Goal: Task Accomplishment & Management: Complete application form

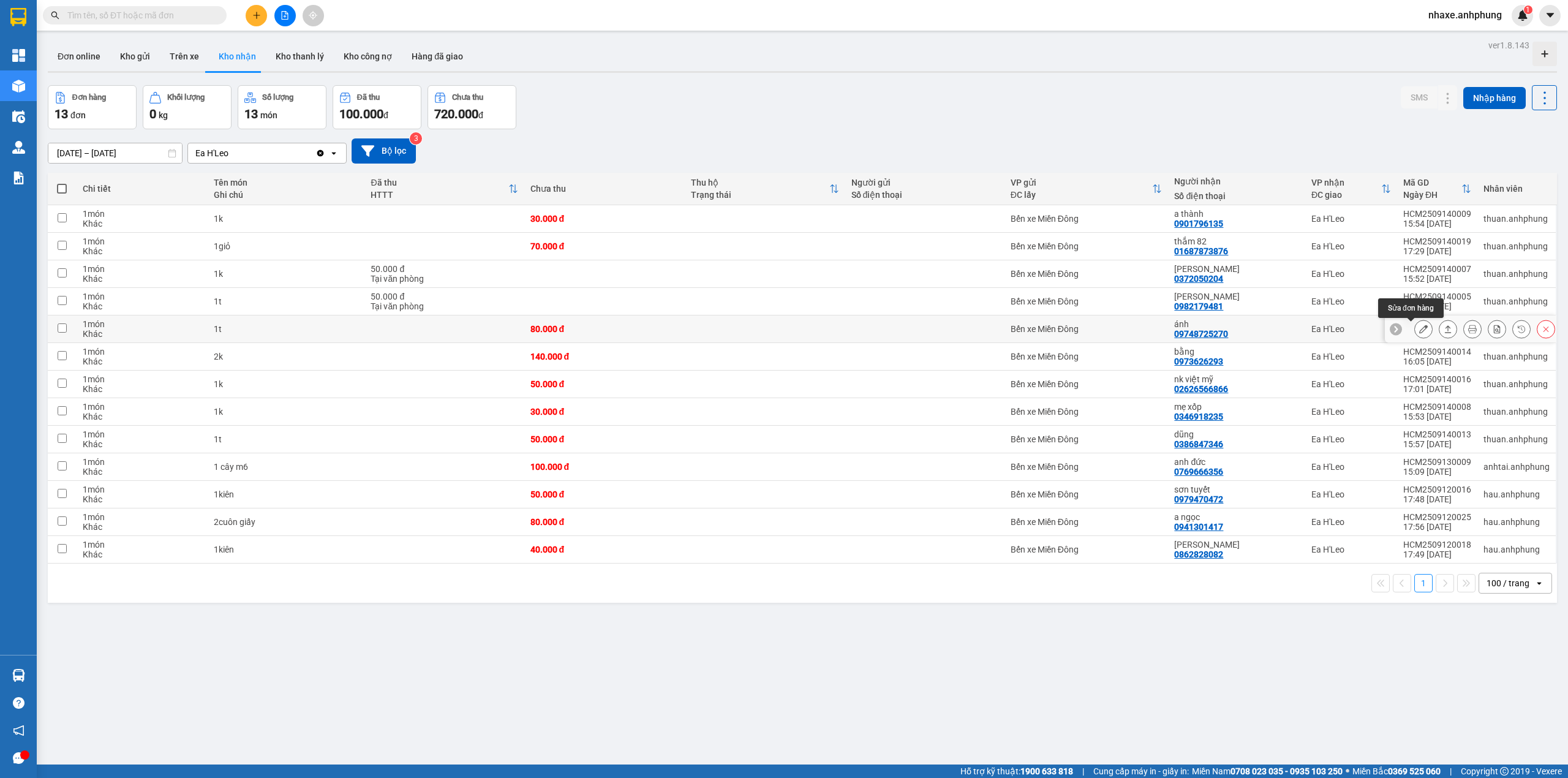
click at [1415, 332] on button at bounding box center [1424, 329] width 17 height 22
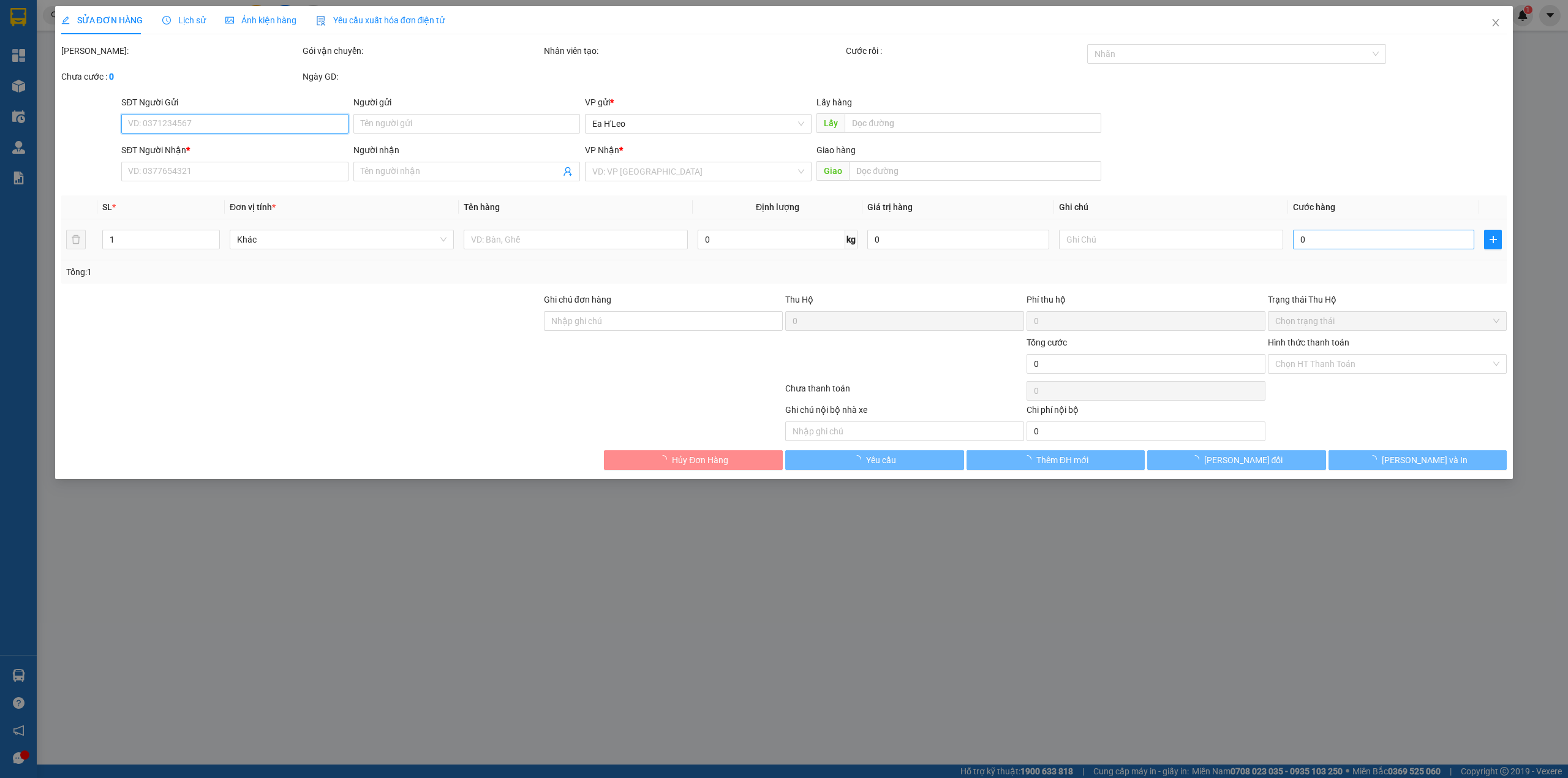
type input "09748725270"
type input "ánh"
type input "80.000"
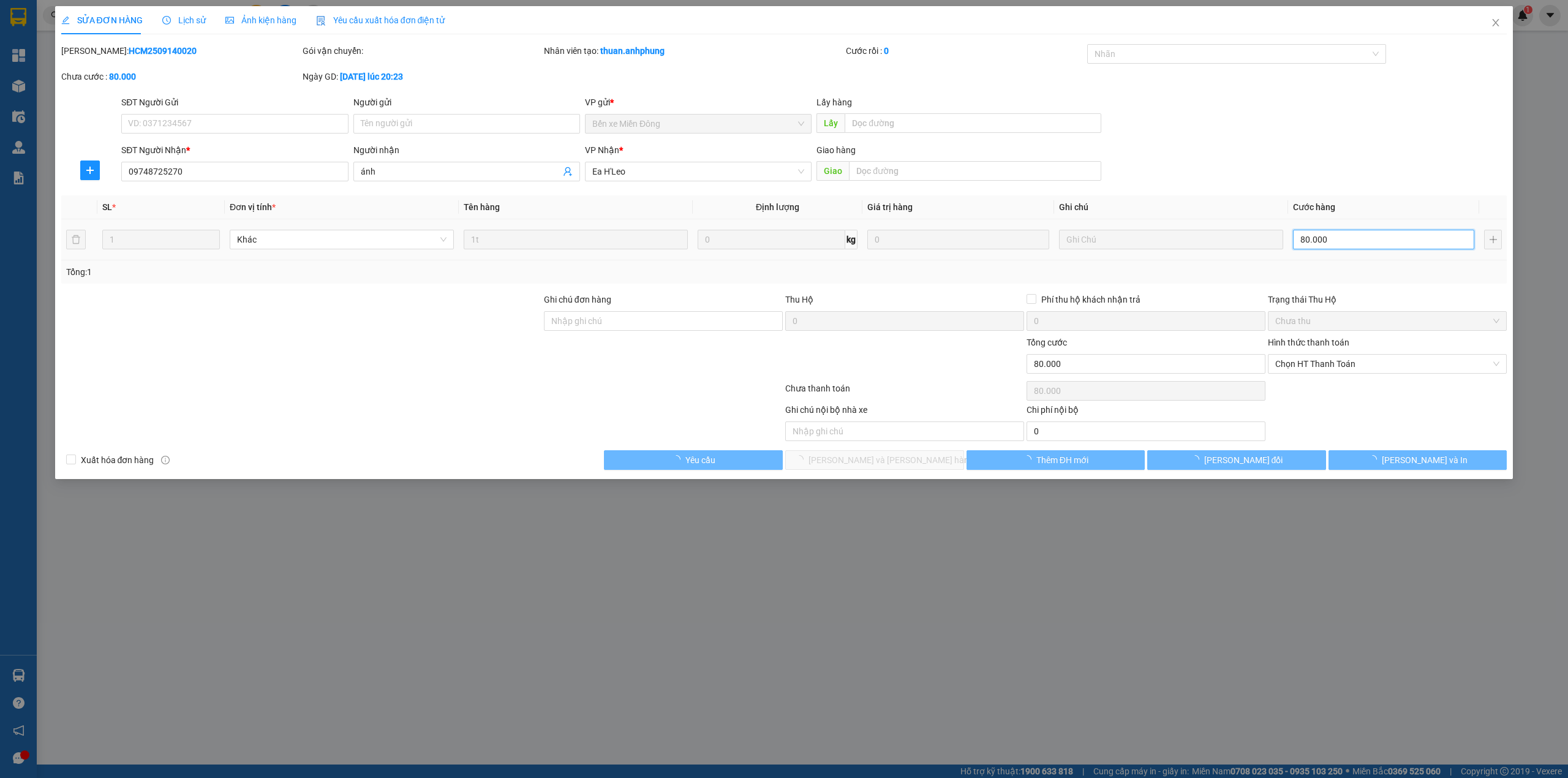
click at [1324, 243] on input "80.000" at bounding box center [1384, 239] width 181 height 19
type input "5"
type input "50"
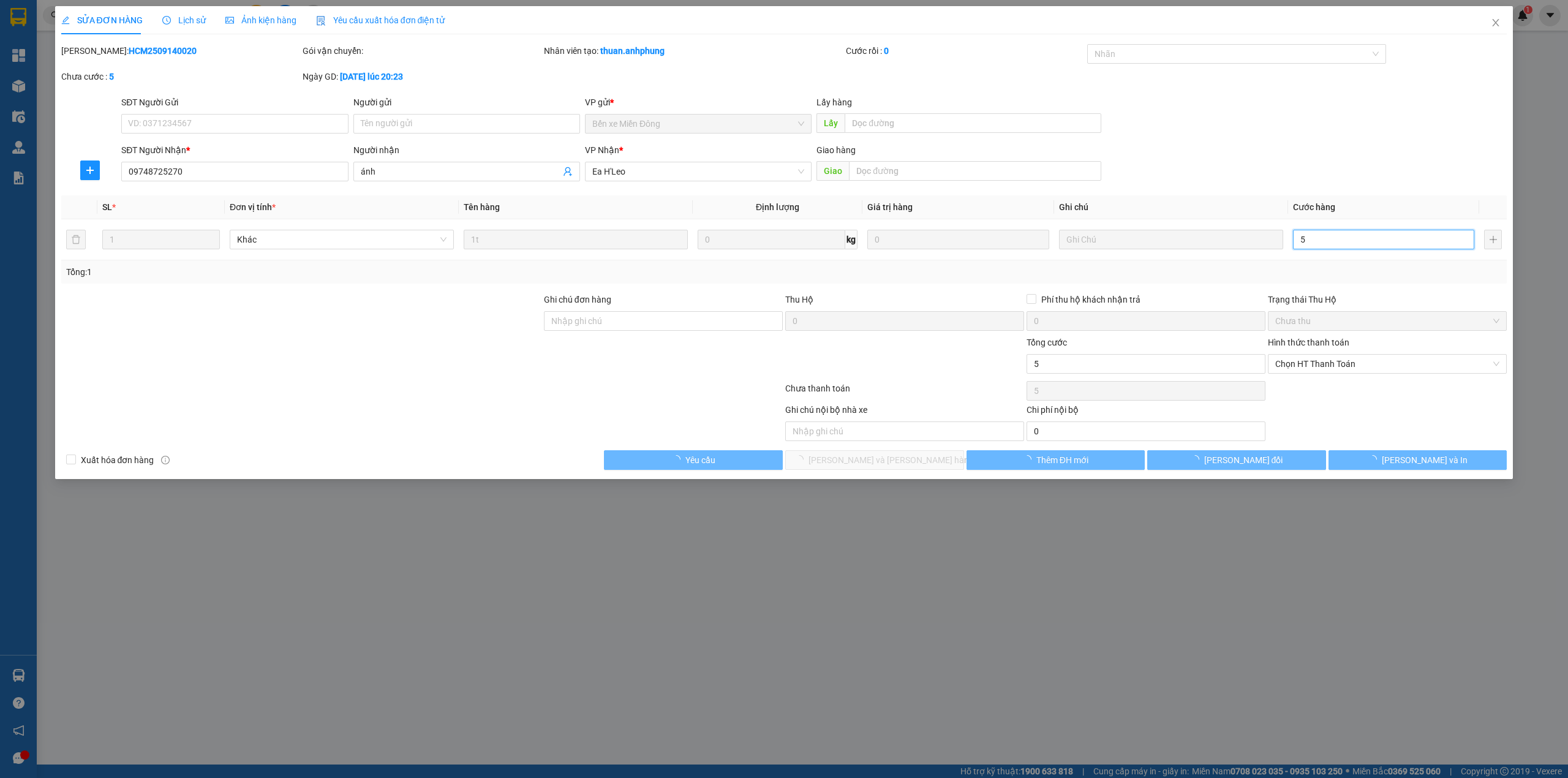
type input "50"
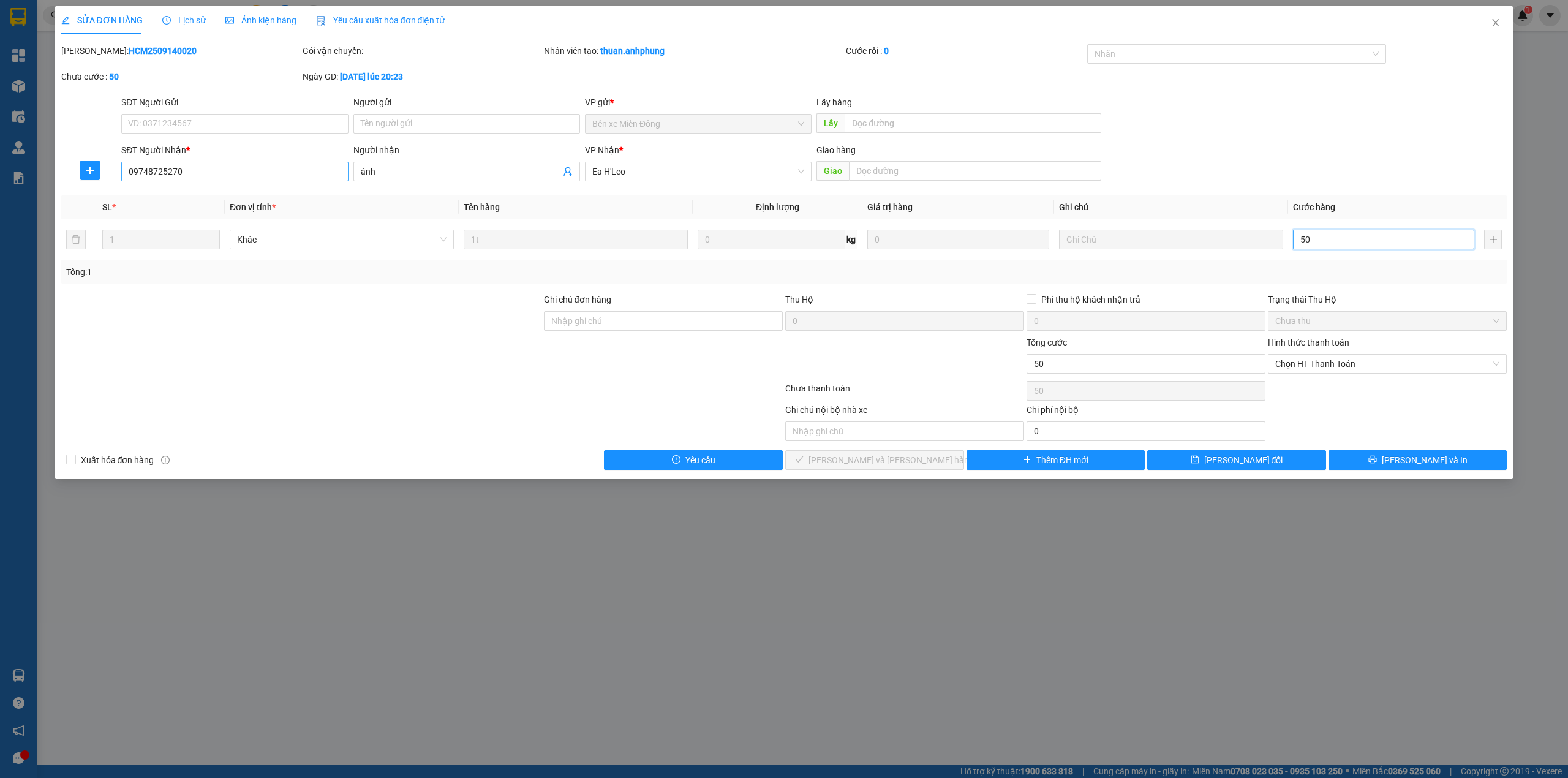
type input "50"
type input "50.000"
click at [219, 172] on input "09748725270" at bounding box center [234, 171] width 227 height 19
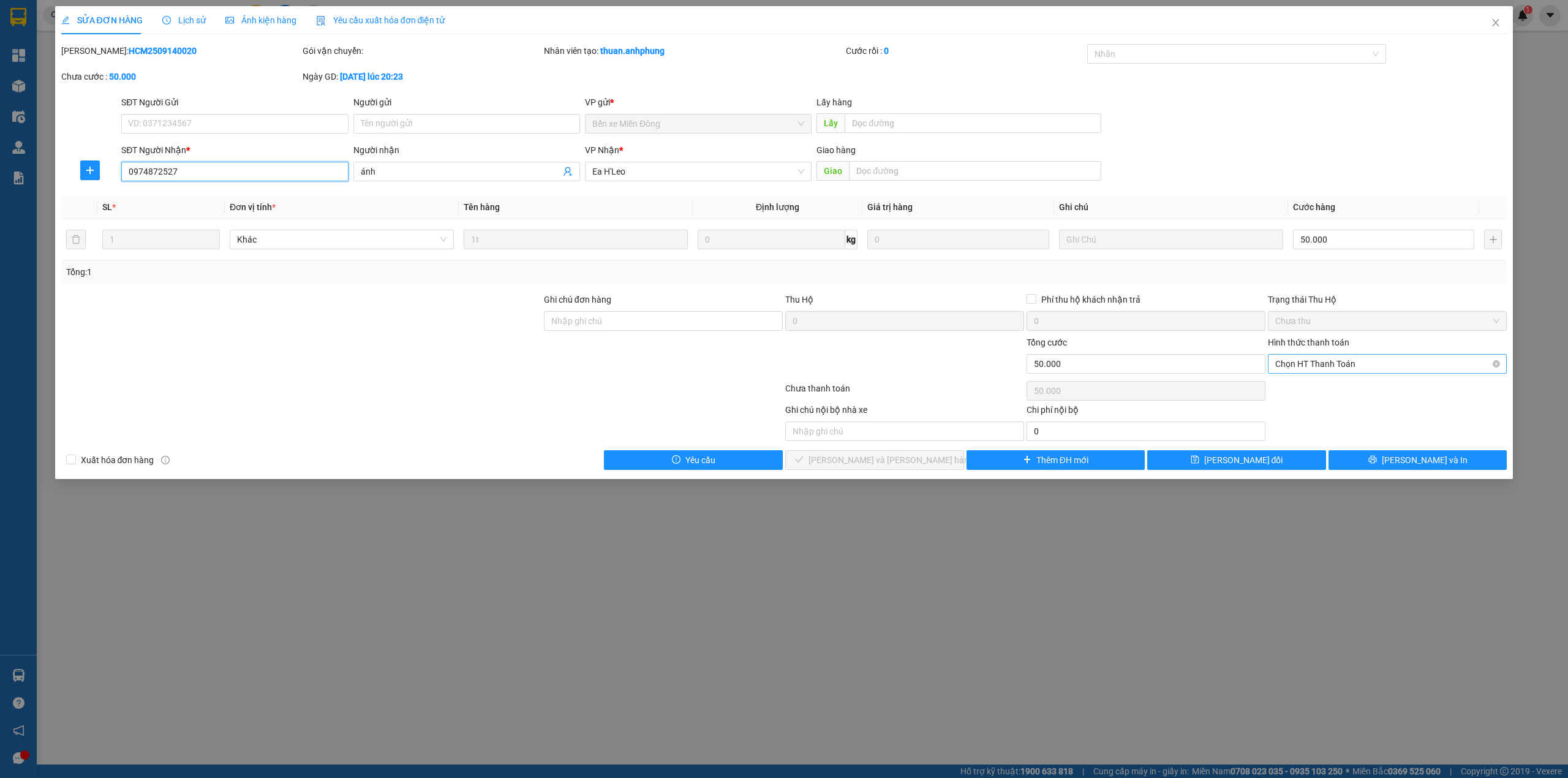
click at [1368, 365] on span "Chọn HT Thanh Toán" at bounding box center [1388, 364] width 224 height 19
type input "0974872527"
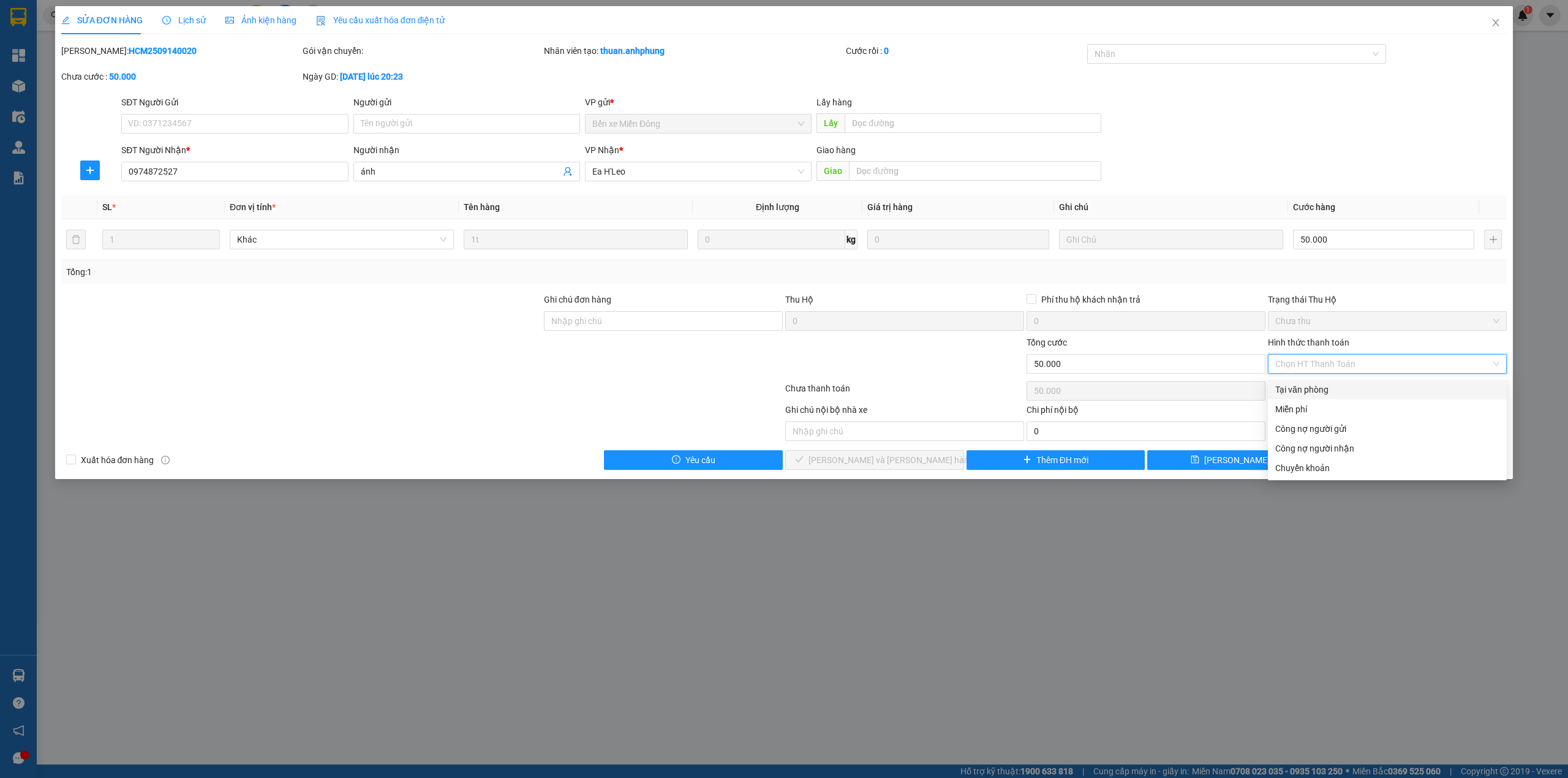
click at [1307, 388] on div "Tại văn phòng" at bounding box center [1388, 389] width 224 height 13
type input "0"
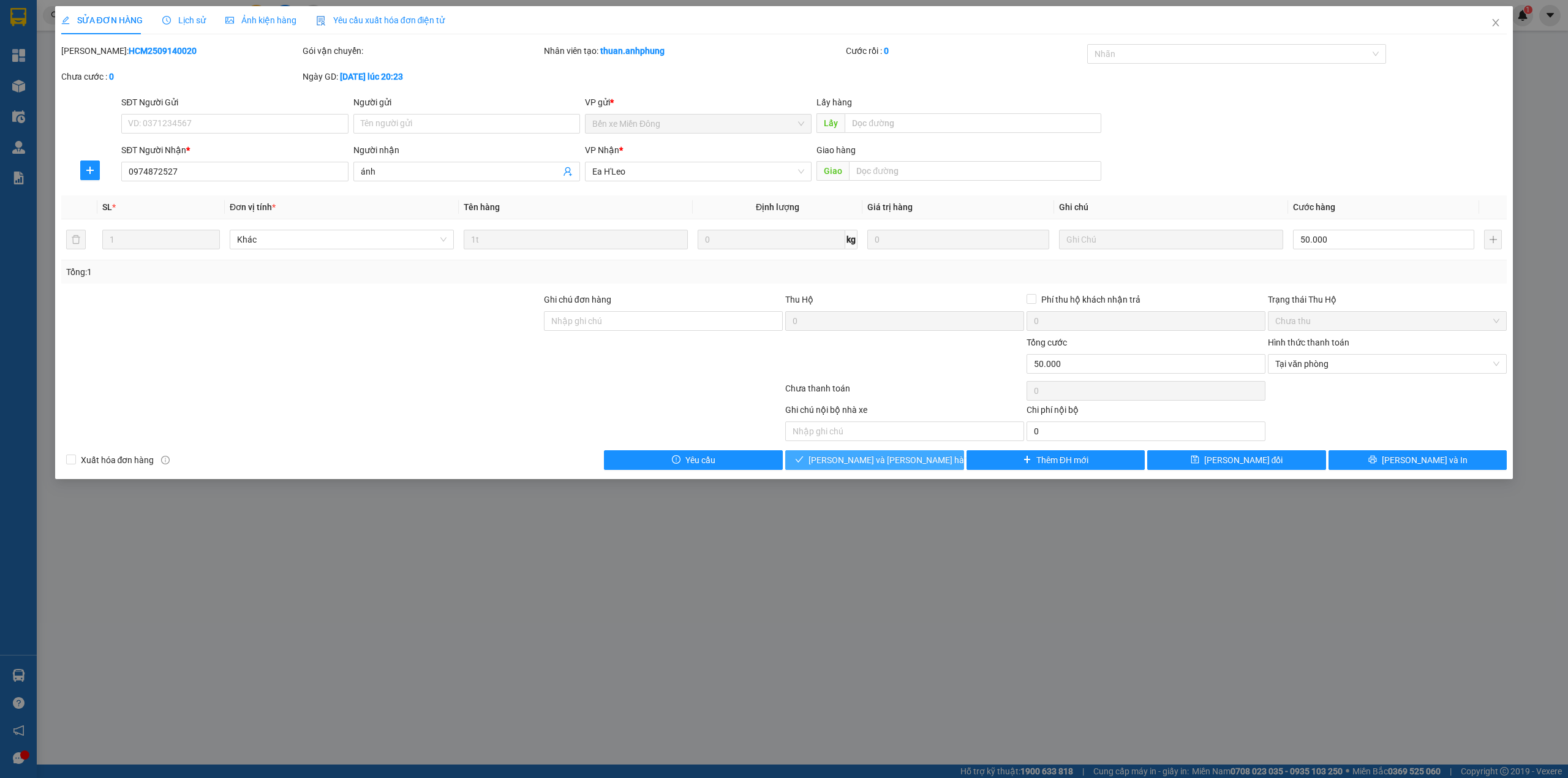
click at [885, 462] on span "[PERSON_NAME] và [PERSON_NAME] hàng" at bounding box center [891, 460] width 165 height 13
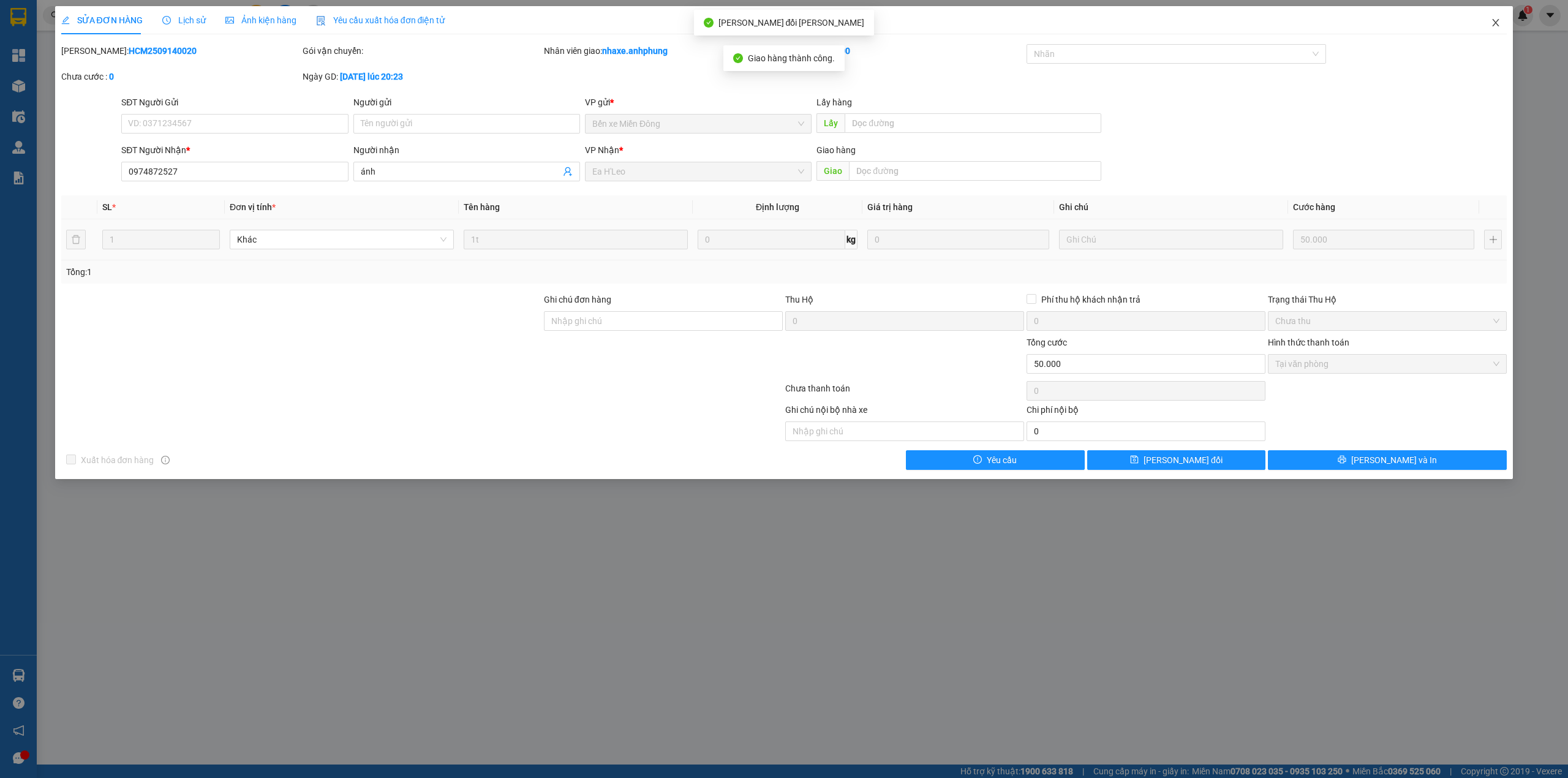
click at [1496, 21] on icon "close" at bounding box center [1496, 22] width 10 height 10
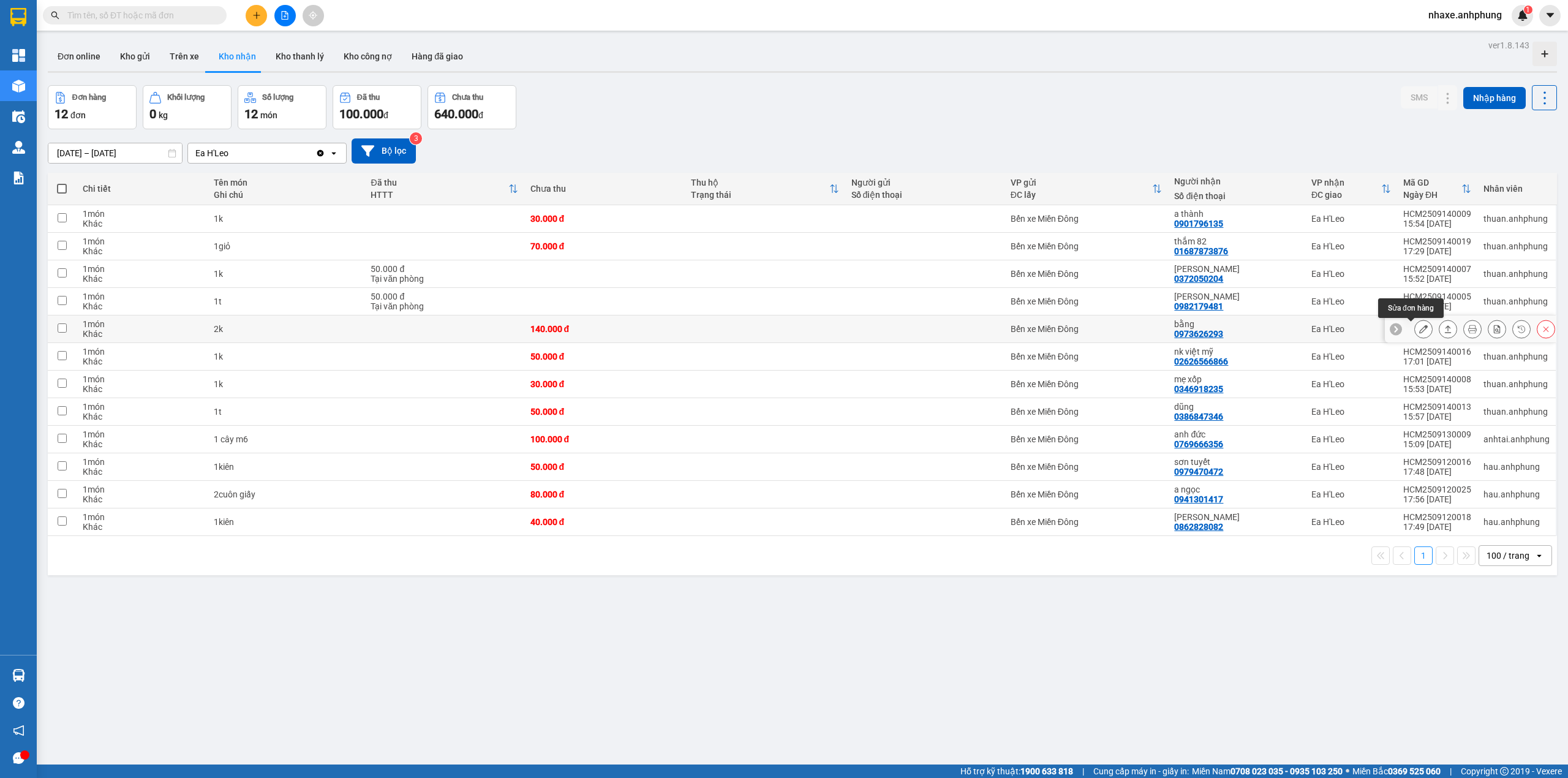
click at [1419, 332] on icon at bounding box center [1423, 328] width 8 height 8
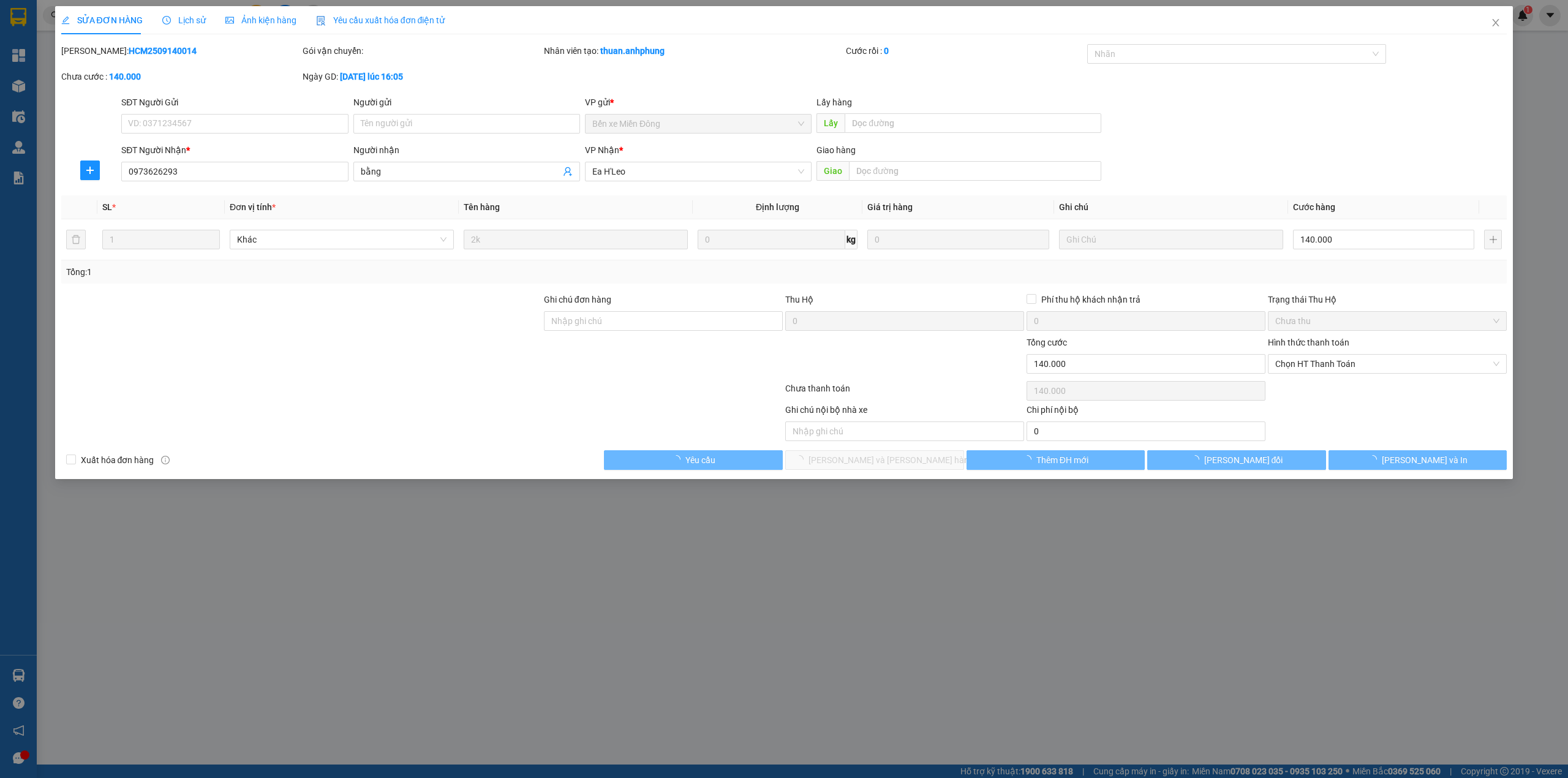
type input "0973626293"
type input "bằng"
type input "140.000"
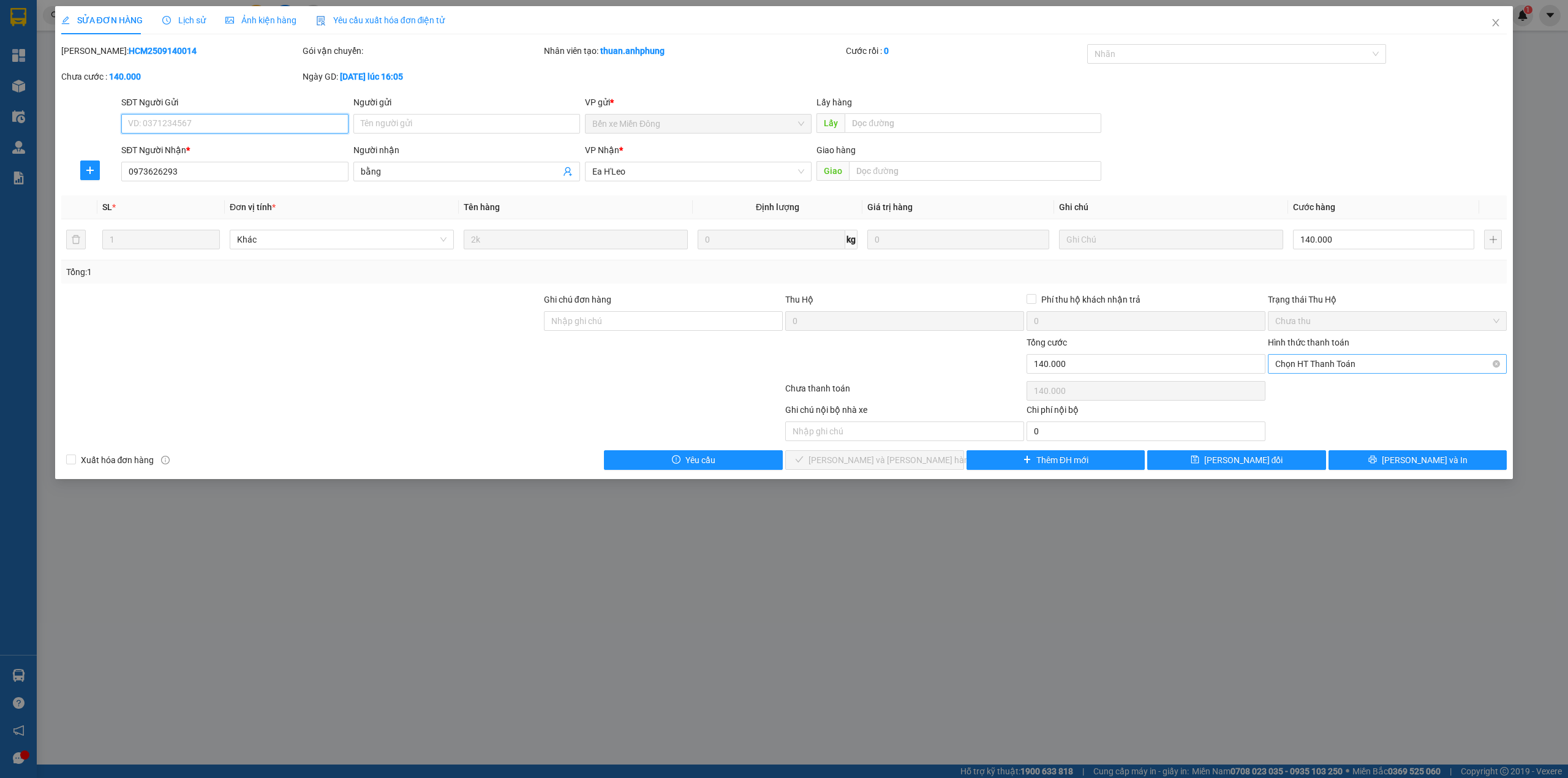
click at [1344, 365] on span "Chọn HT Thanh Toán" at bounding box center [1388, 364] width 224 height 19
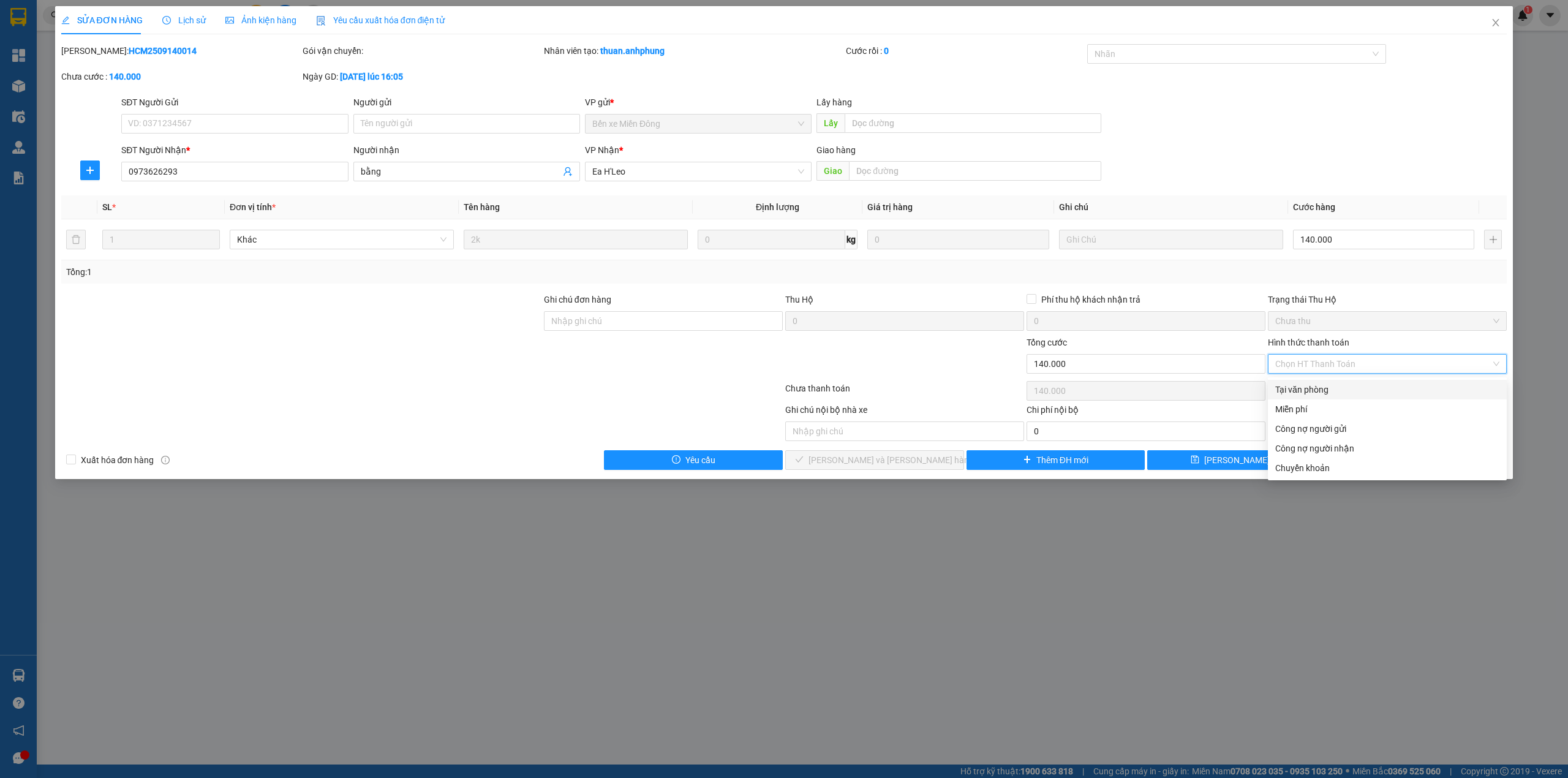
click at [1312, 389] on div "Tại văn phòng" at bounding box center [1388, 389] width 224 height 13
type input "0"
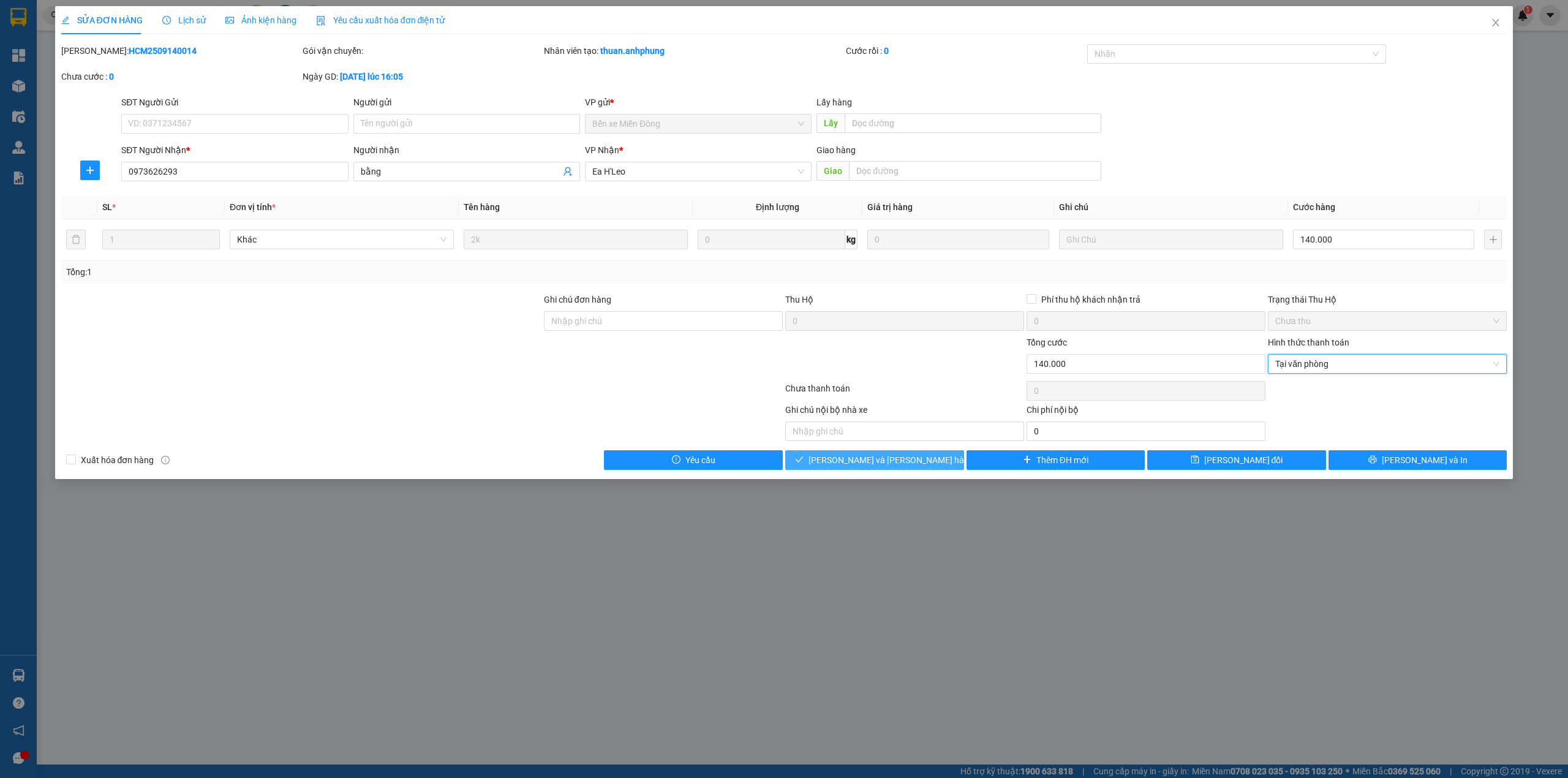
click at [880, 460] on span "[PERSON_NAME] và [PERSON_NAME] hàng" at bounding box center [891, 460] width 165 height 13
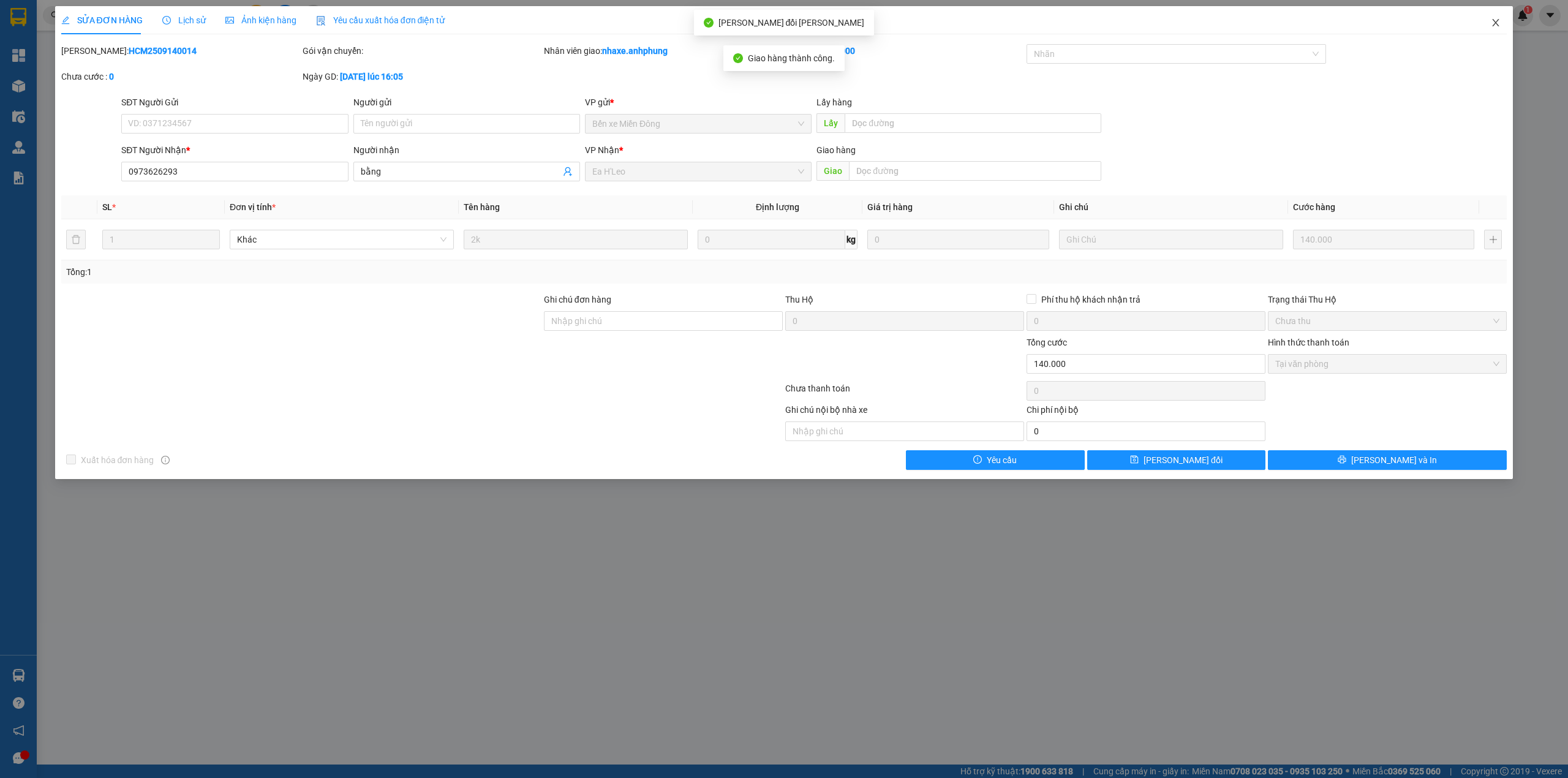
click at [1493, 20] on icon "close" at bounding box center [1496, 23] width 7 height 8
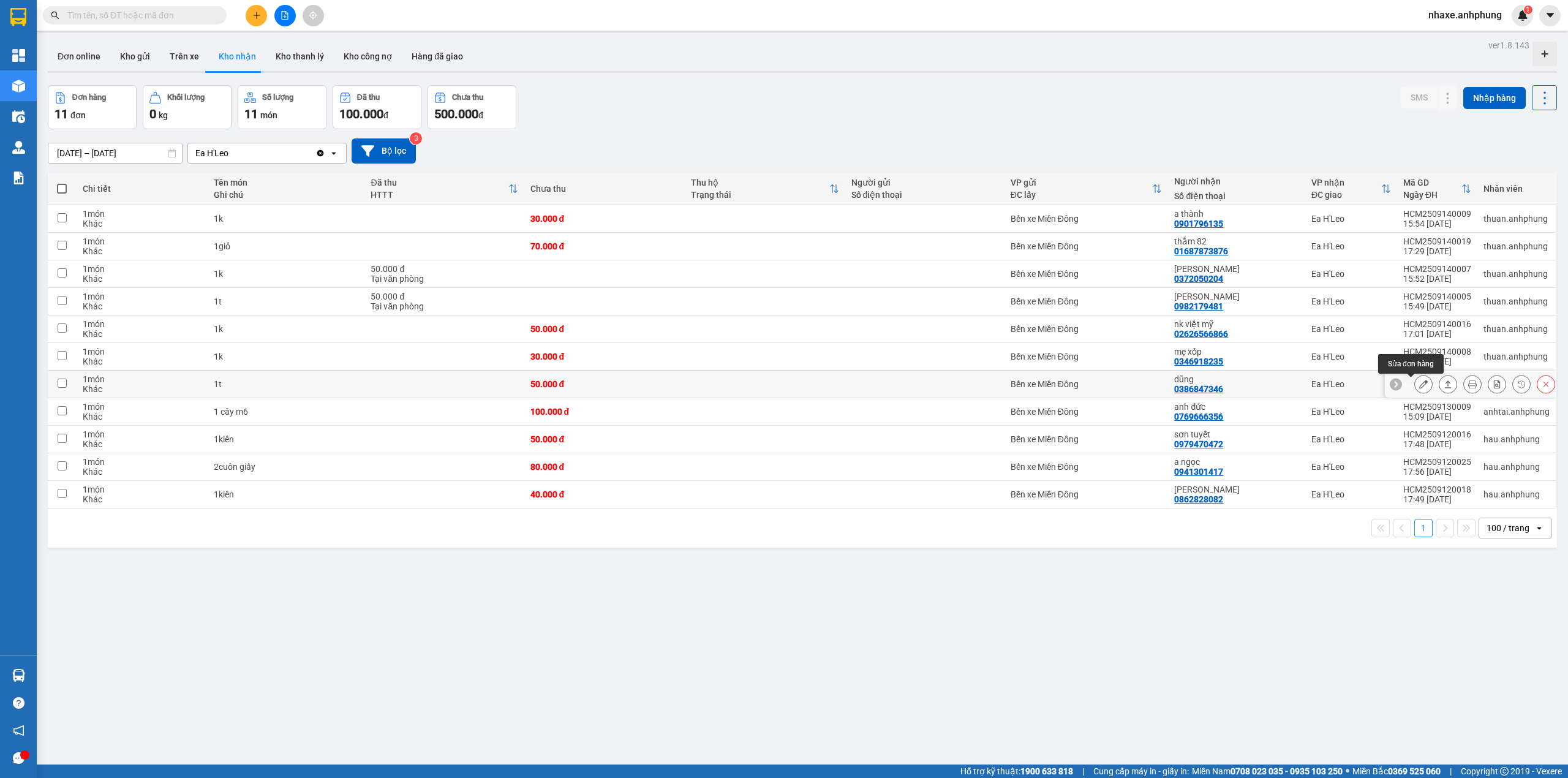
click at [1419, 382] on icon at bounding box center [1423, 383] width 8 height 8
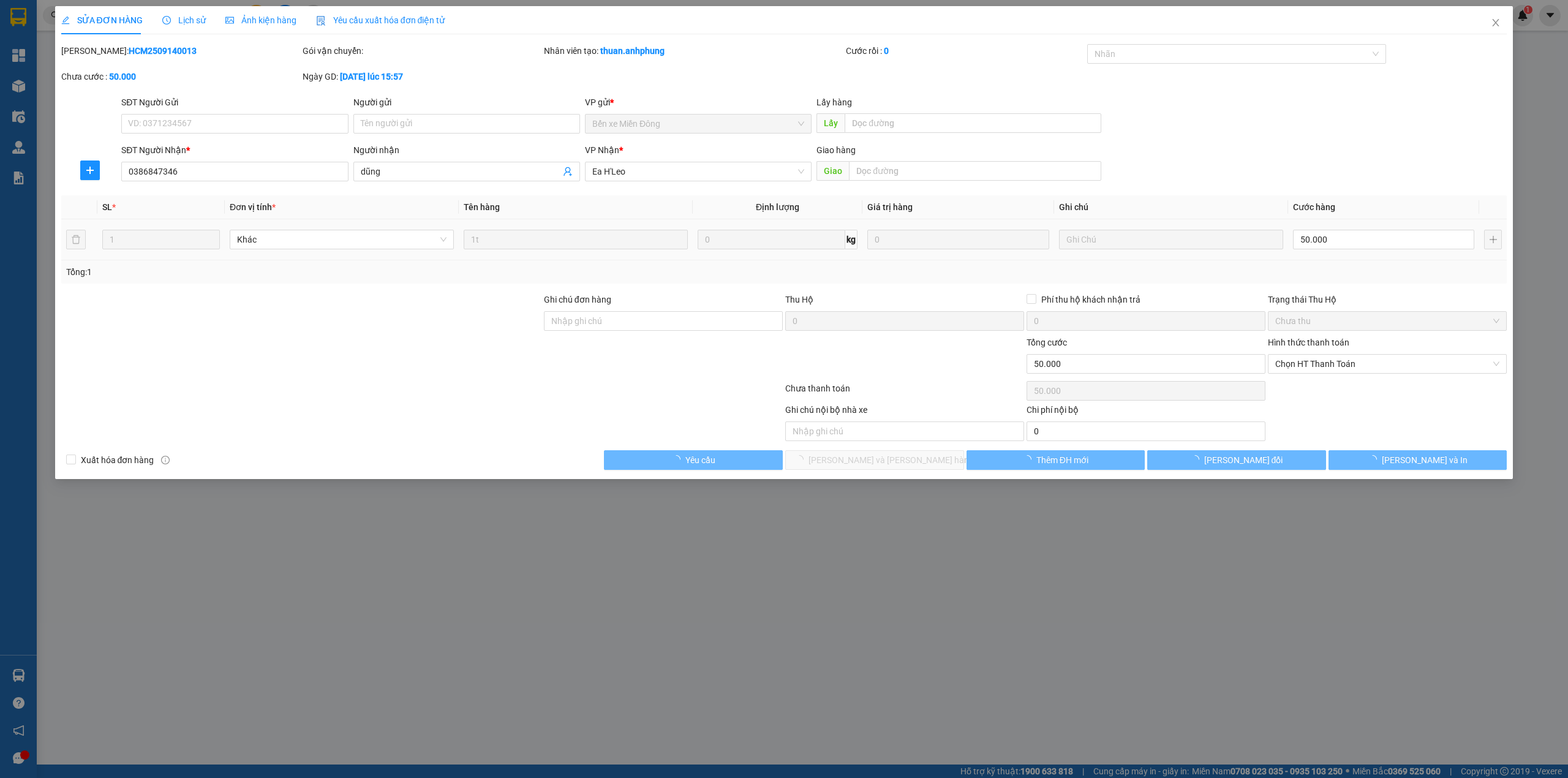
type input "0386847346"
type input "dũng"
type input "50.000"
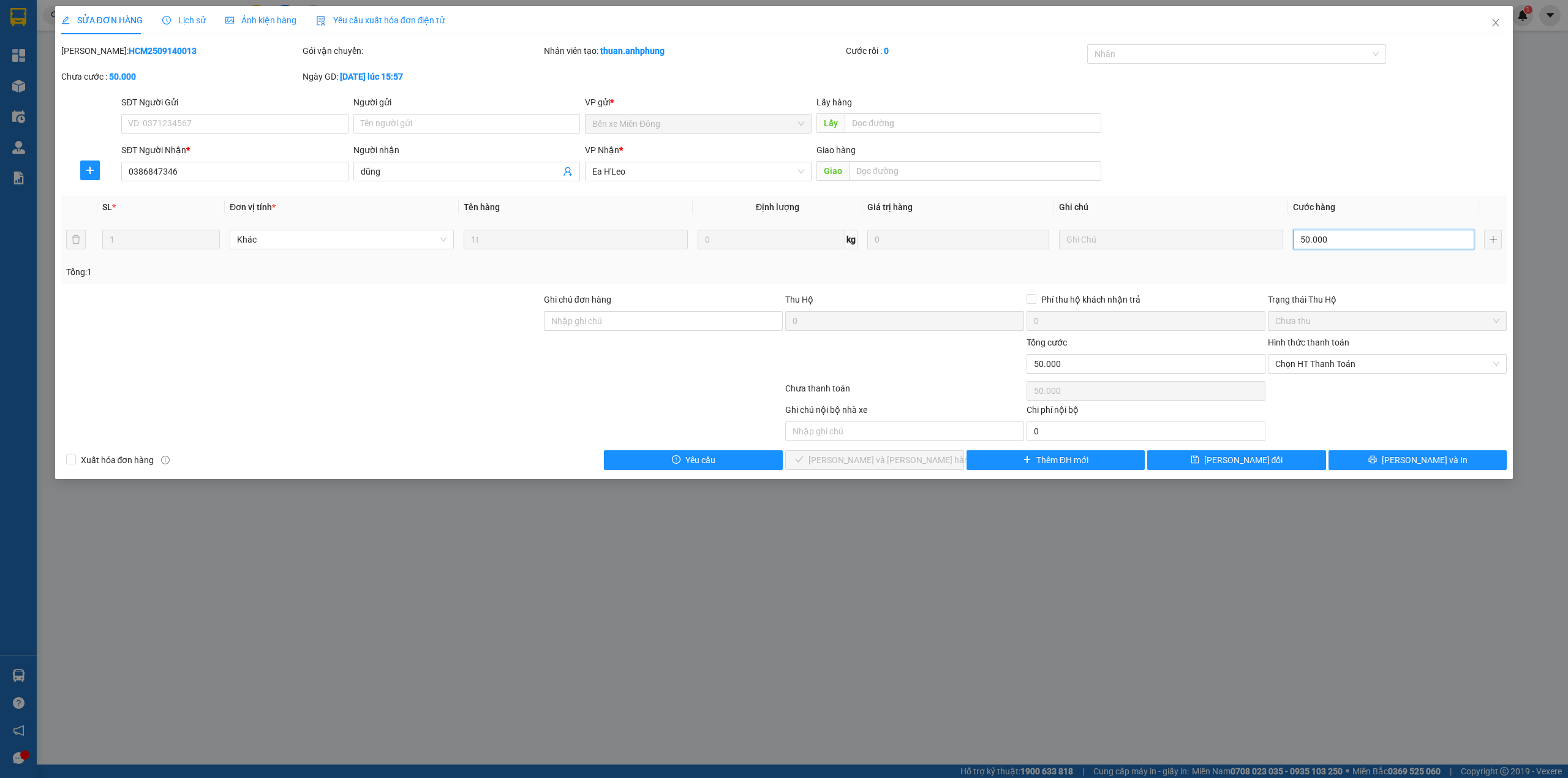
click at [1351, 240] on input "50.000" at bounding box center [1384, 239] width 181 height 19
type input "3"
type input "30"
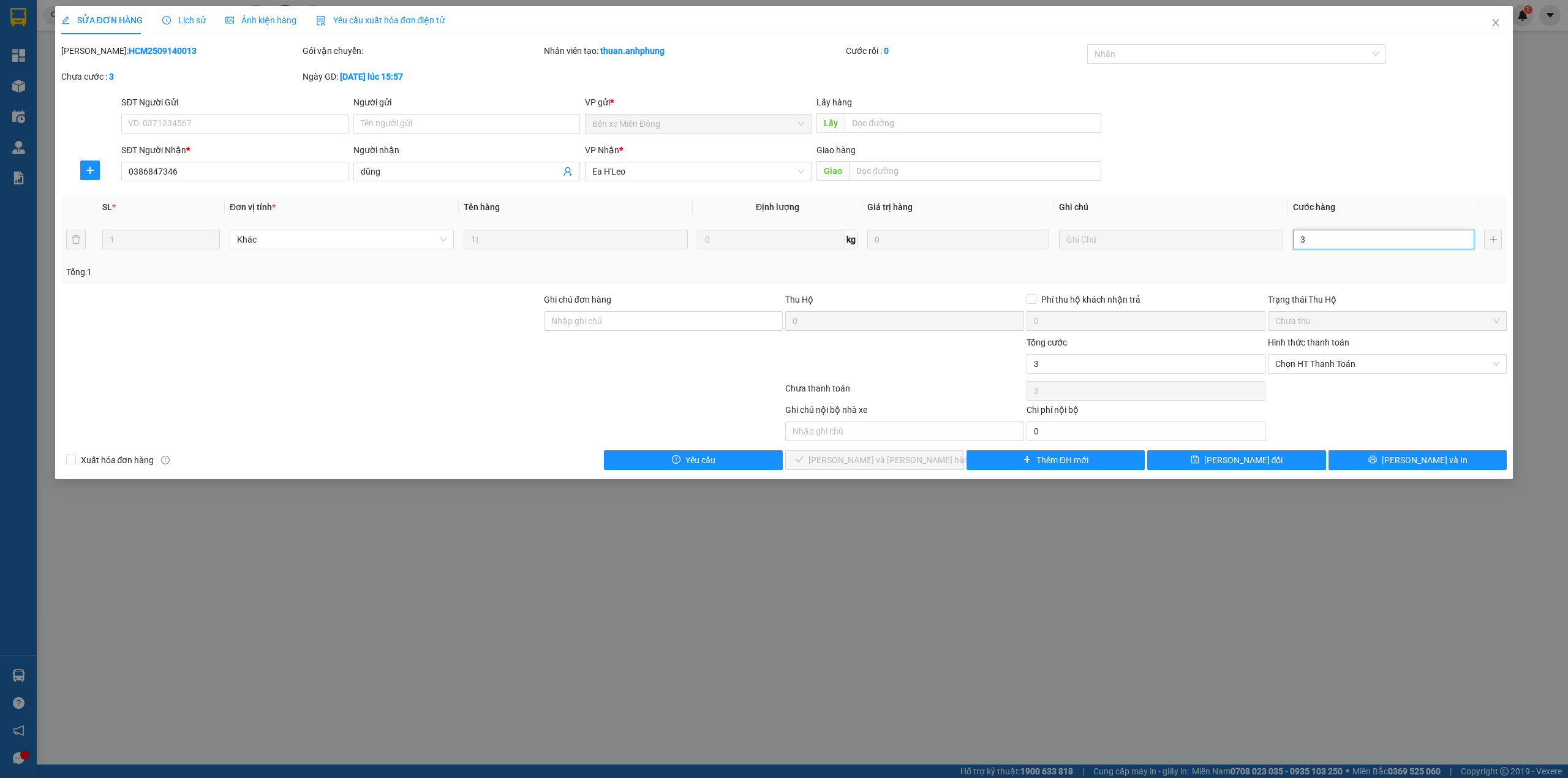
type input "30"
click at [1320, 361] on span "Chọn HT Thanh Toán" at bounding box center [1388, 364] width 224 height 19
type input "30"
type input "30.000"
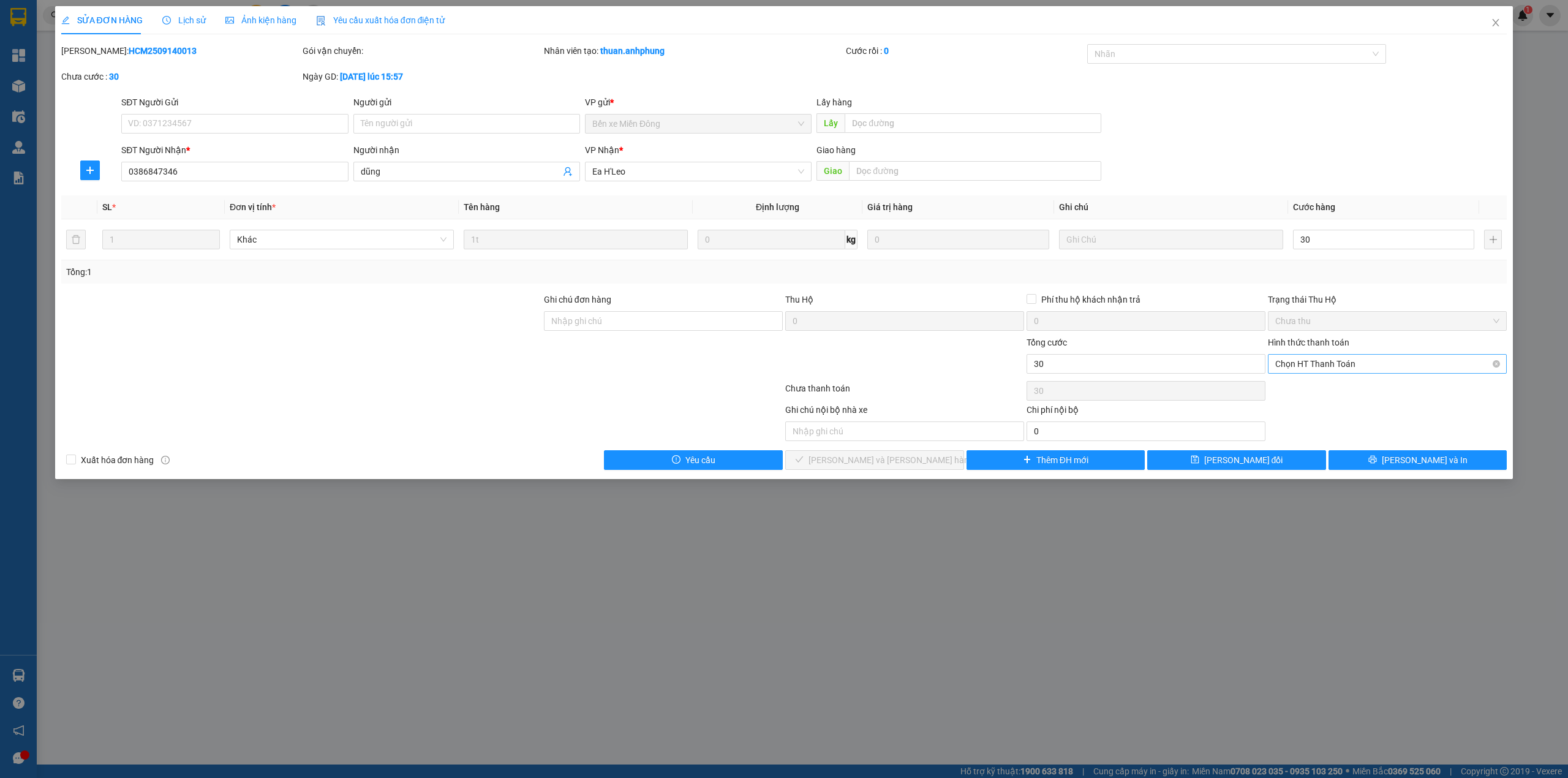
type input "30.000"
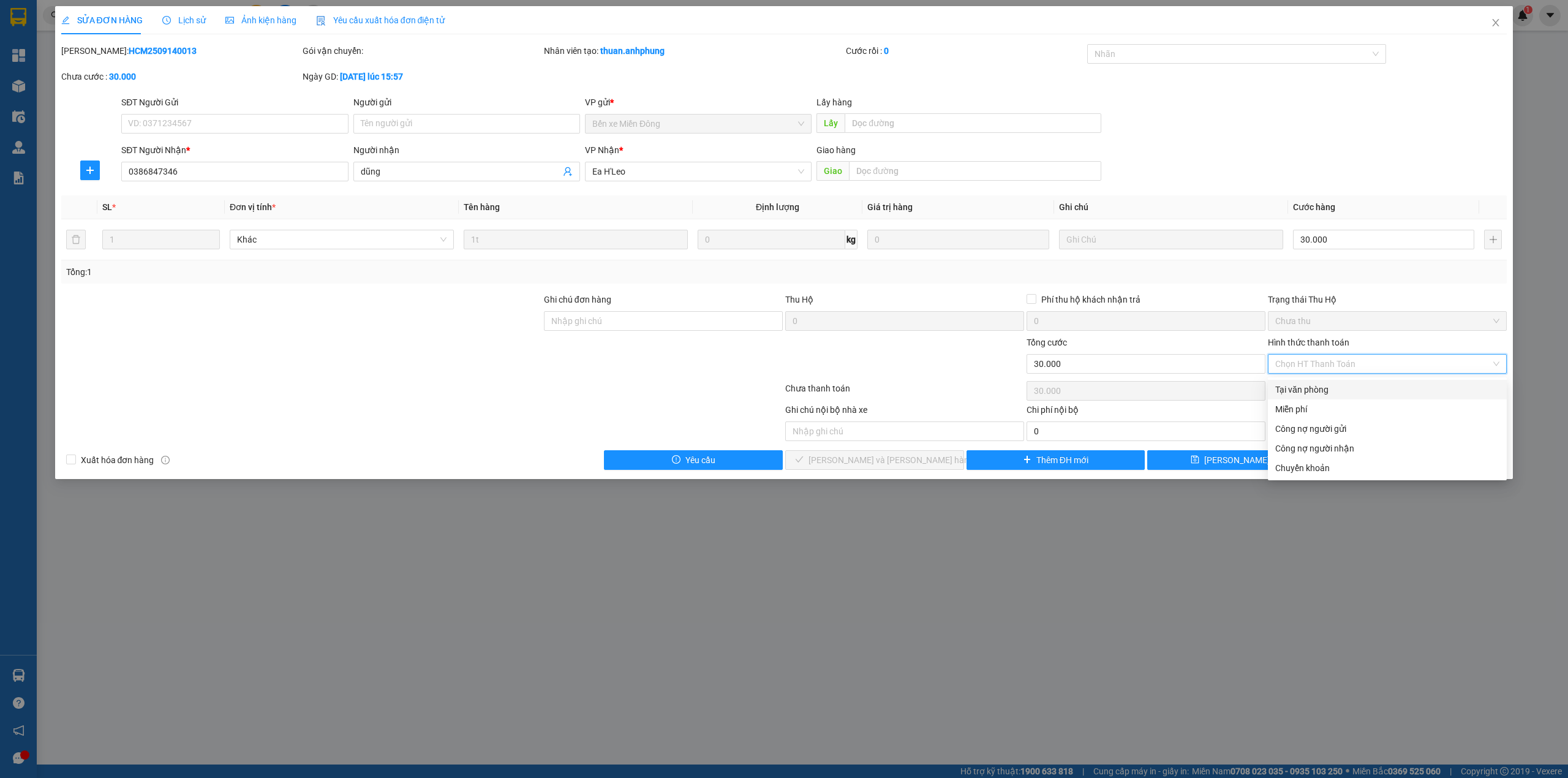
click at [1314, 386] on div "Tại văn phòng" at bounding box center [1388, 389] width 224 height 13
type input "0"
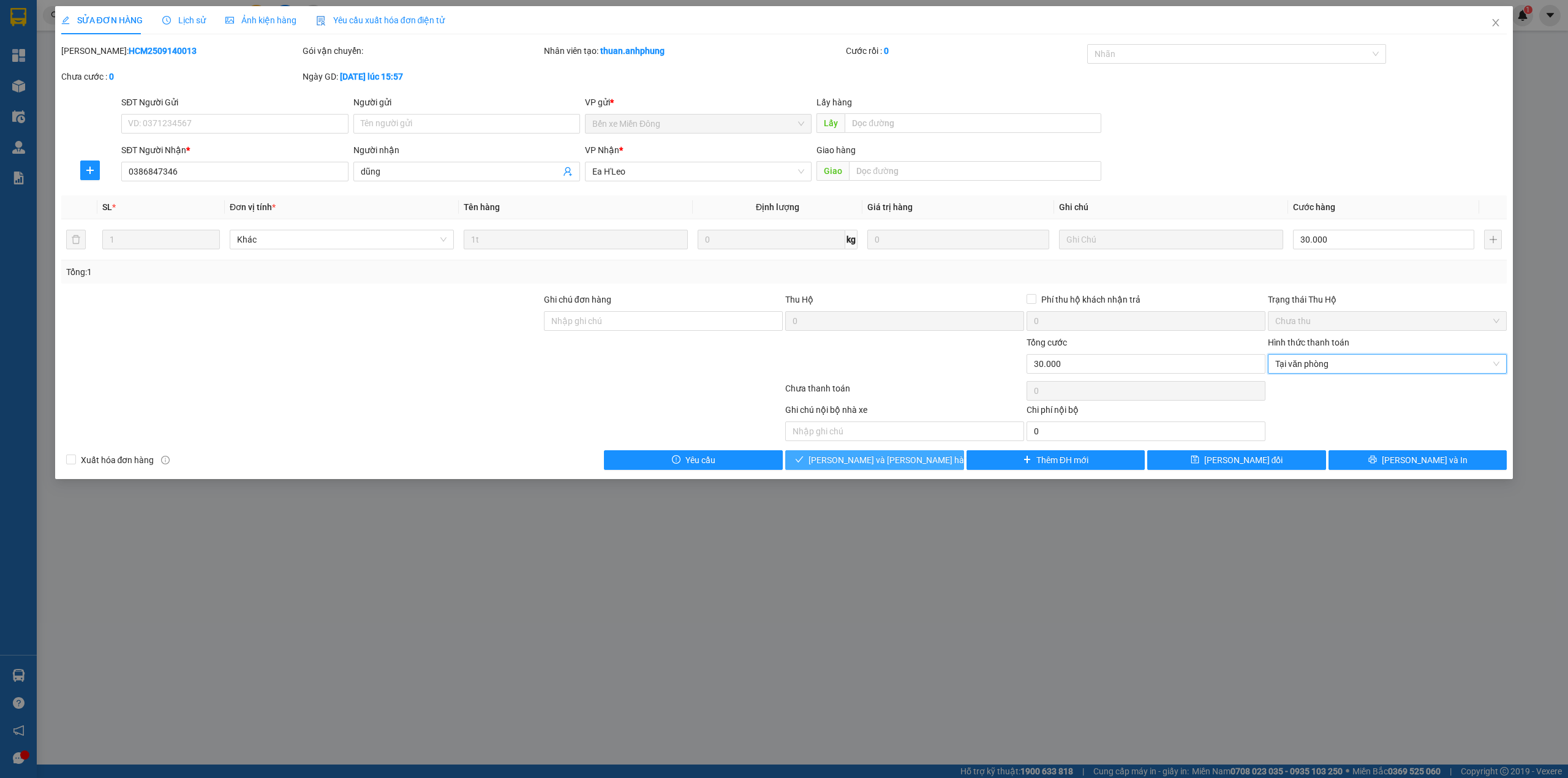
click at [917, 464] on button "[PERSON_NAME] và [PERSON_NAME] hàng" at bounding box center [875, 460] width 179 height 19
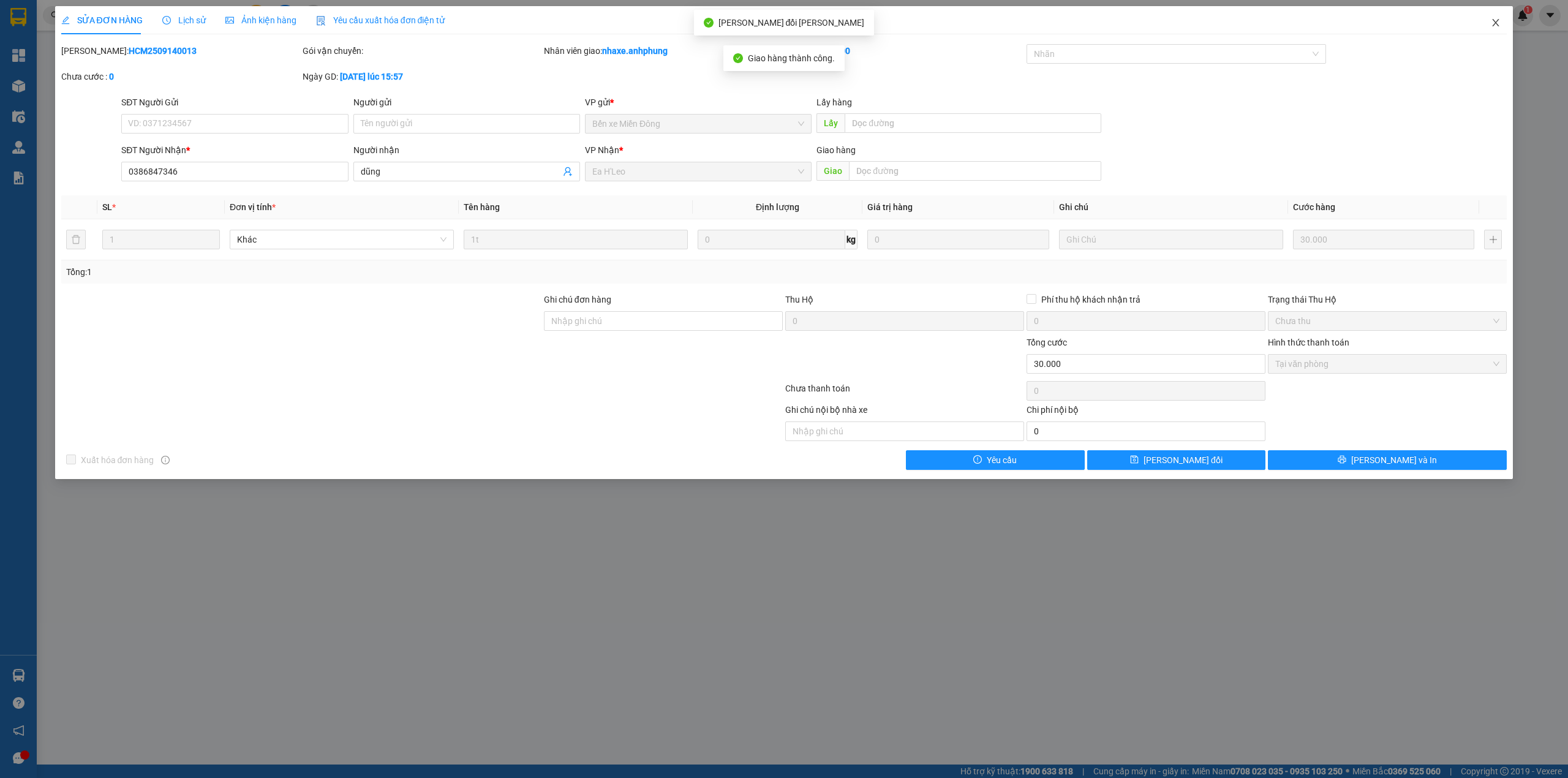
click at [1499, 27] on icon "close" at bounding box center [1496, 22] width 10 height 10
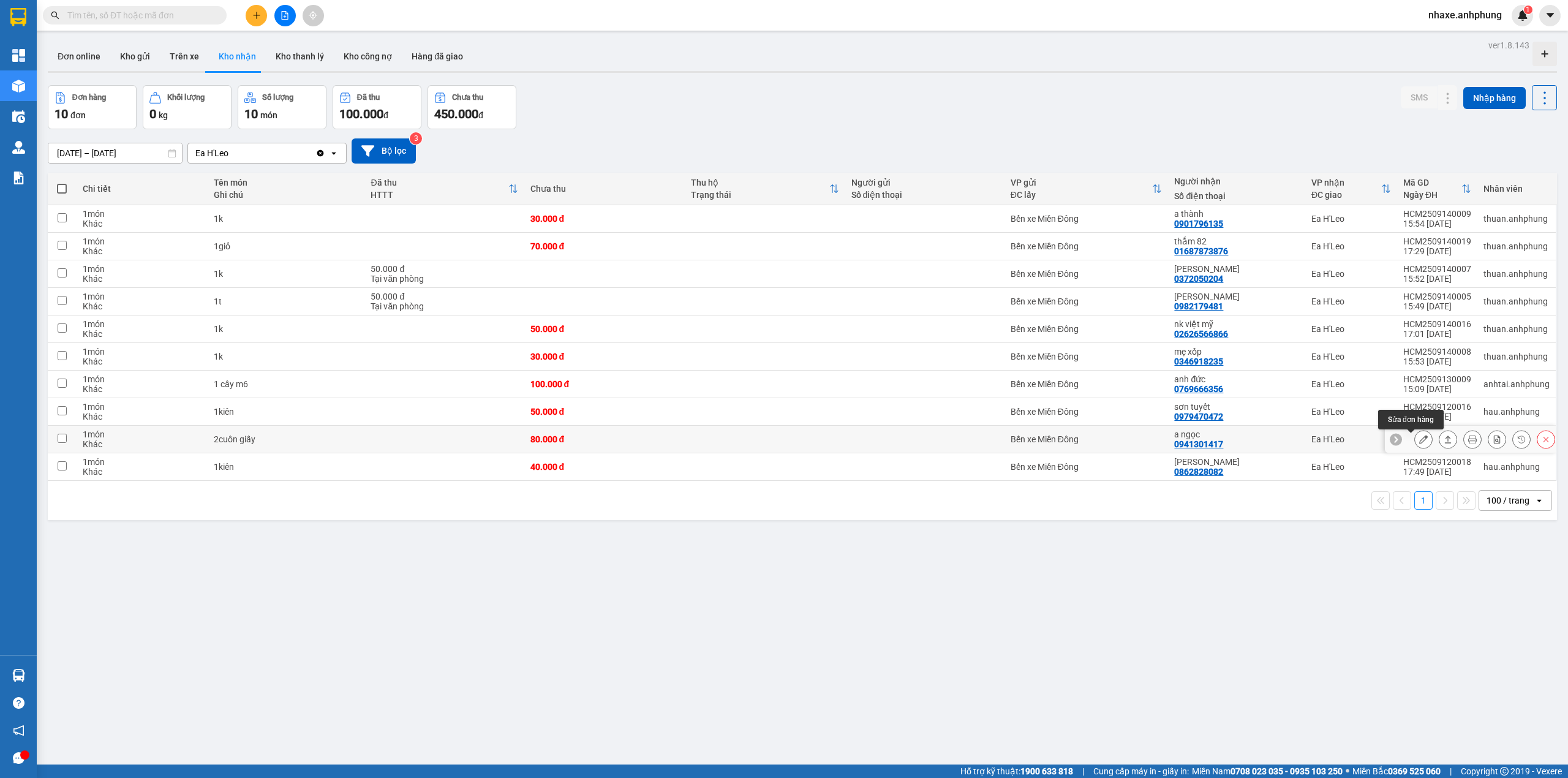
click at [1419, 442] on icon at bounding box center [1423, 439] width 8 height 8
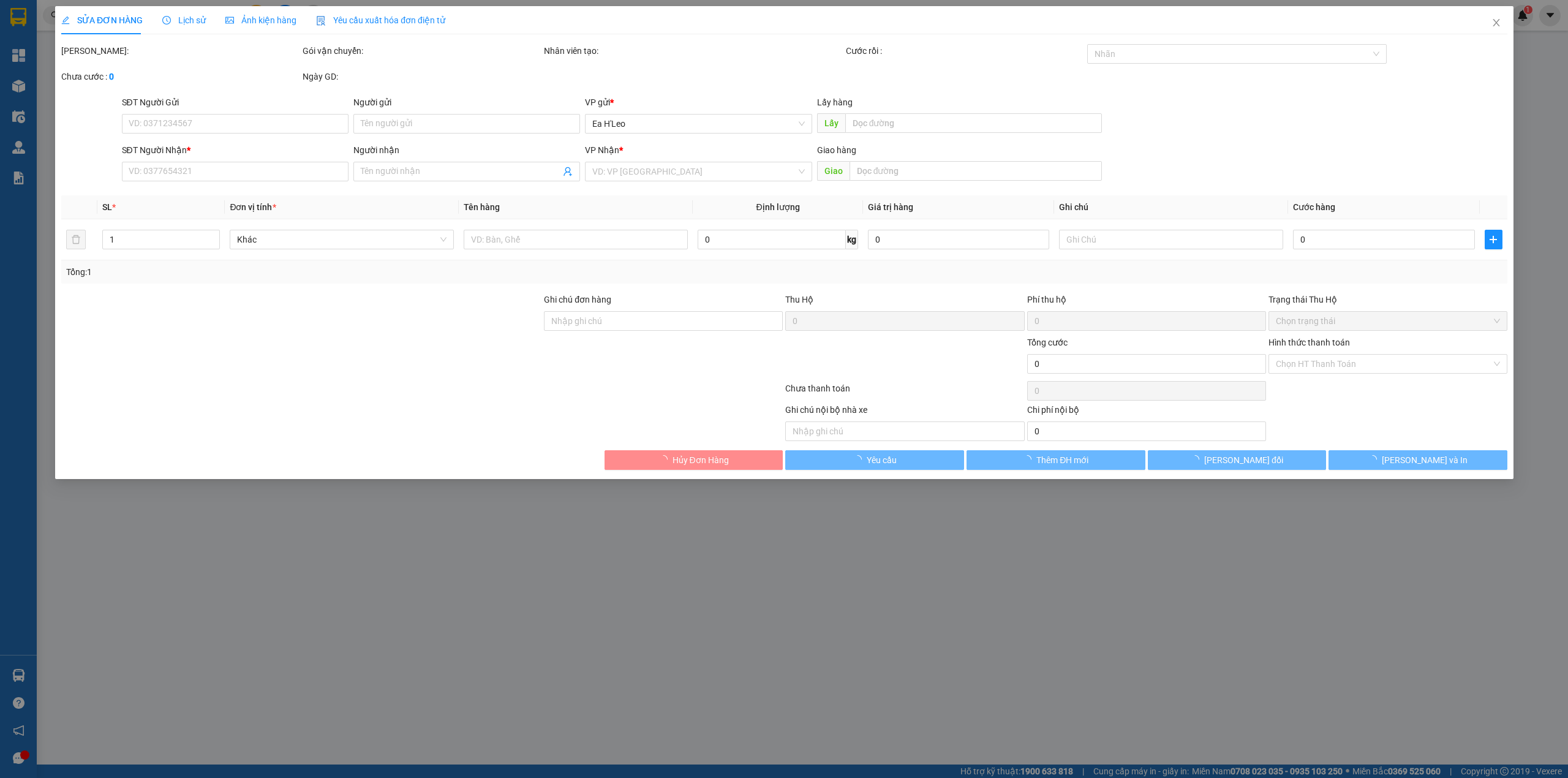
type input "0941301417"
type input "a ngọc"
type input "80.000"
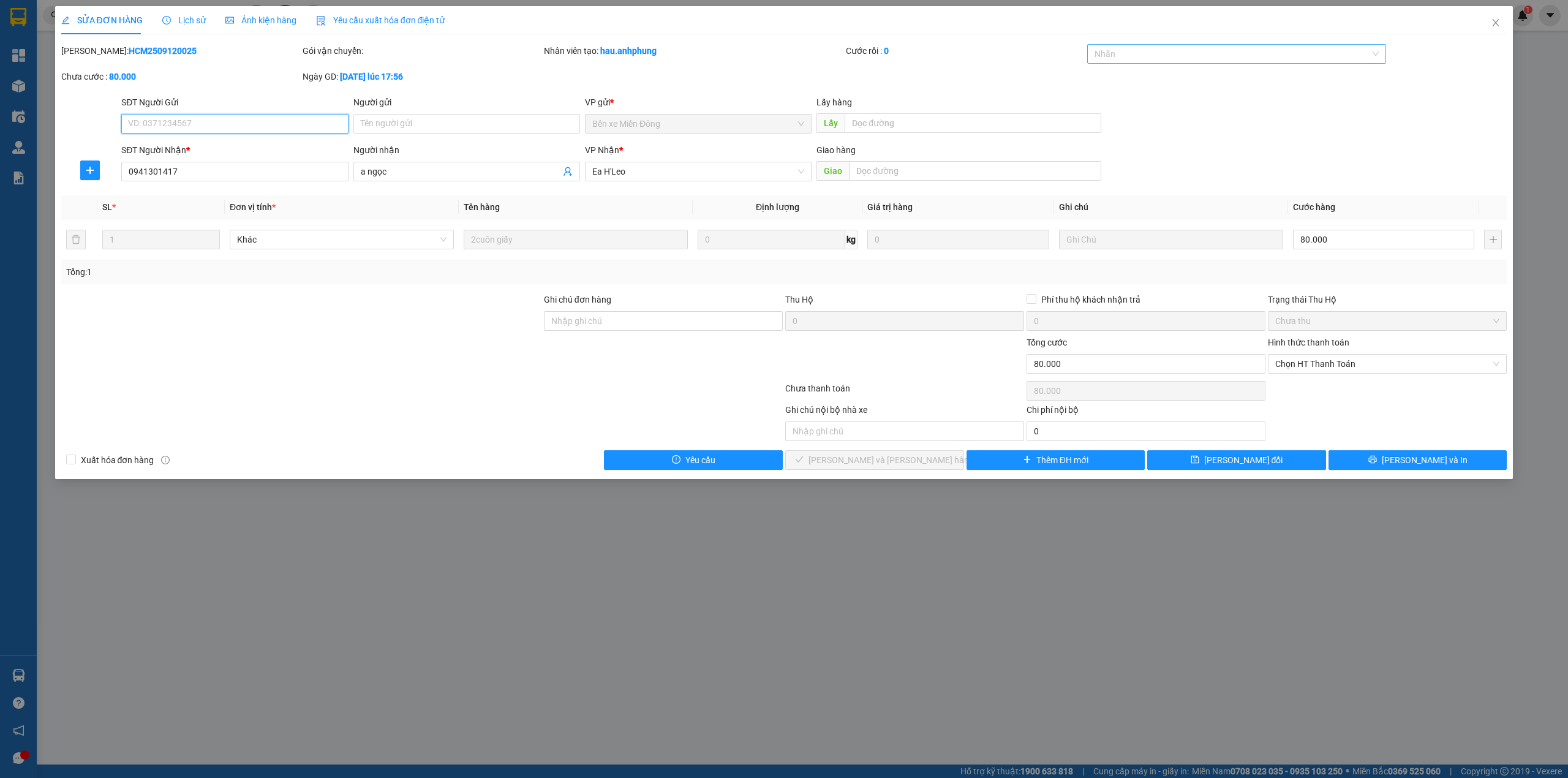
click at [1137, 44] on div "Nhãn" at bounding box center [1237, 53] width 299 height 19
click at [1142, 79] on div "CHUYỂN KHOẢN" at bounding box center [1236, 79] width 285 height 13
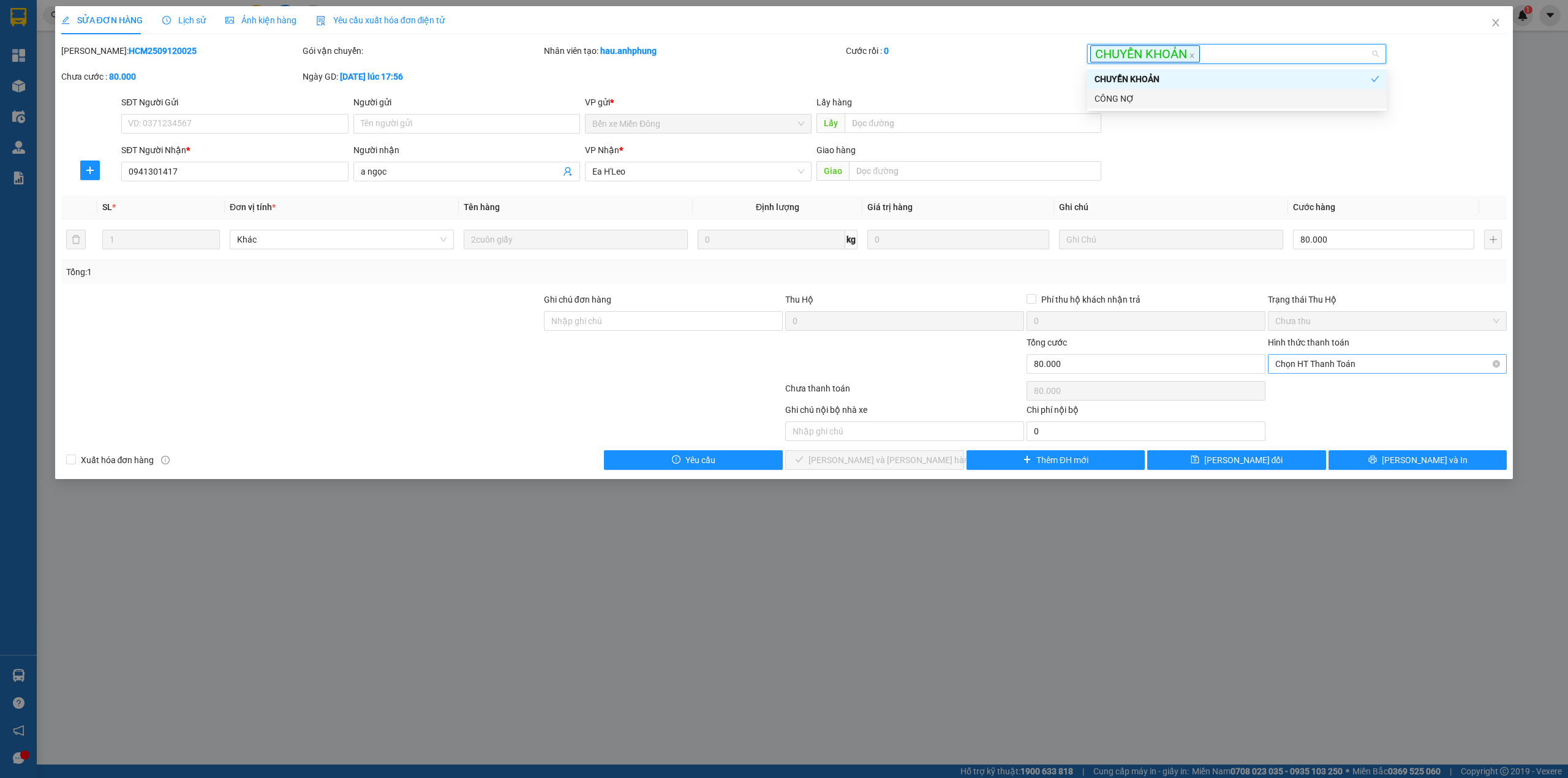
click at [1320, 362] on span "Chọn HT Thanh Toán" at bounding box center [1388, 364] width 224 height 19
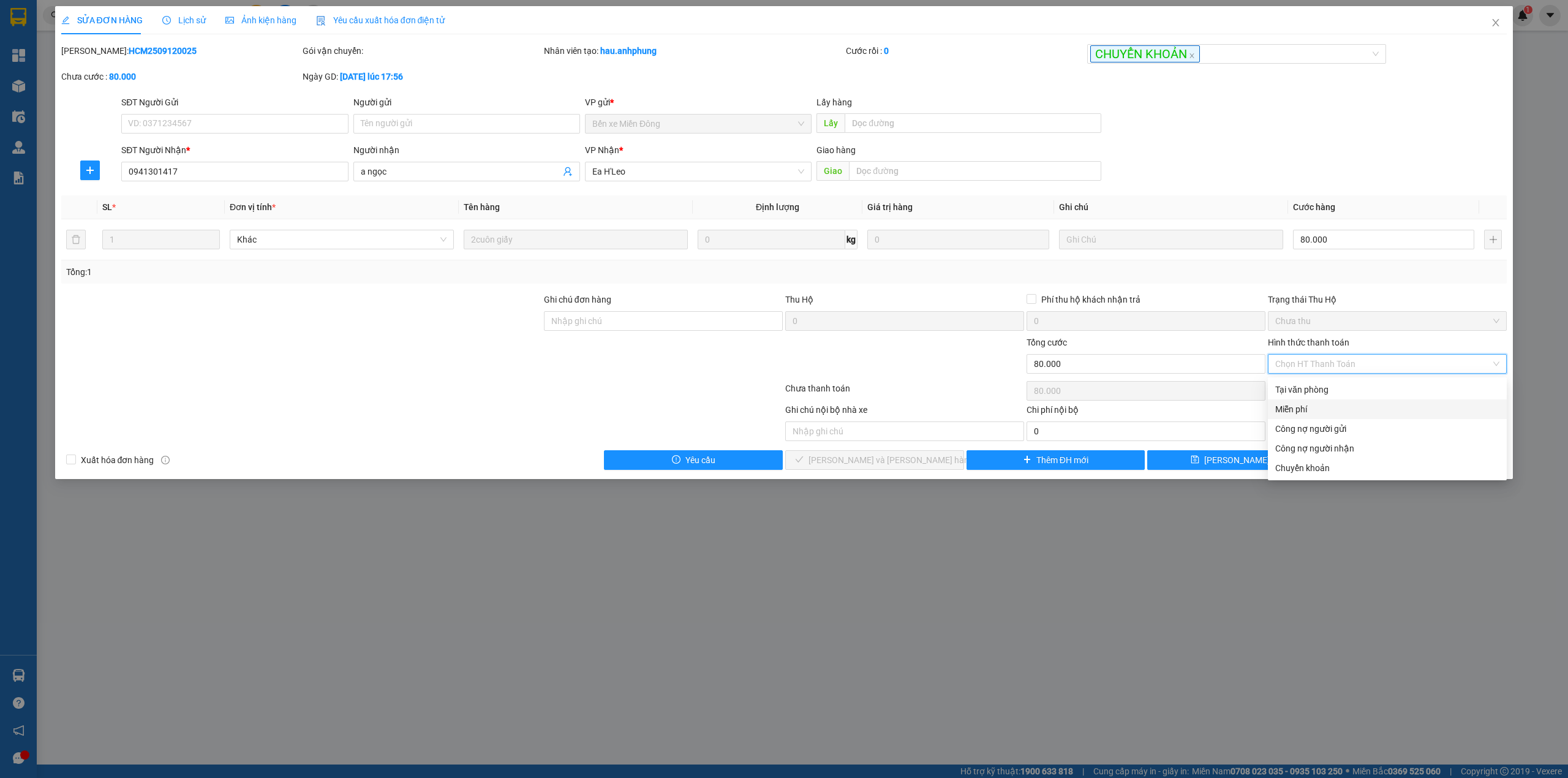
click at [1317, 405] on div "Miễn phí" at bounding box center [1388, 409] width 224 height 13
type input "0"
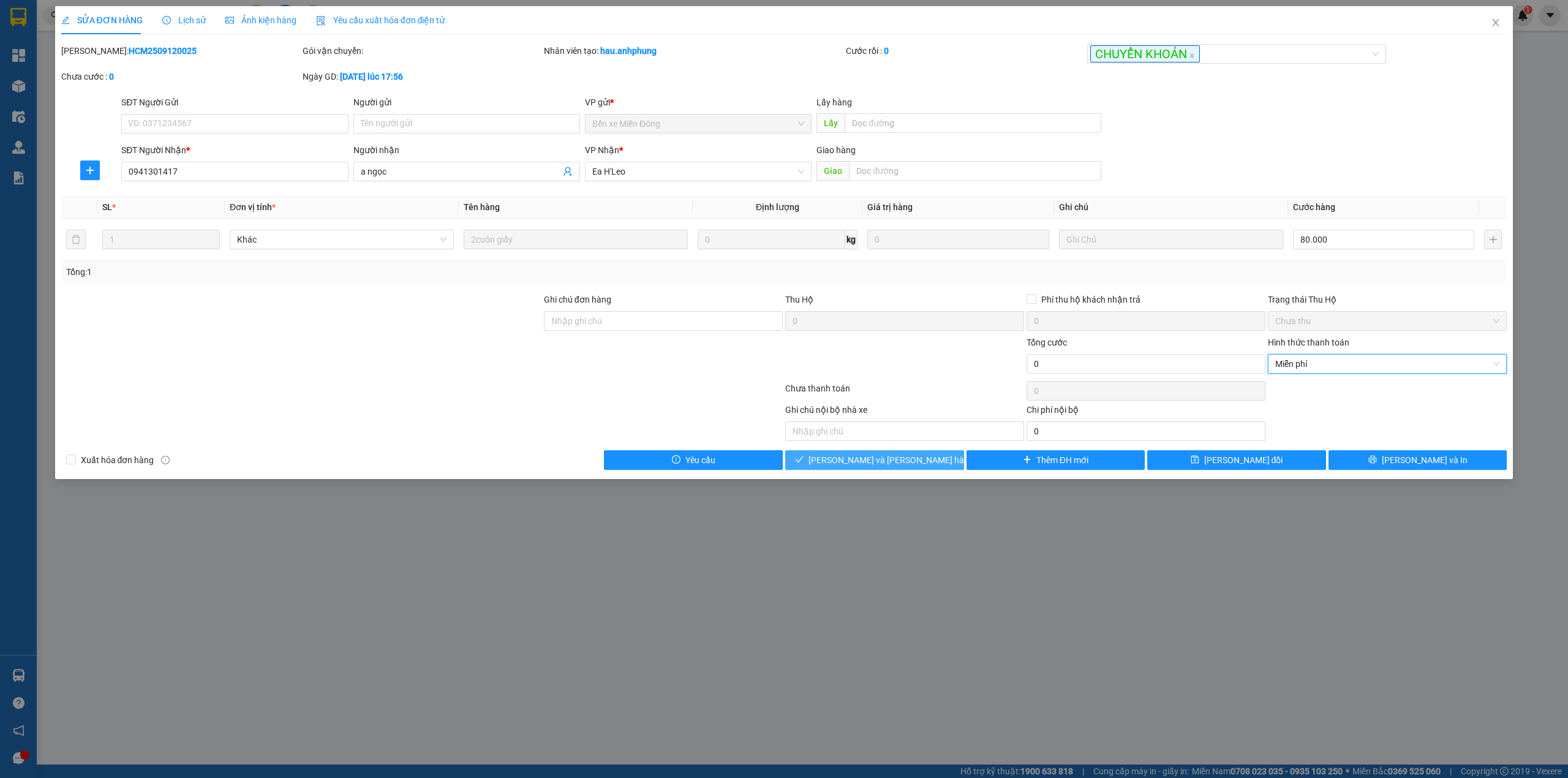
click at [907, 462] on span "[PERSON_NAME] và [PERSON_NAME] hàng" at bounding box center [891, 460] width 165 height 13
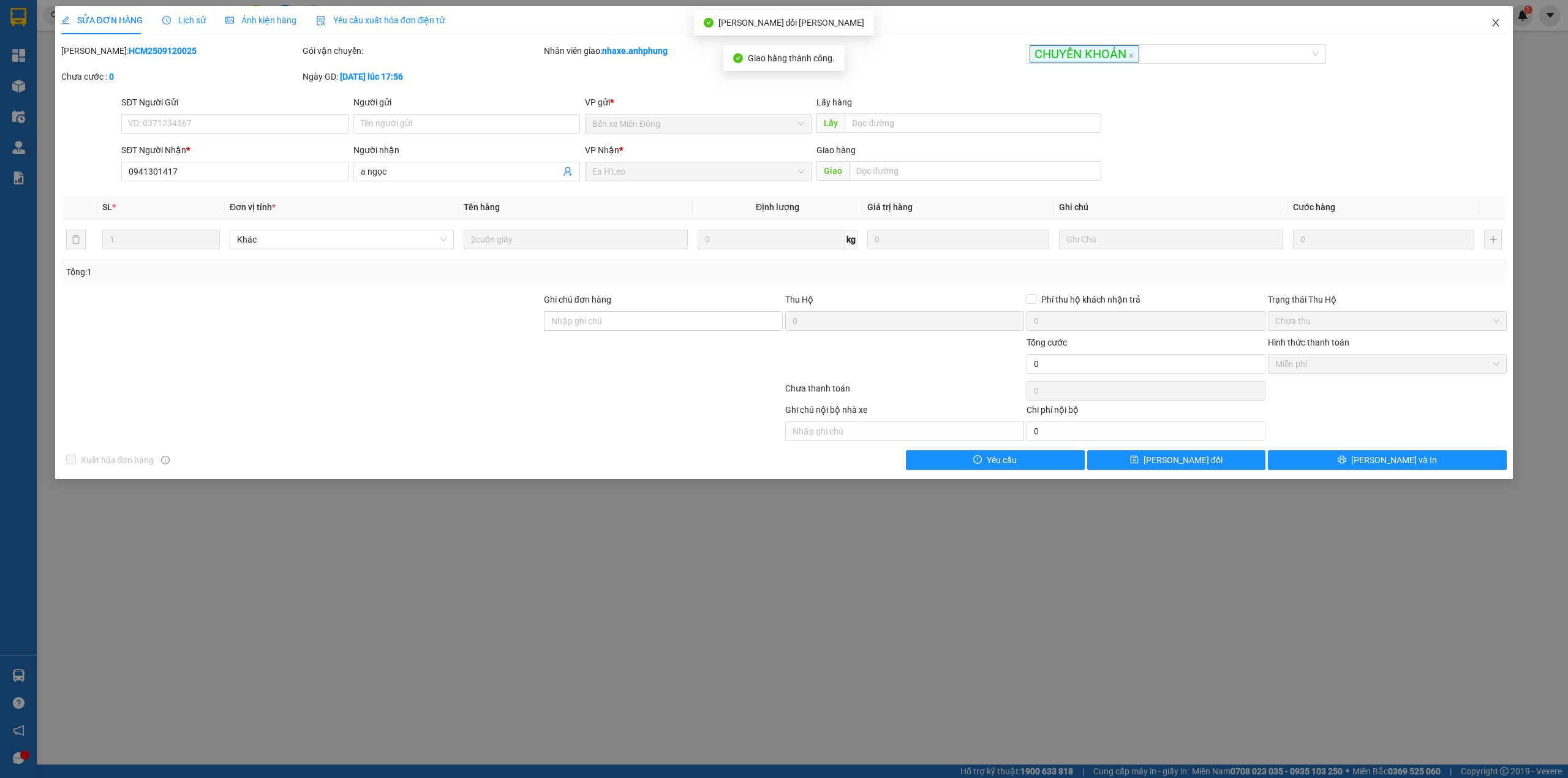
click at [1491, 19] on icon "close" at bounding box center [1496, 22] width 10 height 10
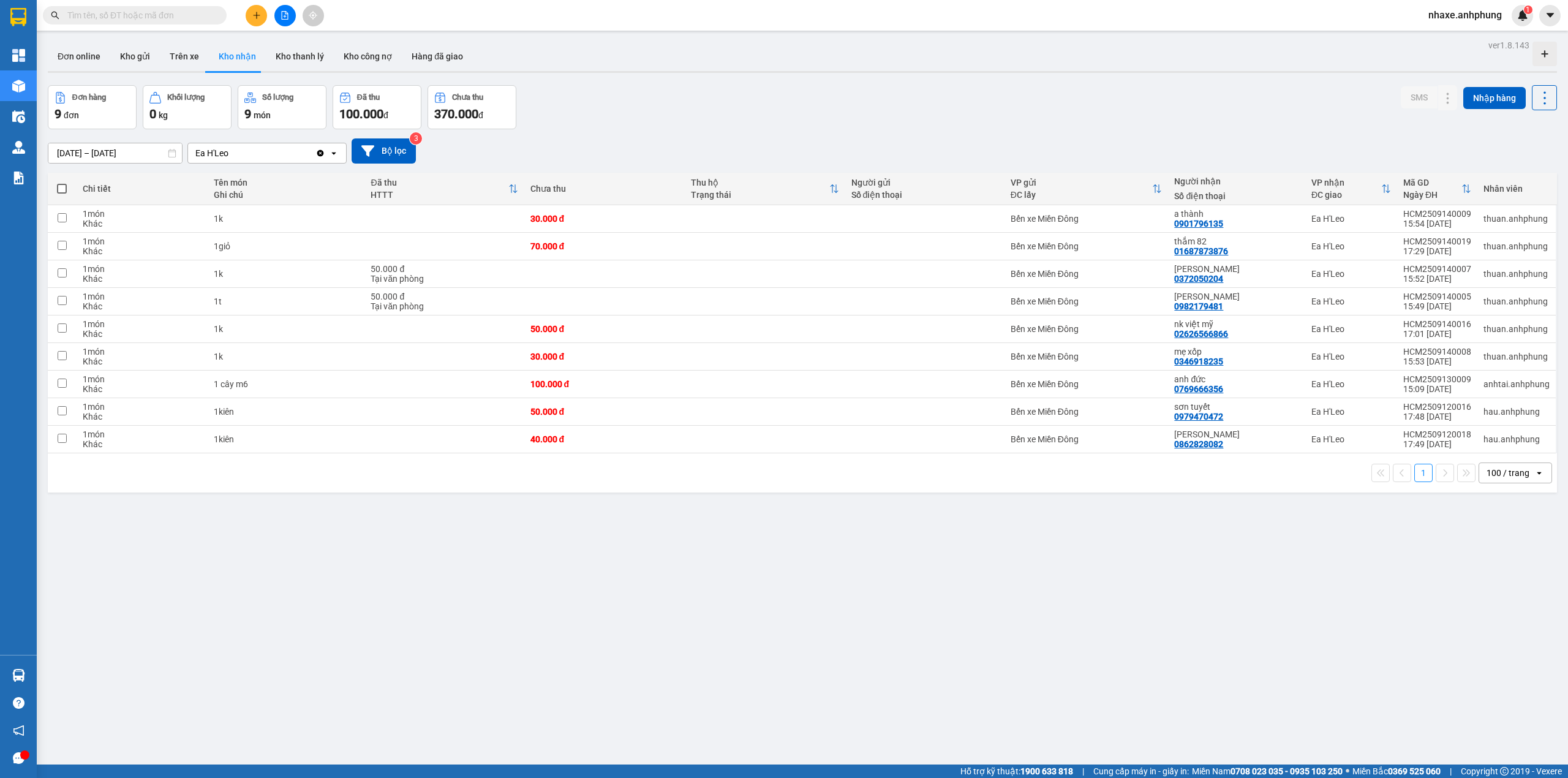
click at [1509, 478] on div "100 / trang" at bounding box center [1509, 473] width 43 height 12
click at [1498, 585] on span "80 / trang" at bounding box center [1496, 591] width 39 height 12
click at [1419, 332] on icon at bounding box center [1423, 328] width 8 height 8
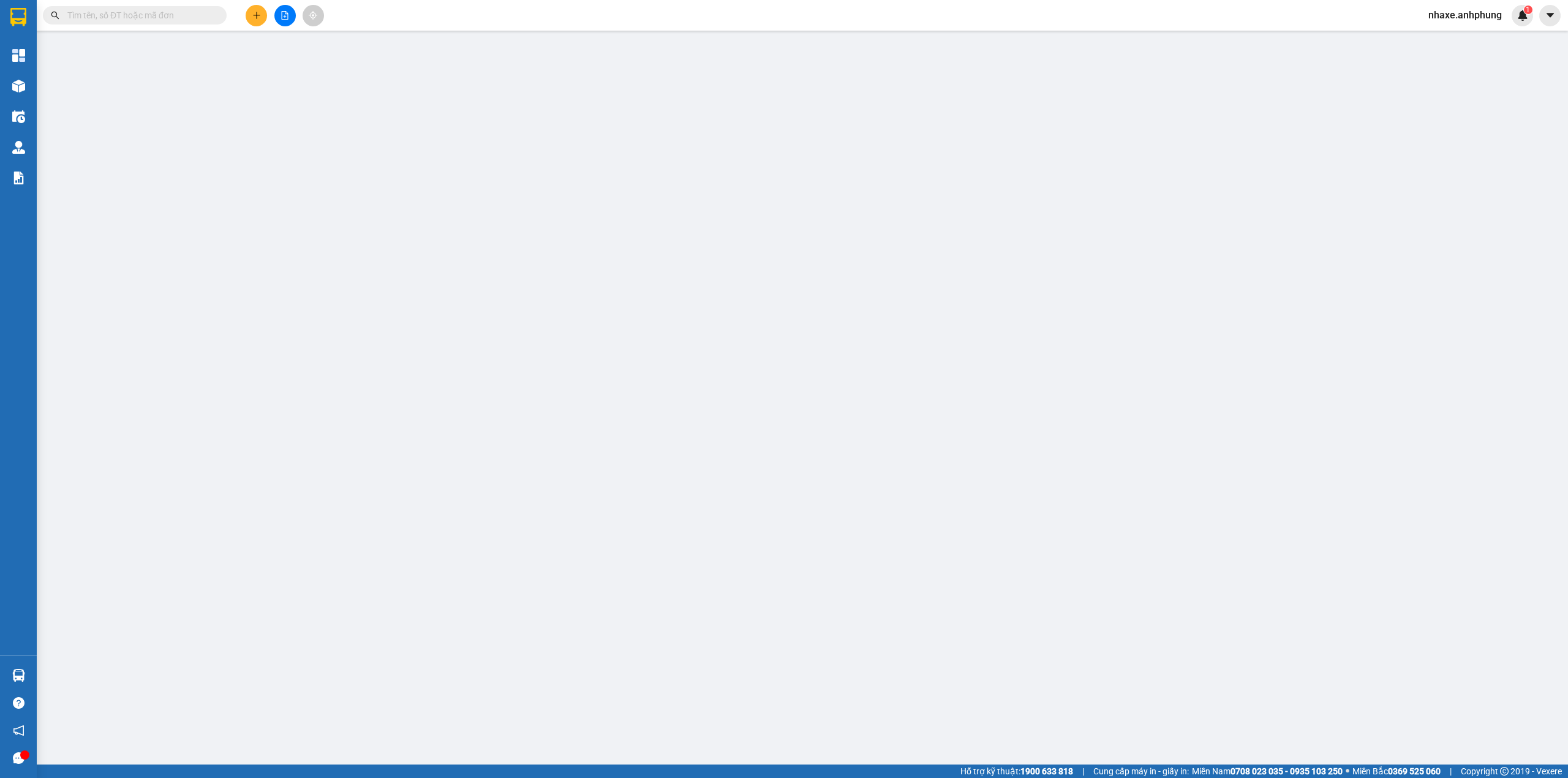
type input "02626566866"
type input "nk việt mỹ"
type input "50.000"
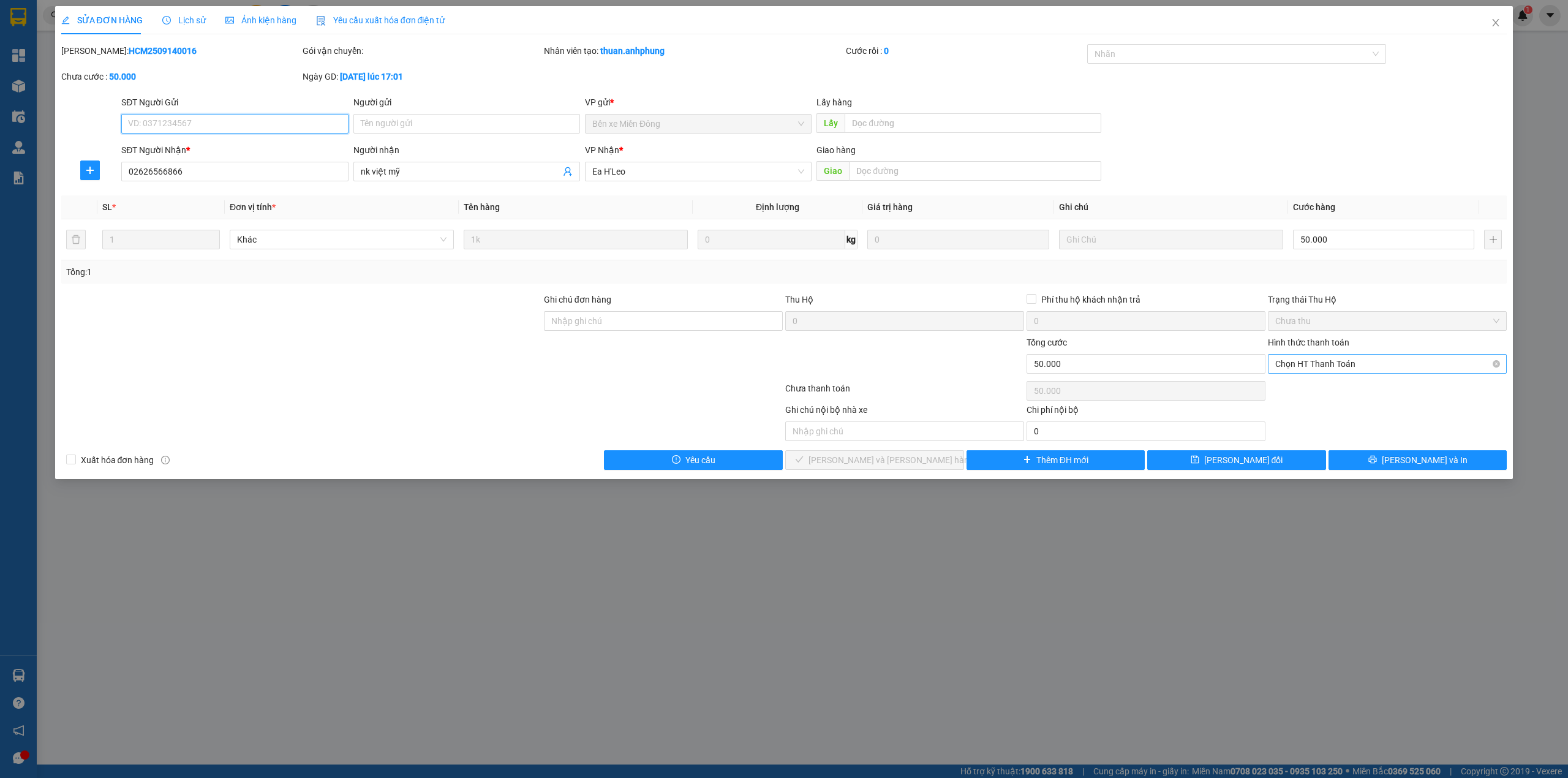
click at [1330, 362] on span "Chọn HT Thanh Toán" at bounding box center [1388, 364] width 224 height 19
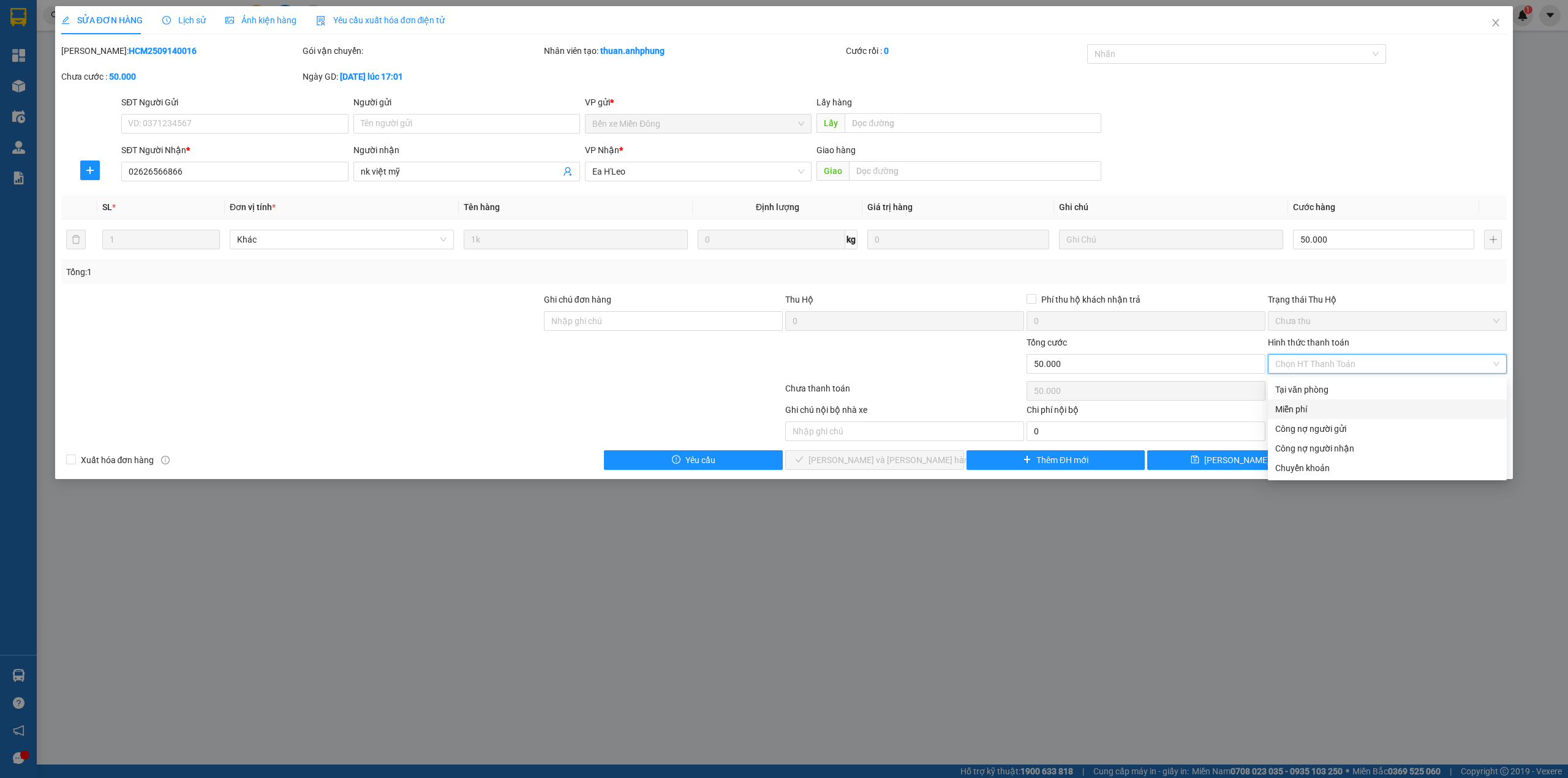
click at [1326, 409] on div "Miễn phí" at bounding box center [1388, 409] width 224 height 13
type input "0"
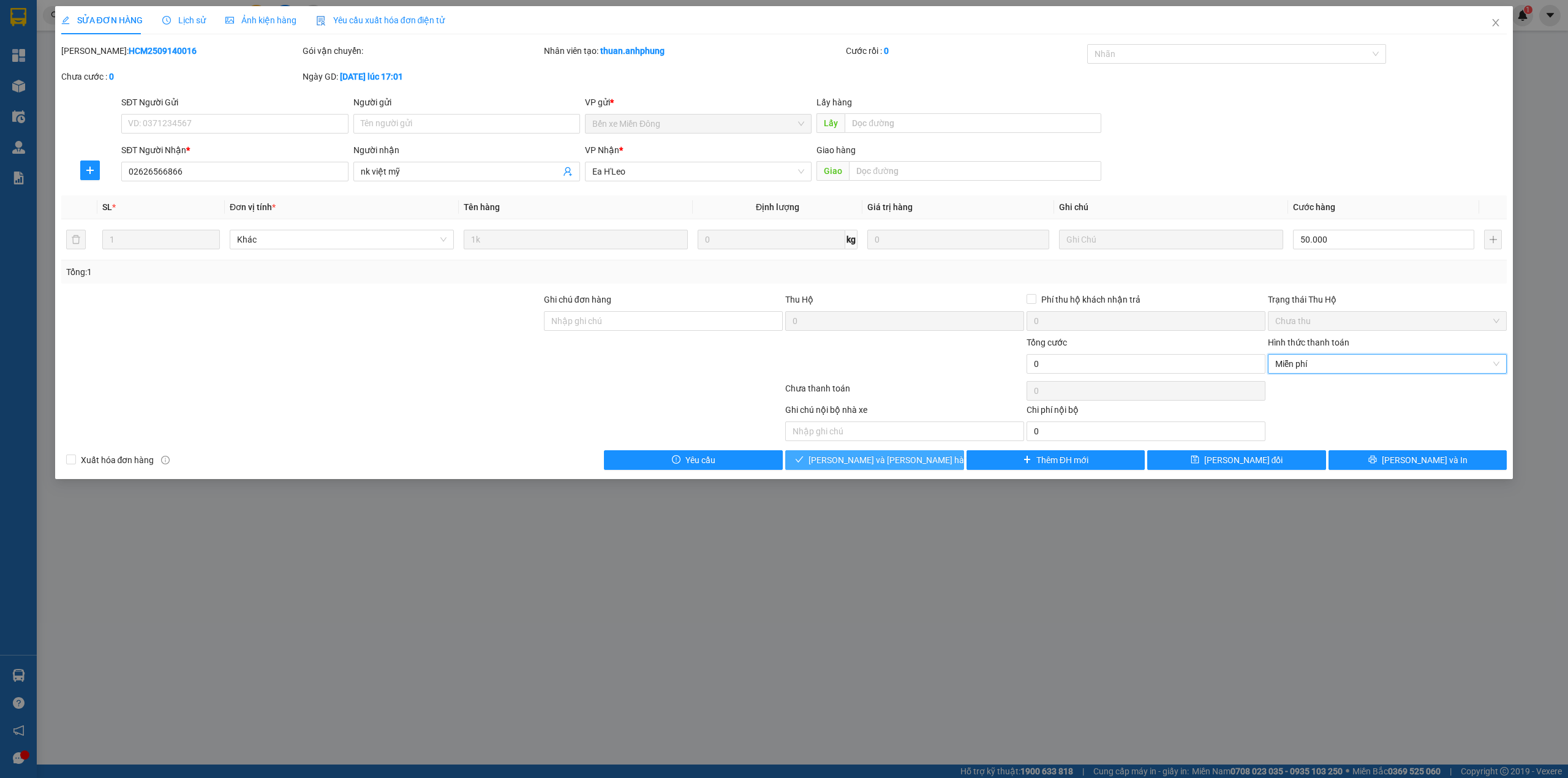
click at [912, 461] on span "[PERSON_NAME] và [PERSON_NAME] hàng" at bounding box center [891, 460] width 165 height 13
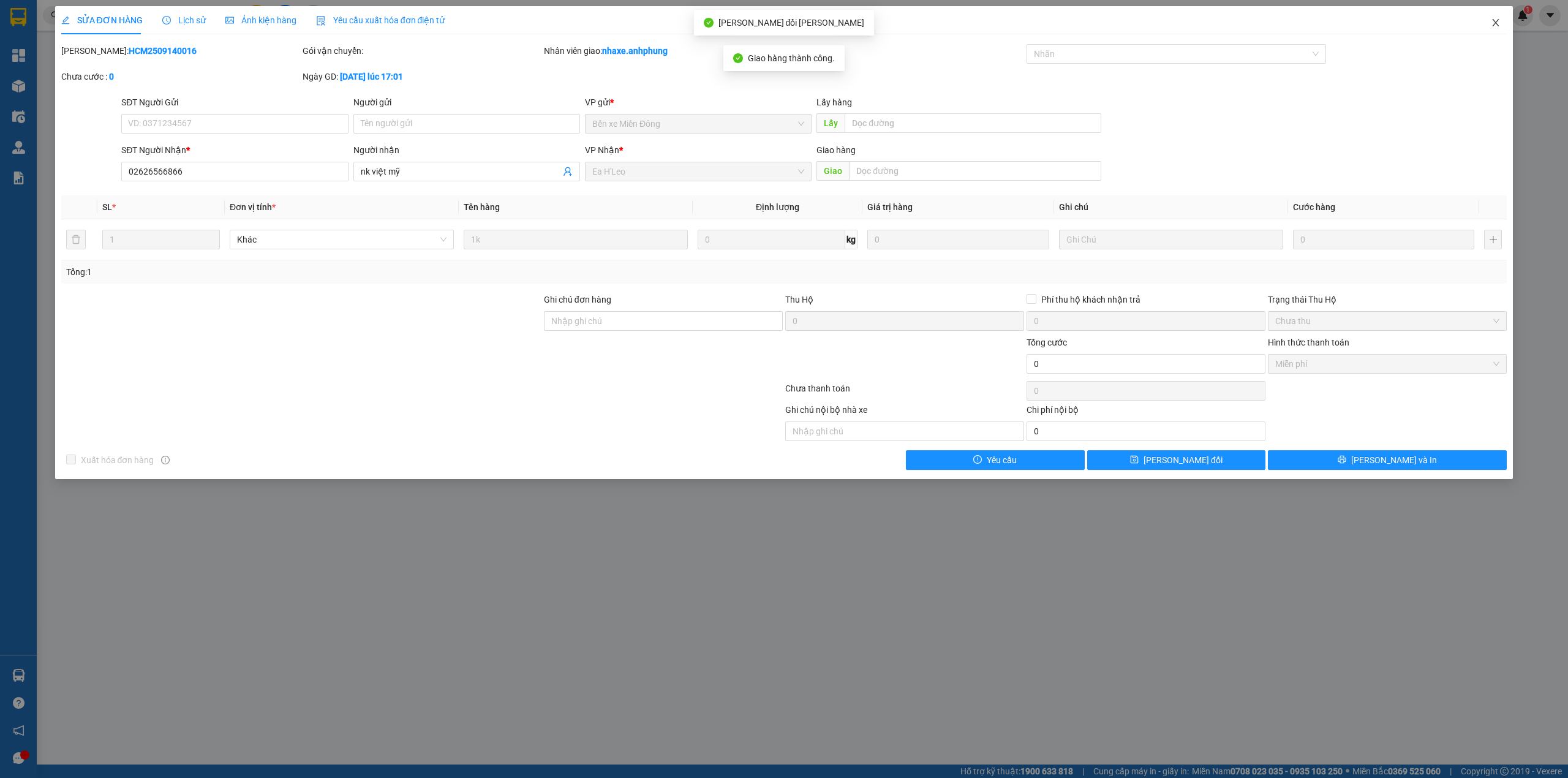
click at [1498, 17] on span "Close" at bounding box center [1496, 23] width 34 height 34
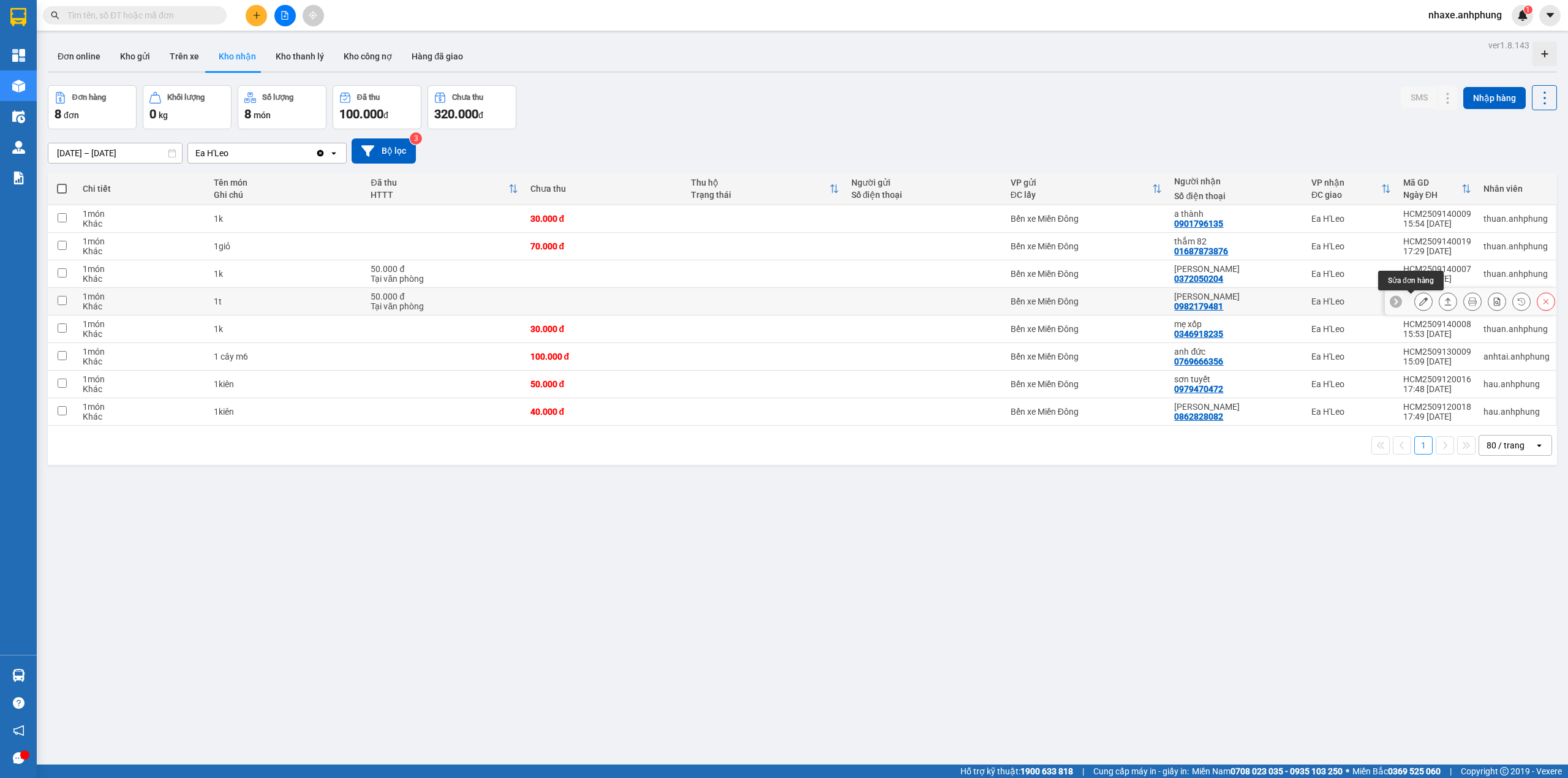
click at [1419, 304] on icon at bounding box center [1423, 301] width 8 height 8
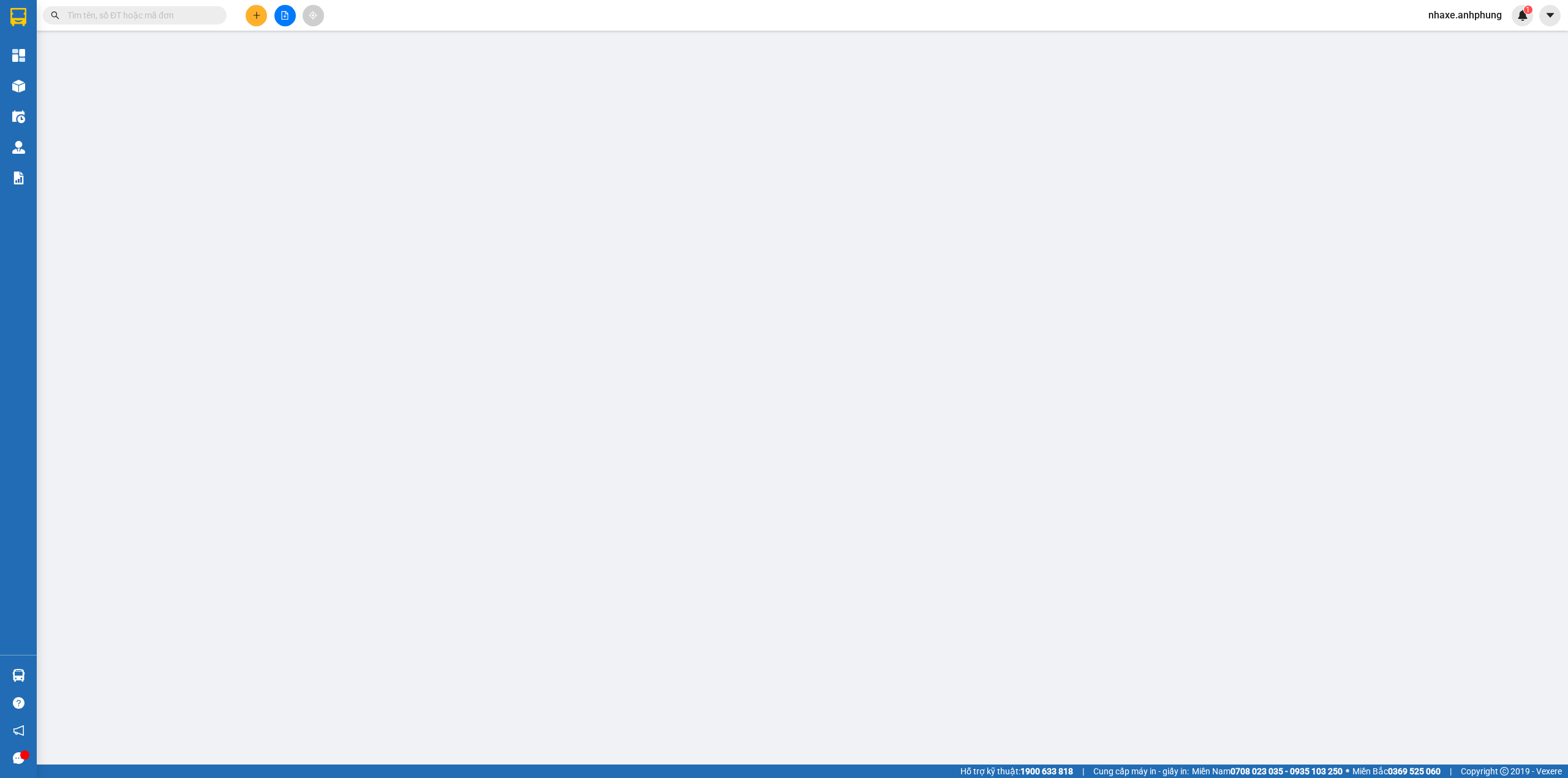
type input "0982179481"
type input "[PERSON_NAME]"
type input "50.000"
type input "0"
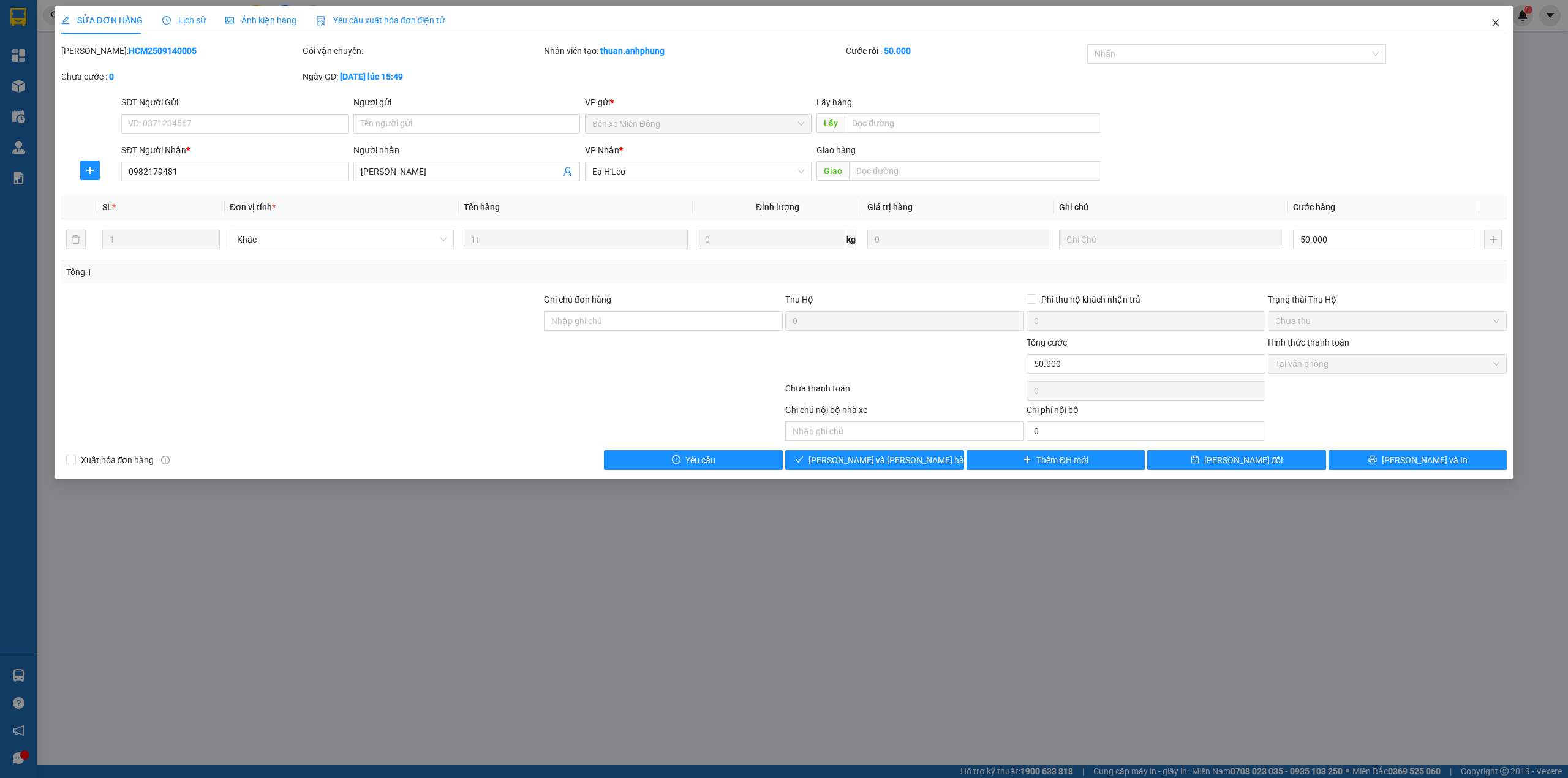
click at [1499, 18] on span "Close" at bounding box center [1496, 23] width 34 height 34
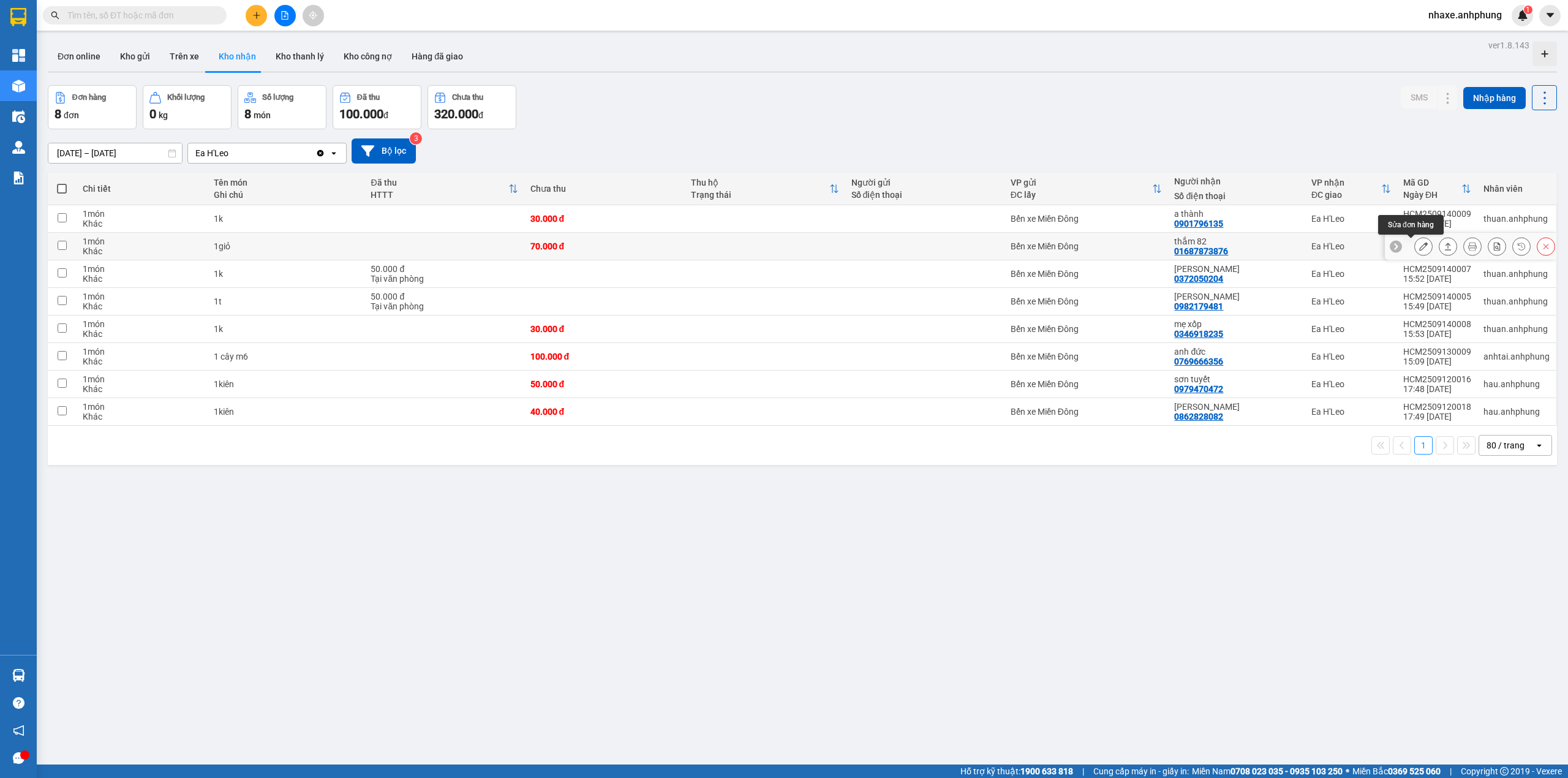
click at [1419, 251] on icon at bounding box center [1423, 246] width 8 height 8
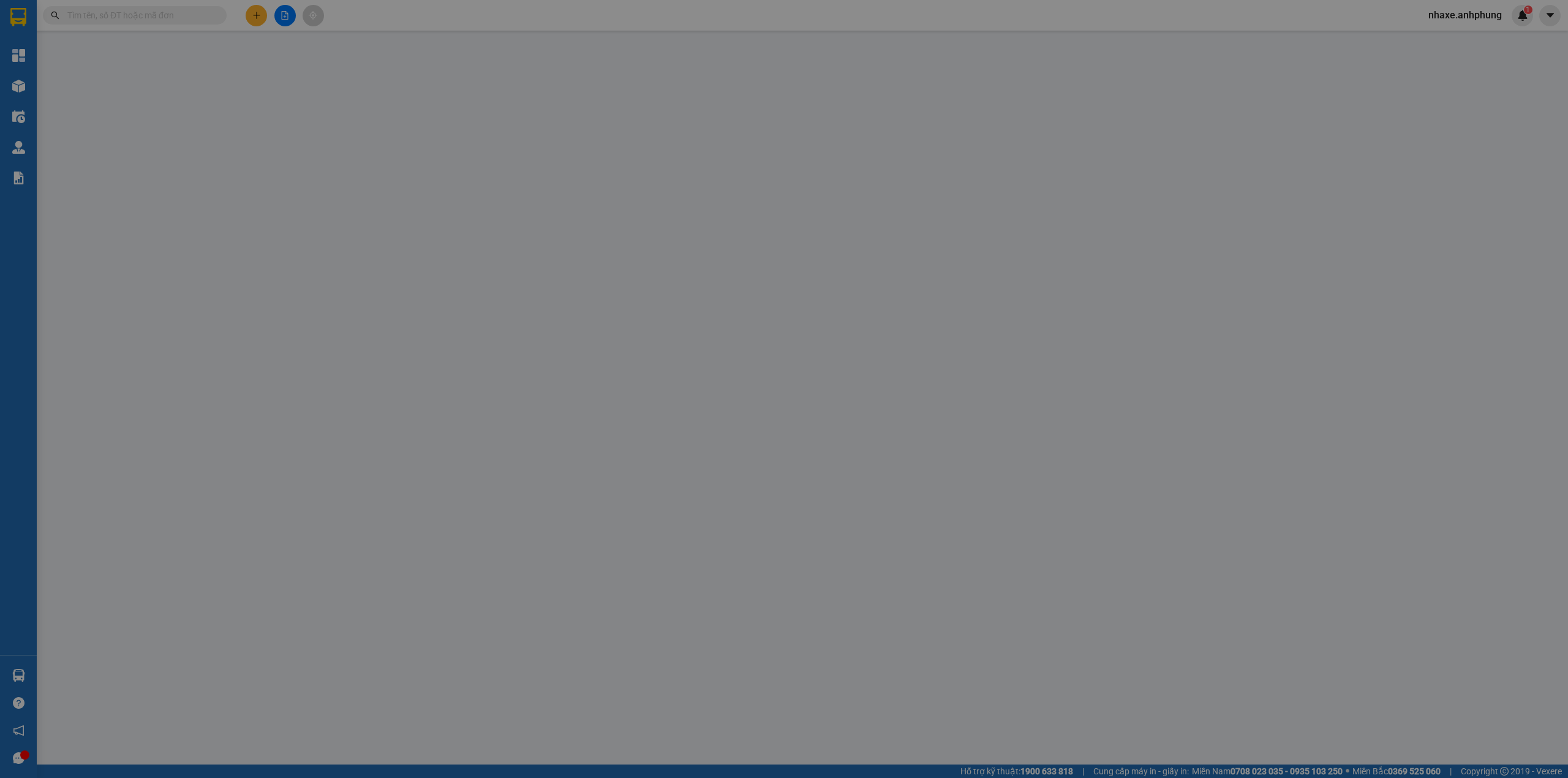
type input "01687873876"
type input "thắm 82"
type input "70.000"
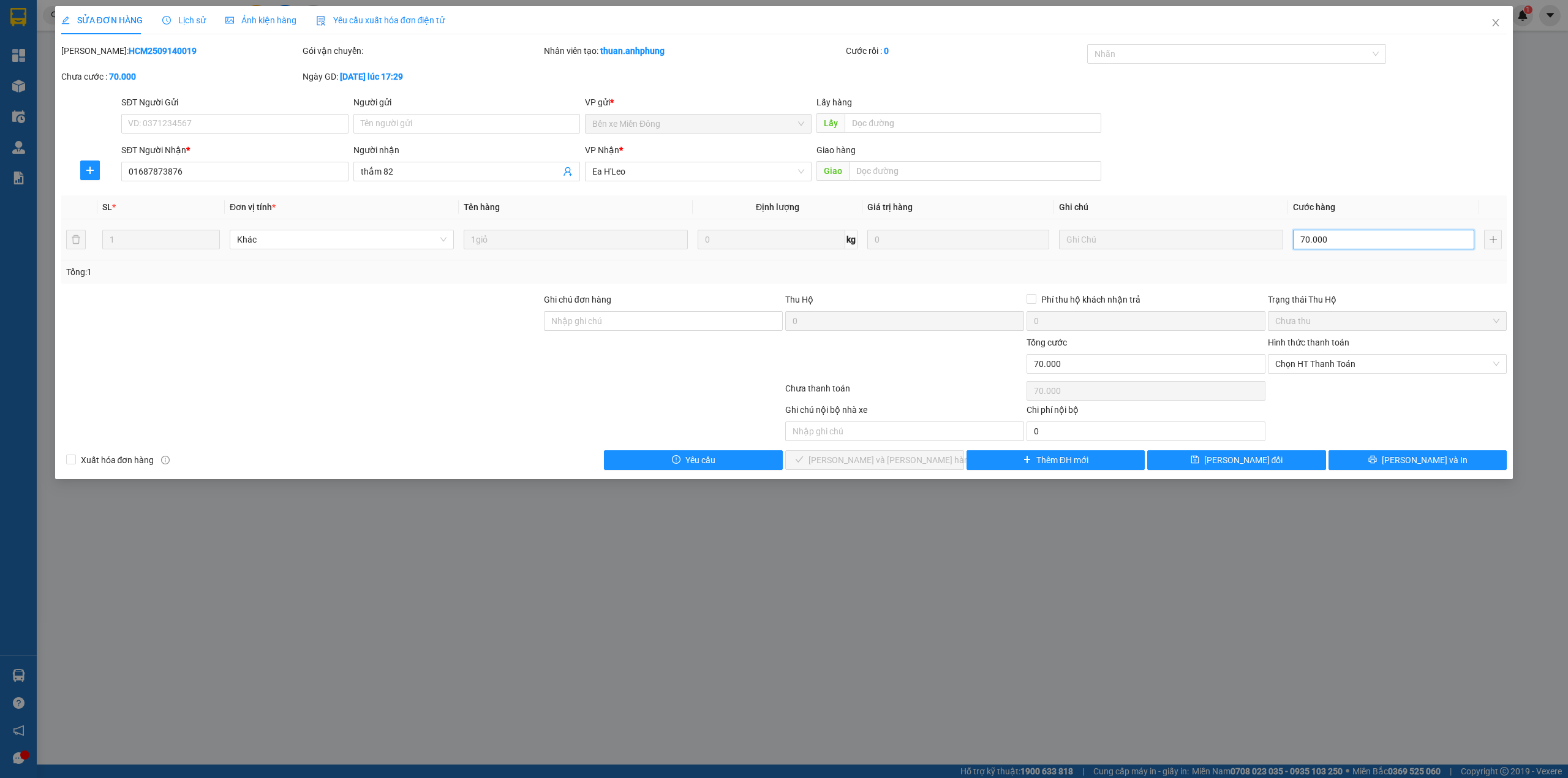
click at [1354, 241] on input "70.000" at bounding box center [1384, 239] width 181 height 19
type input "5"
type input "50"
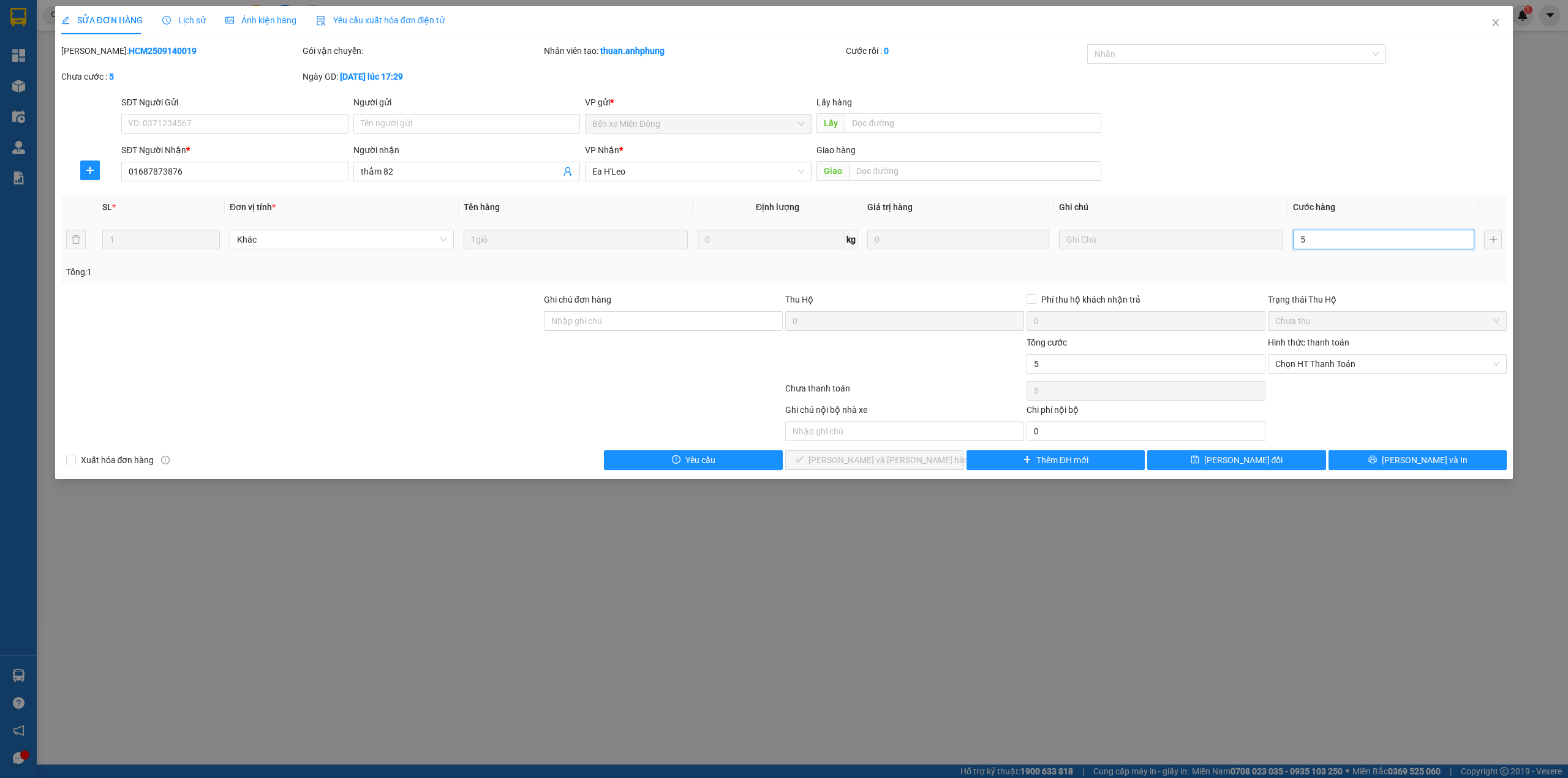
type input "50"
drag, startPoint x: 1353, startPoint y: 359, endPoint x: 1360, endPoint y: 354, distance: 8.6
click at [1351, 359] on span "Chọn HT Thanh Toán" at bounding box center [1388, 364] width 224 height 19
type input "50"
type input "50.000"
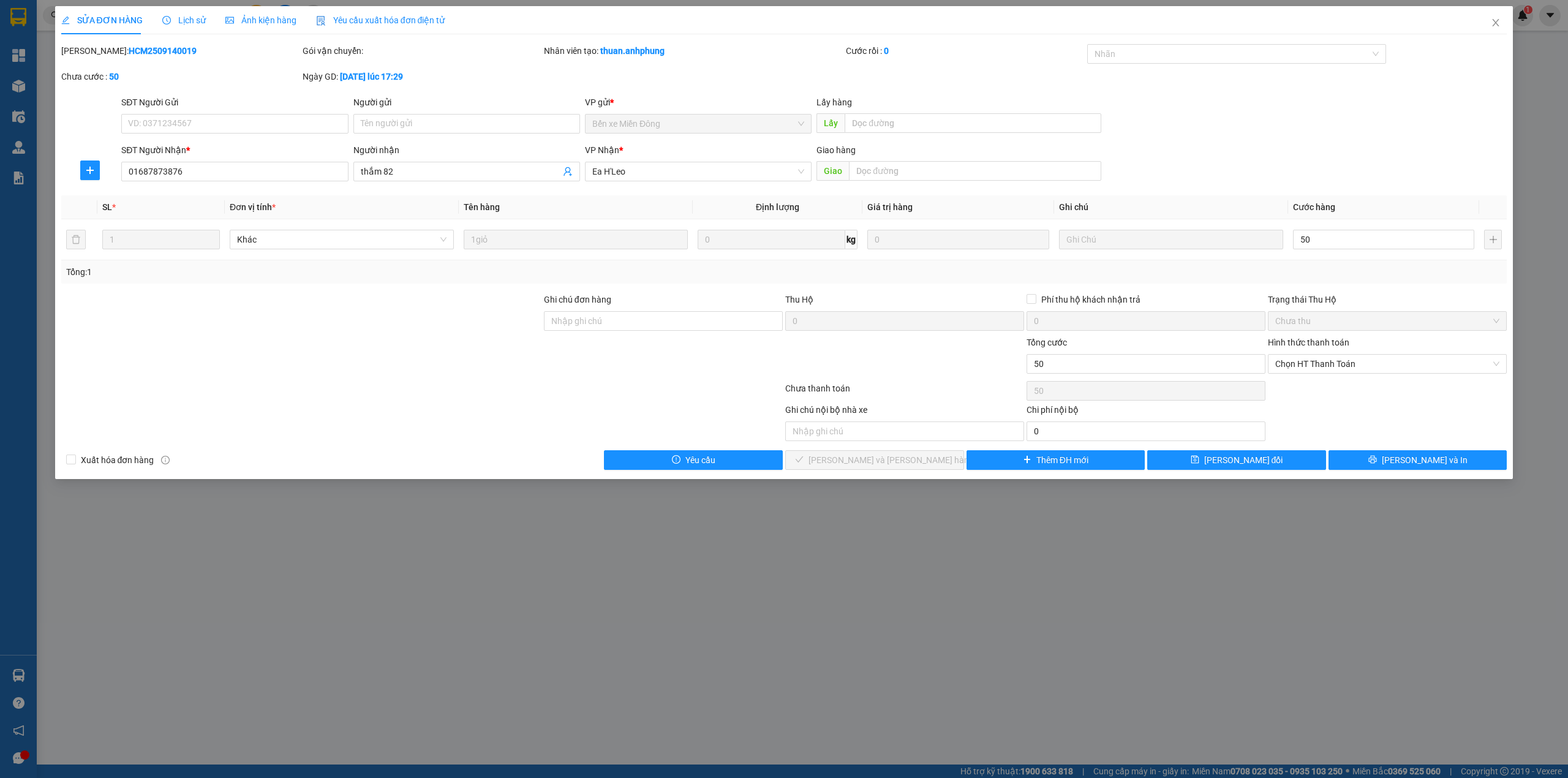
type input "50.000"
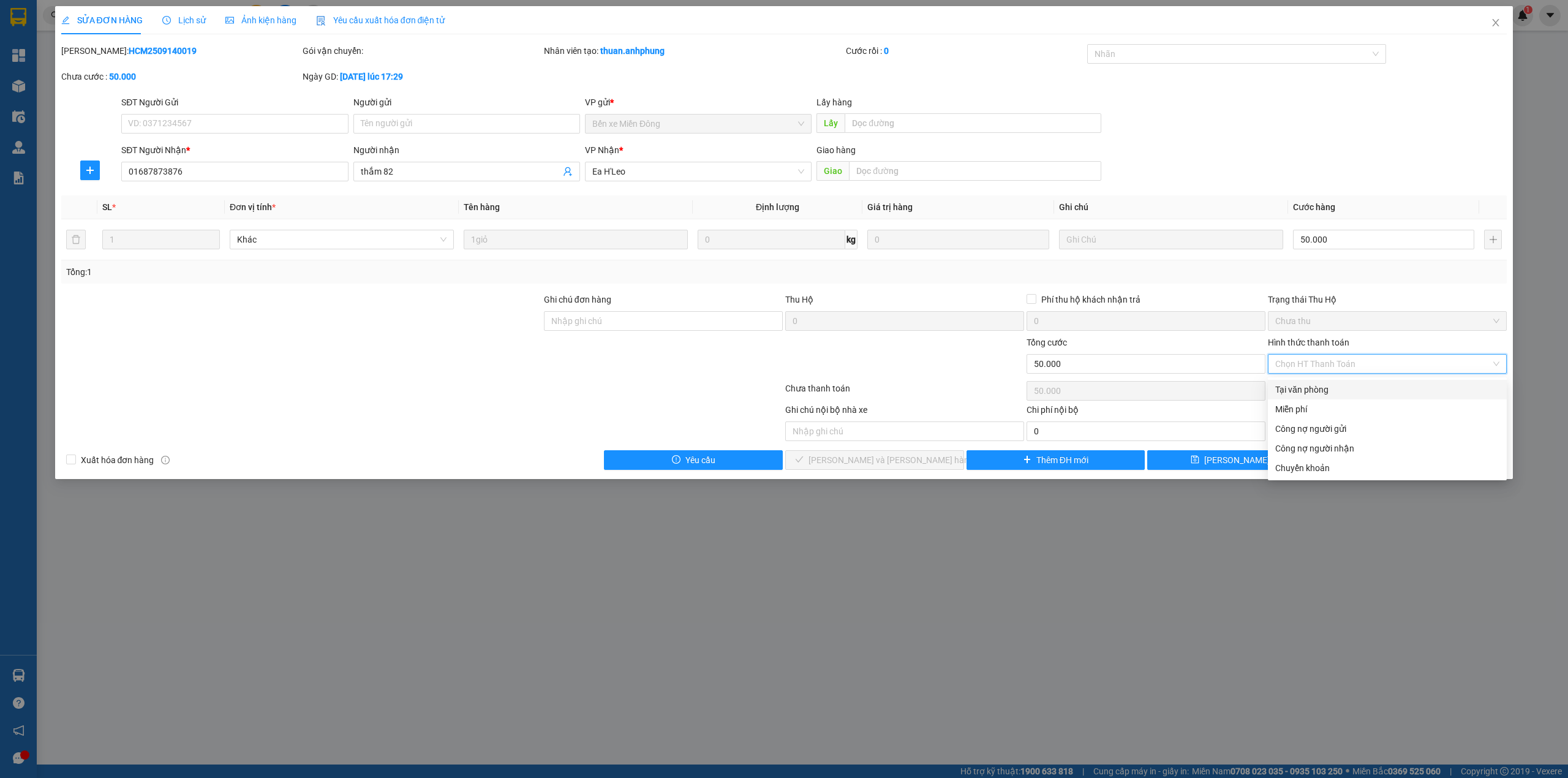
click at [1289, 386] on div "Tại văn phòng" at bounding box center [1388, 389] width 224 height 13
type input "0"
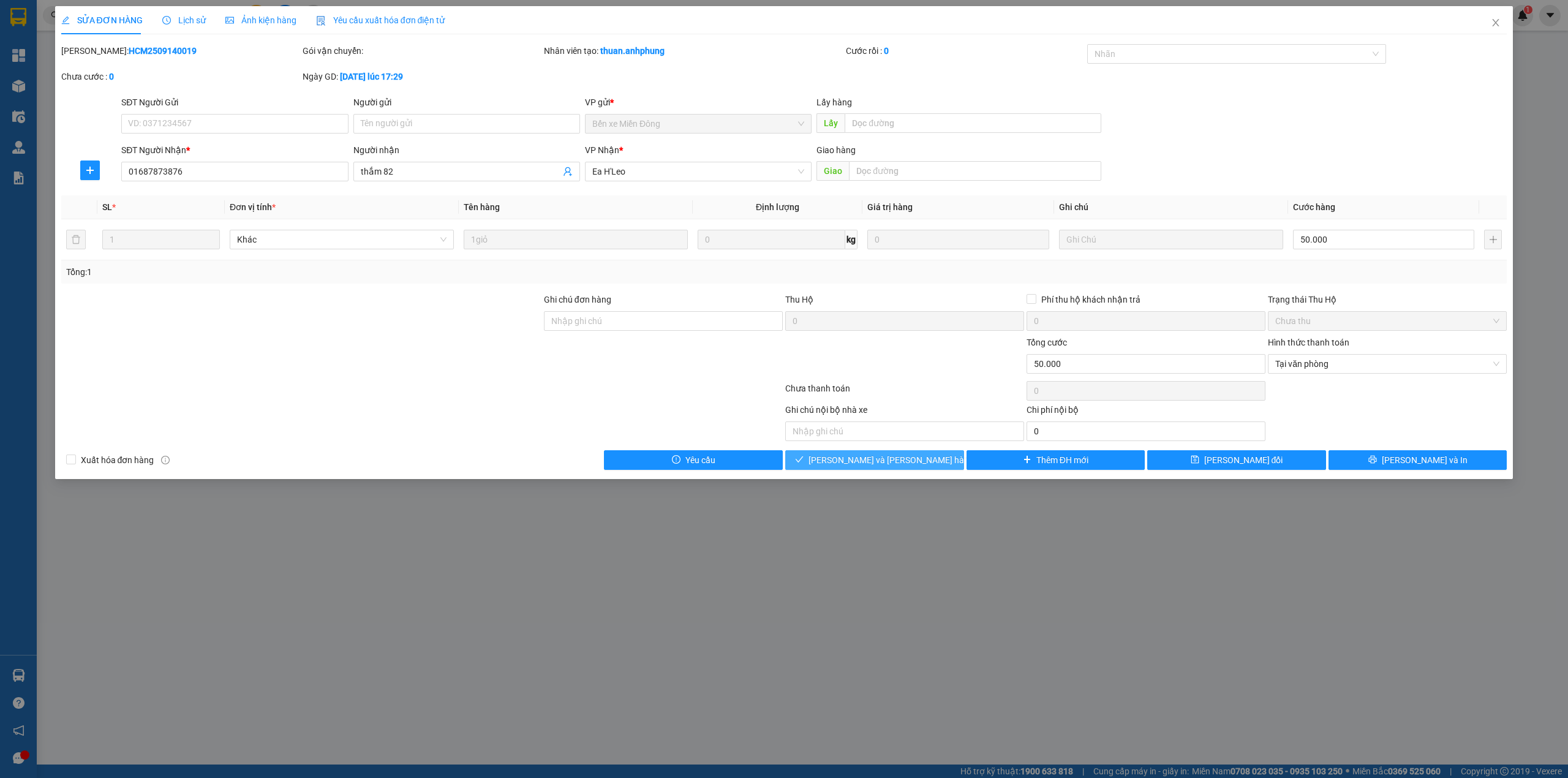
click at [907, 461] on span "[PERSON_NAME] và [PERSON_NAME] hàng" at bounding box center [891, 460] width 165 height 13
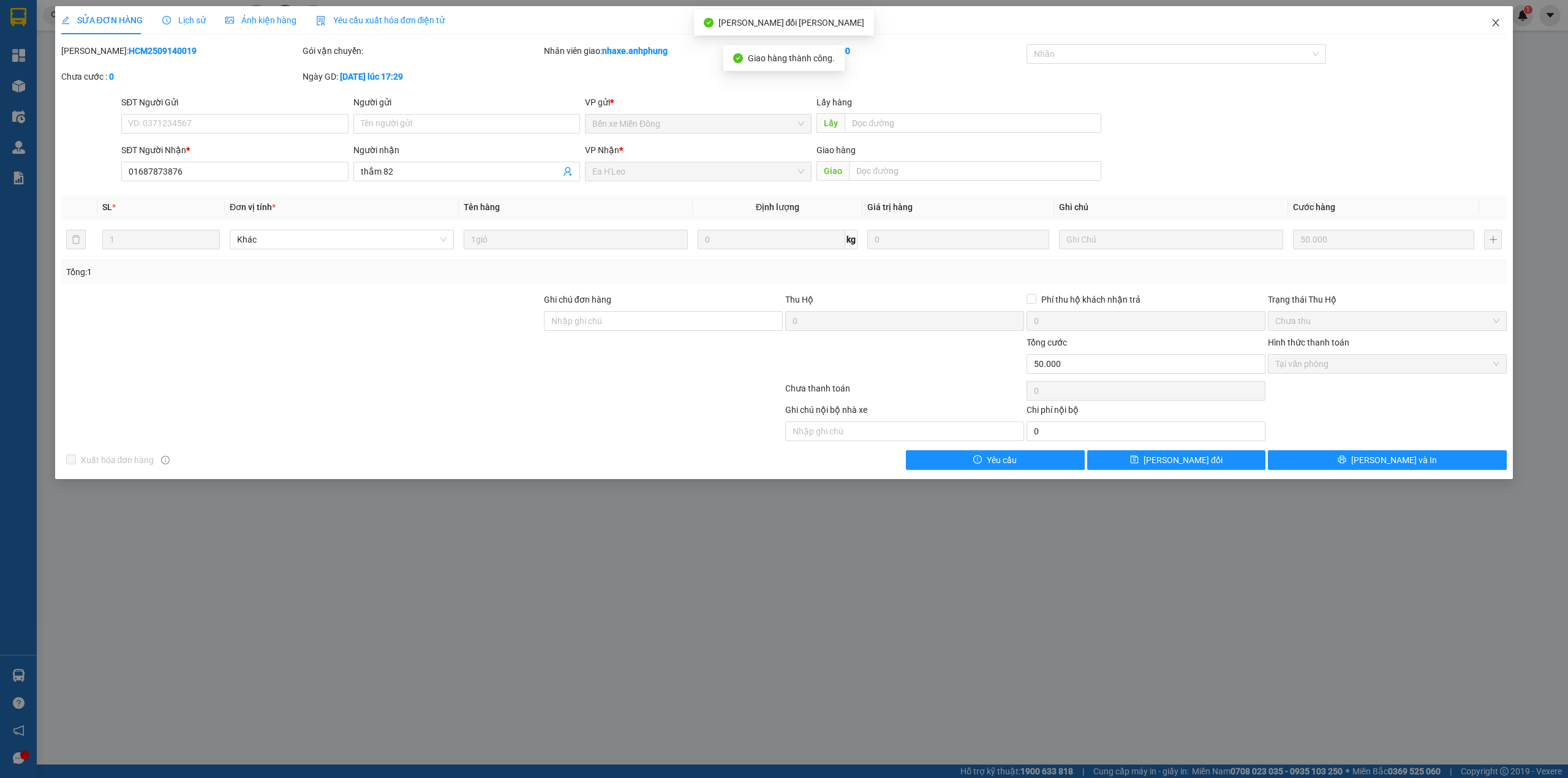
click at [1498, 20] on icon "close" at bounding box center [1496, 22] width 10 height 10
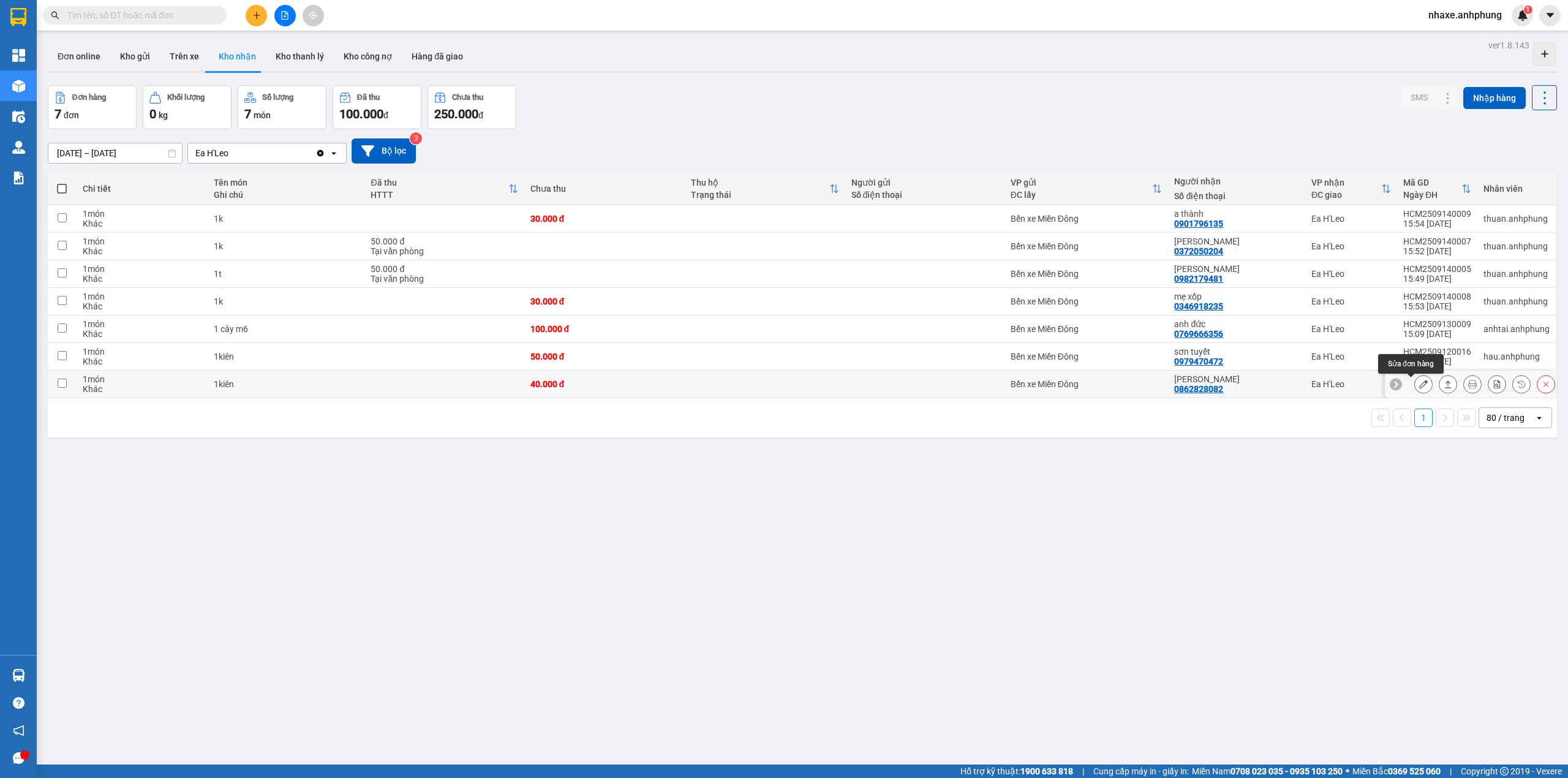
click at [1419, 389] on icon at bounding box center [1423, 383] width 8 height 8
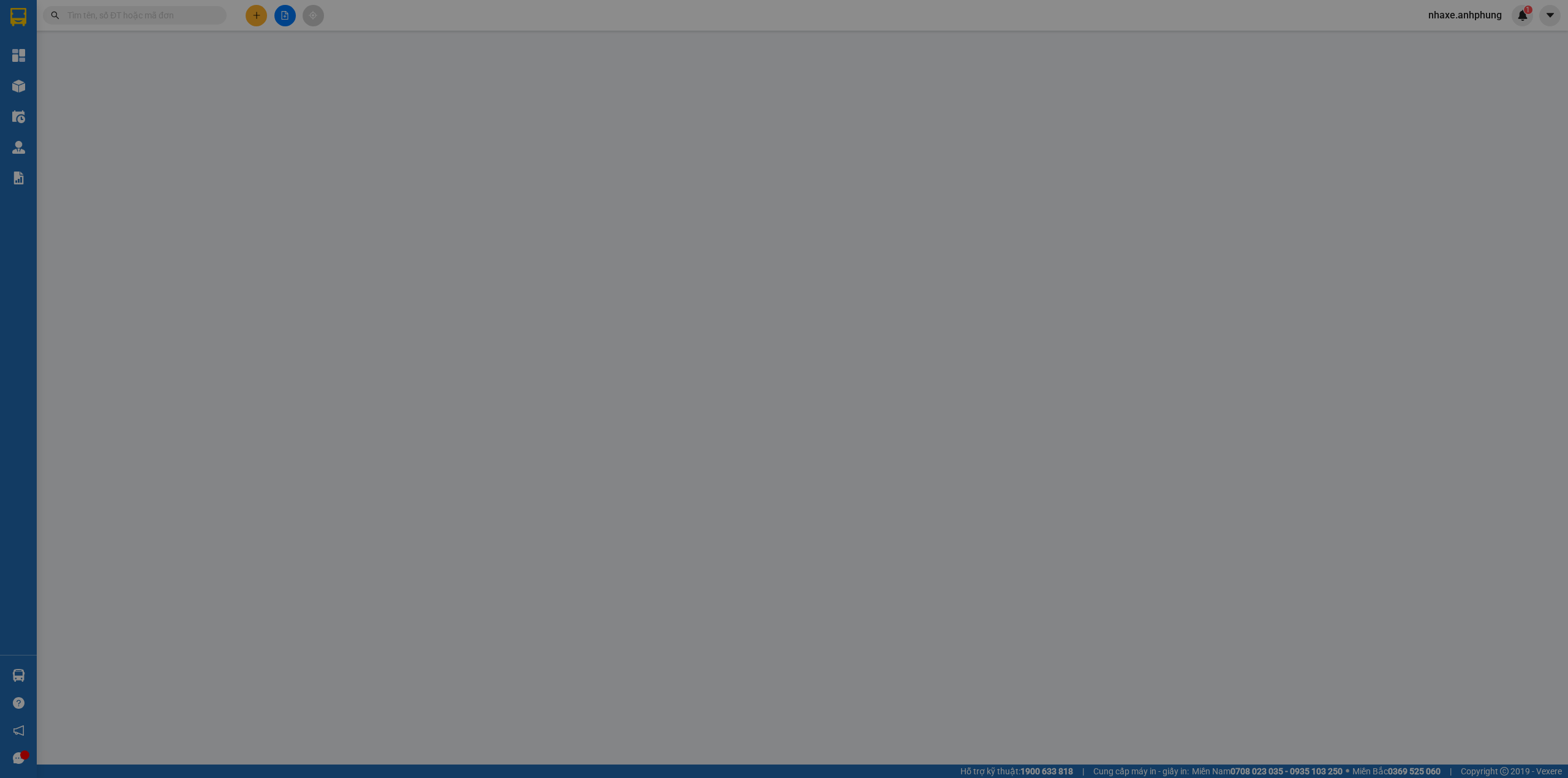
type input "0862828082"
type input "hoàng hưng"
type input "40.000"
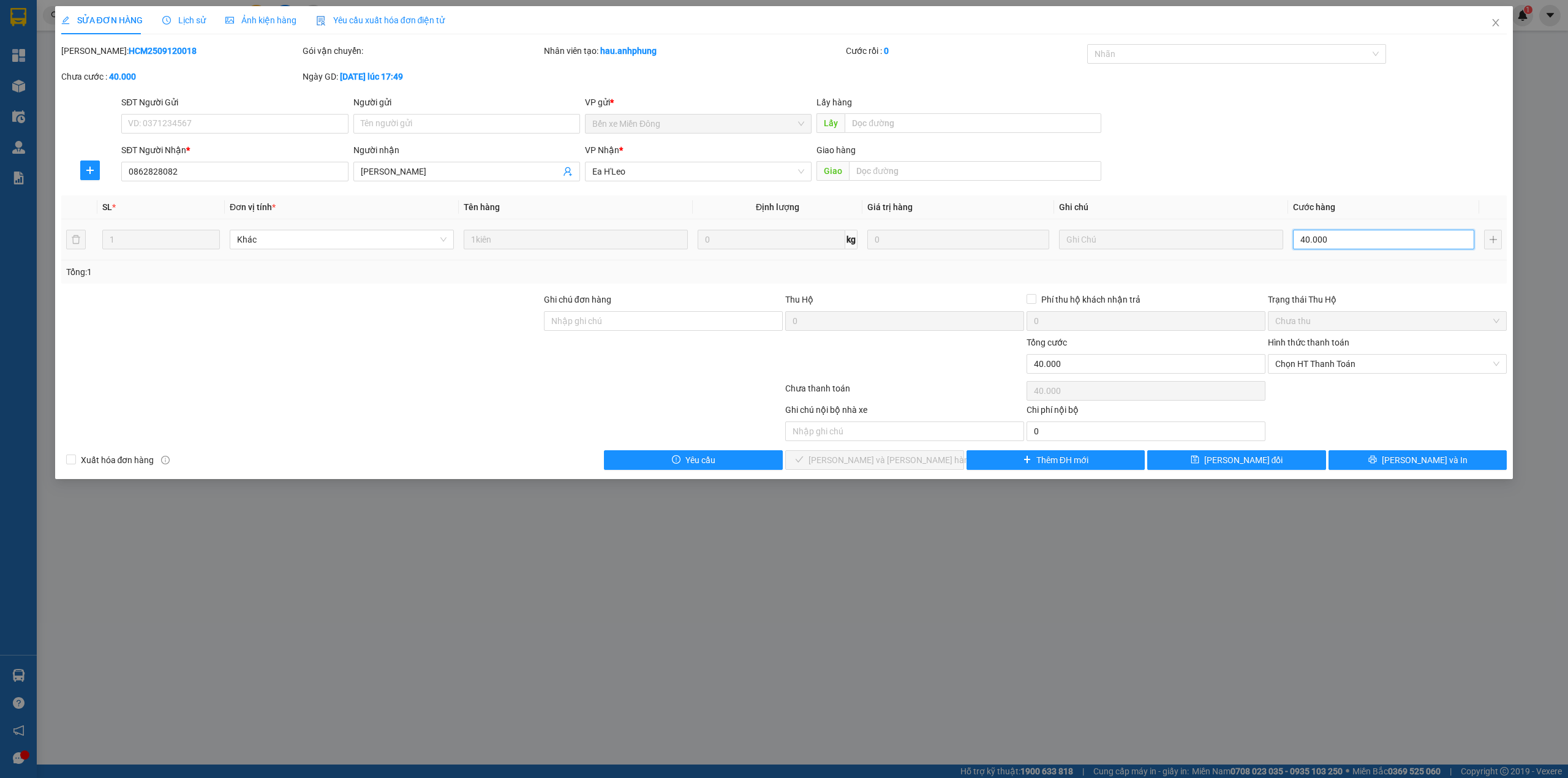
click at [1345, 237] on input "40.000" at bounding box center [1384, 239] width 181 height 19
type input "3"
type input "30"
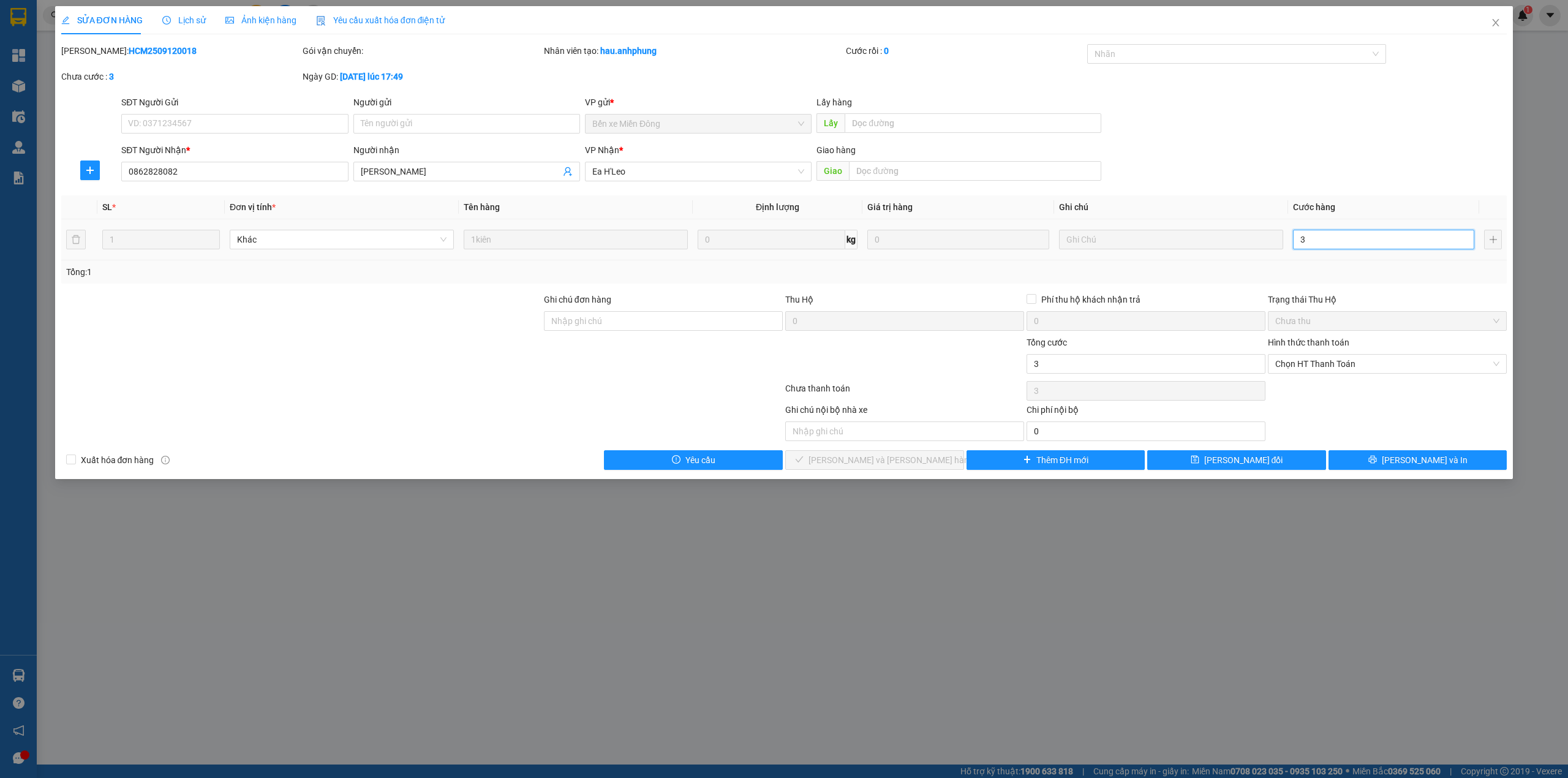
type input "30"
click at [1328, 366] on span "Chọn HT Thanh Toán" at bounding box center [1388, 364] width 224 height 19
type input "30"
type input "30.000"
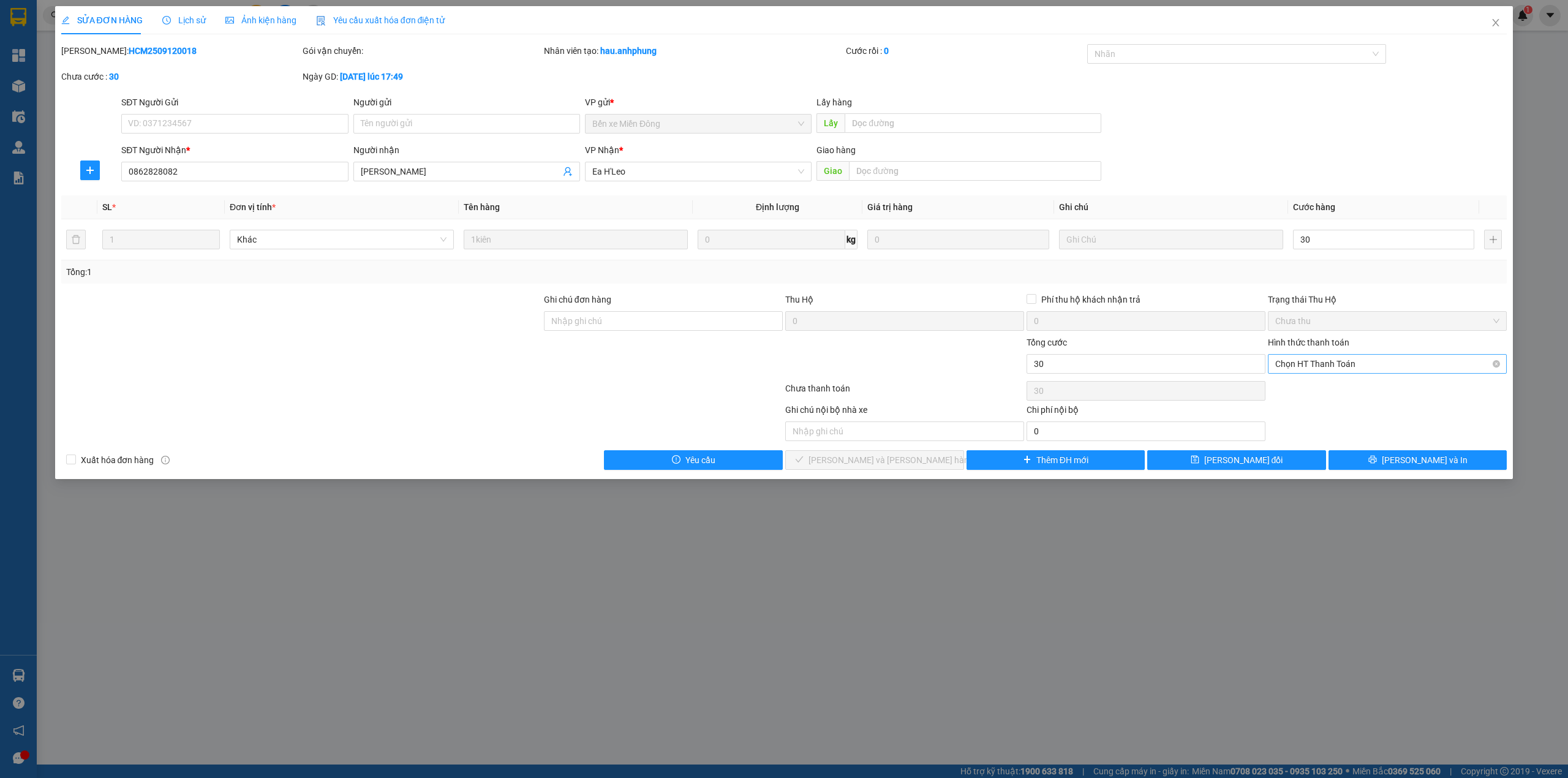
type input "30.000"
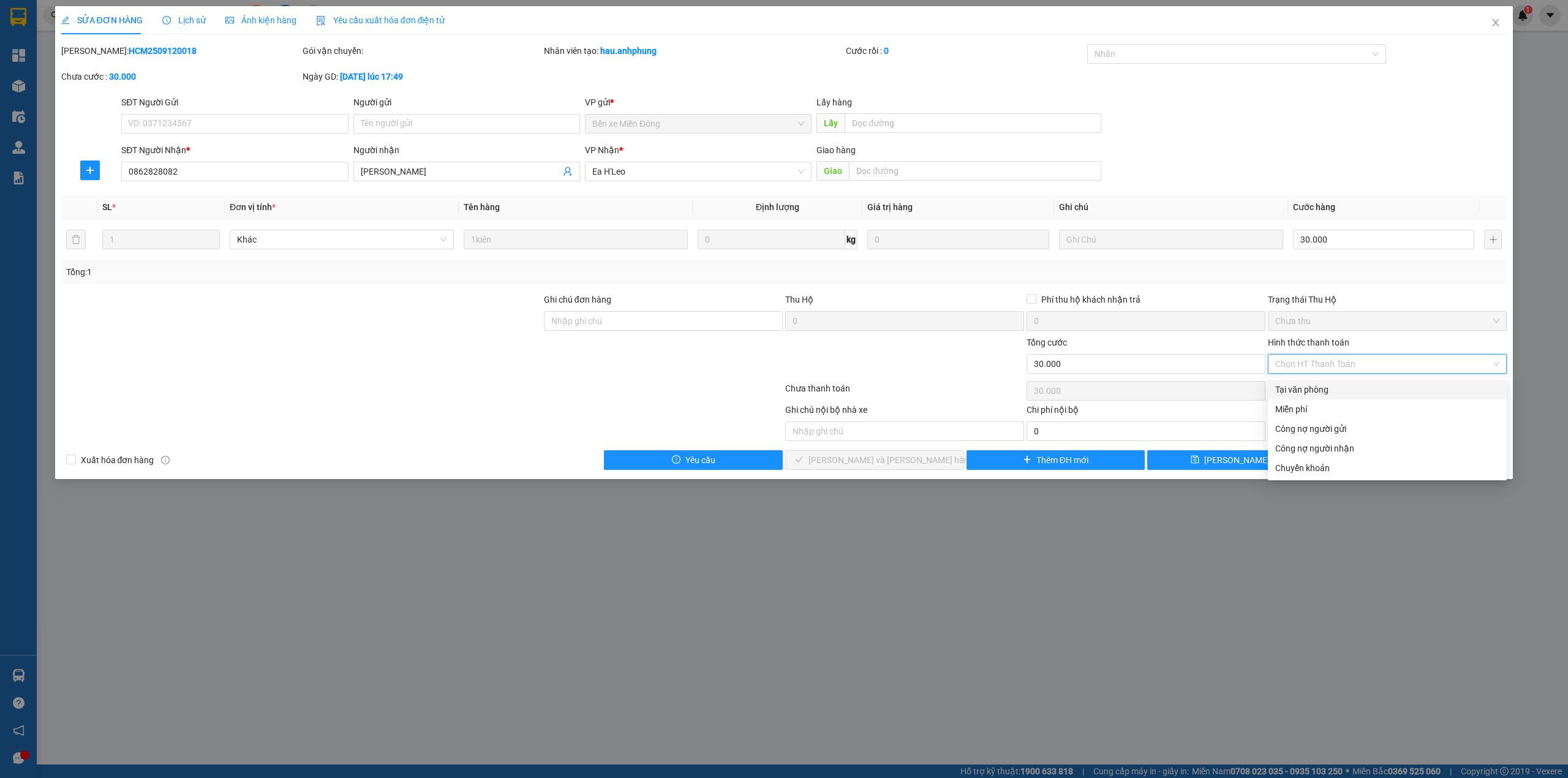
click at [1330, 392] on div "Tại văn phòng" at bounding box center [1388, 389] width 224 height 13
type input "0"
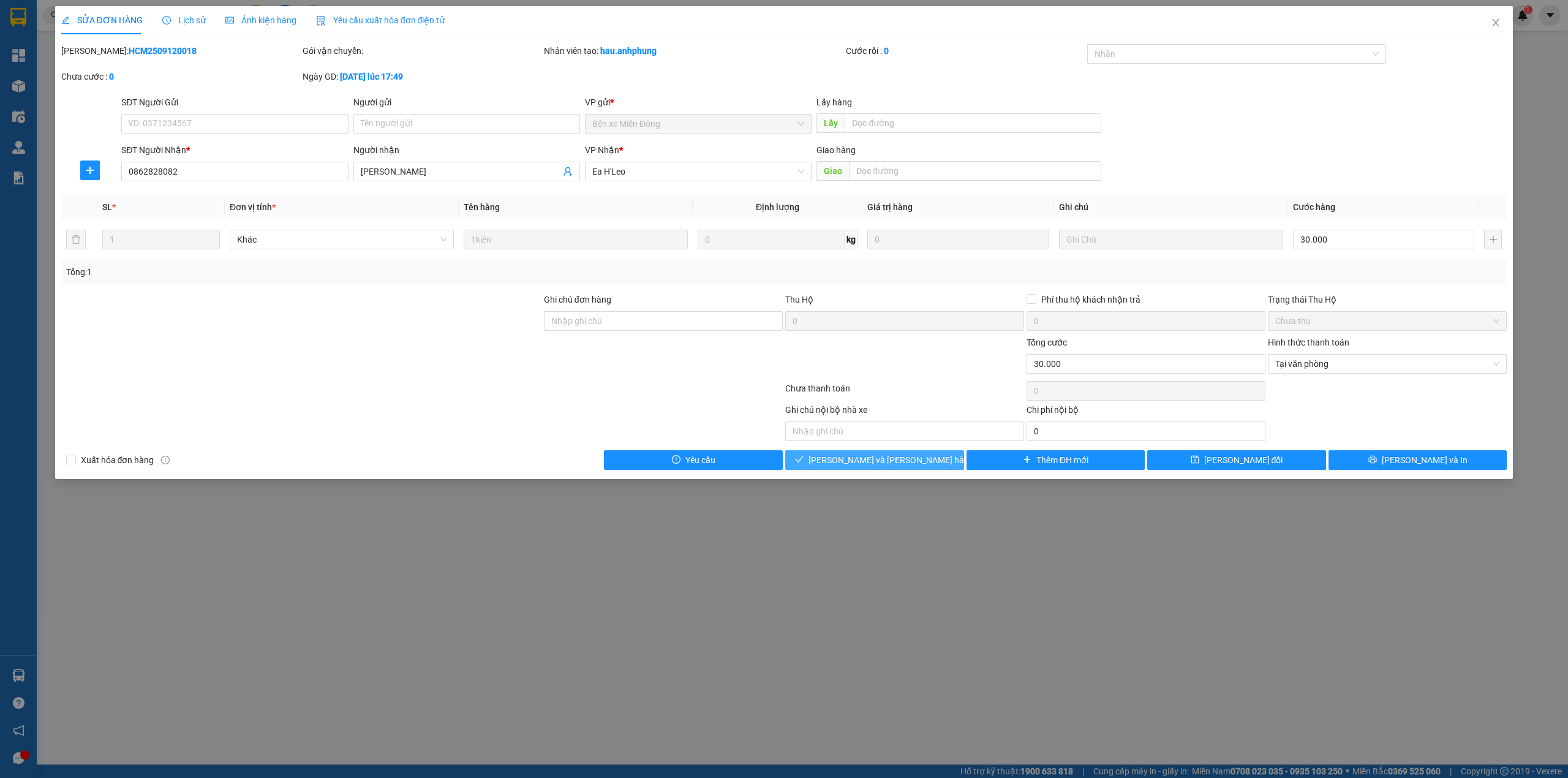
click at [929, 463] on button "[PERSON_NAME] và [PERSON_NAME] hàng" at bounding box center [875, 460] width 179 height 19
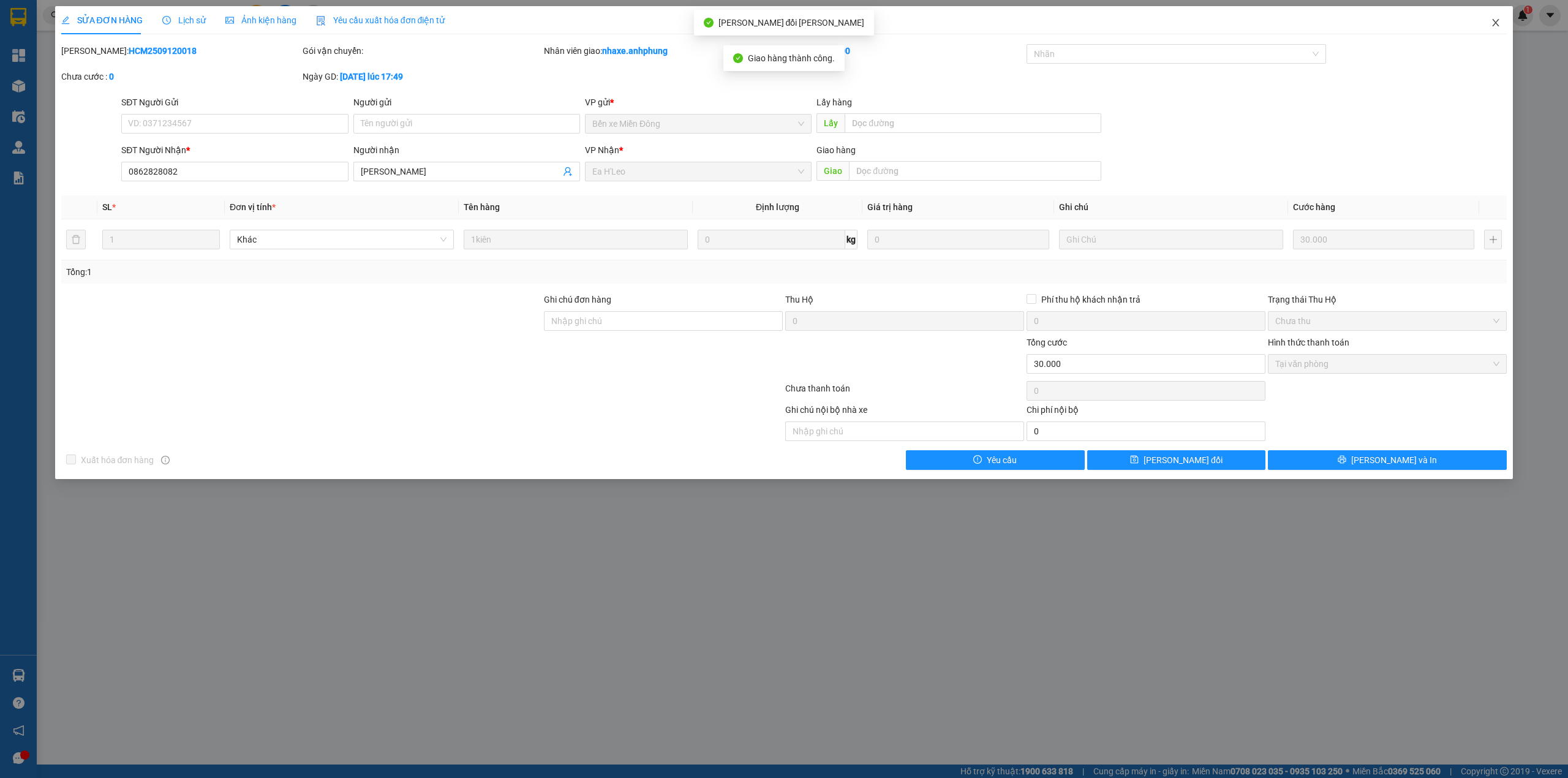
click at [1490, 21] on span "Close" at bounding box center [1496, 23] width 34 height 34
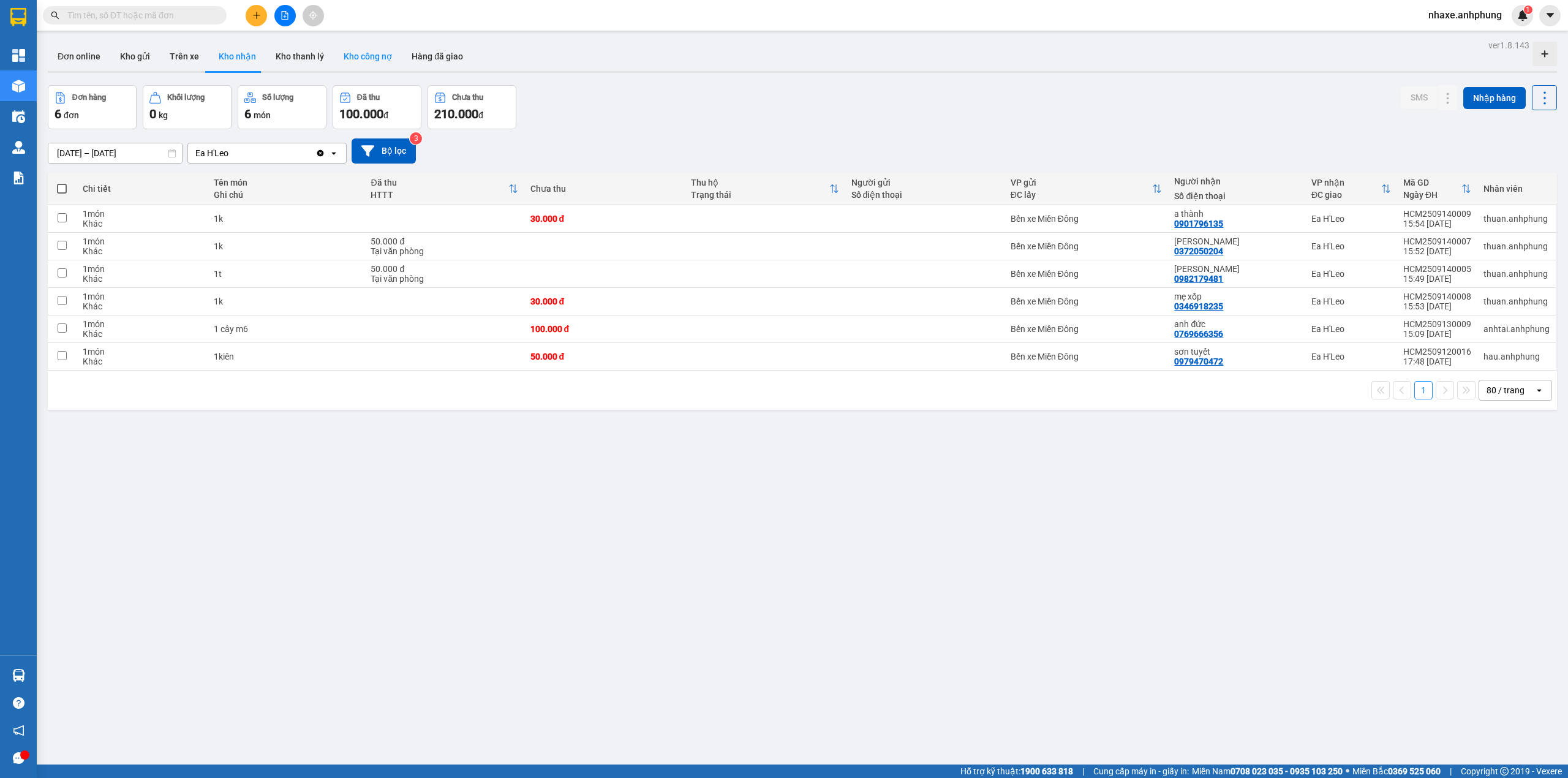
click at [379, 57] on button "Kho công nợ" at bounding box center [368, 56] width 68 height 29
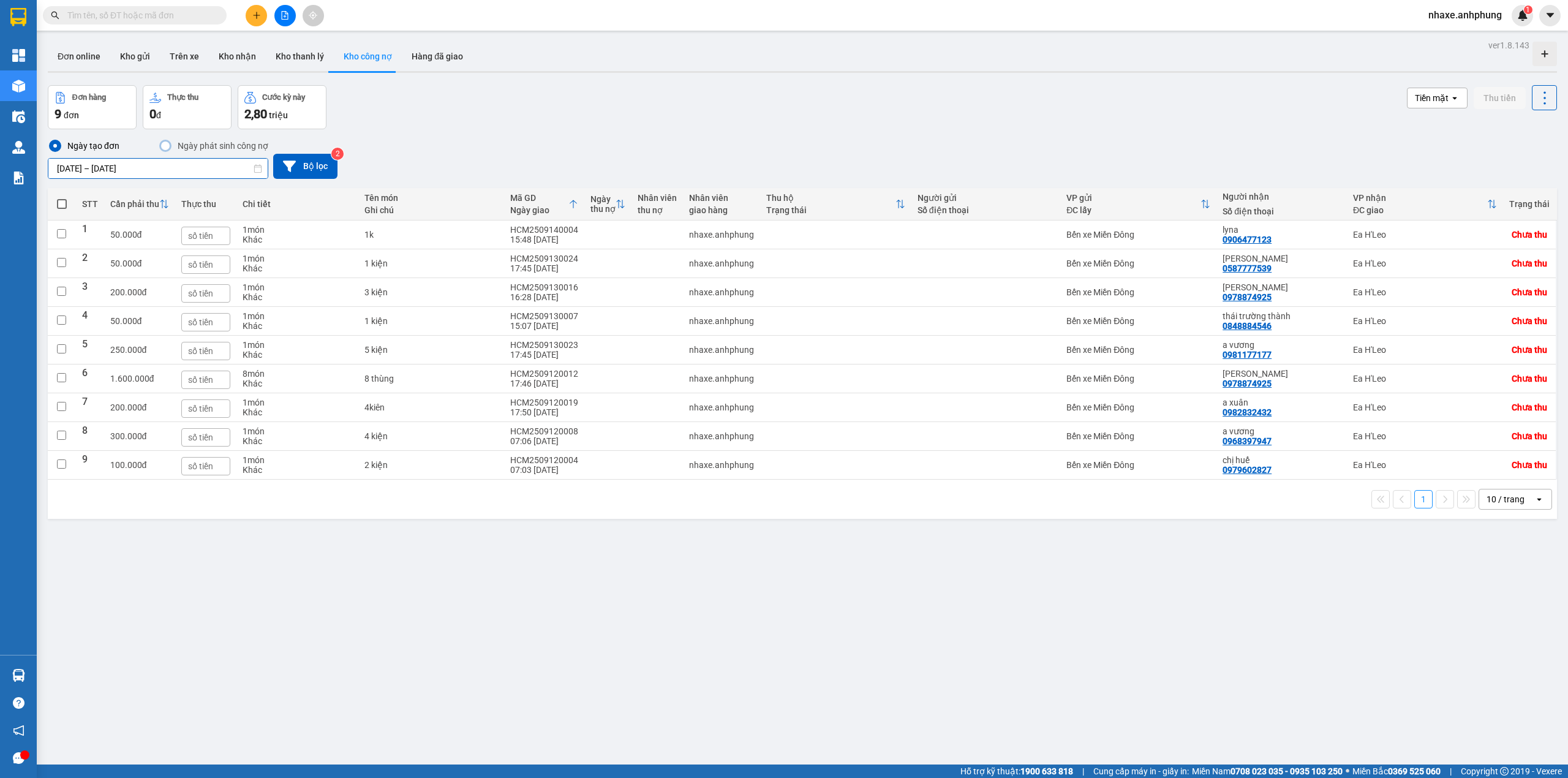
click at [177, 174] on div "ver 1.8.143 Đơn online Kho gửi Trên xe Kho nhận Kho thanh lý Kho công nợ Hàng đ…" at bounding box center [803, 426] width 1519 height 778
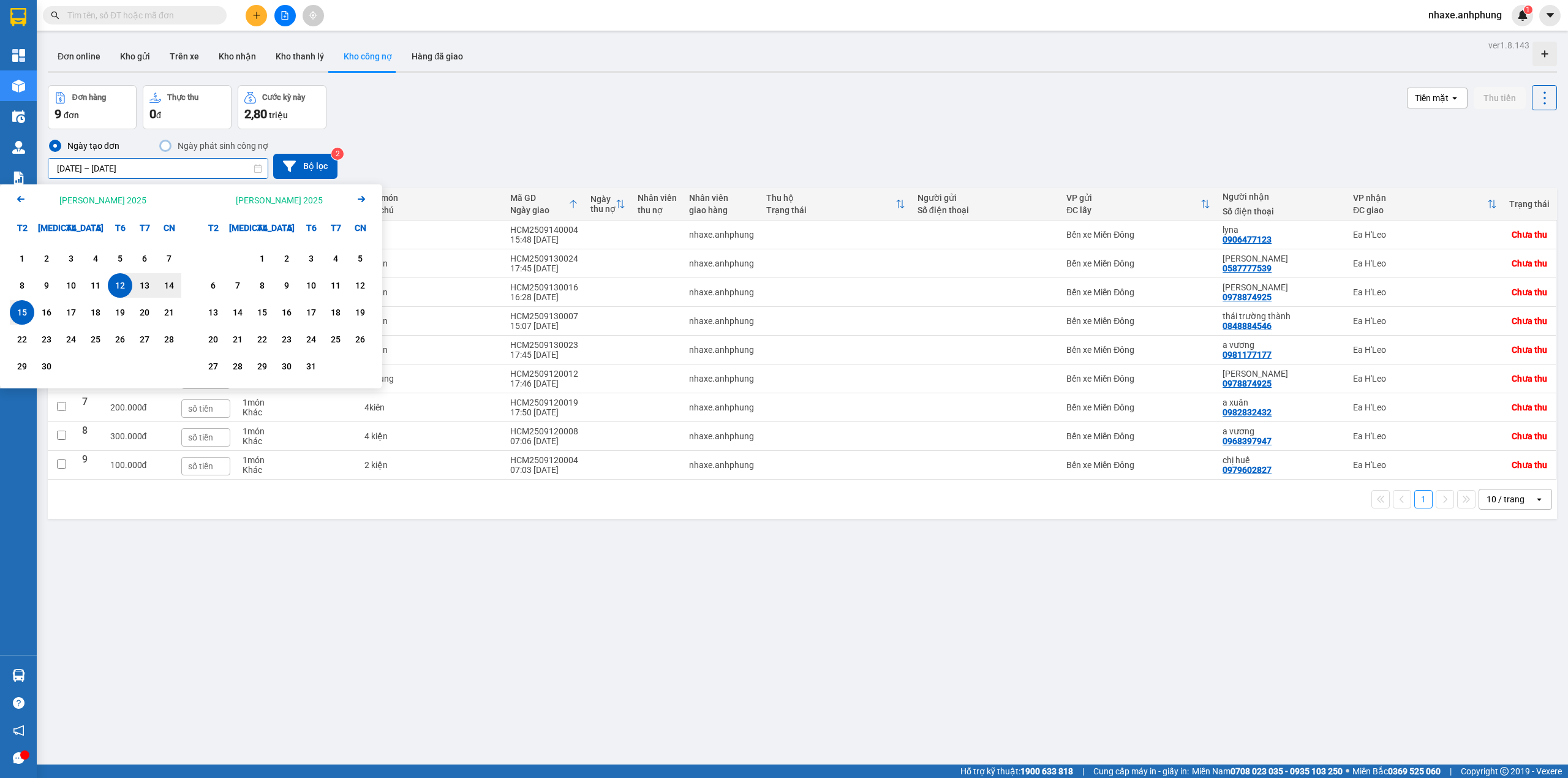
click at [18, 198] on icon "Previous month." at bounding box center [21, 199] width 8 height 6
click at [19, 199] on icon "Previous month." at bounding box center [21, 199] width 8 height 6
click at [20, 198] on icon "Previous month." at bounding box center [21, 199] width 8 height 6
click at [96, 258] on div "1" at bounding box center [96, 258] width 17 height 15
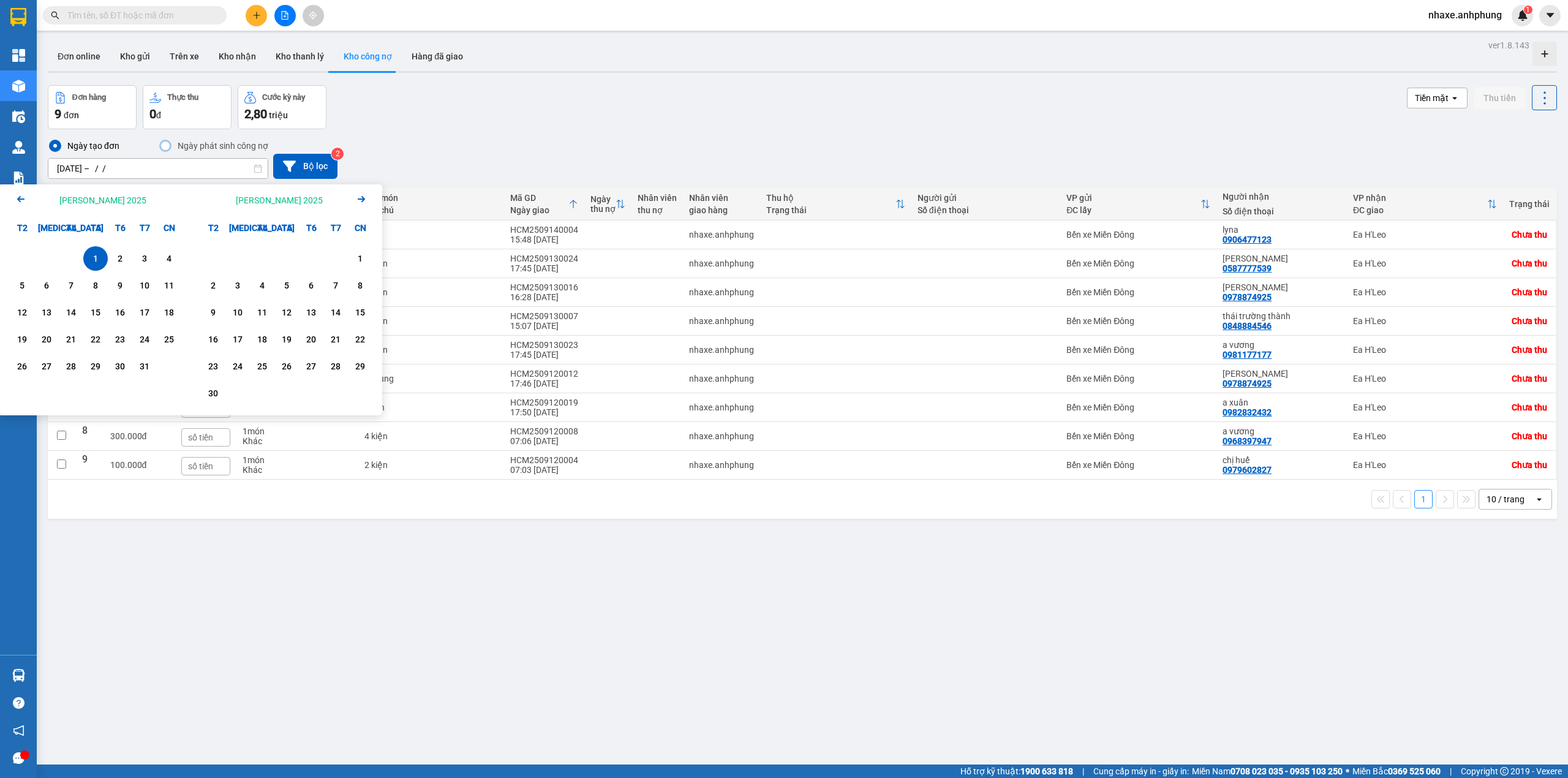
click at [364, 202] on icon "Arrow Right" at bounding box center [361, 199] width 15 height 15
click at [359, 197] on icon "Arrow Right" at bounding box center [361, 199] width 15 height 15
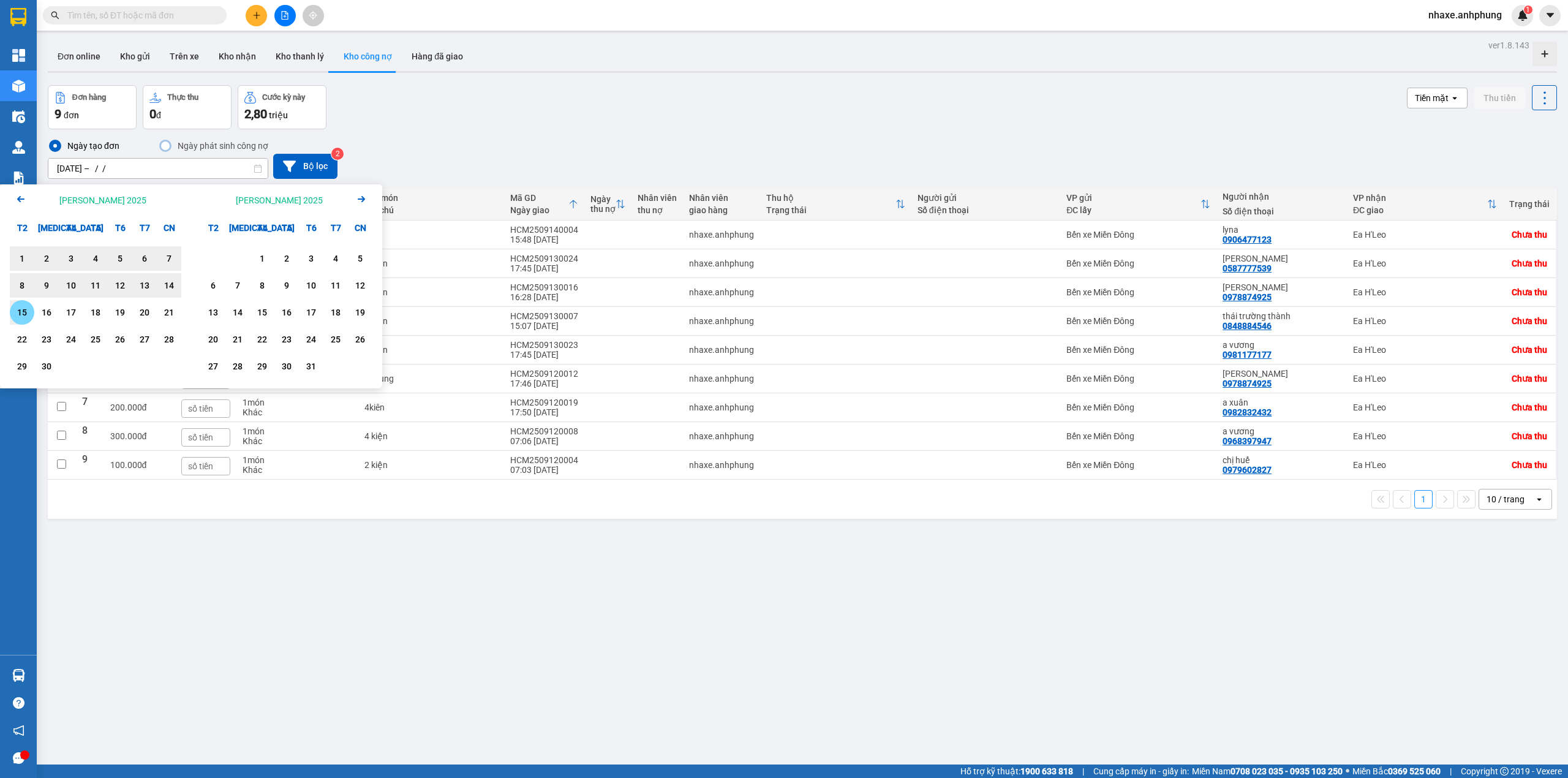
click at [20, 316] on div "15" at bounding box center [22, 312] width 17 height 15
type input "[DATE] – [DATE]"
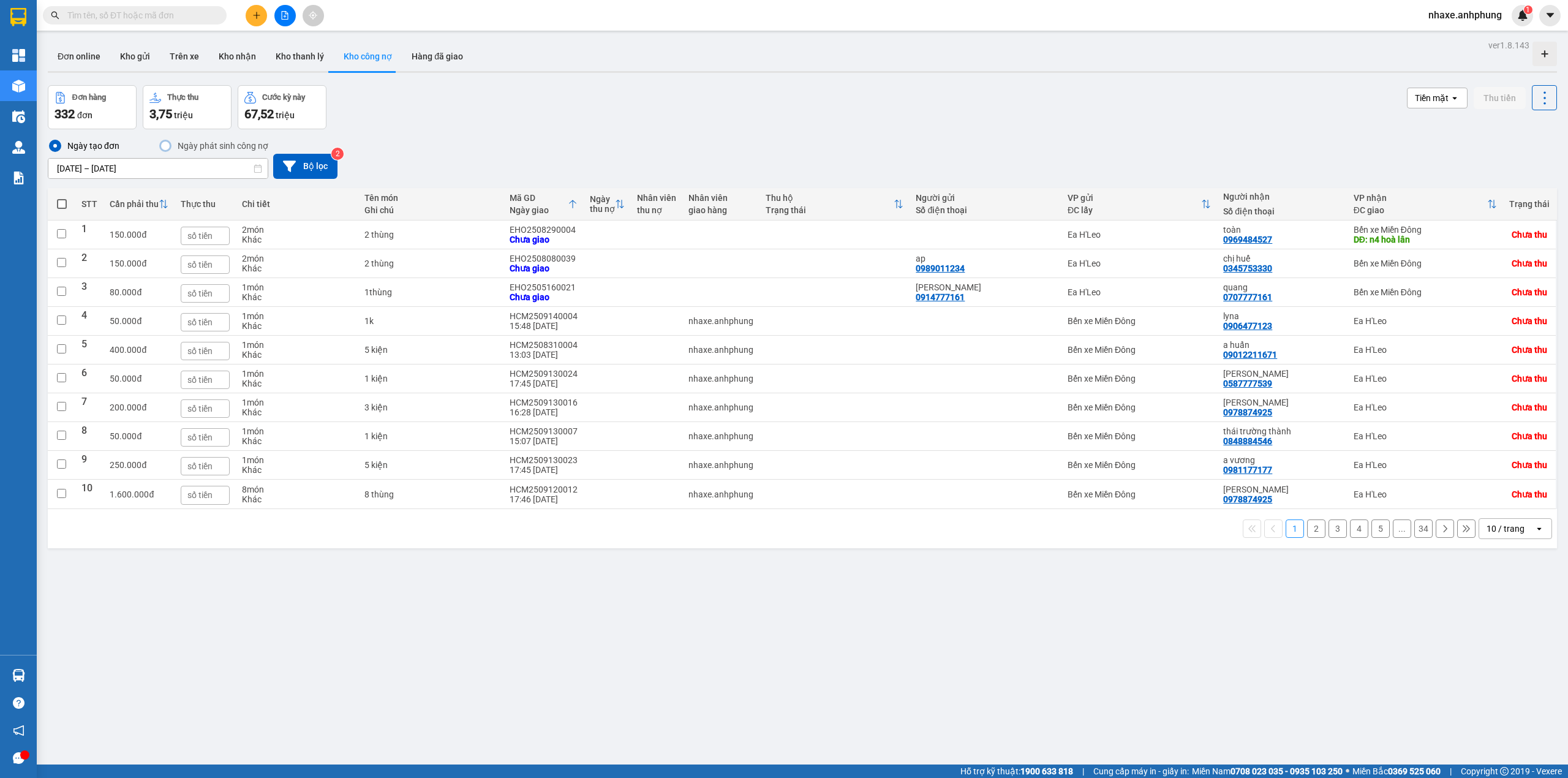
click at [1508, 534] on div "10 / trang" at bounding box center [1506, 529] width 38 height 12
click at [1500, 672] on span "100 / trang" at bounding box center [1498, 672] width 44 height 12
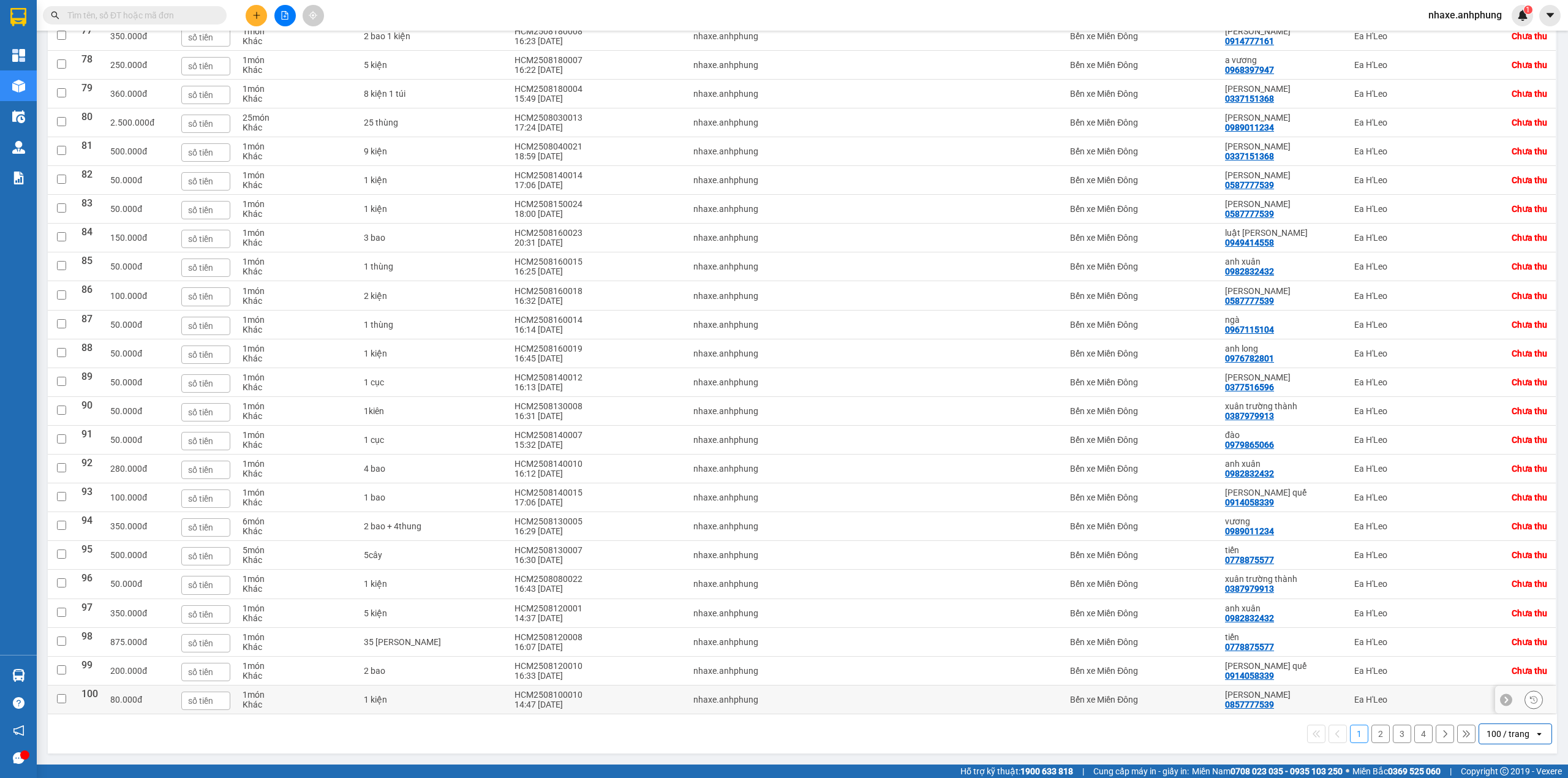
scroll to position [2452, 0]
click at [1415, 731] on button "4" at bounding box center [1424, 734] width 19 height 19
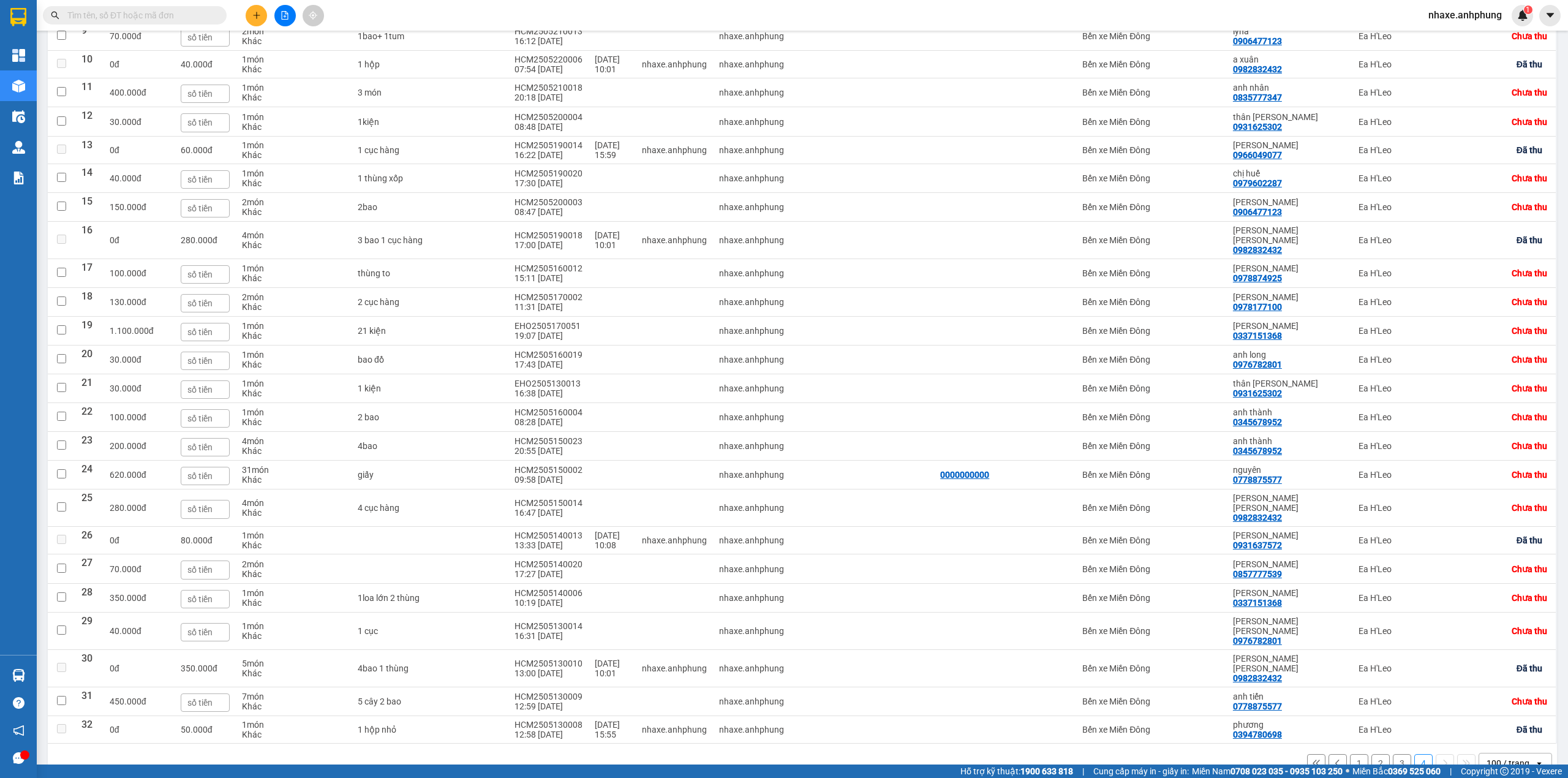
scroll to position [439, 0]
click at [1197, 624] on div "Bến xe Miền Đông" at bounding box center [1152, 628] width 139 height 10
checkbox input "true"
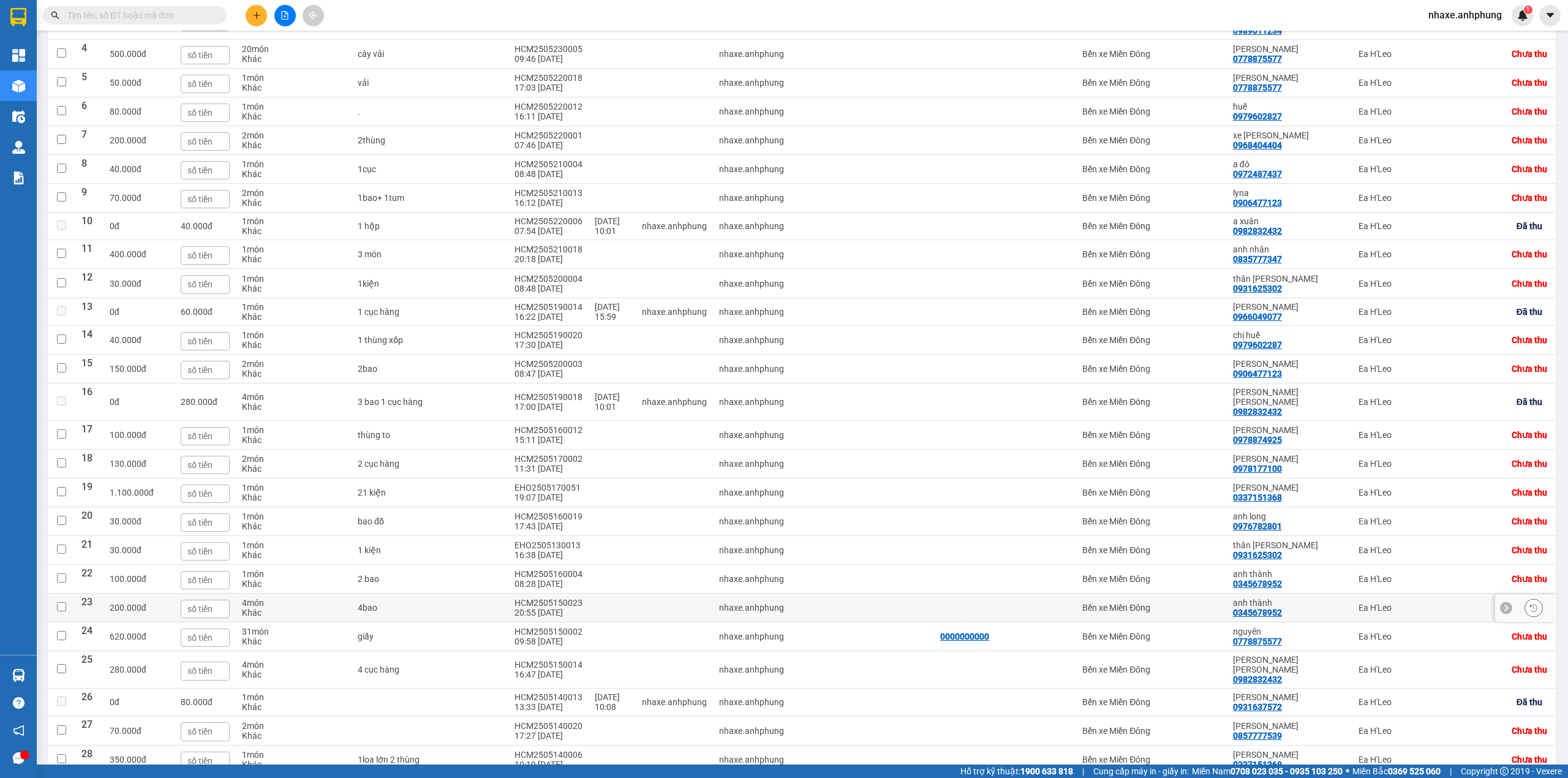
scroll to position [194, 0]
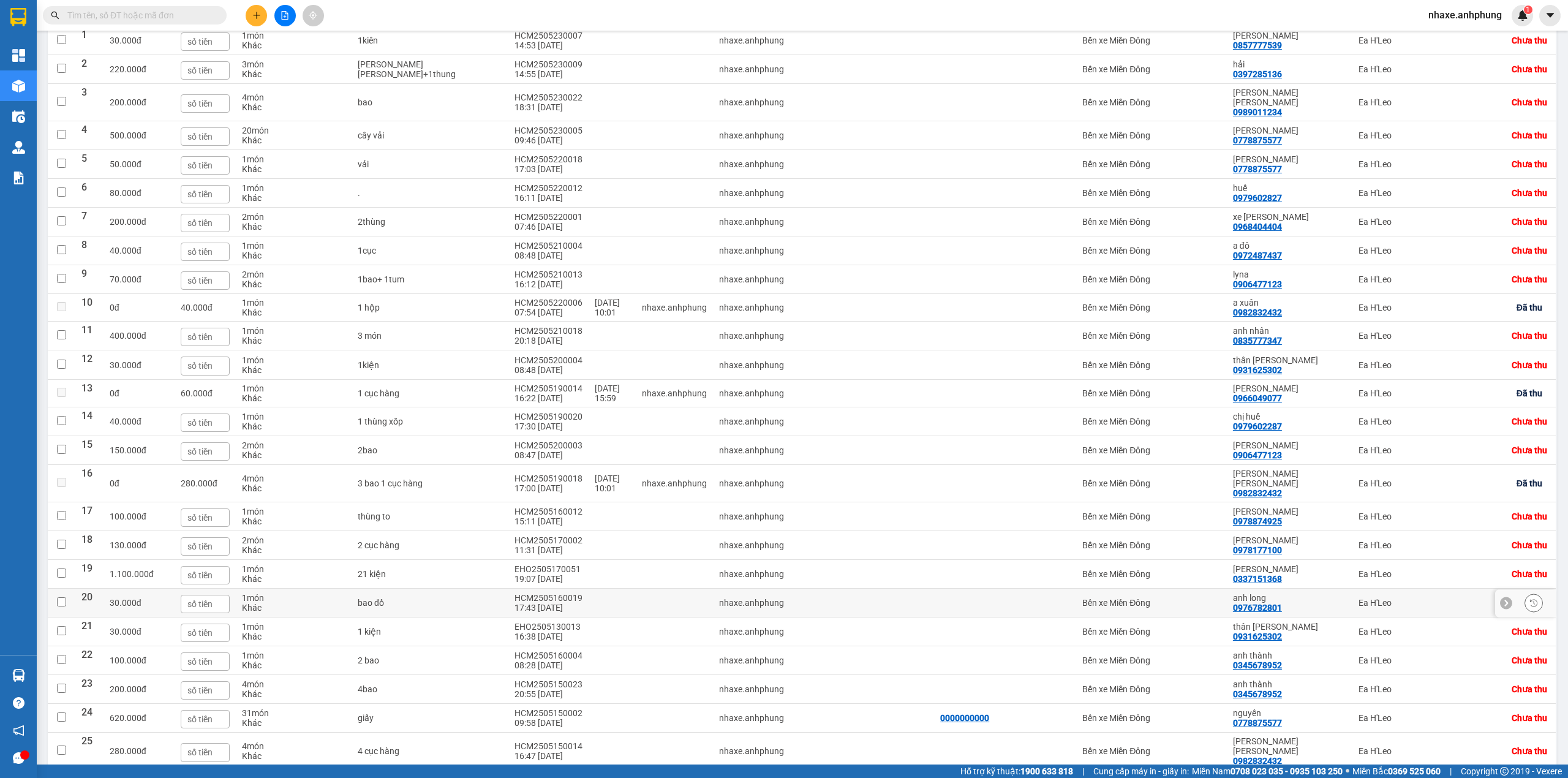
click at [1196, 598] on div "Bến xe Miền Đông" at bounding box center [1152, 602] width 139 height 10
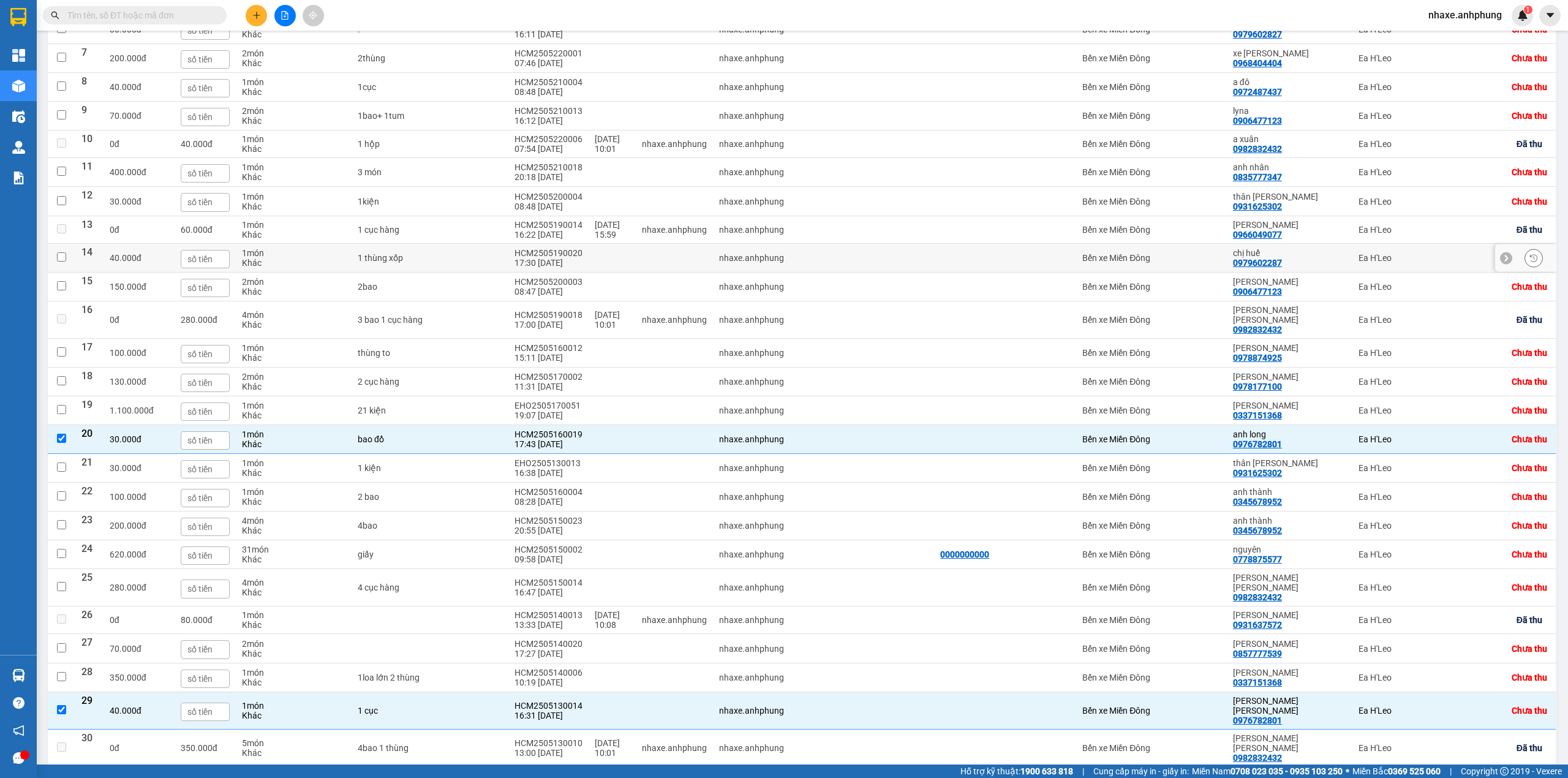
scroll to position [439, 0]
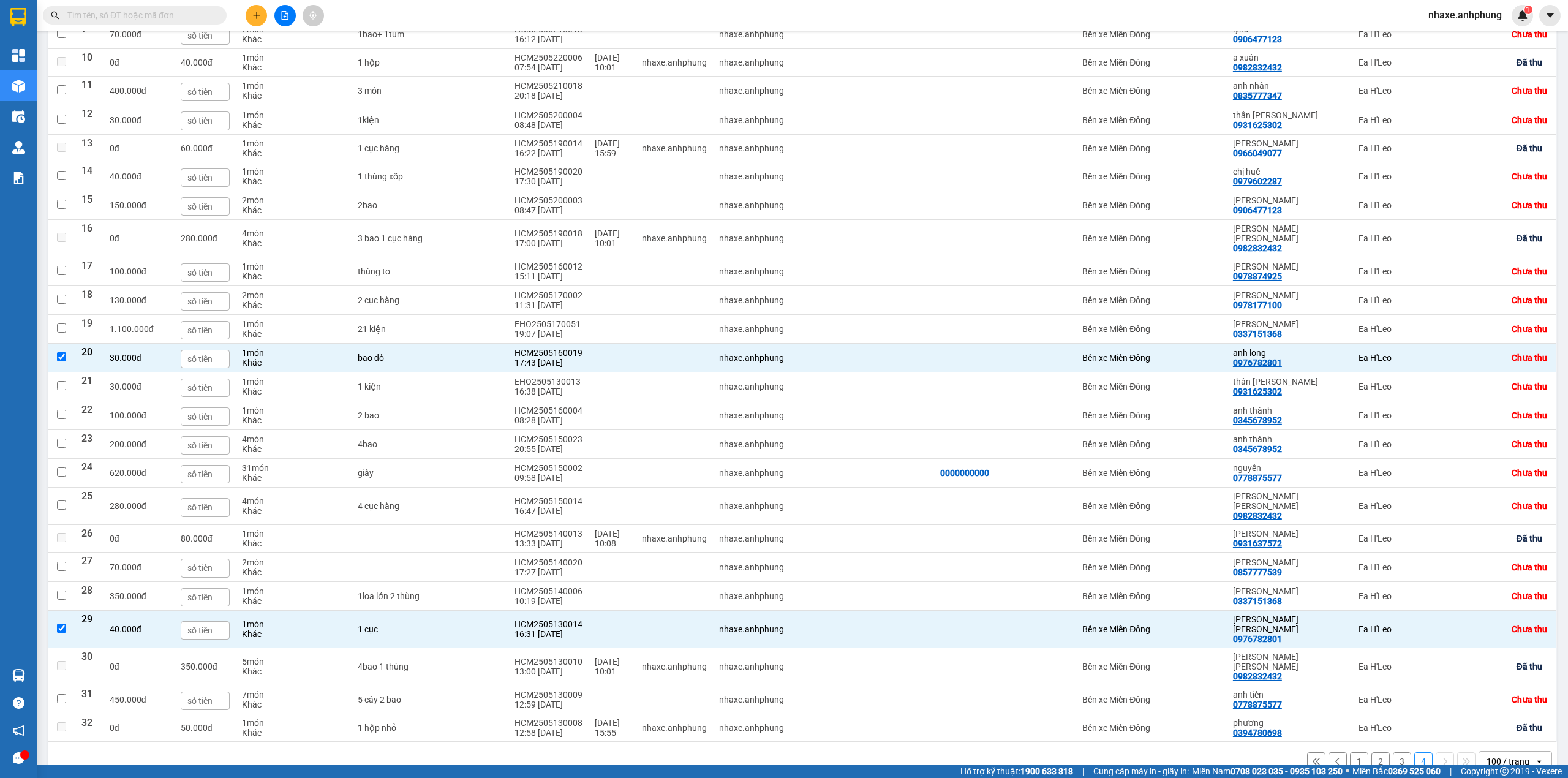
click at [1393, 752] on button "3" at bounding box center [1402, 761] width 19 height 19
checkbox input "false"
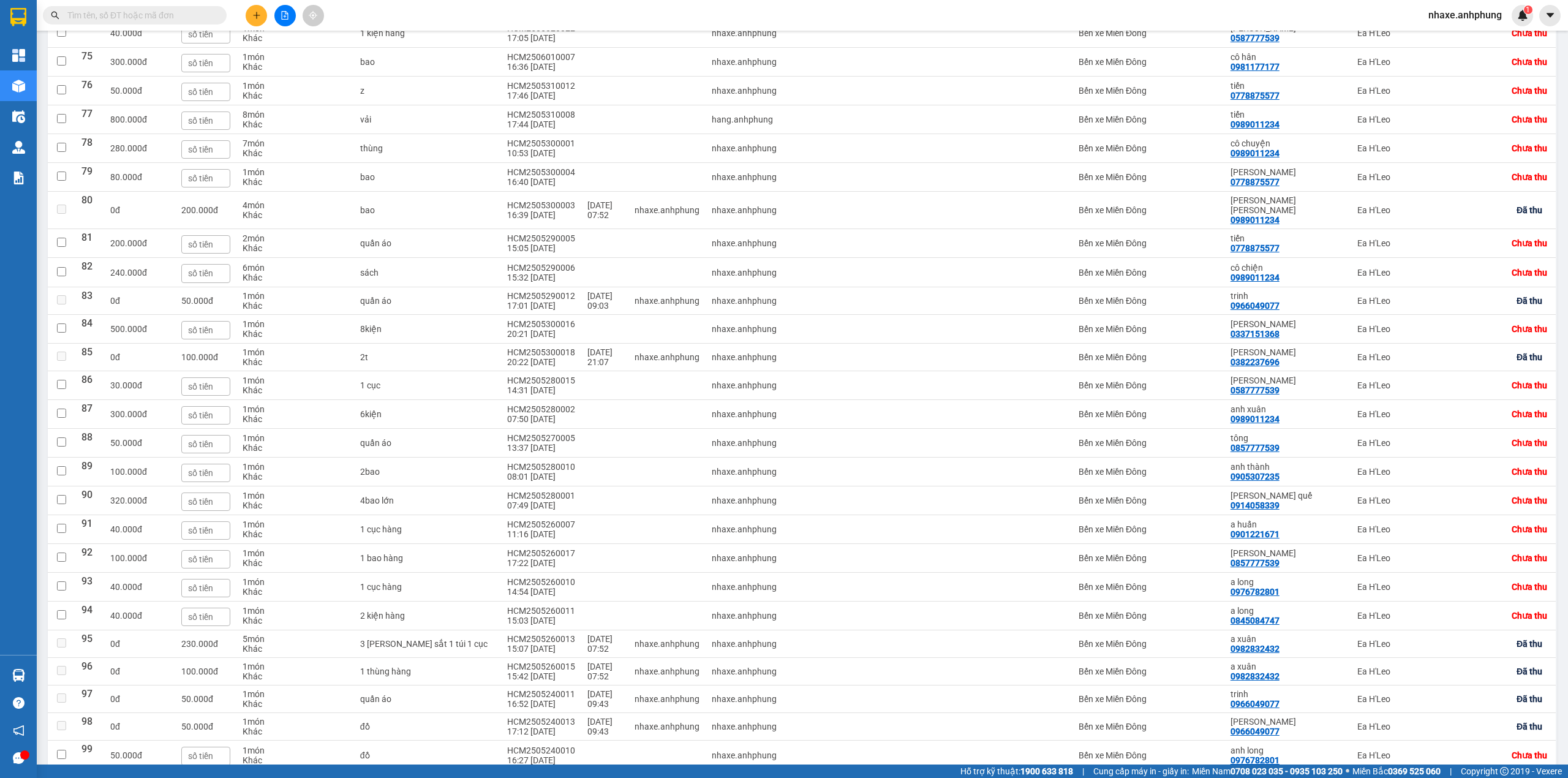
scroll to position [2428, 0]
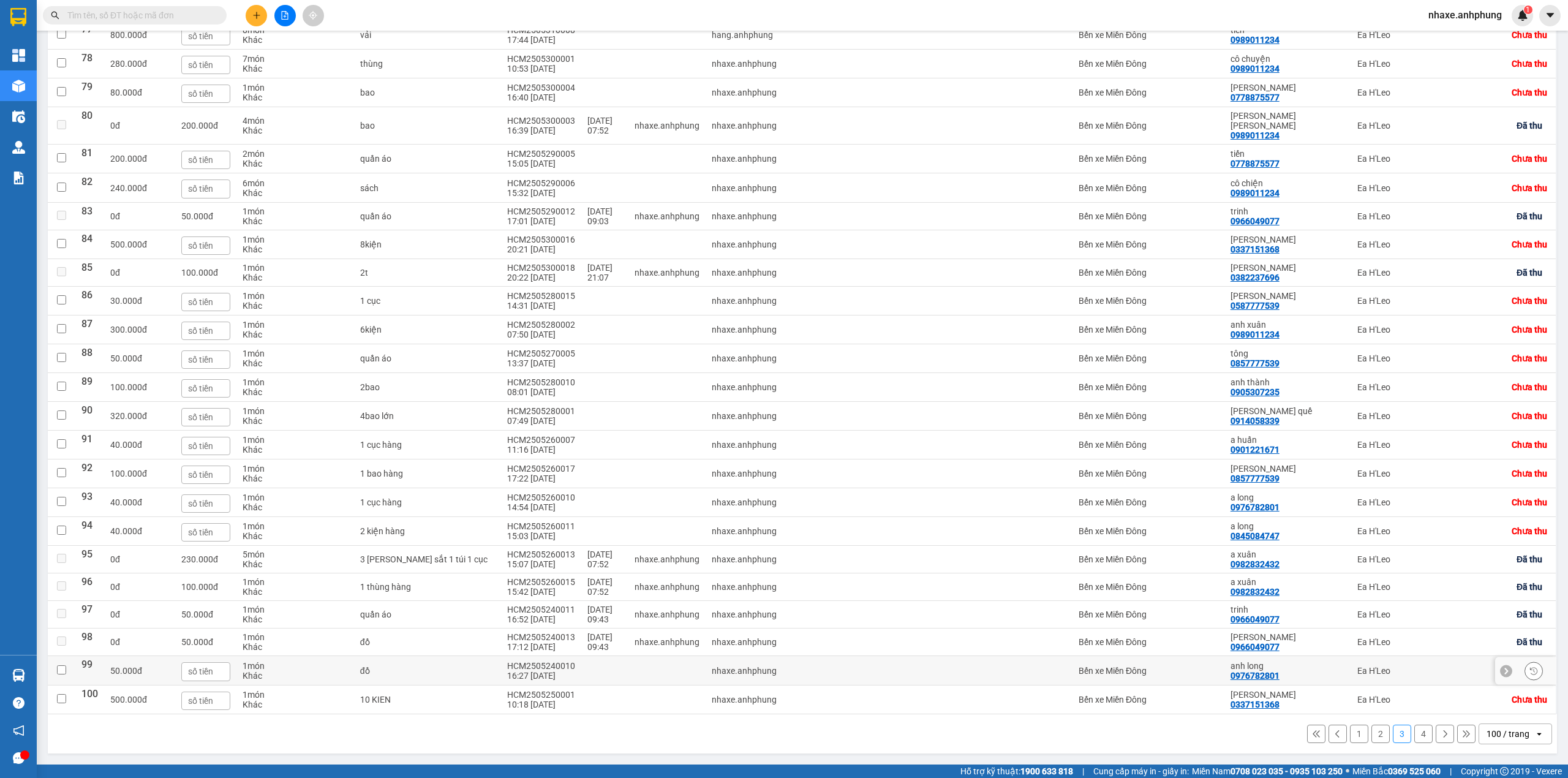
click at [1216, 679] on td "Bến xe Miền Đông" at bounding box center [1148, 670] width 152 height 29
checkbox input "true"
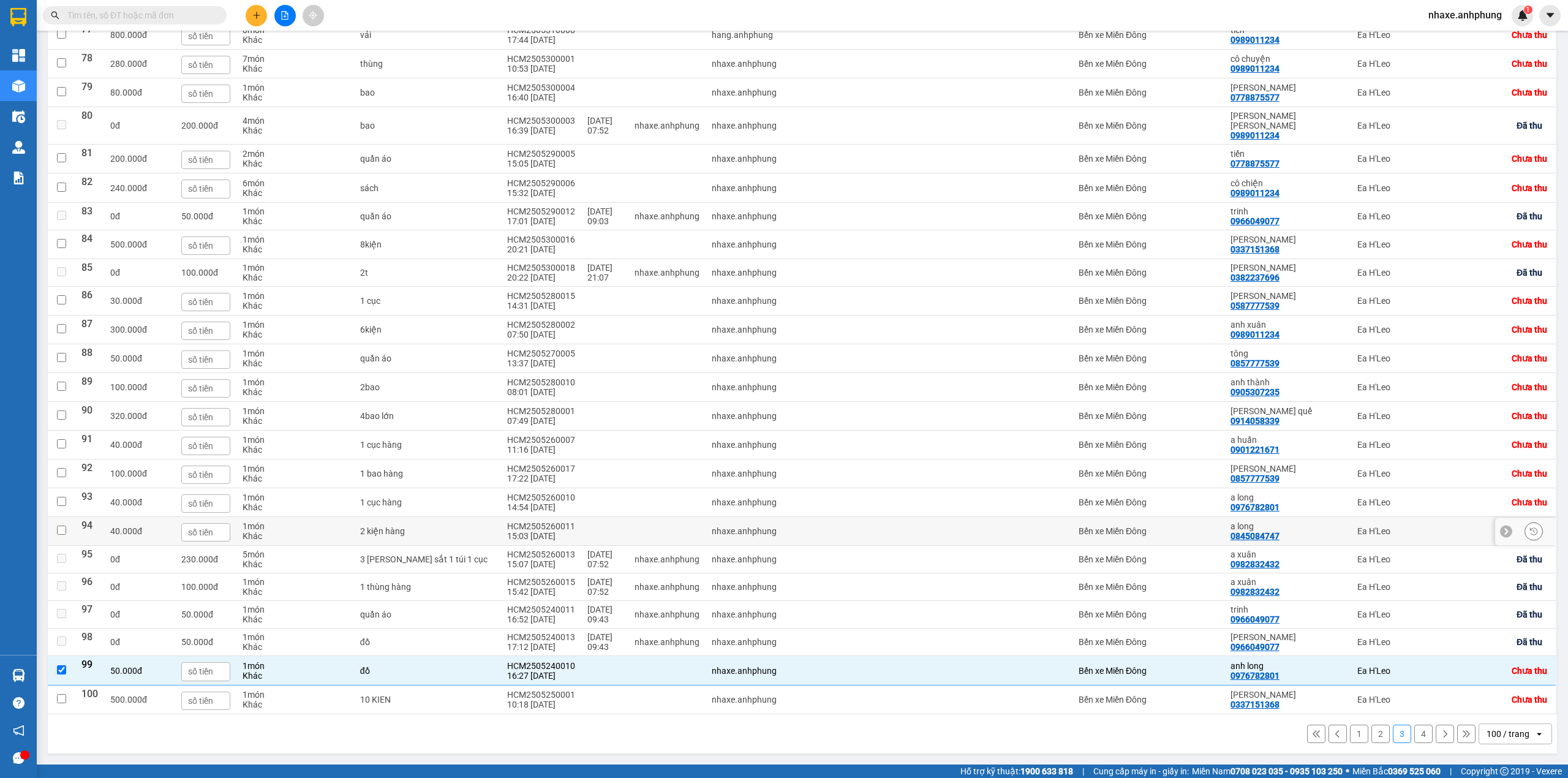
click at [1194, 530] on div "Bến xe Miền Đông" at bounding box center [1148, 530] width 140 height 10
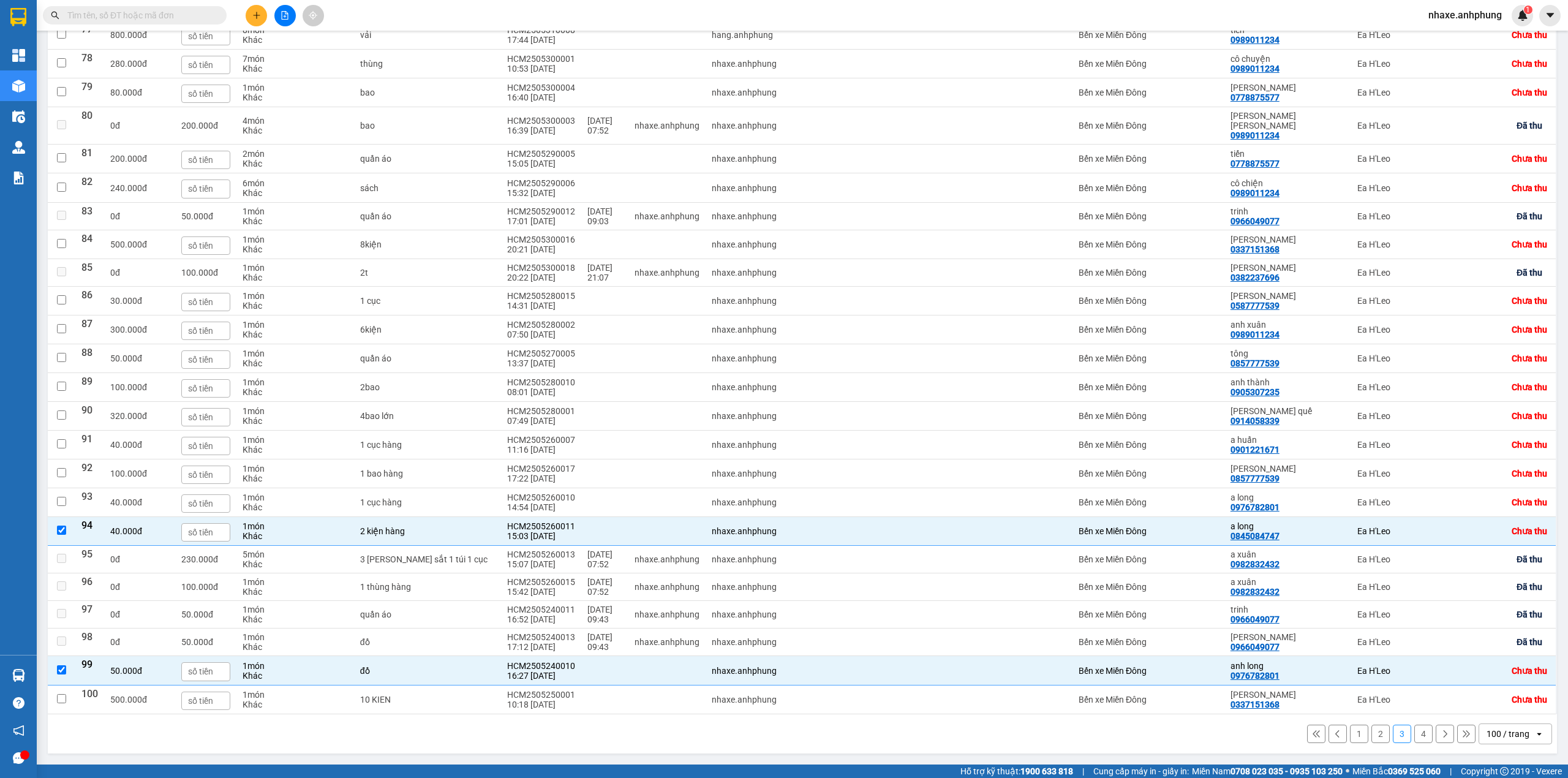
click at [1371, 731] on button "2" at bounding box center [1381, 734] width 19 height 19
checkbox input "false"
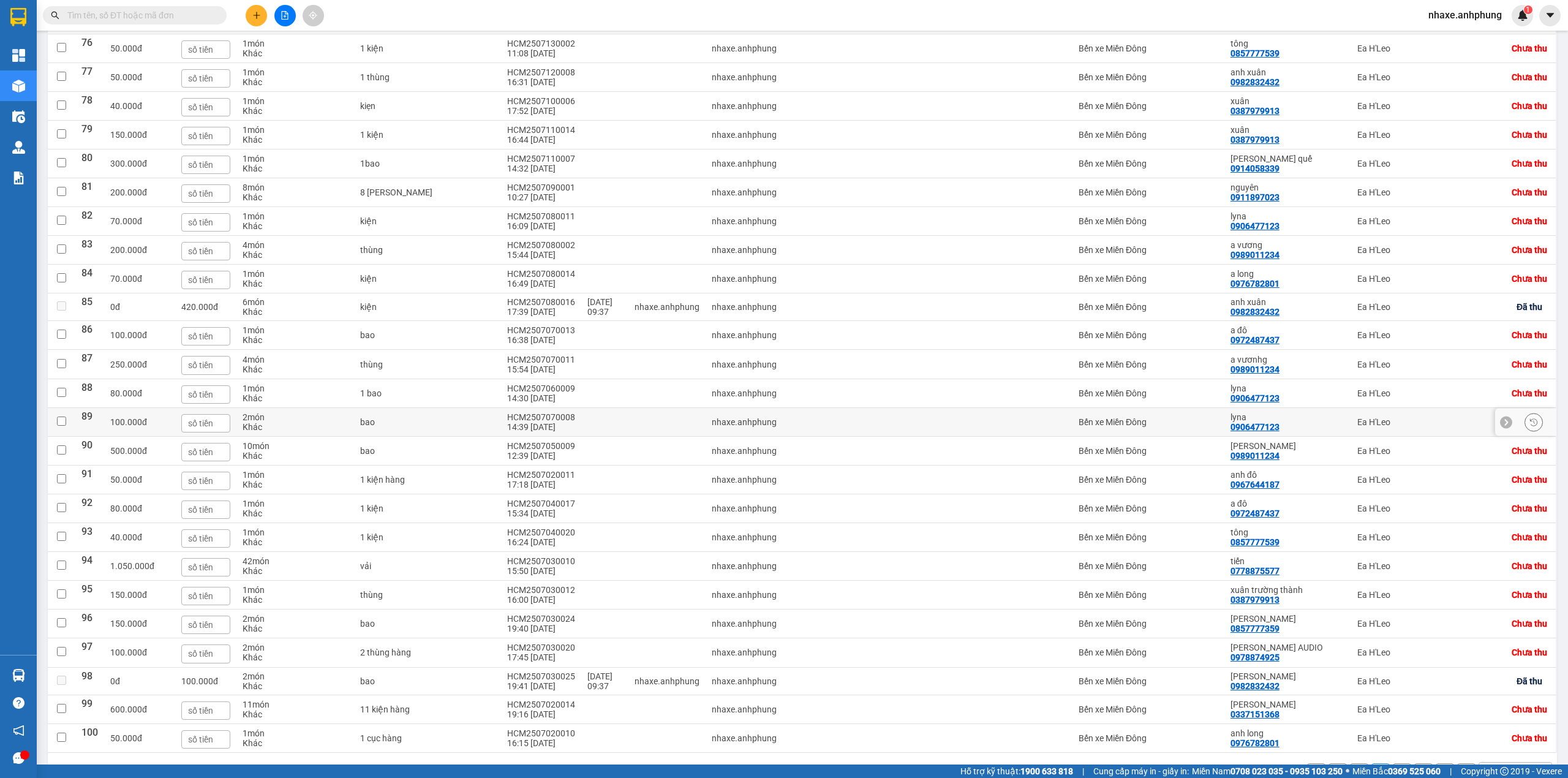
scroll to position [2276, 0]
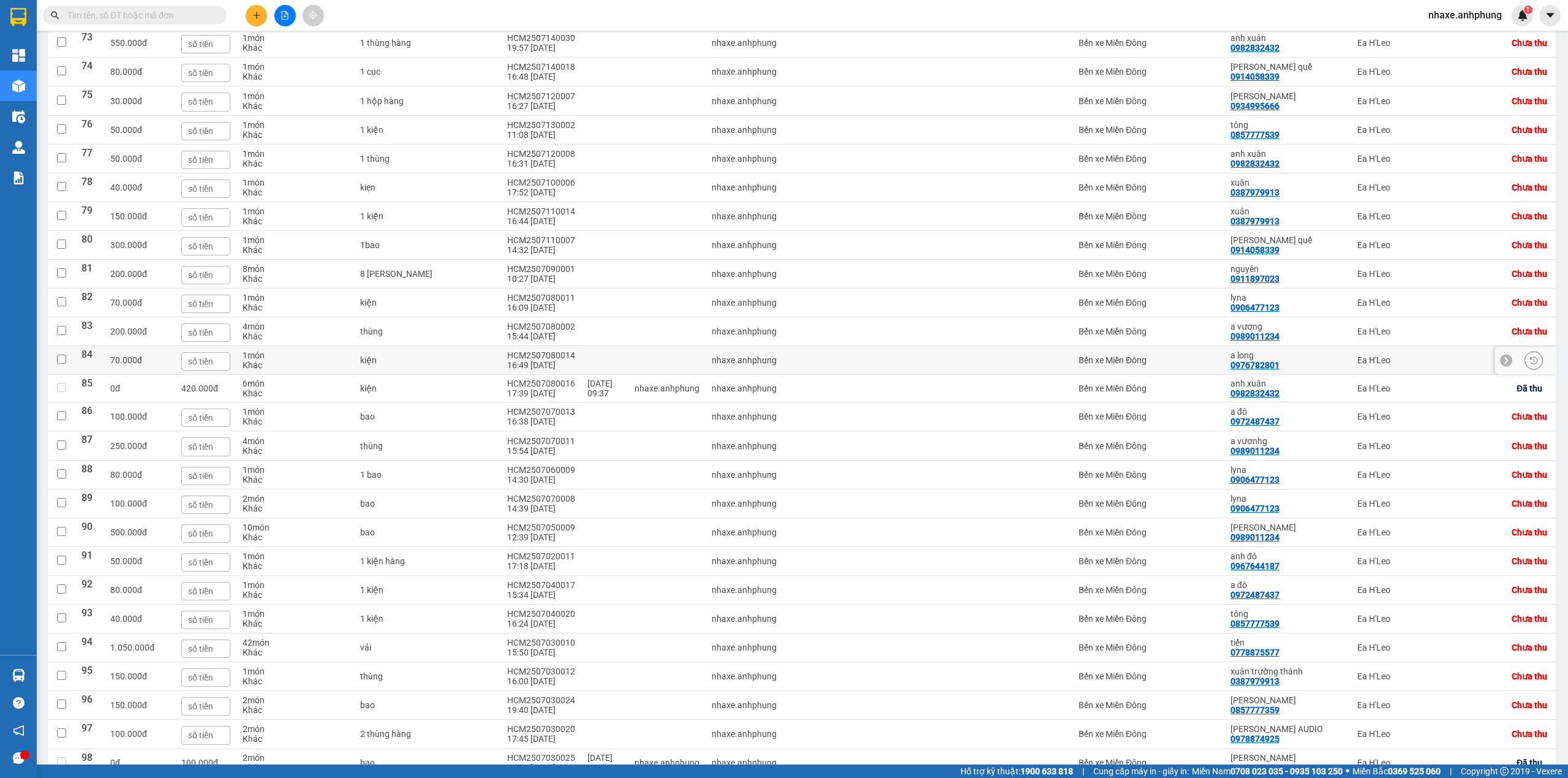
click at [1291, 370] on div "a long 0976782801" at bounding box center [1288, 359] width 115 height 19
checkbox input "true"
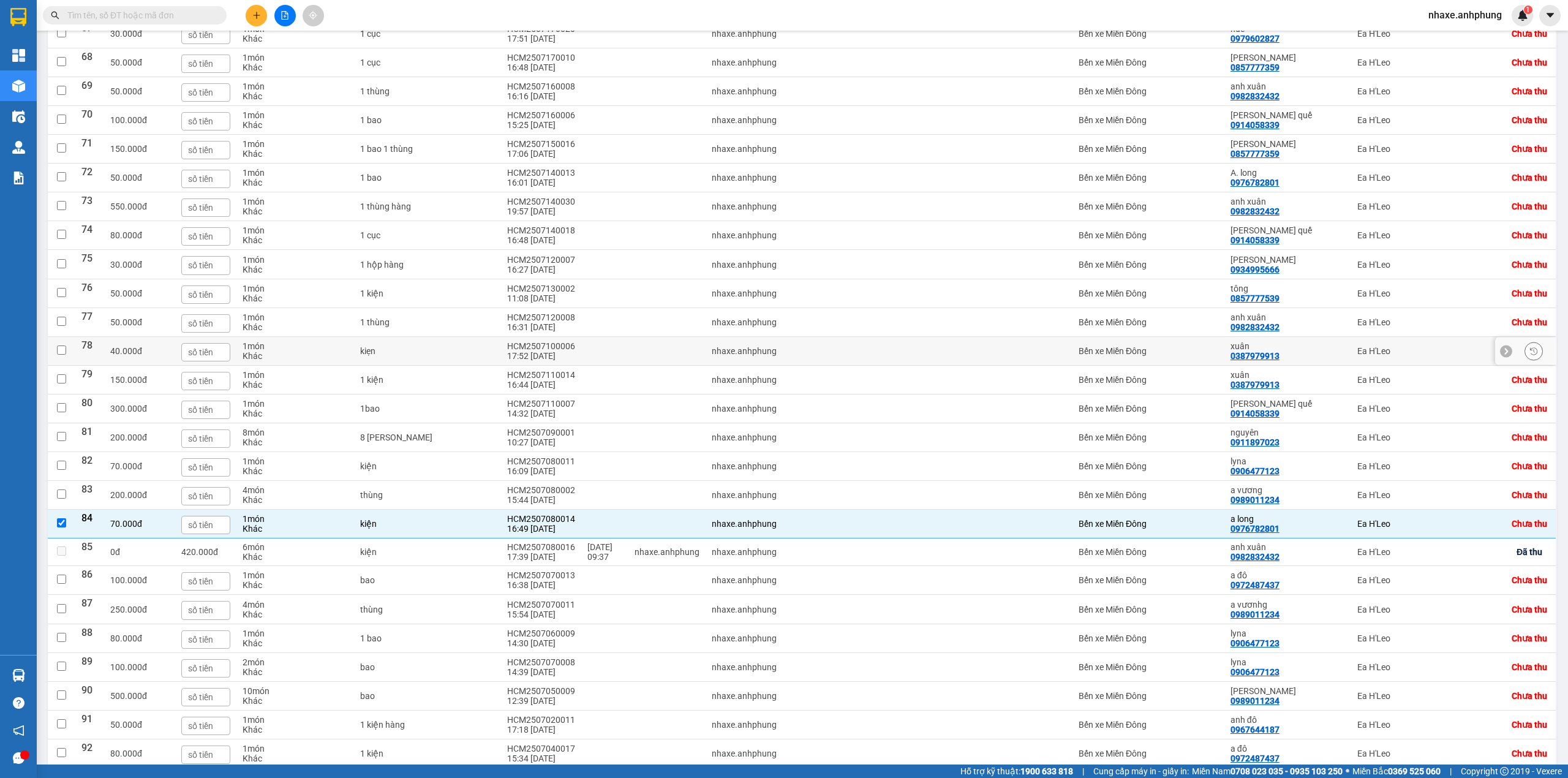
scroll to position [2032, 0]
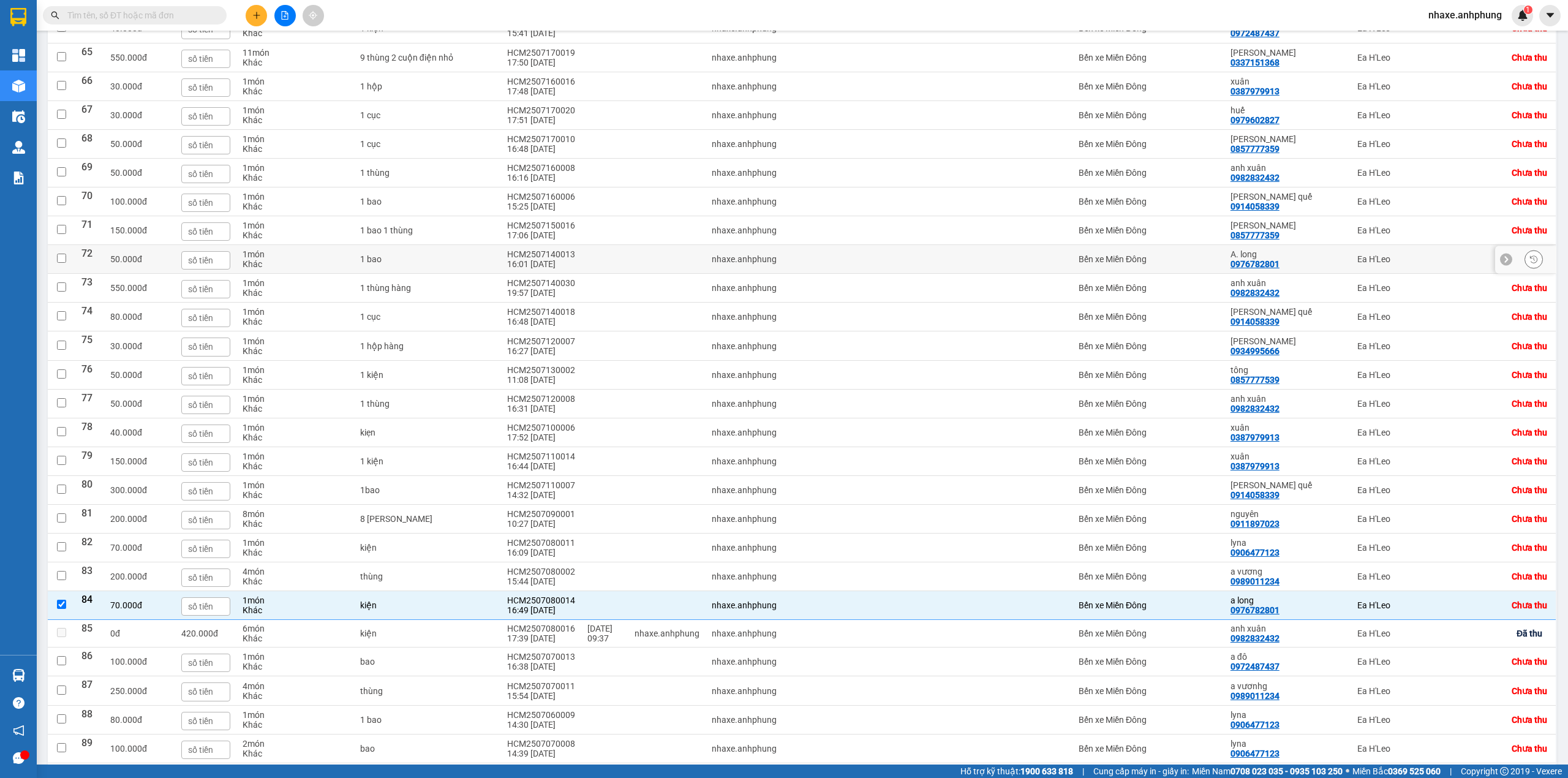
click at [1299, 259] on div "A. long" at bounding box center [1288, 254] width 115 height 10
checkbox input "true"
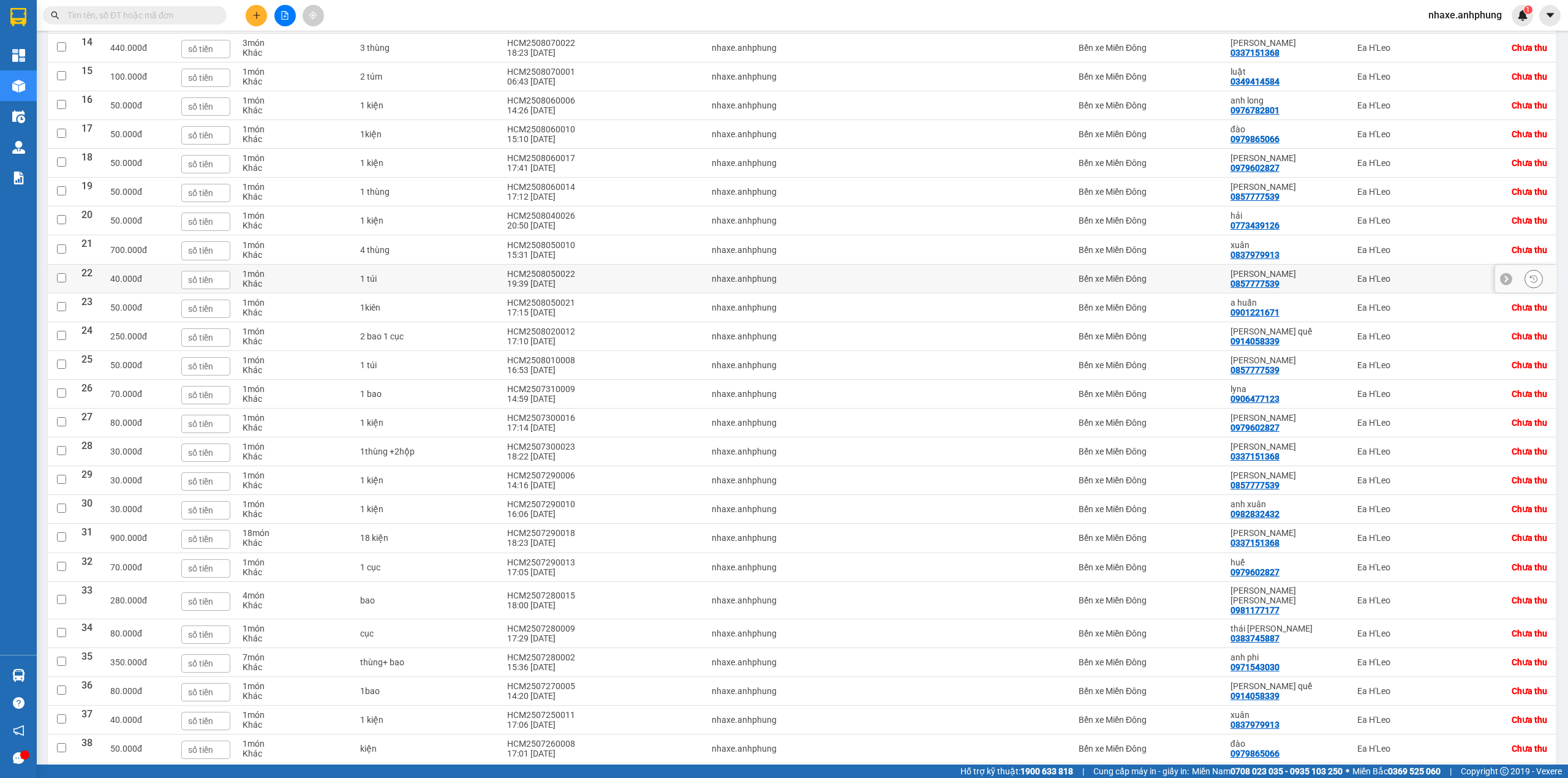
scroll to position [480, 0]
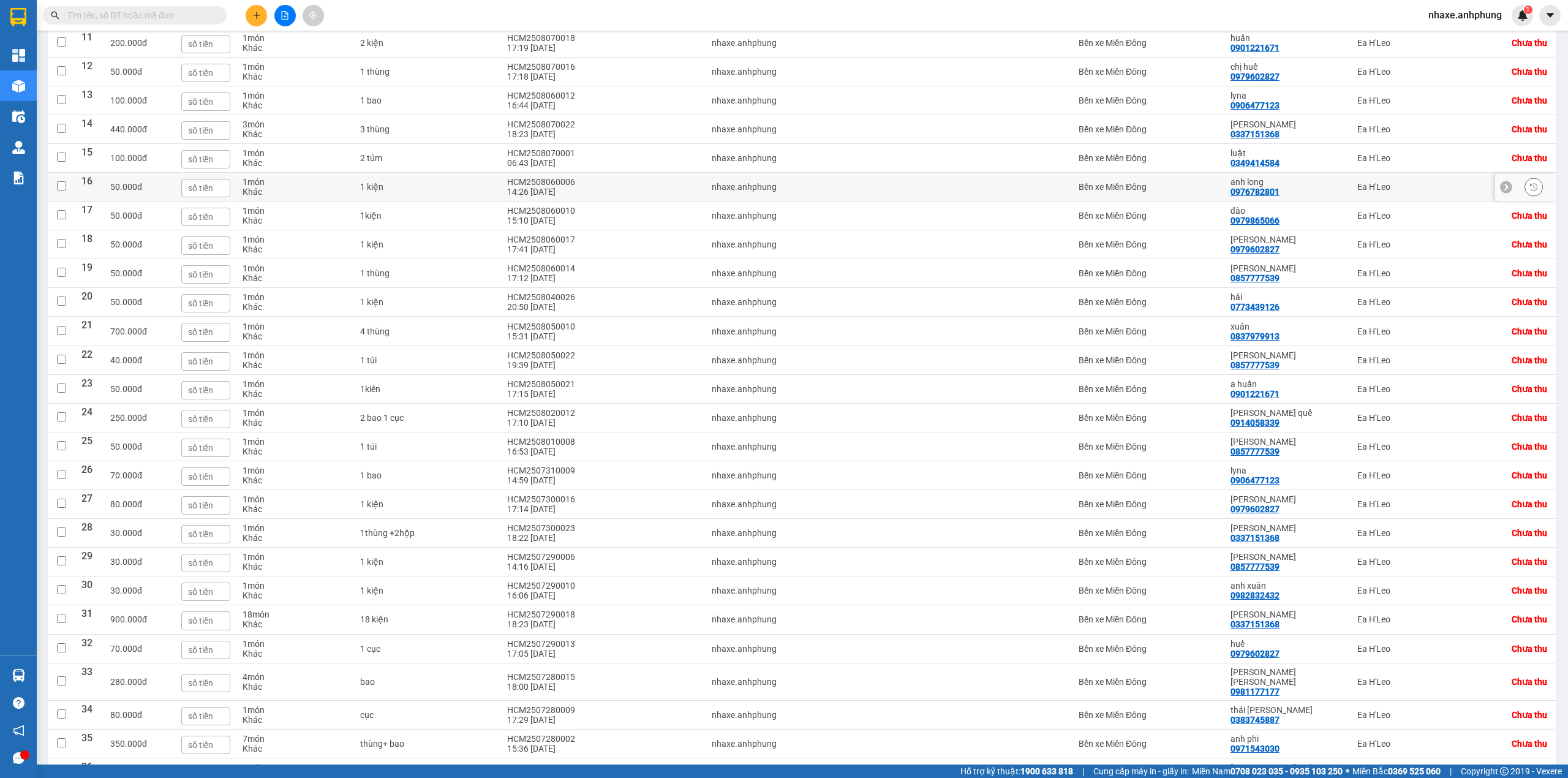
click at [1185, 192] on div "Bến xe Miền Đông" at bounding box center [1148, 187] width 140 height 10
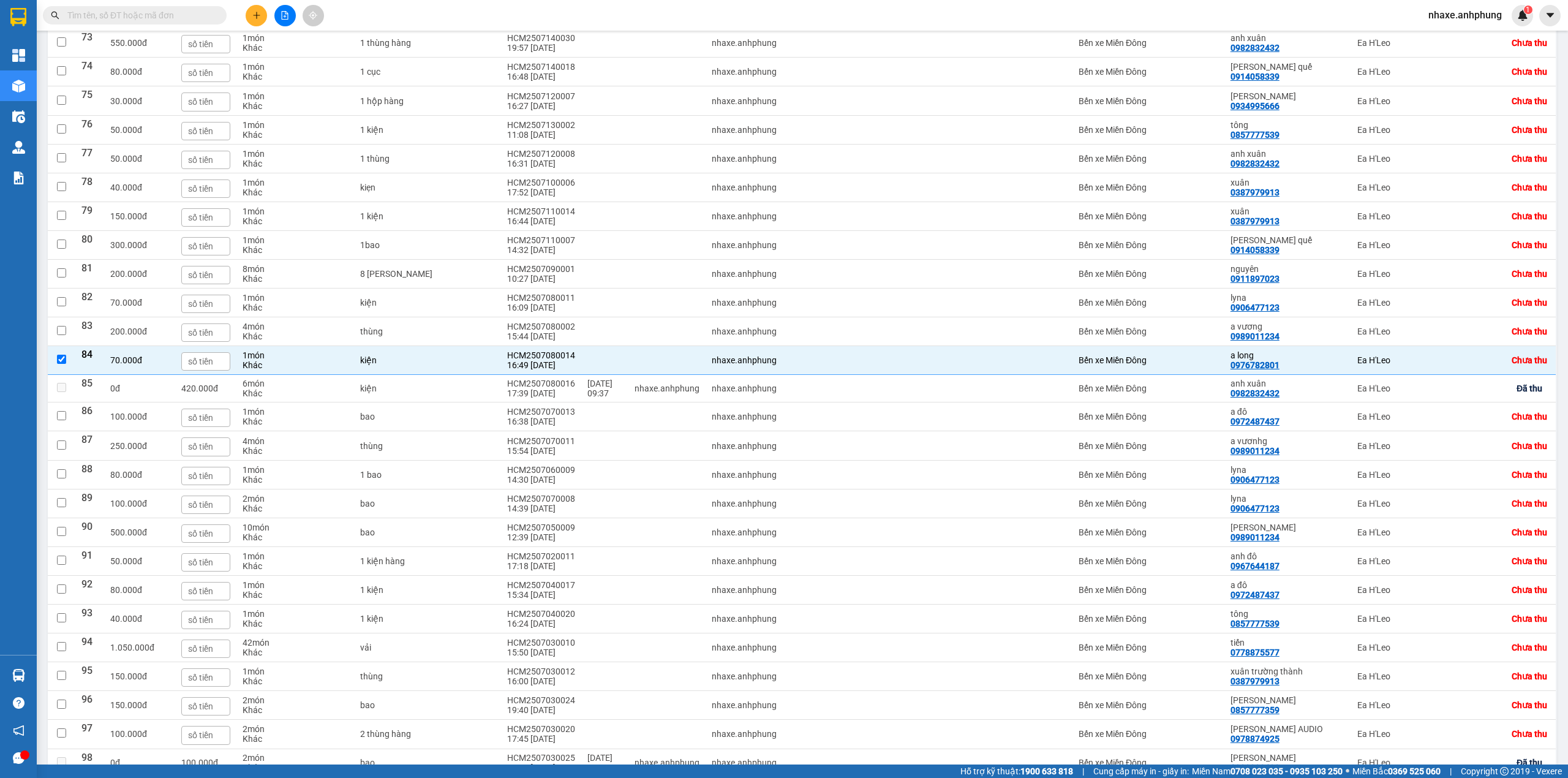
scroll to position [2448, 0]
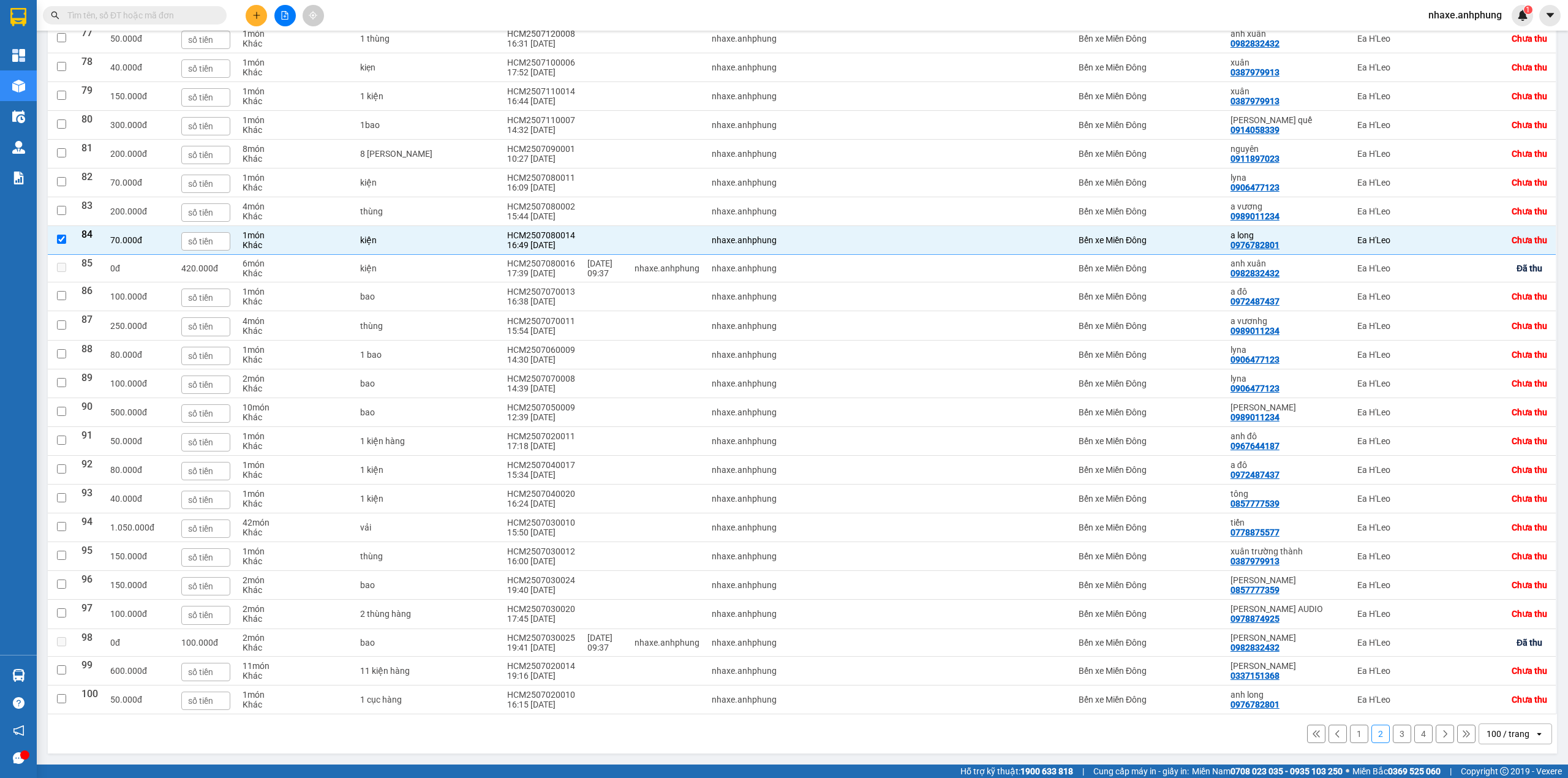
click at [1351, 733] on button "1" at bounding box center [1360, 734] width 19 height 19
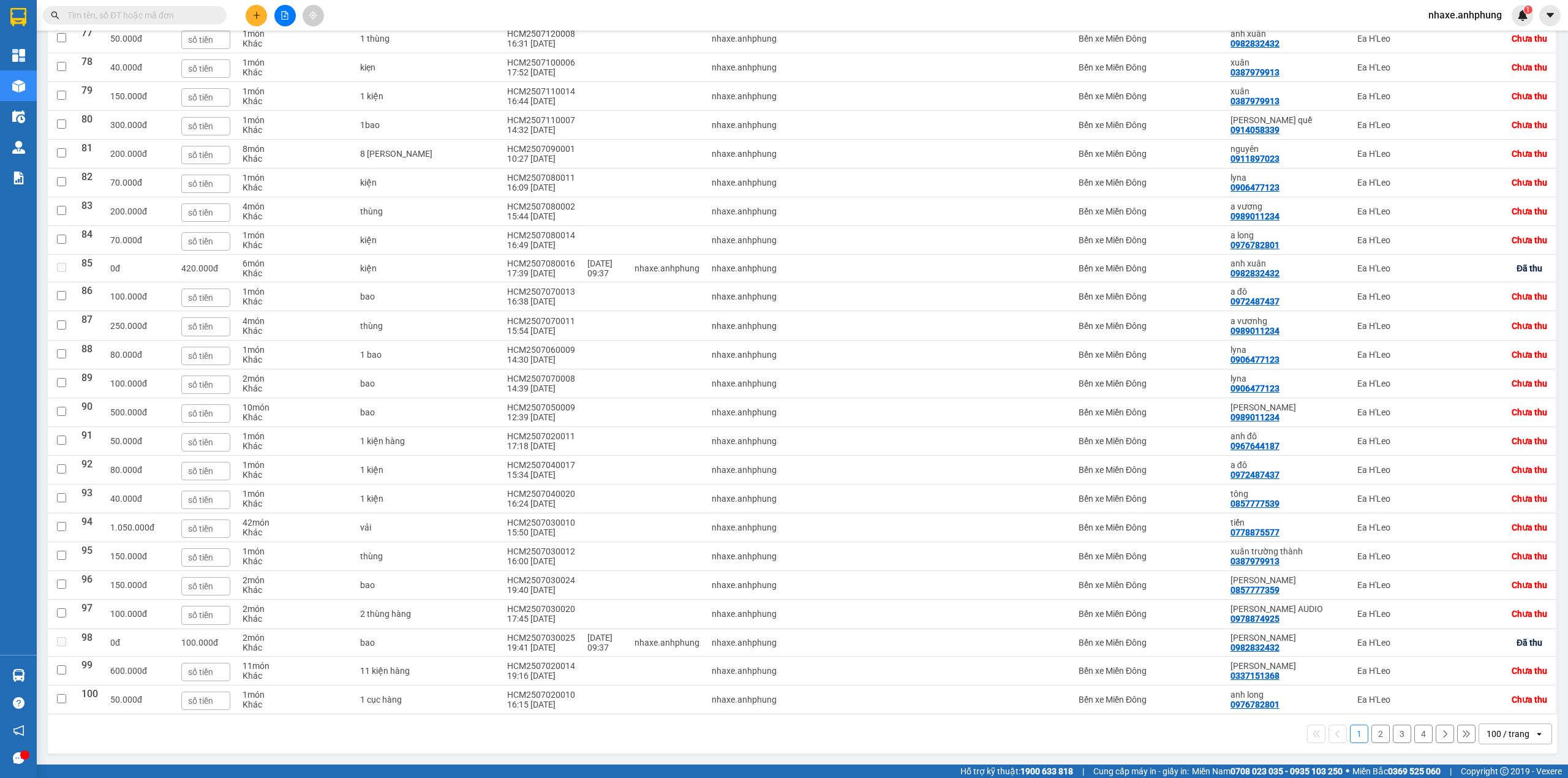
checkbox input "false"
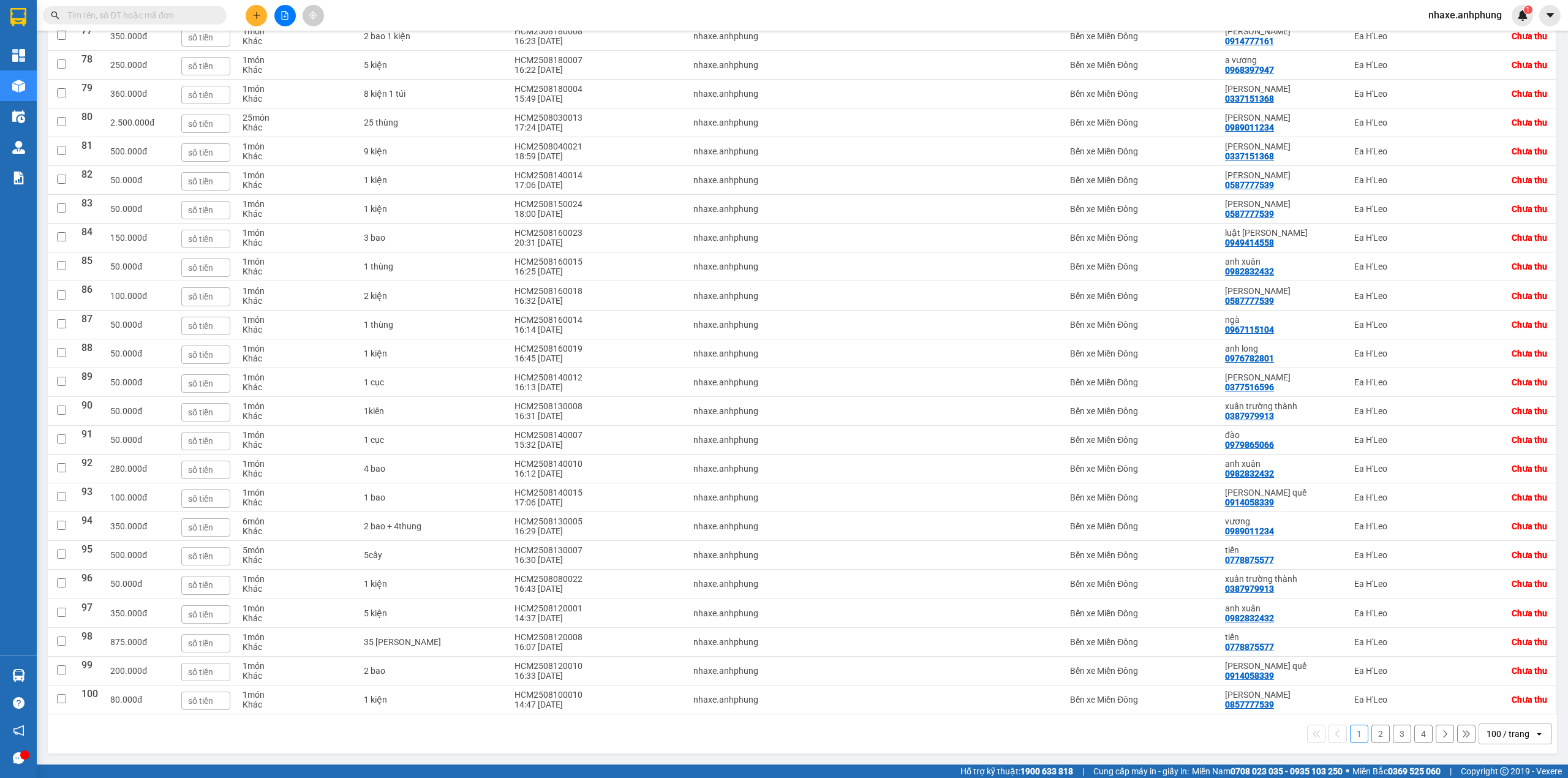
scroll to position [2452, 0]
click at [1415, 736] on button "4" at bounding box center [1424, 734] width 19 height 19
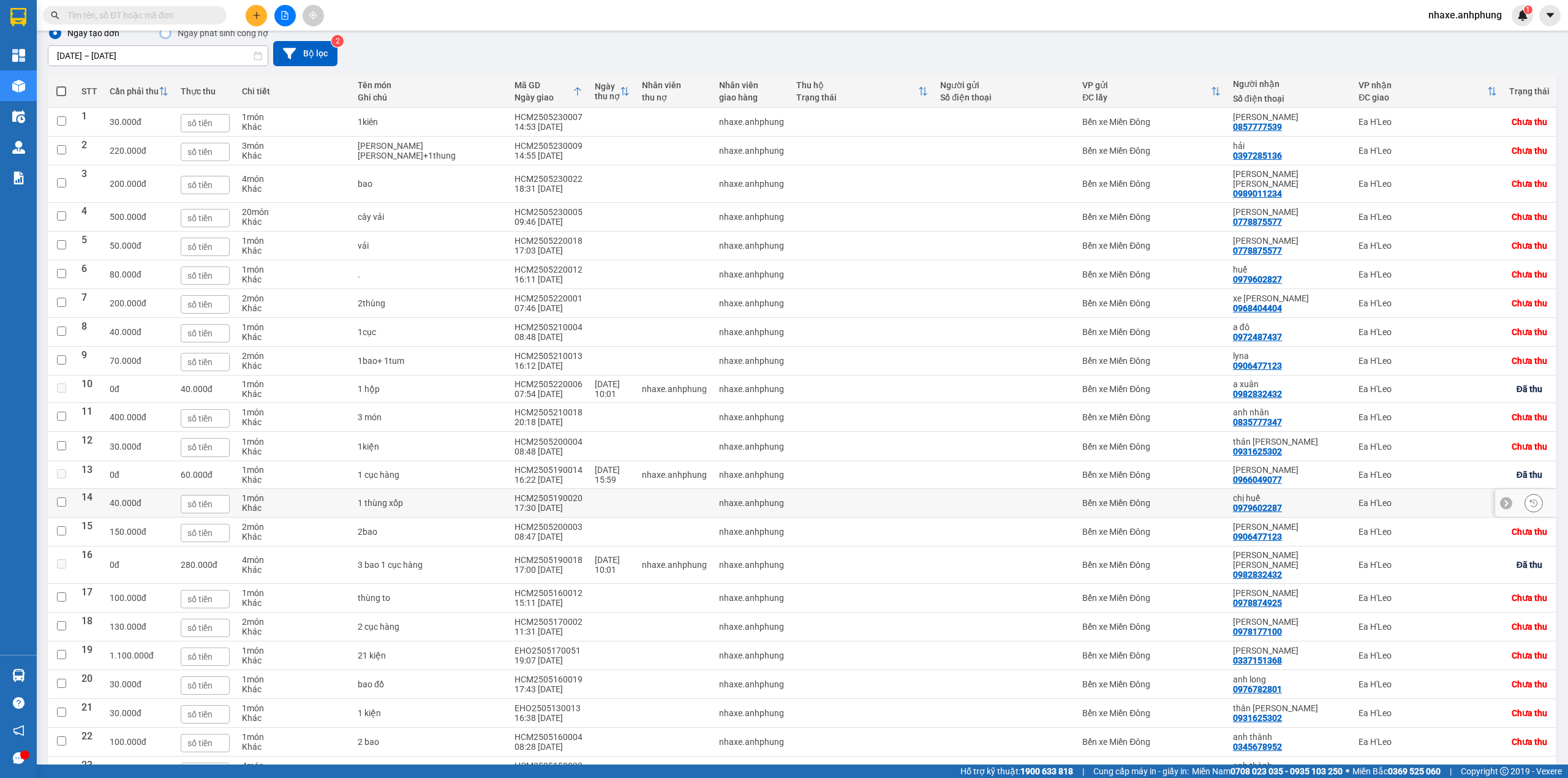
scroll to position [31, 0]
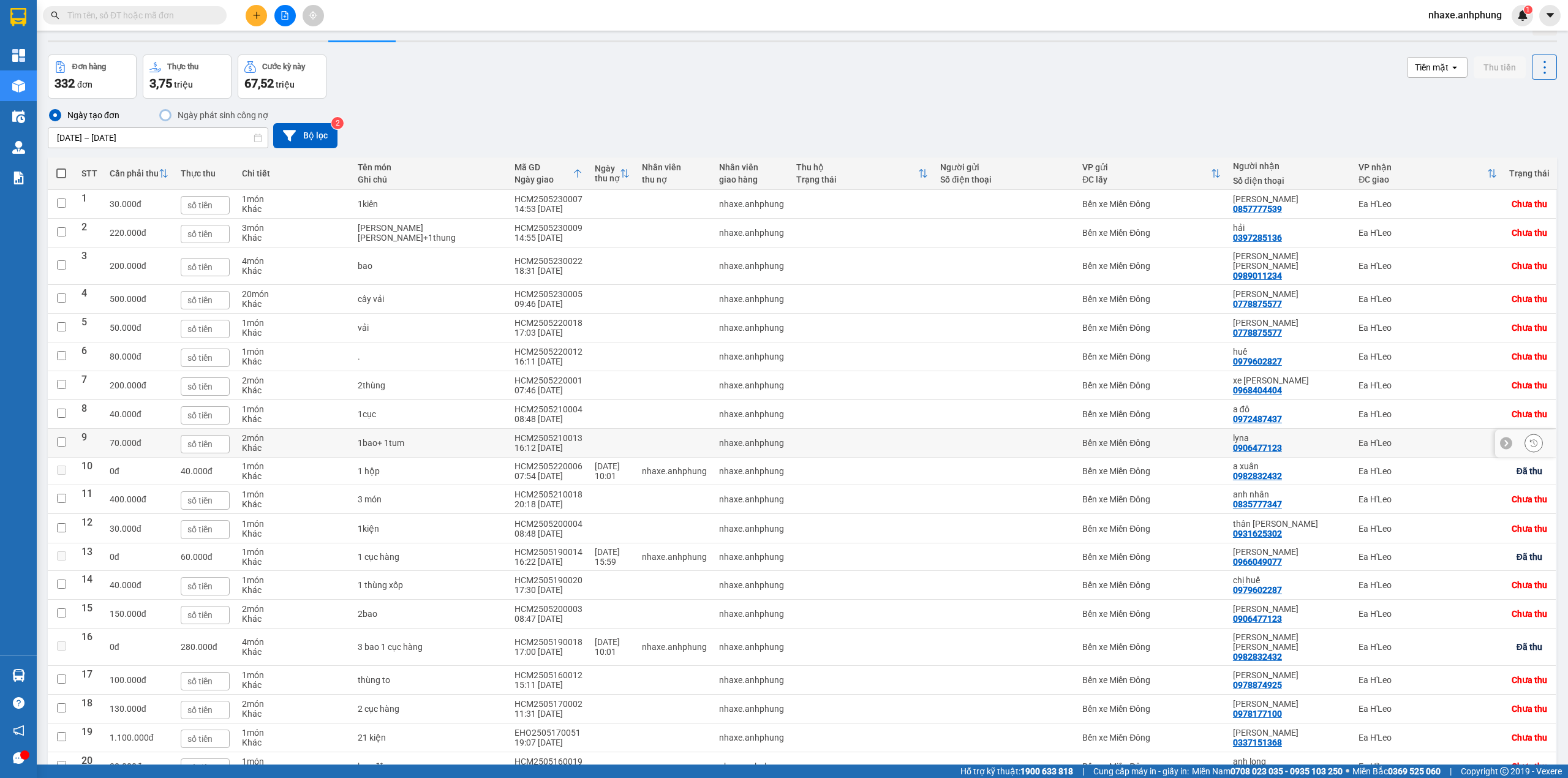
click at [1186, 445] on div "Bến xe Miền Đông" at bounding box center [1152, 443] width 139 height 10
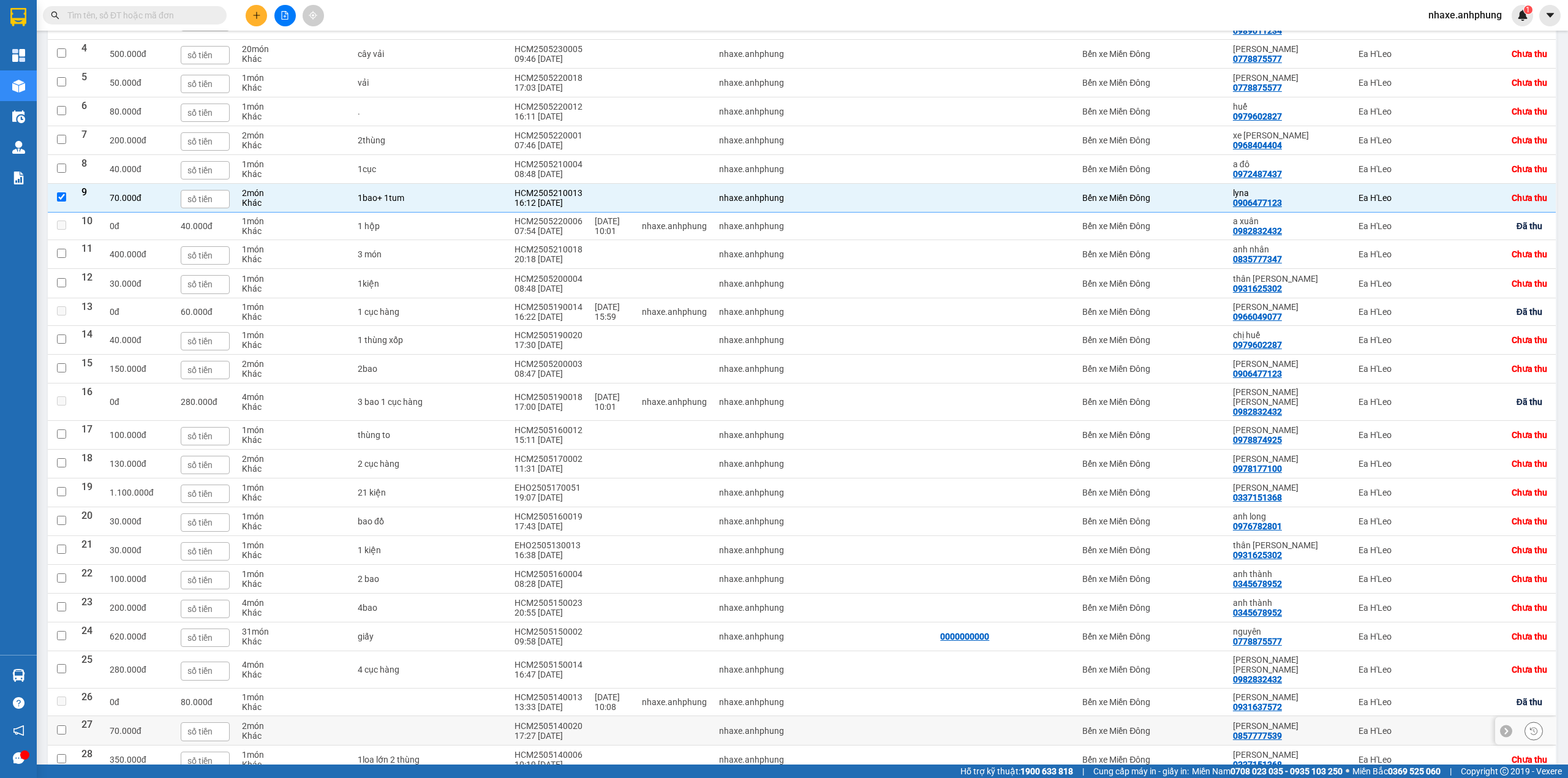
scroll to position [439, 0]
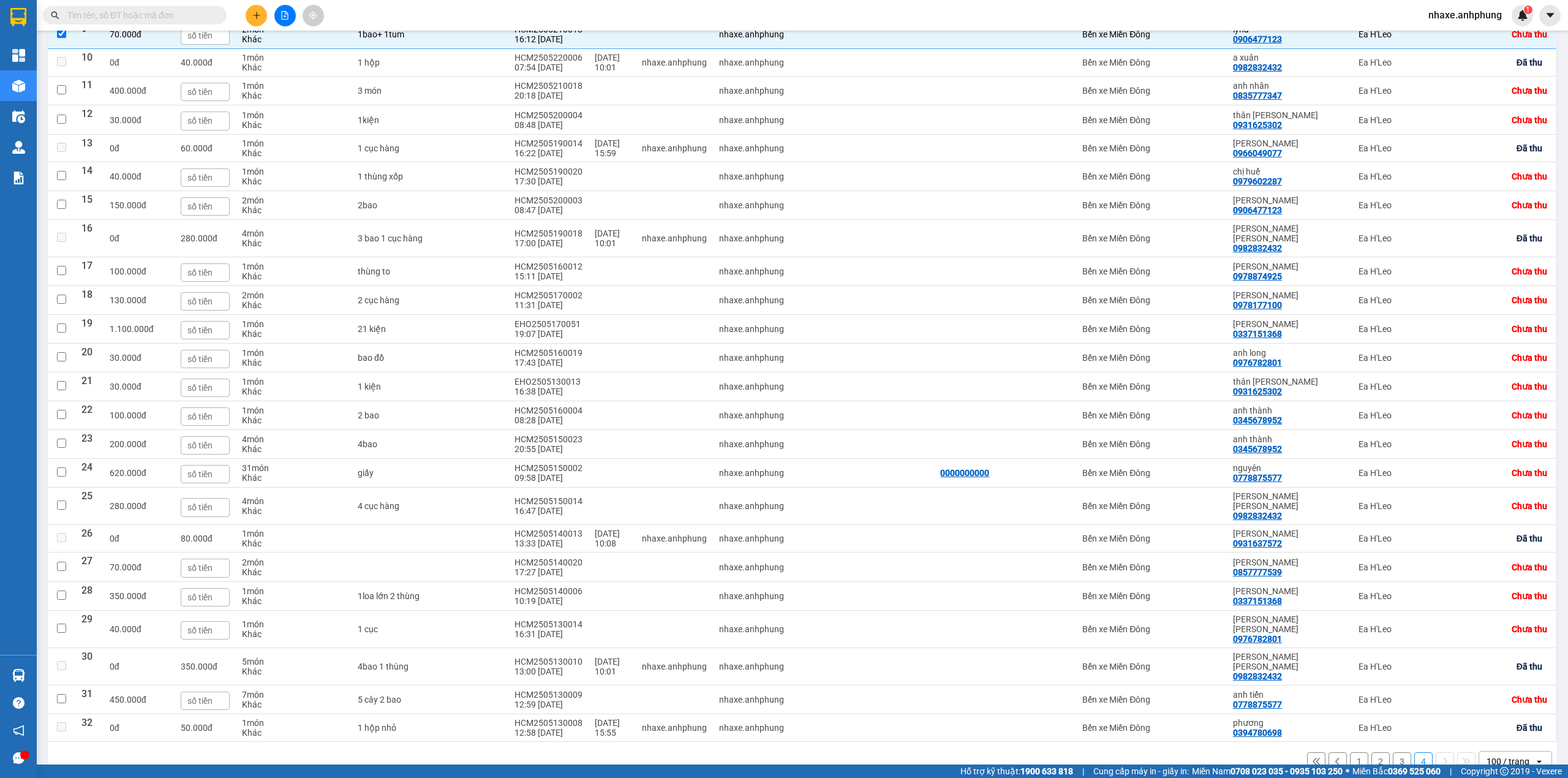
click at [1393, 752] on button "3" at bounding box center [1402, 761] width 19 height 19
checkbox input "false"
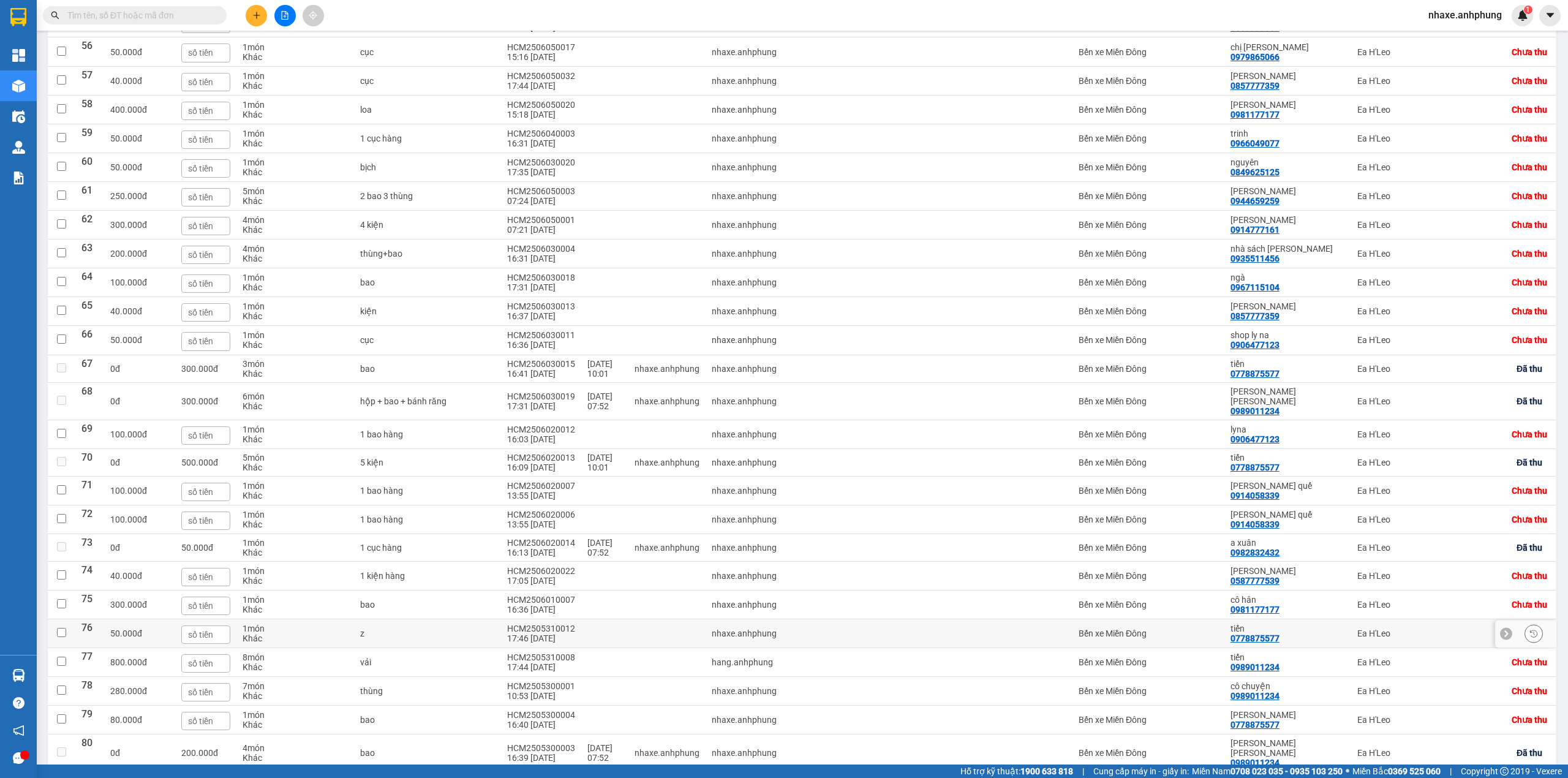
scroll to position [1693, 0]
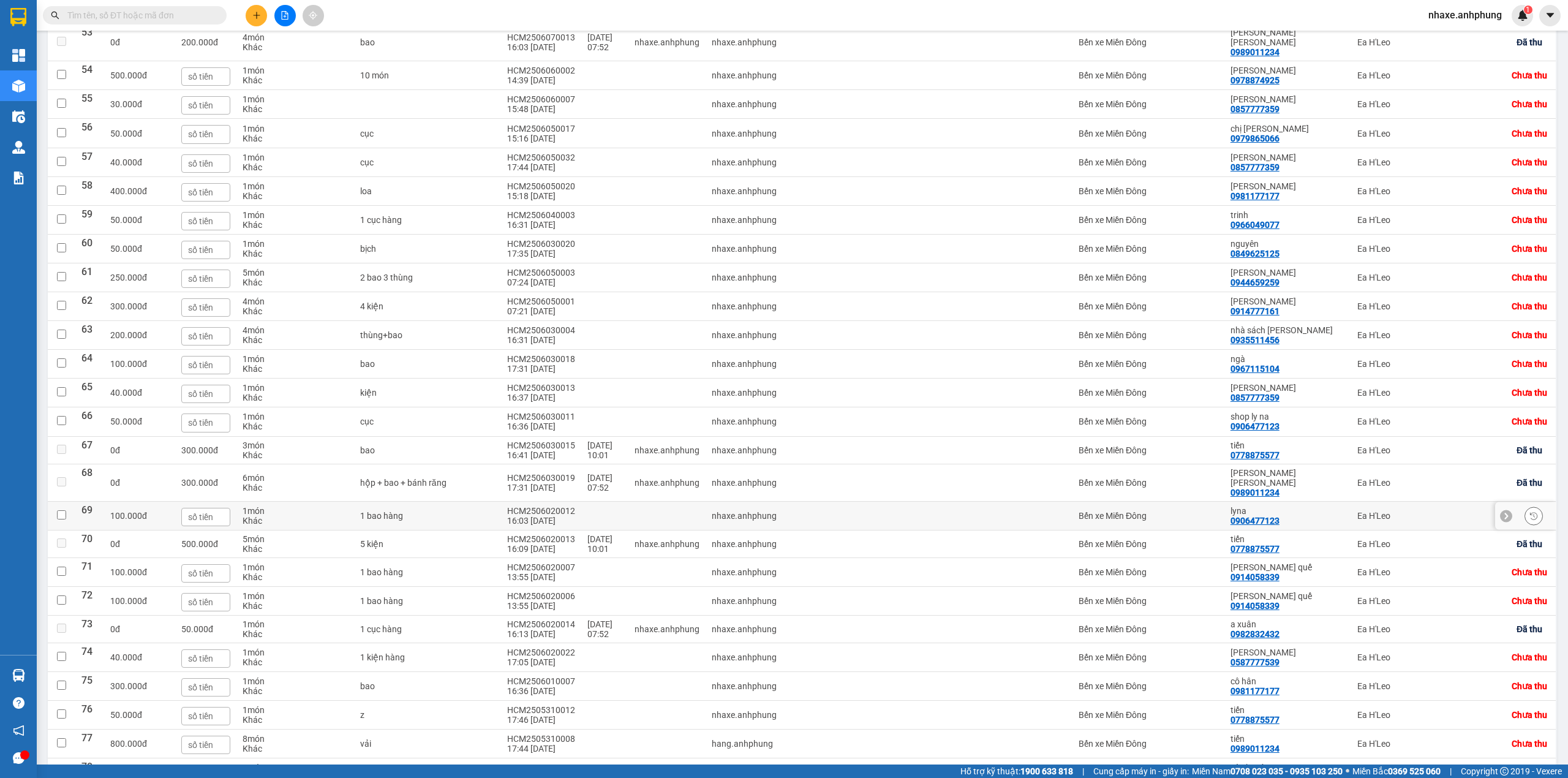
click at [1196, 525] on td "Bến xe Miền Đông" at bounding box center [1148, 516] width 152 height 29
checkbox input "true"
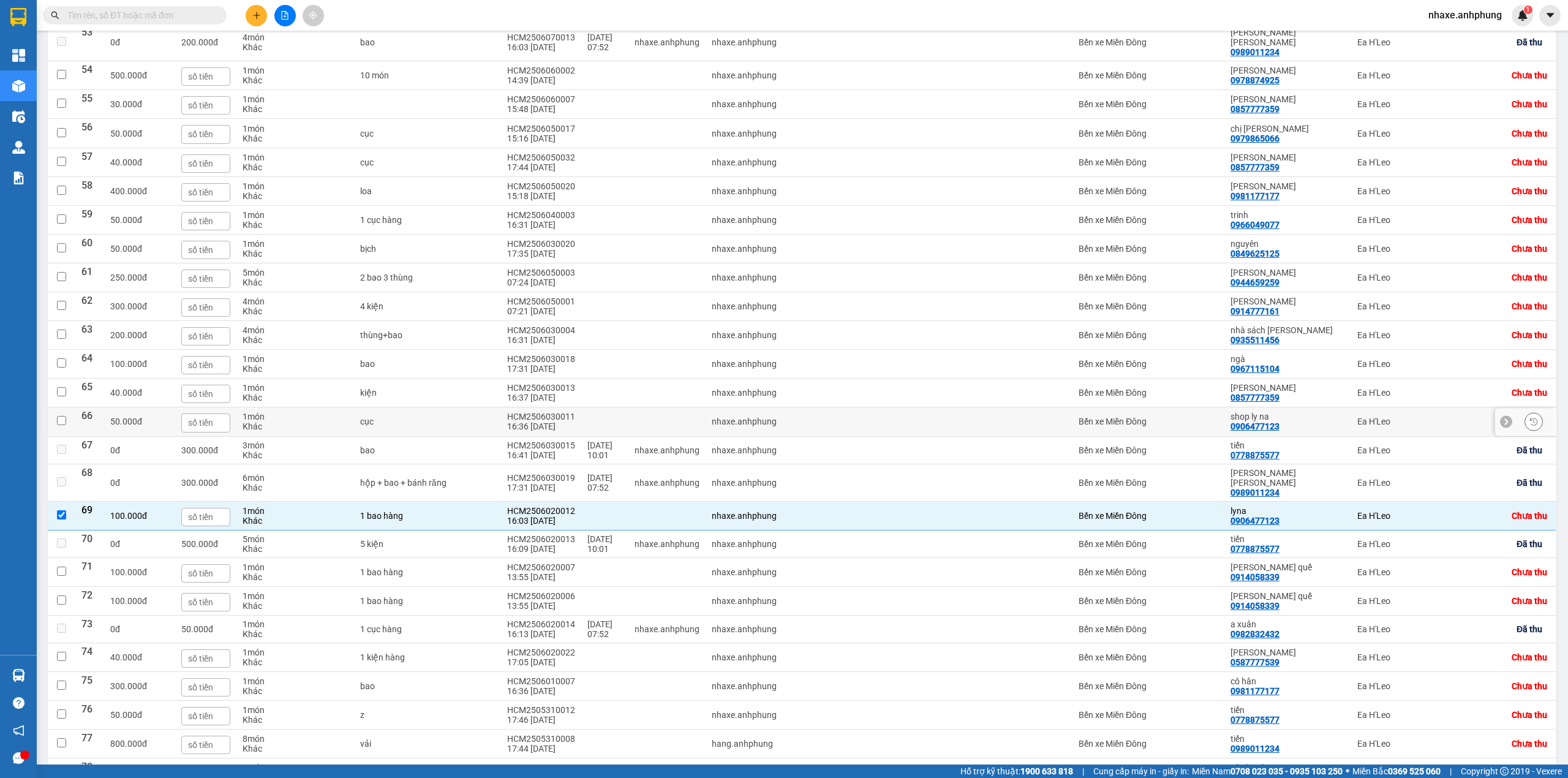
click at [1175, 436] on td "Bến xe Miền Đông" at bounding box center [1148, 421] width 152 height 29
checkbox input "true"
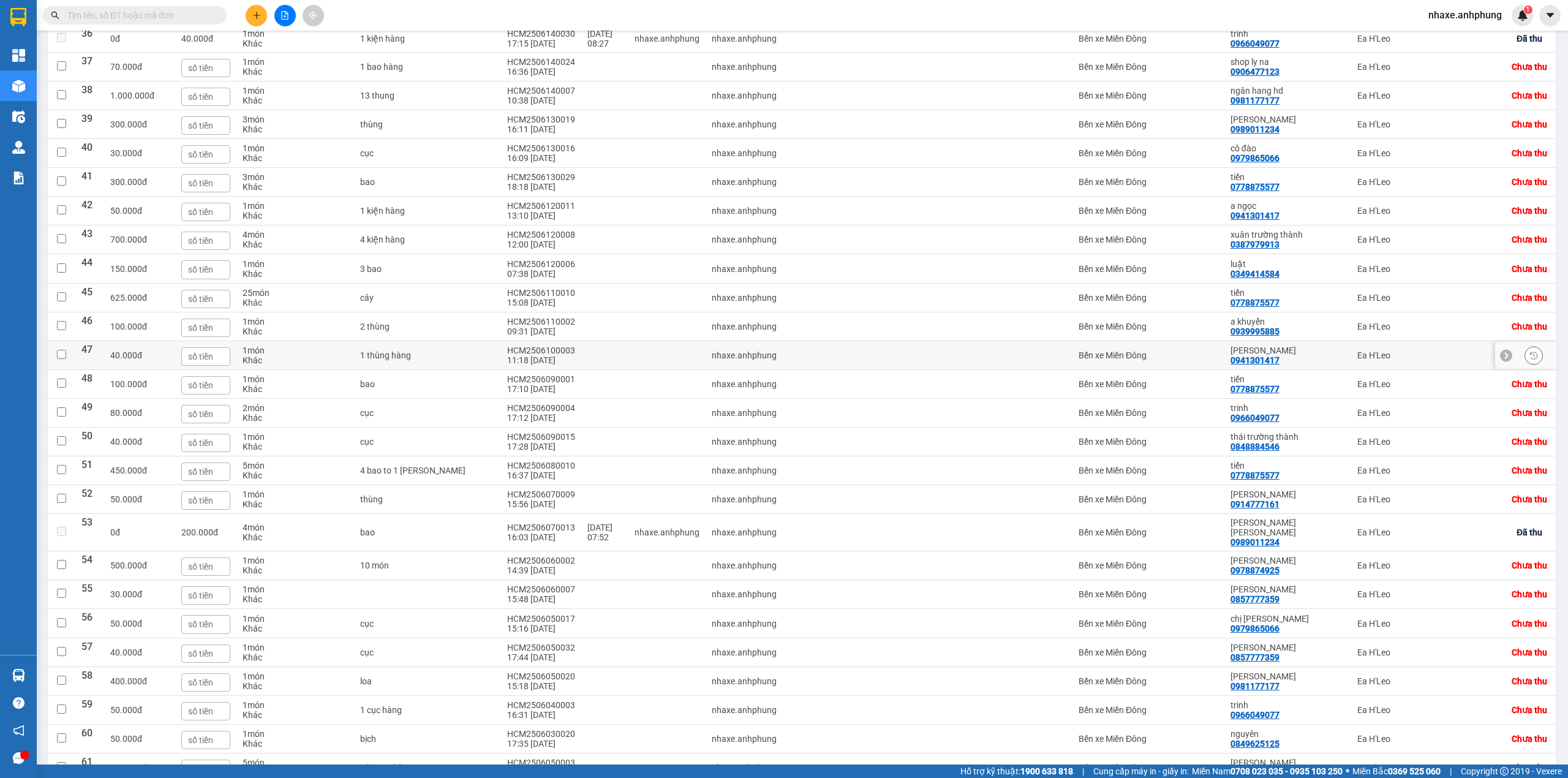
scroll to position [1122, 0]
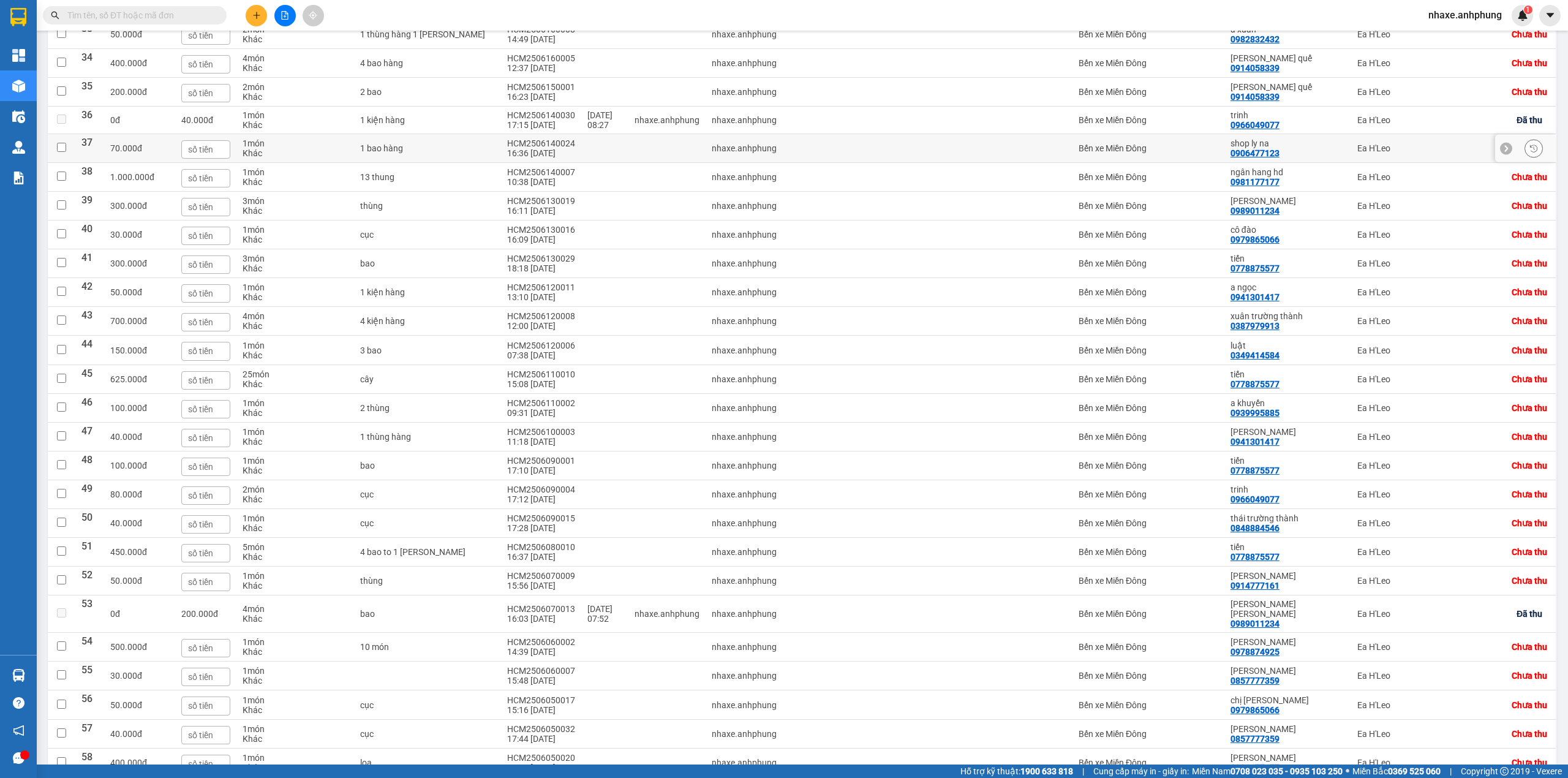
click at [1184, 163] on td "Bến xe Miền Đông" at bounding box center [1148, 148] width 152 height 29
checkbox input "true"
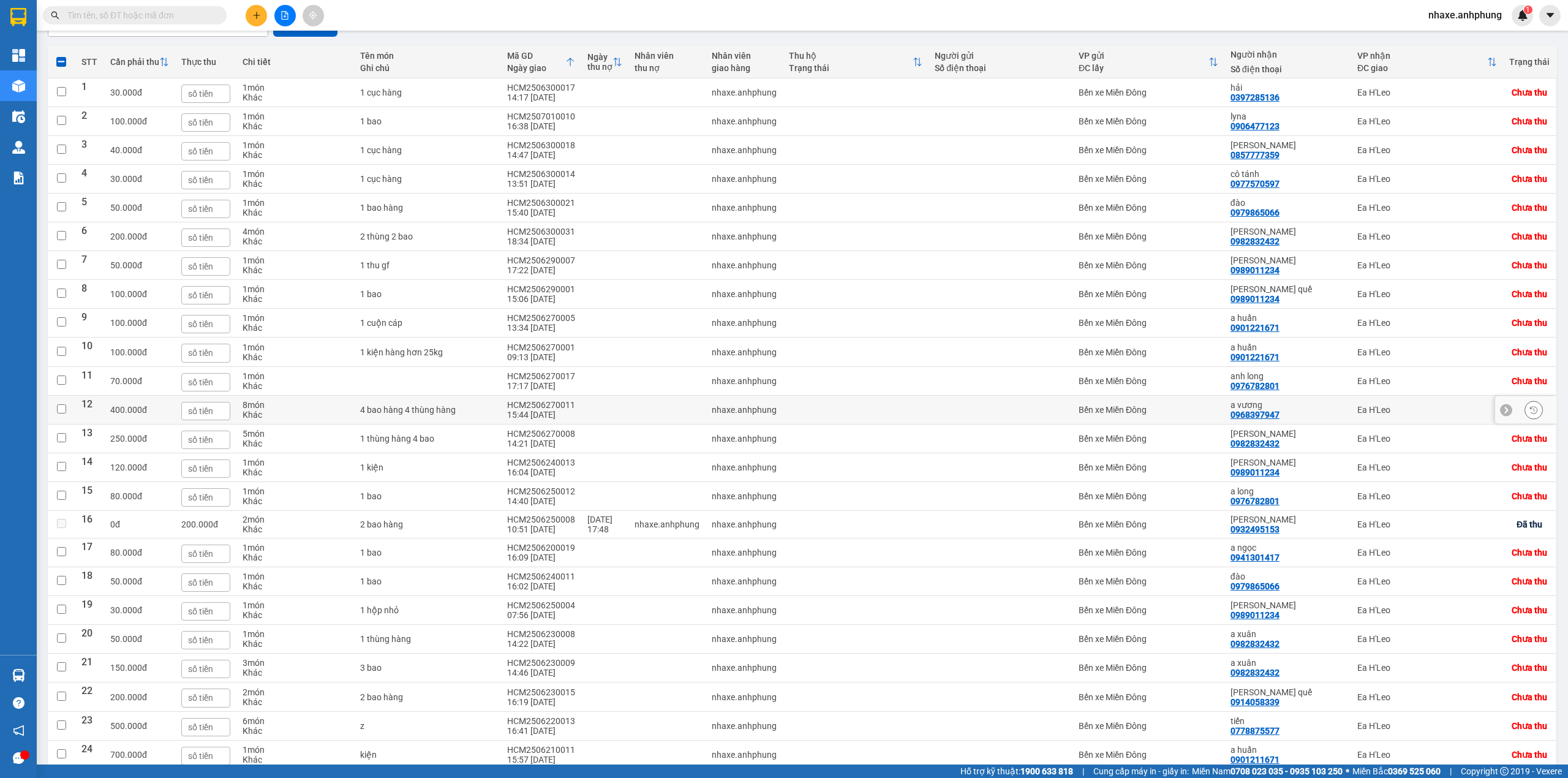
scroll to position [60, 0]
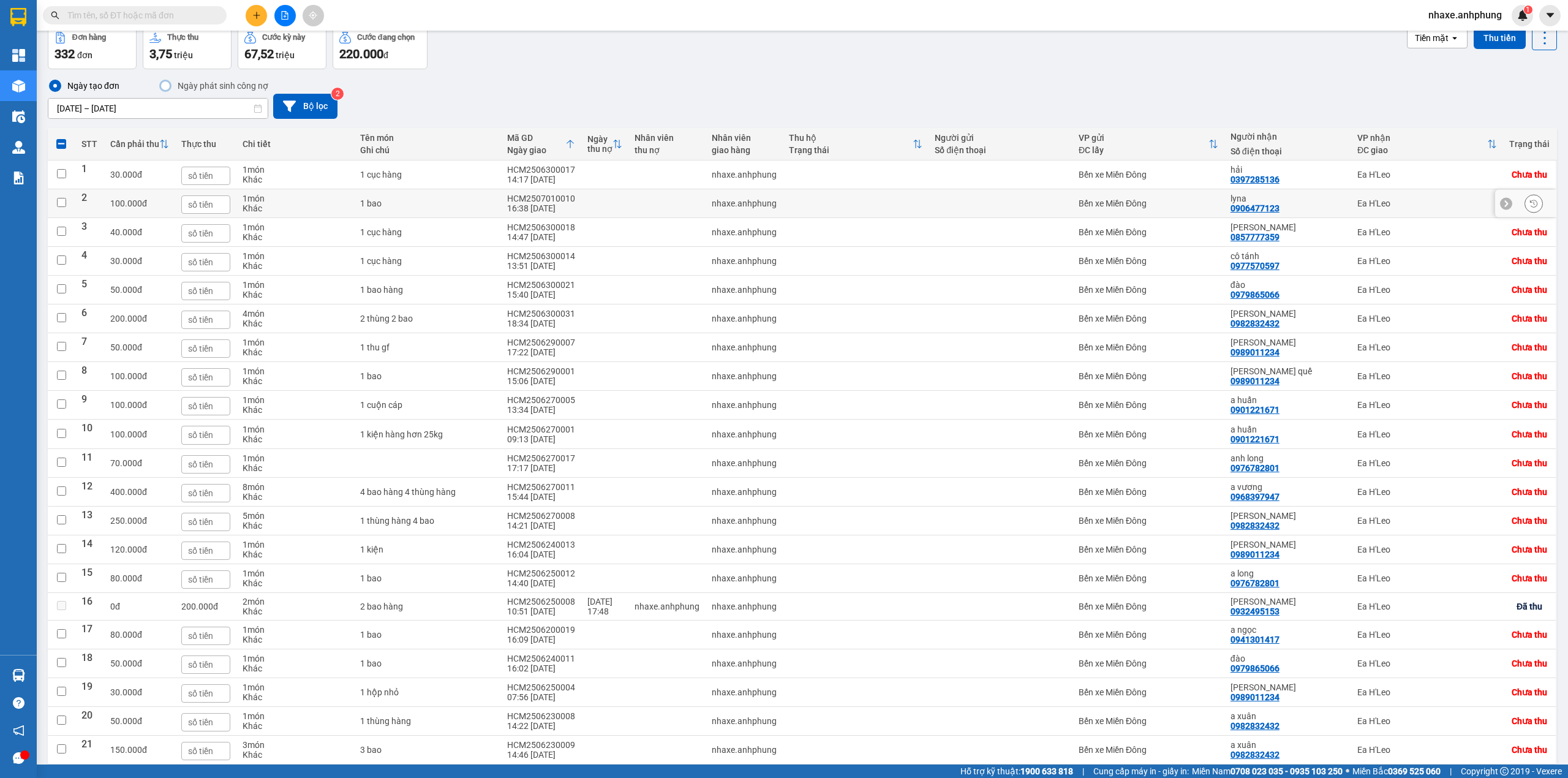
click at [1172, 208] on div "Bến xe Miền Đông" at bounding box center [1148, 203] width 140 height 10
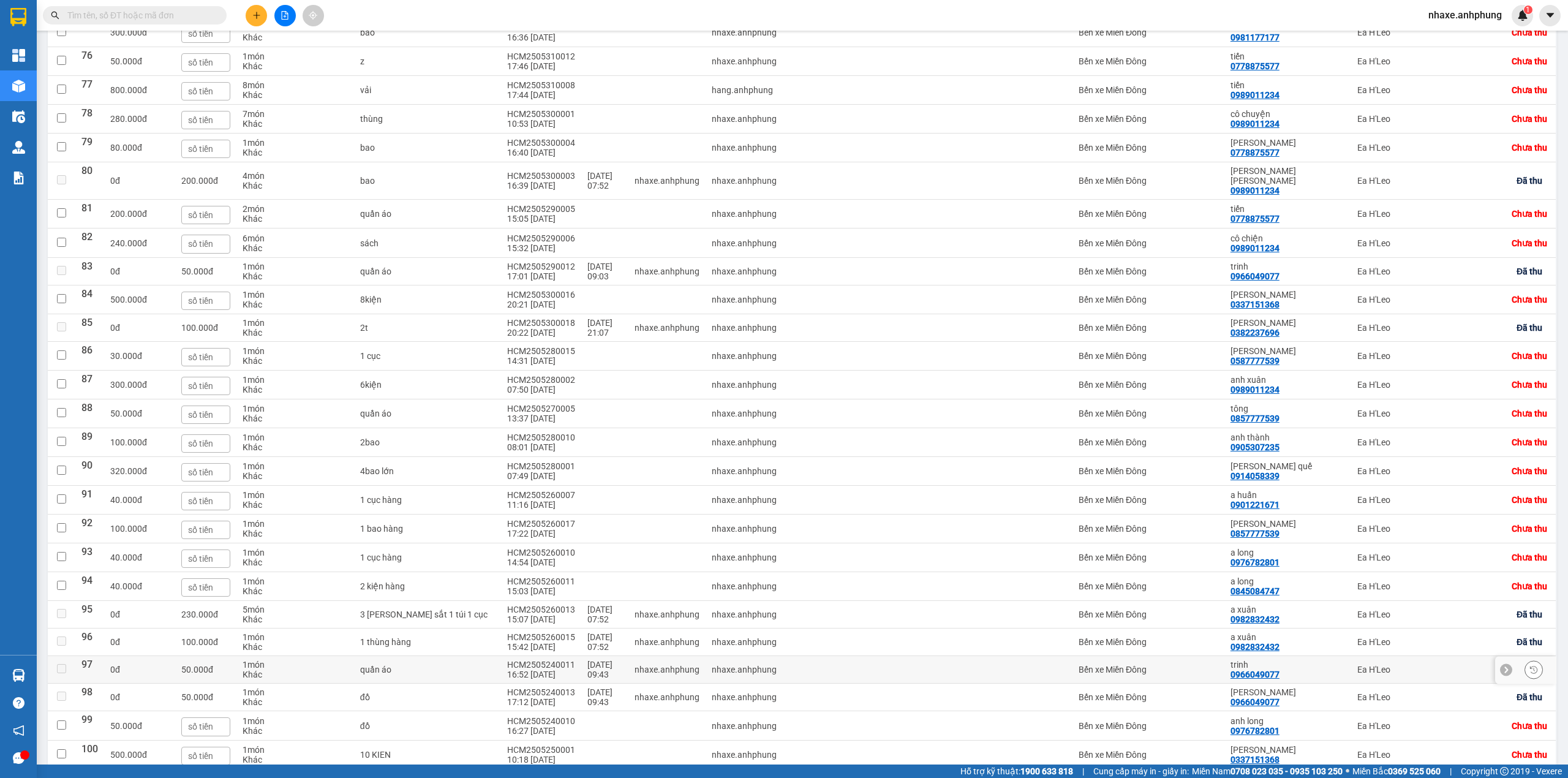
scroll to position [2428, 0]
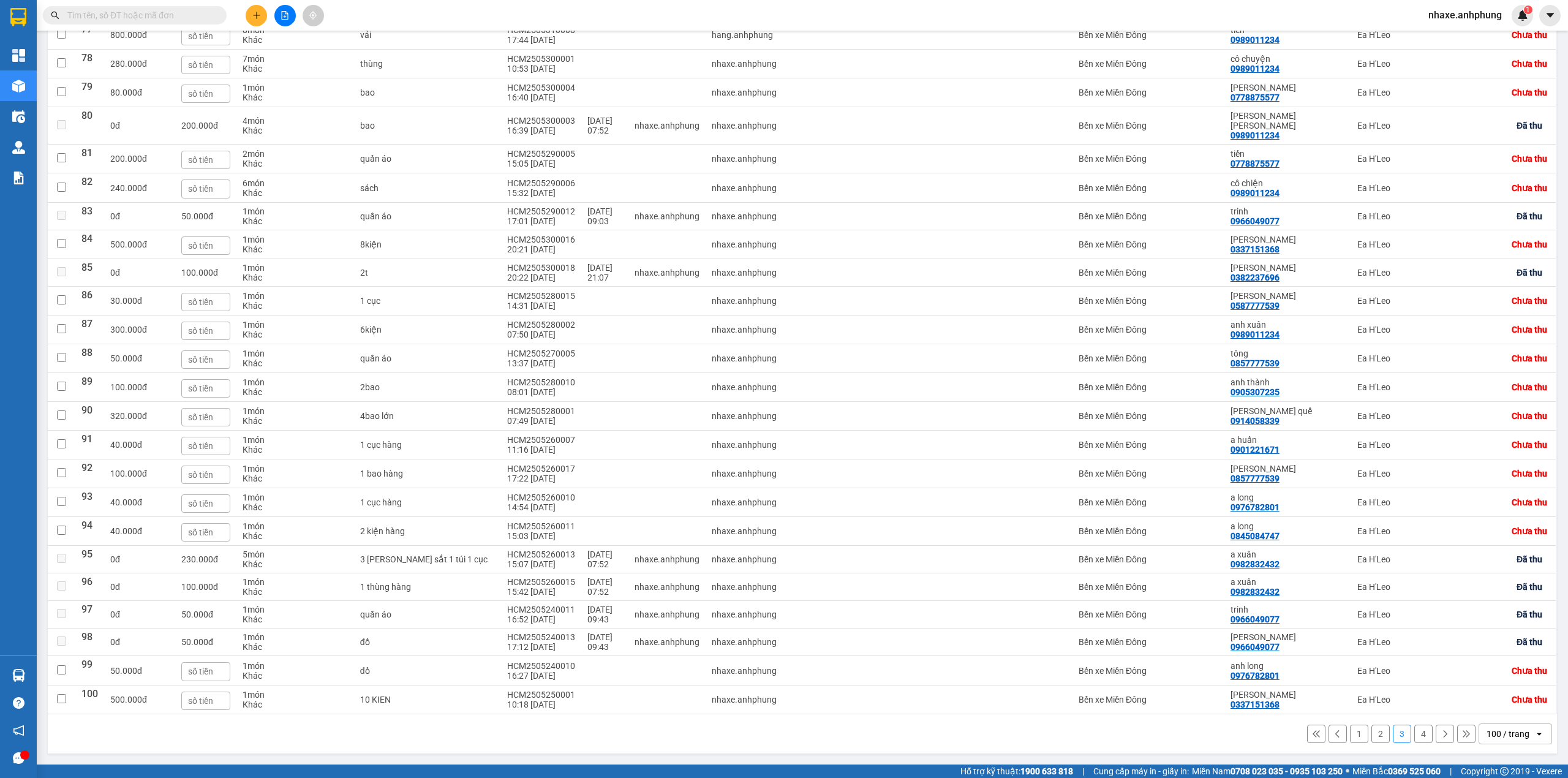
click at [1371, 729] on button "2" at bounding box center [1381, 734] width 19 height 19
checkbox input "false"
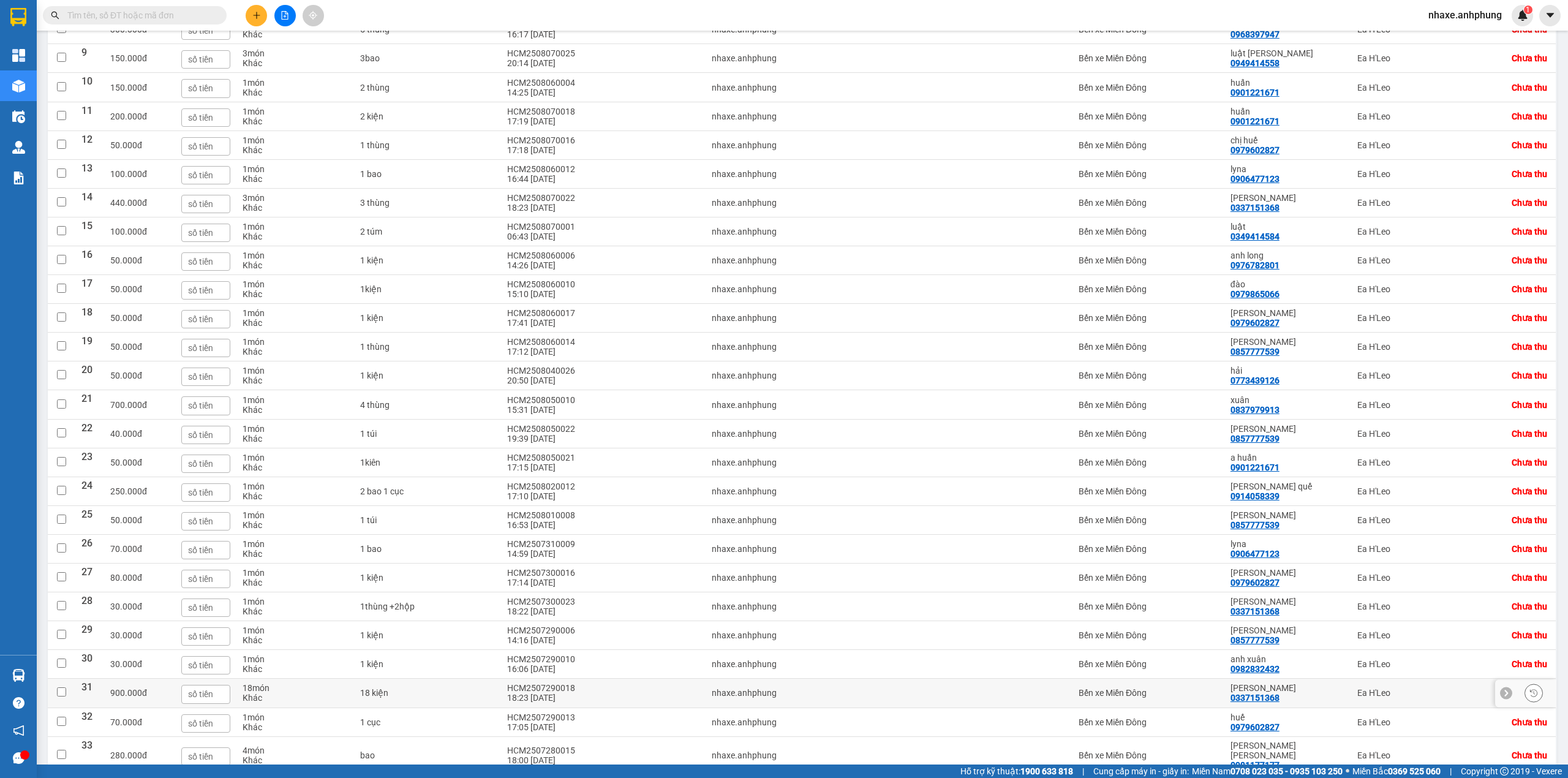
scroll to position [325, 0]
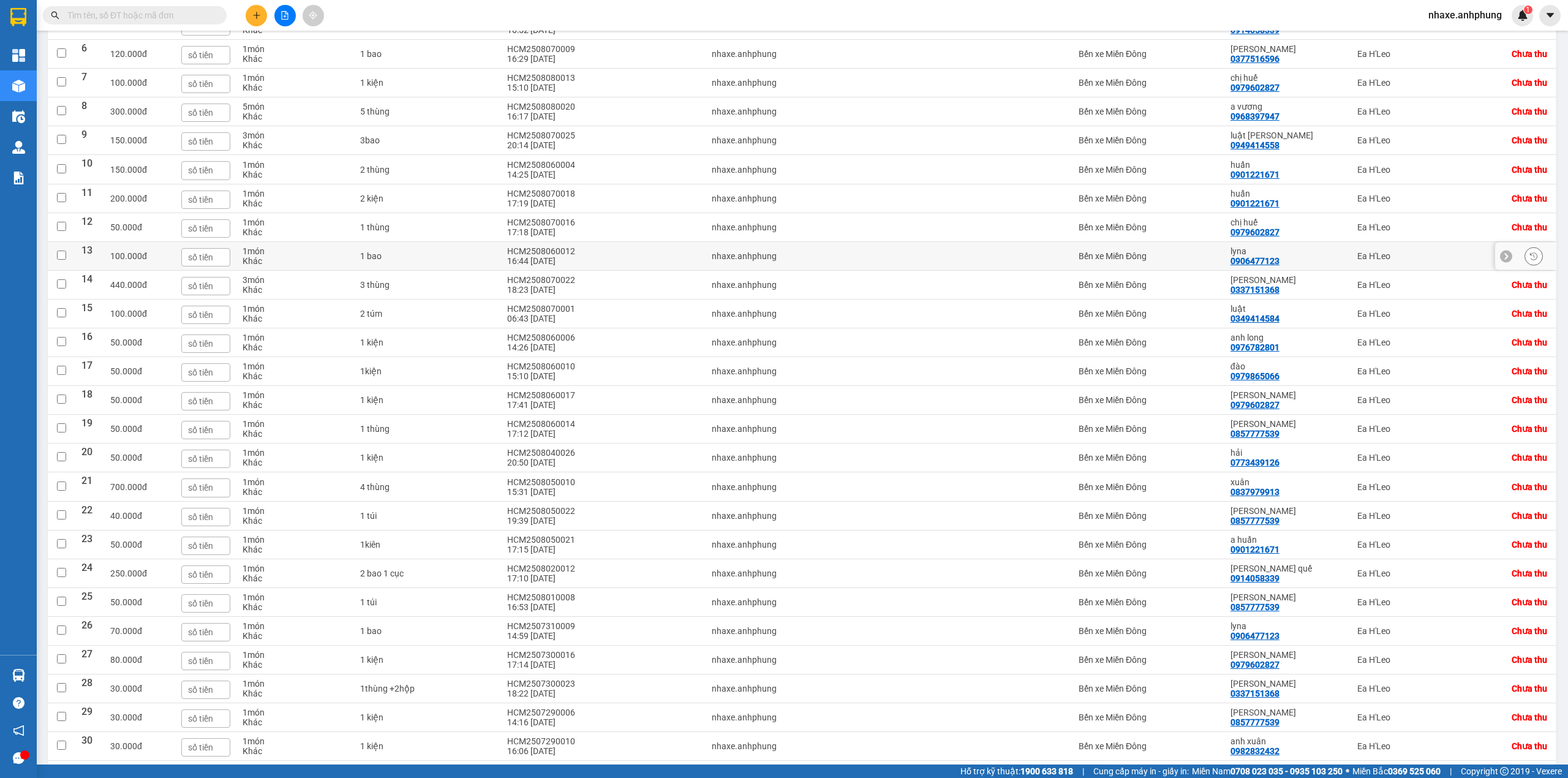
click at [1196, 261] on div "Bến xe Miền Đông" at bounding box center [1148, 256] width 140 height 10
checkbox input "true"
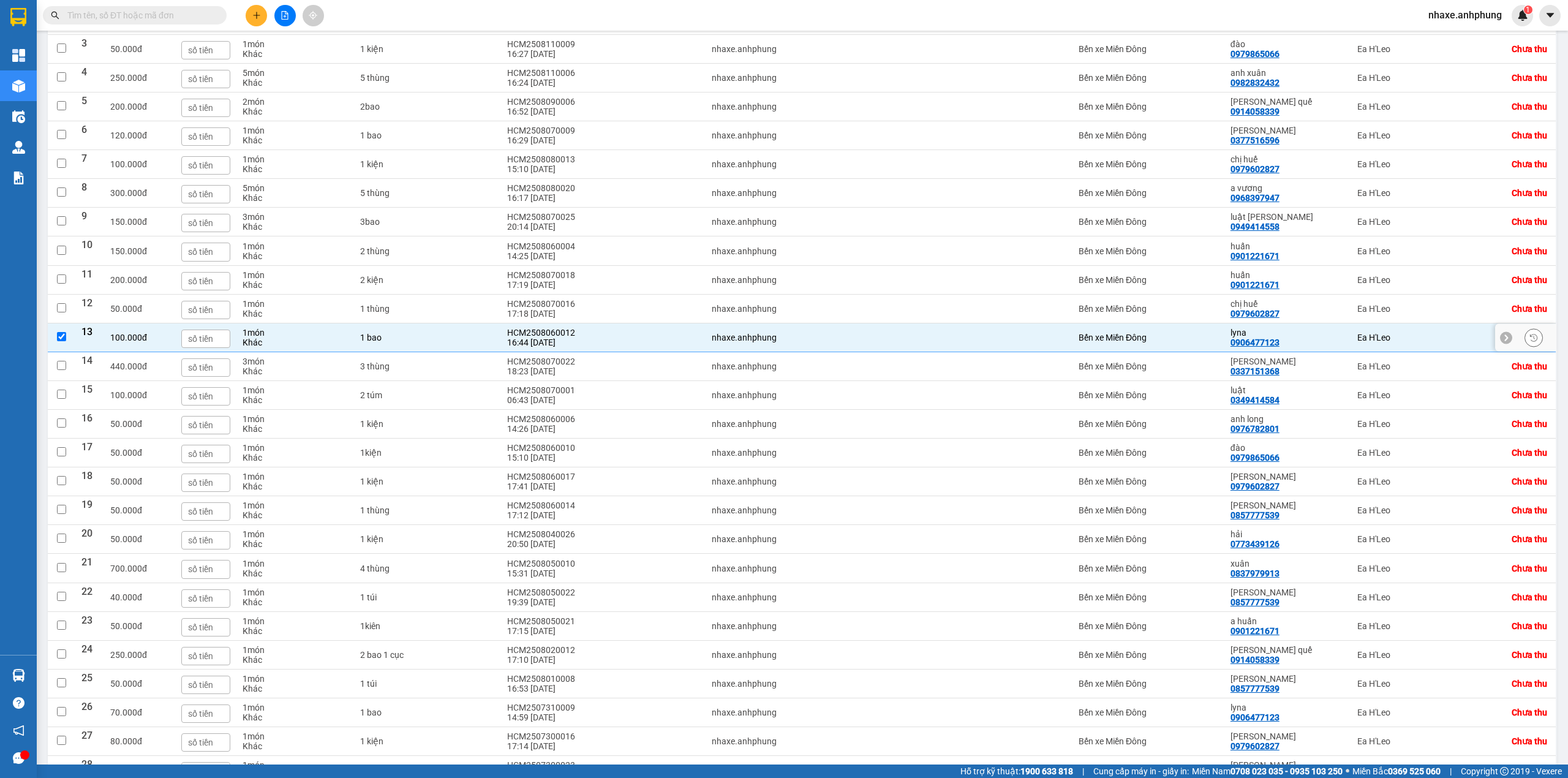
scroll to position [162, 0]
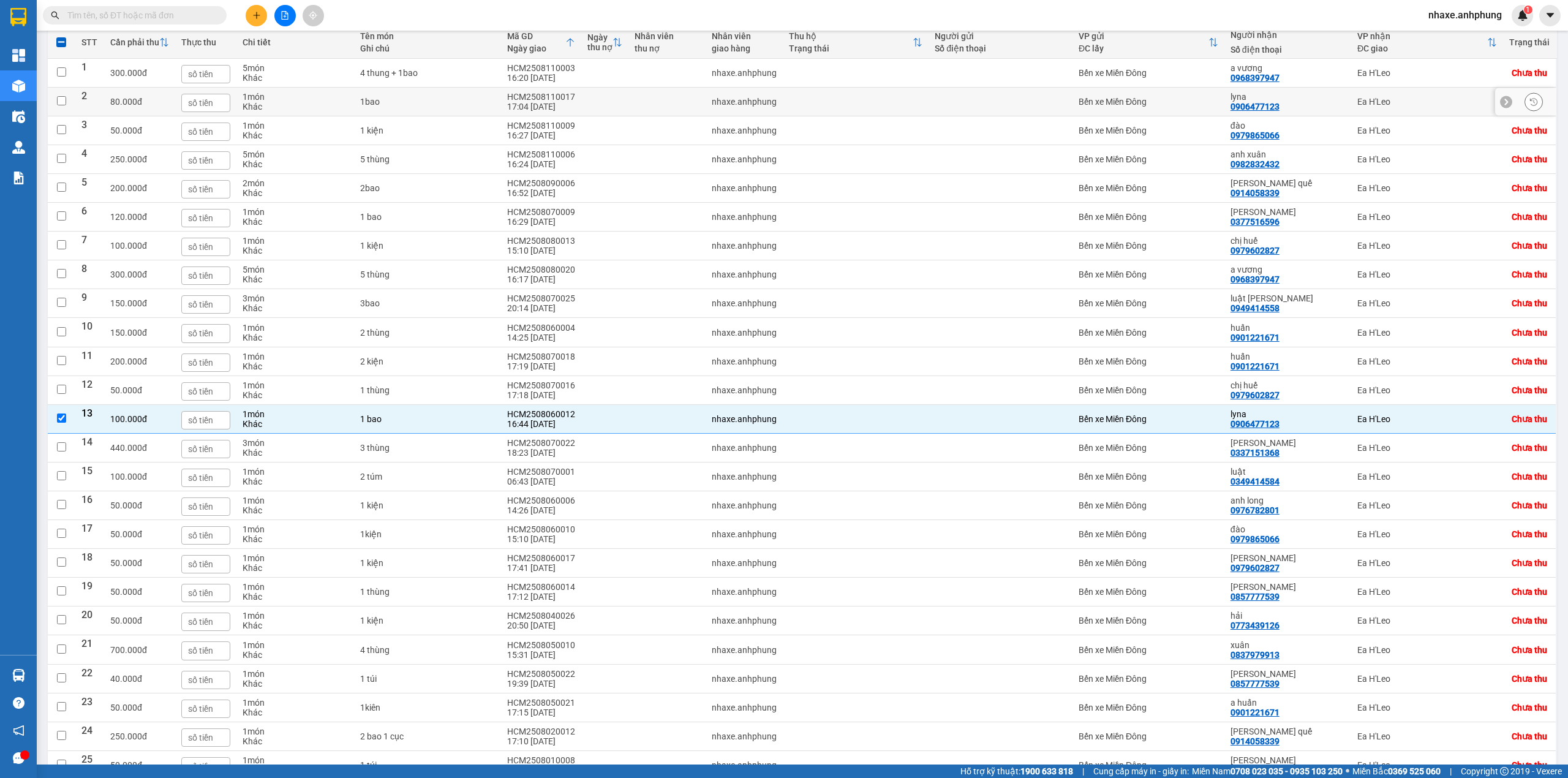
drag, startPoint x: 1199, startPoint y: 106, endPoint x: 1229, endPoint y: 102, distance: 30.3
click at [1228, 102] on tr "2 80.000 đ 1 món Khác 1bao HCM2508110017 17:04 11/08 nhaxe.anhphung Bến xe Miền…" at bounding box center [802, 102] width 1509 height 29
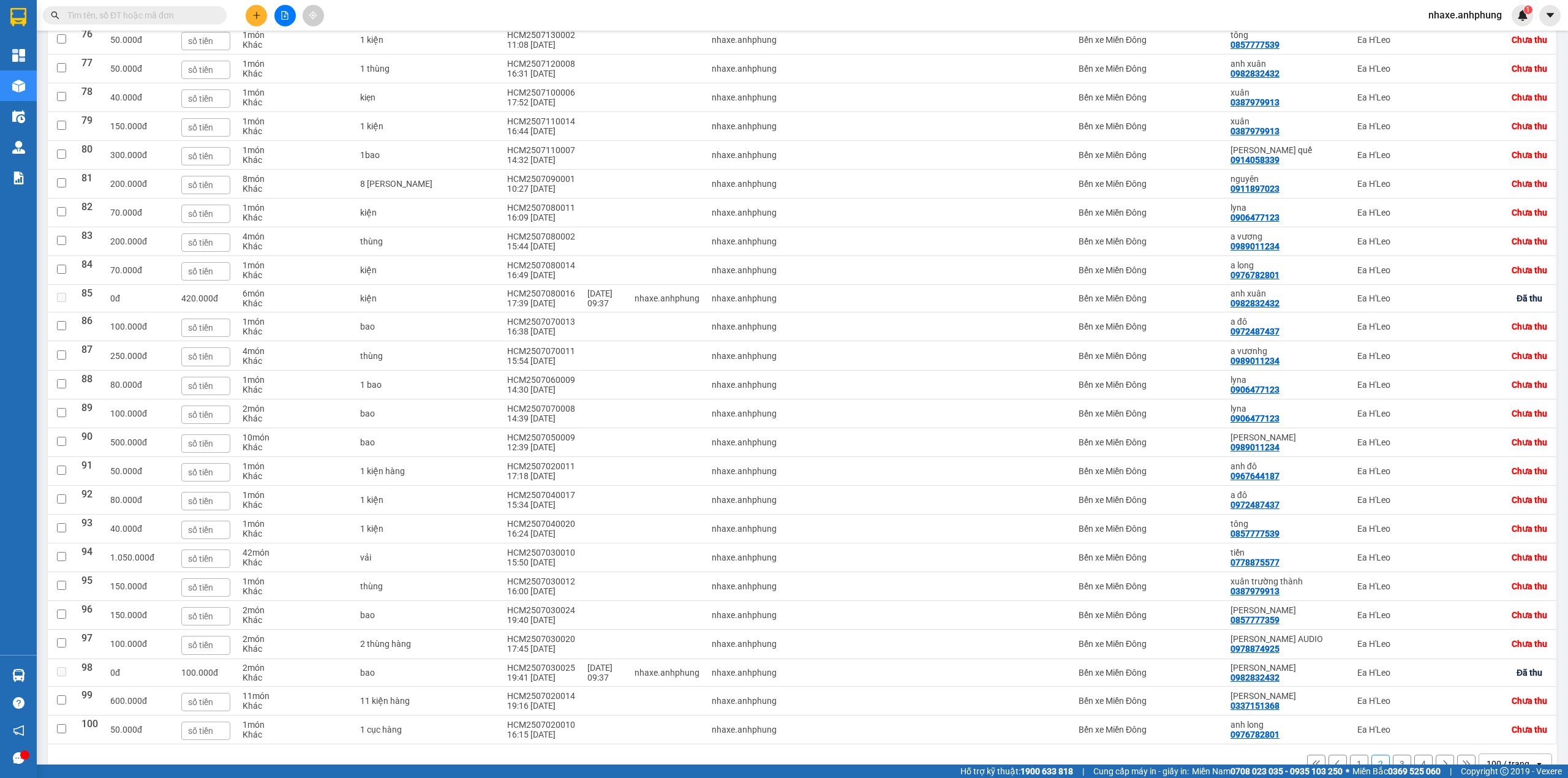
scroll to position [2448, 0]
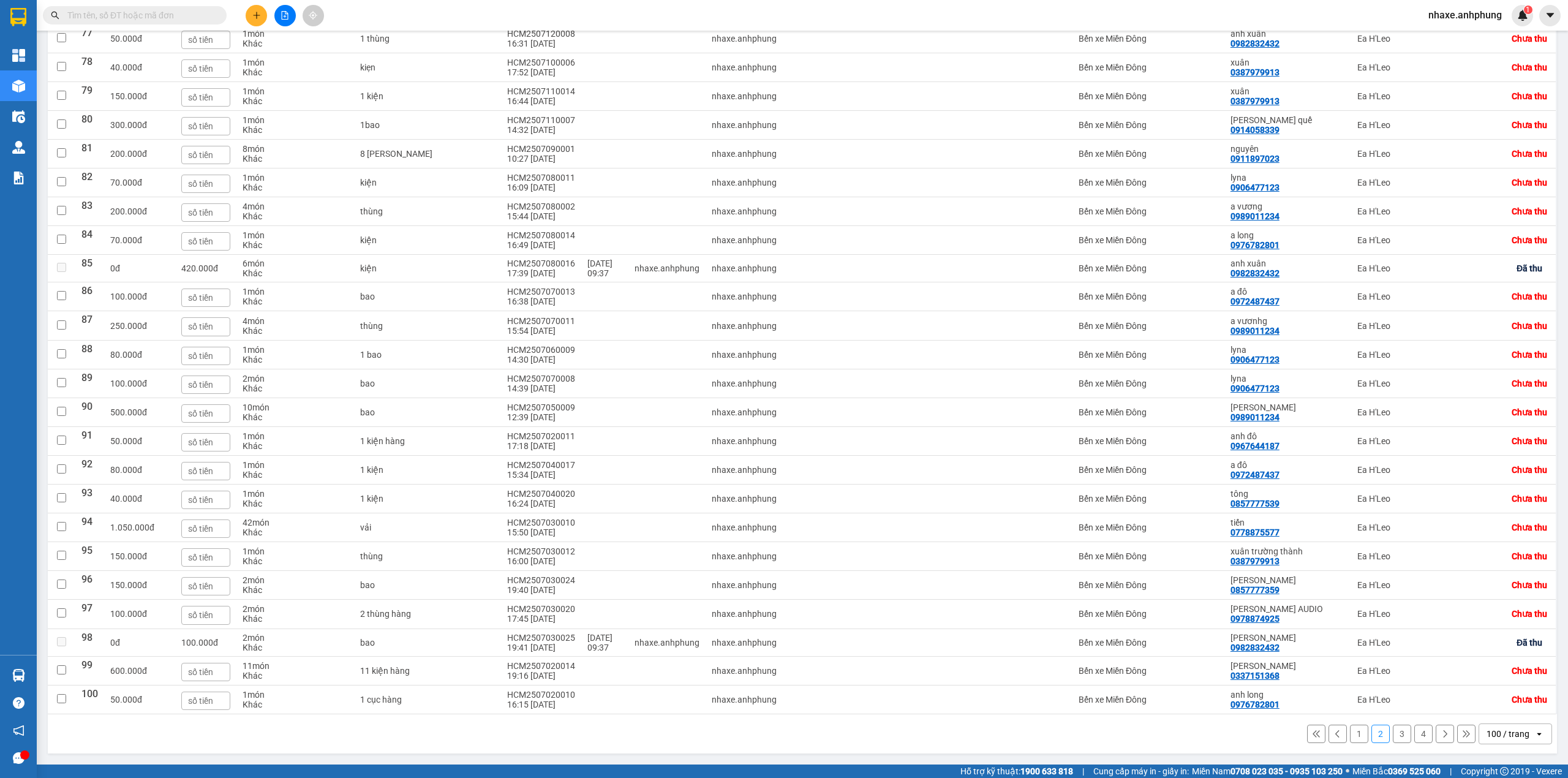
click at [1351, 734] on button "1" at bounding box center [1360, 734] width 19 height 19
checkbox input "false"
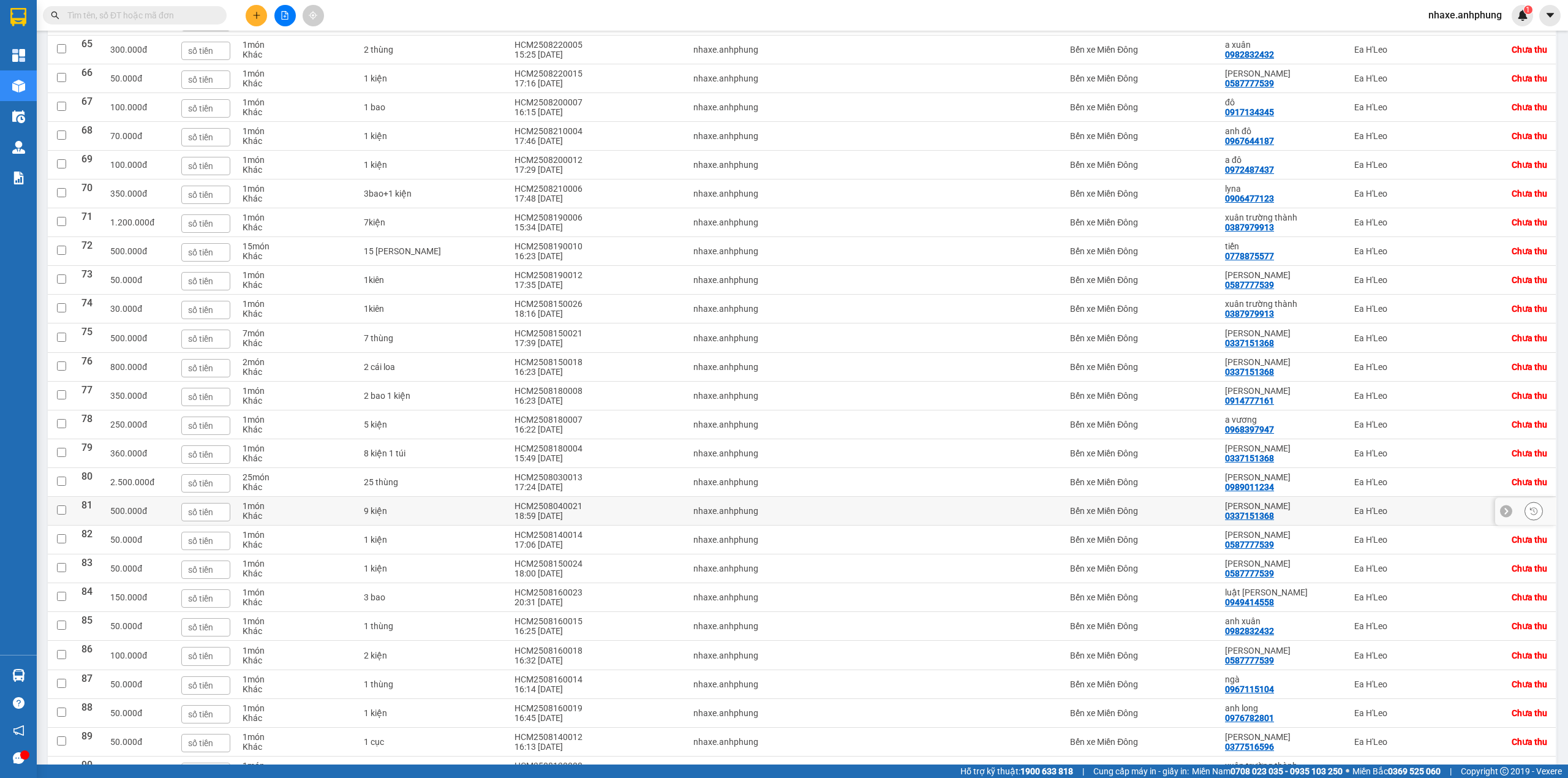
scroll to position [1958, 0]
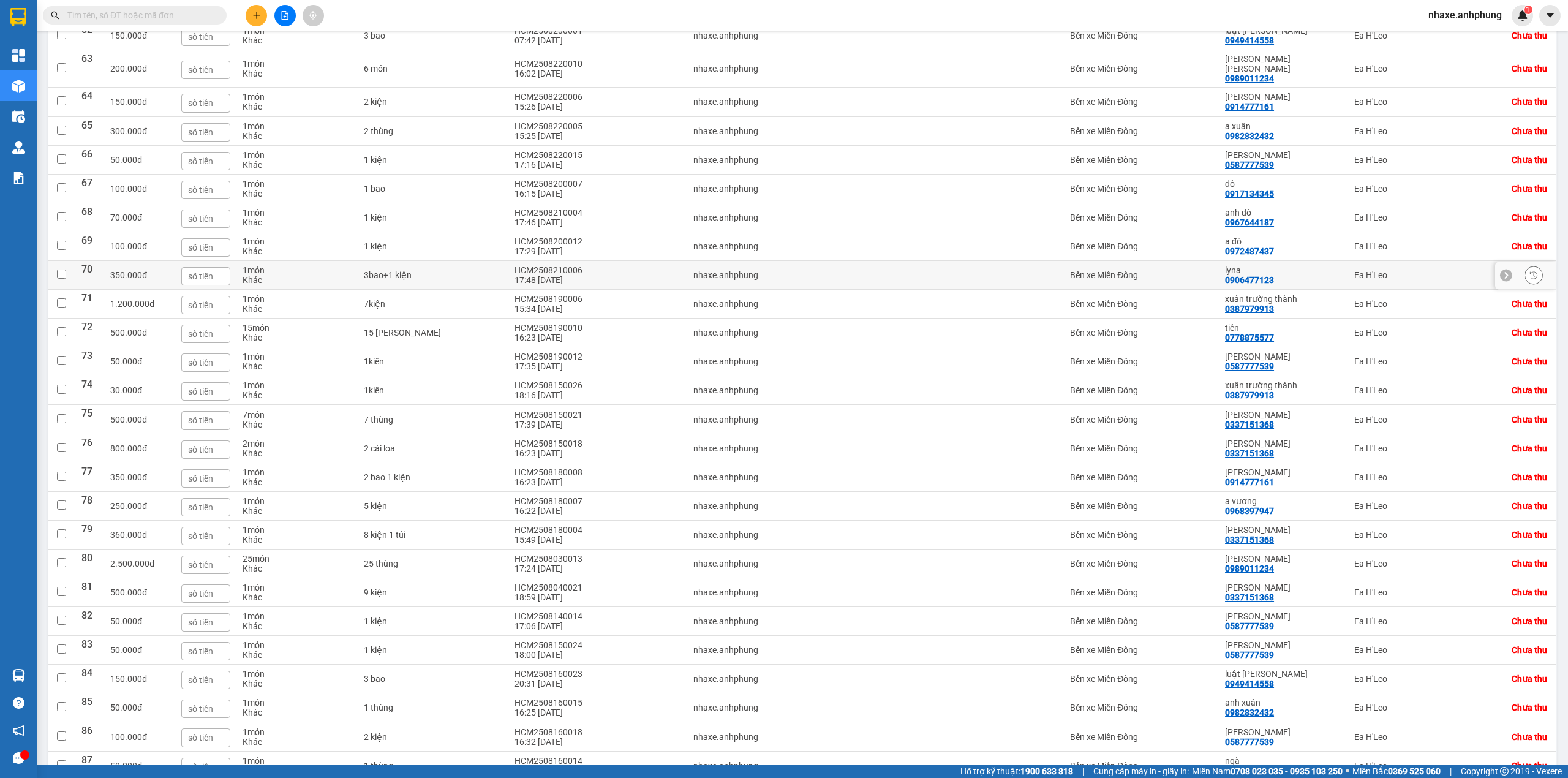
click at [1186, 280] on div "Bến xe Miền Đông" at bounding box center [1141, 274] width 143 height 10
checkbox input "true"
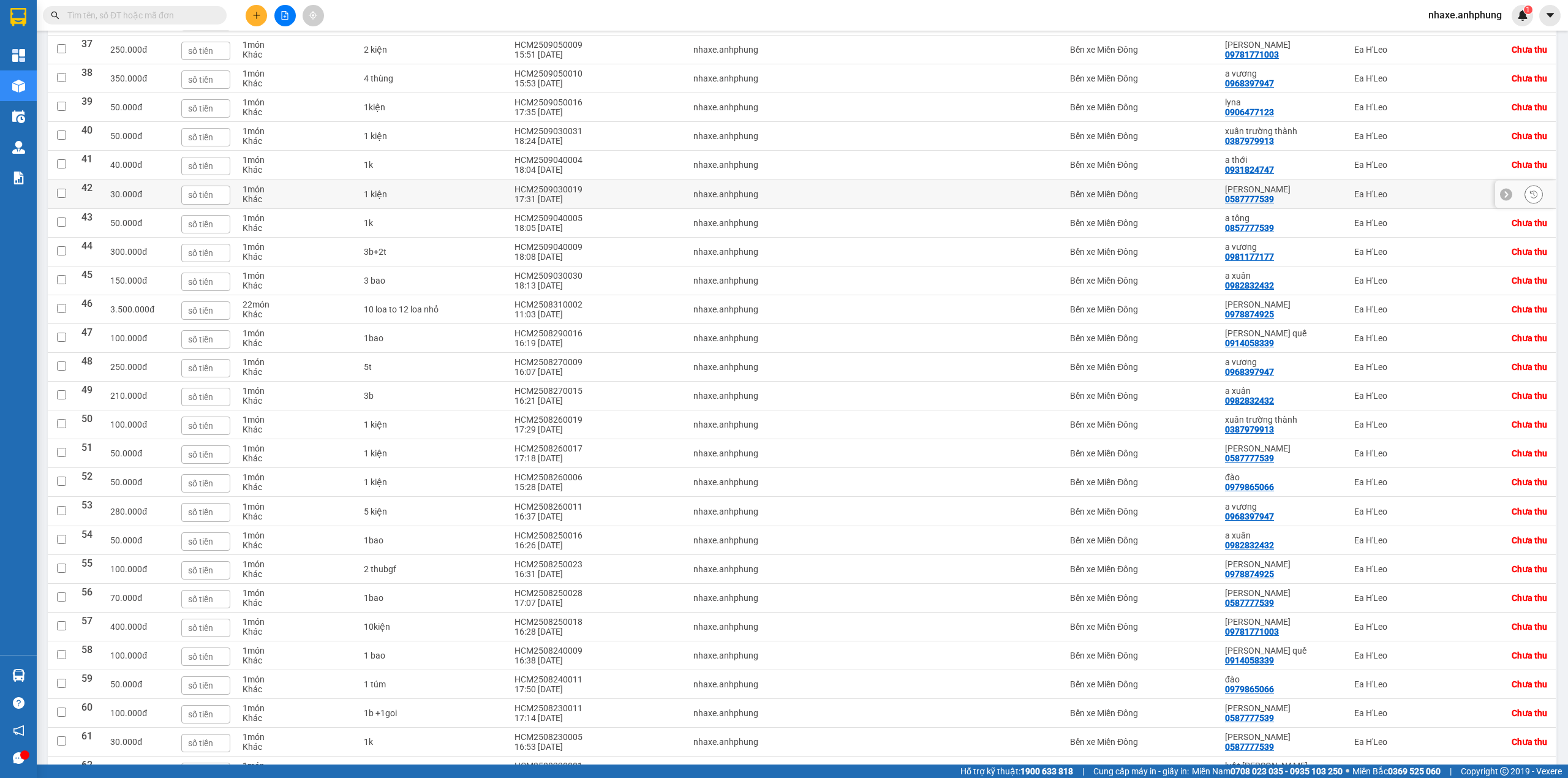
scroll to position [1142, 0]
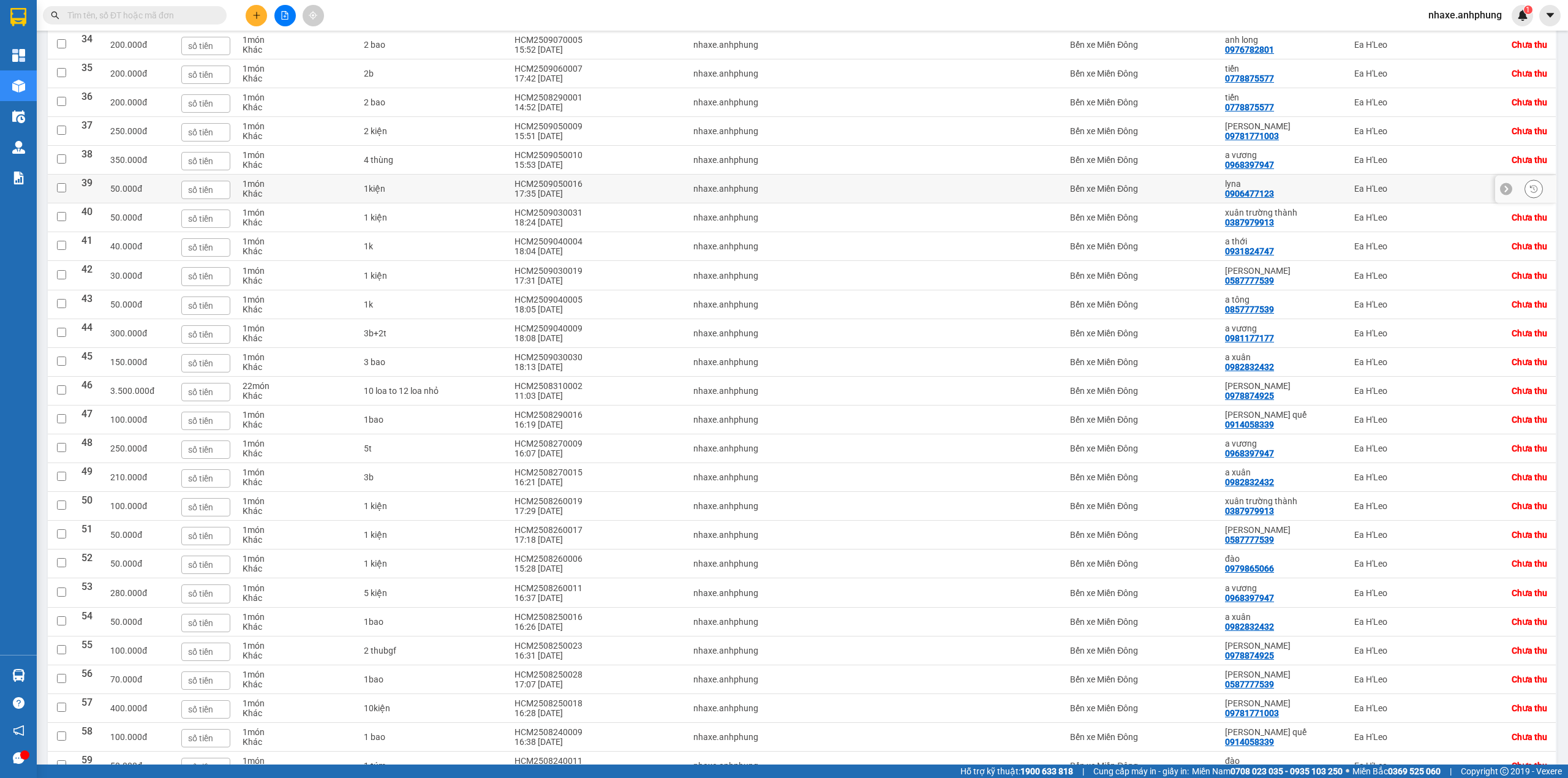
click at [1197, 194] on div "Bến xe Miền Đông" at bounding box center [1141, 188] width 143 height 10
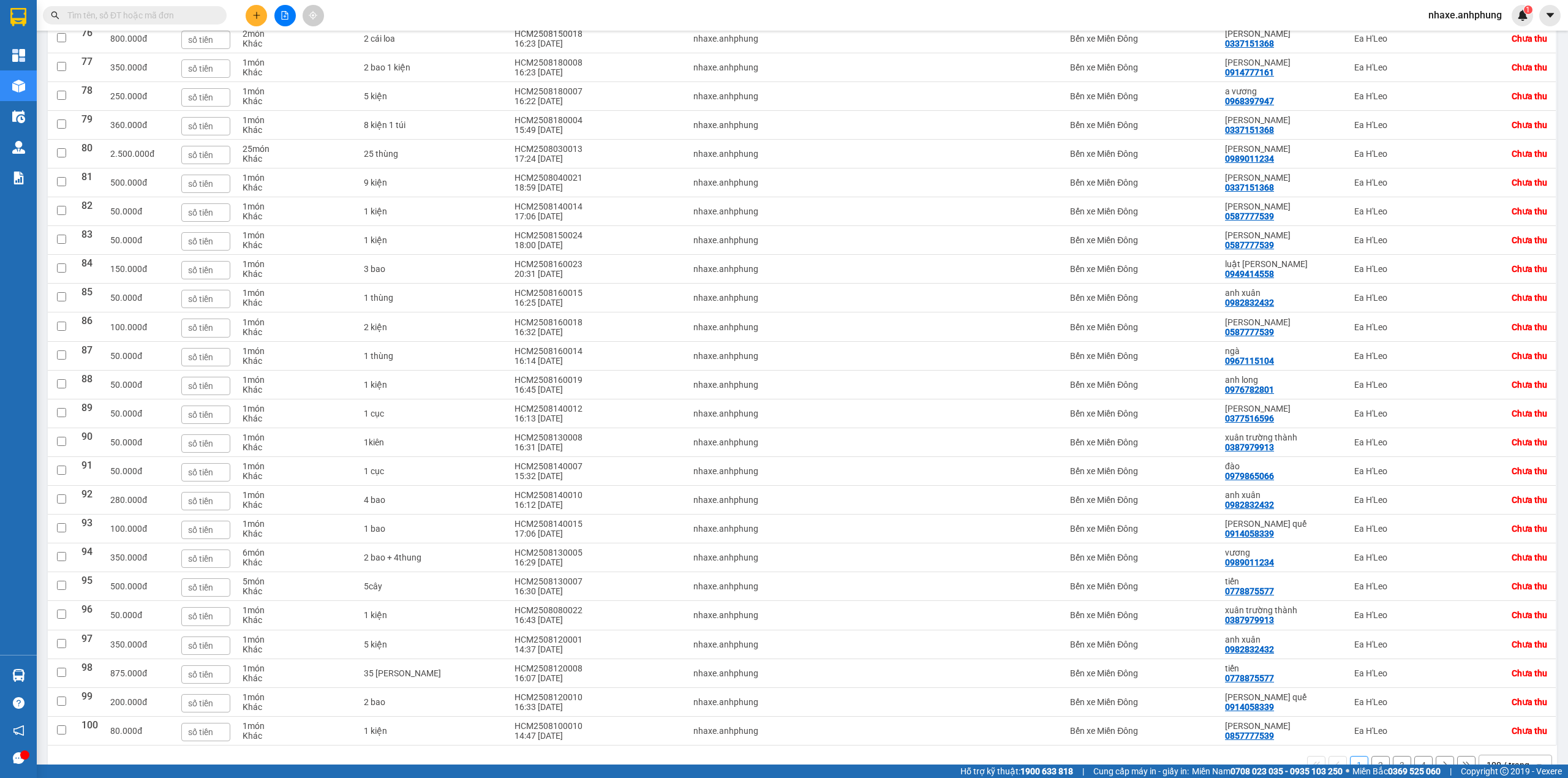
scroll to position [2452, 0]
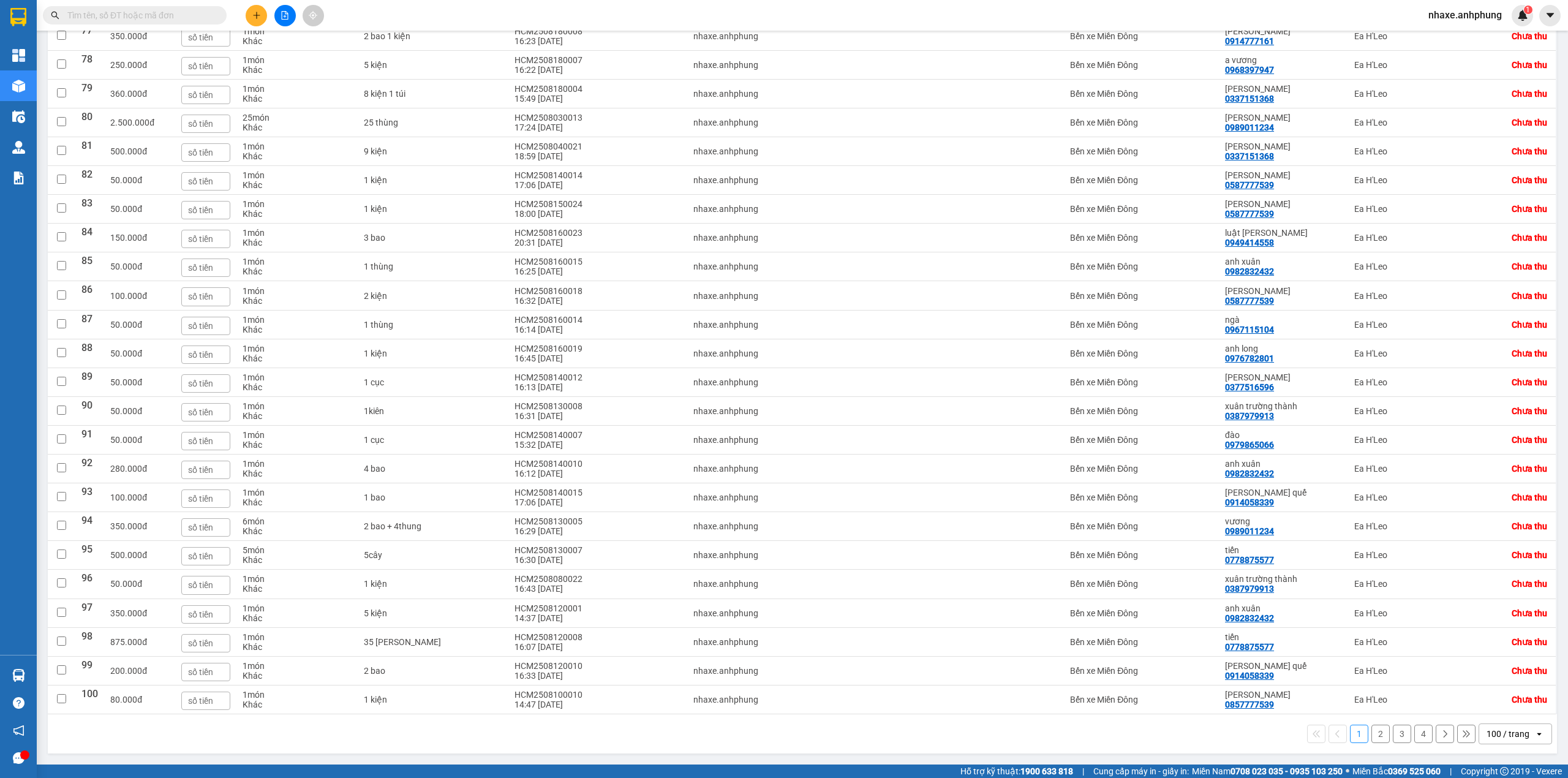
drag, startPoint x: 1371, startPoint y: 729, endPoint x: 1303, endPoint y: 722, distance: 68.4
click at [1371, 730] on button "2" at bounding box center [1381, 734] width 19 height 19
checkbox input "false"
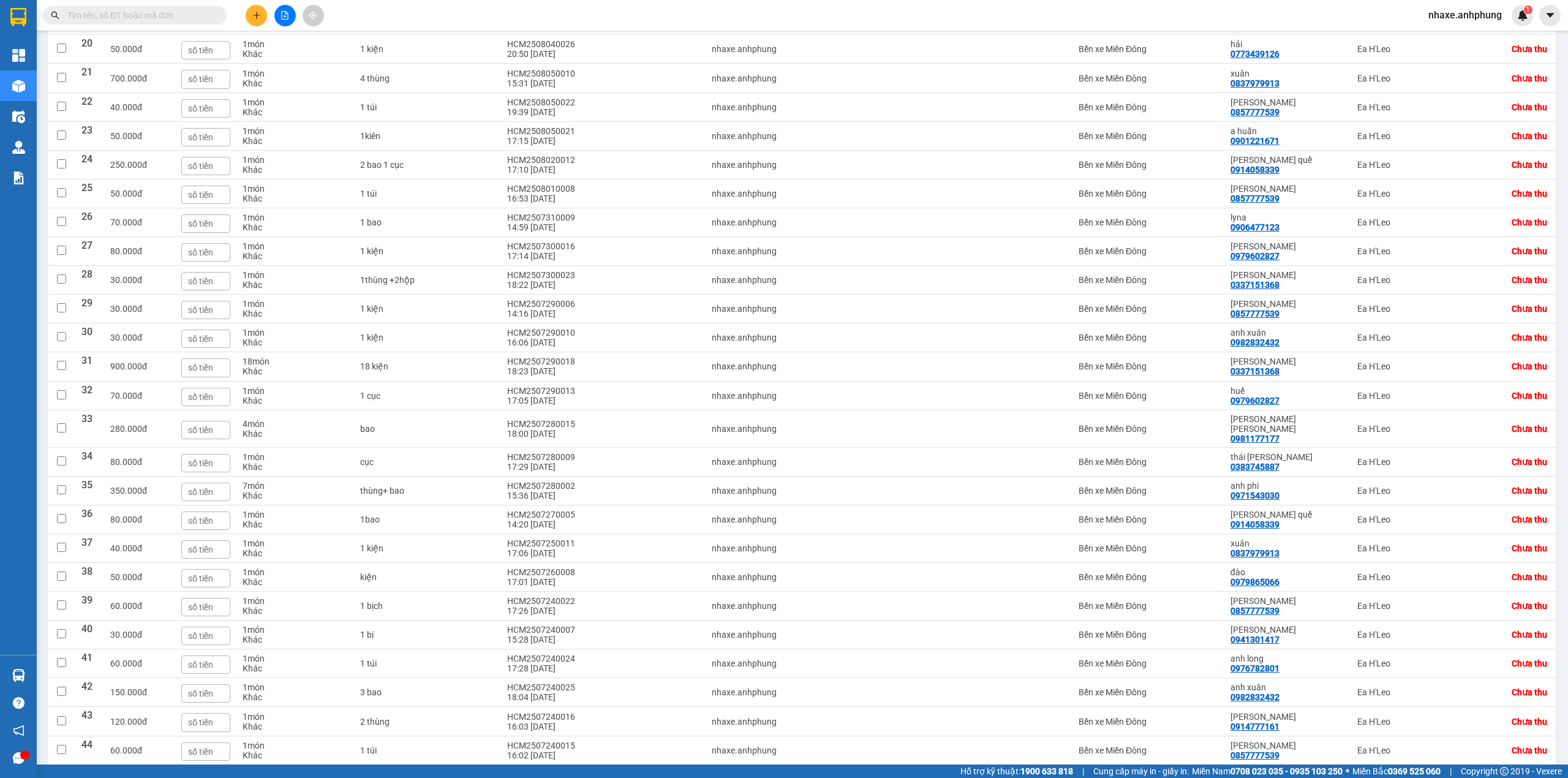
scroll to position [570, 0]
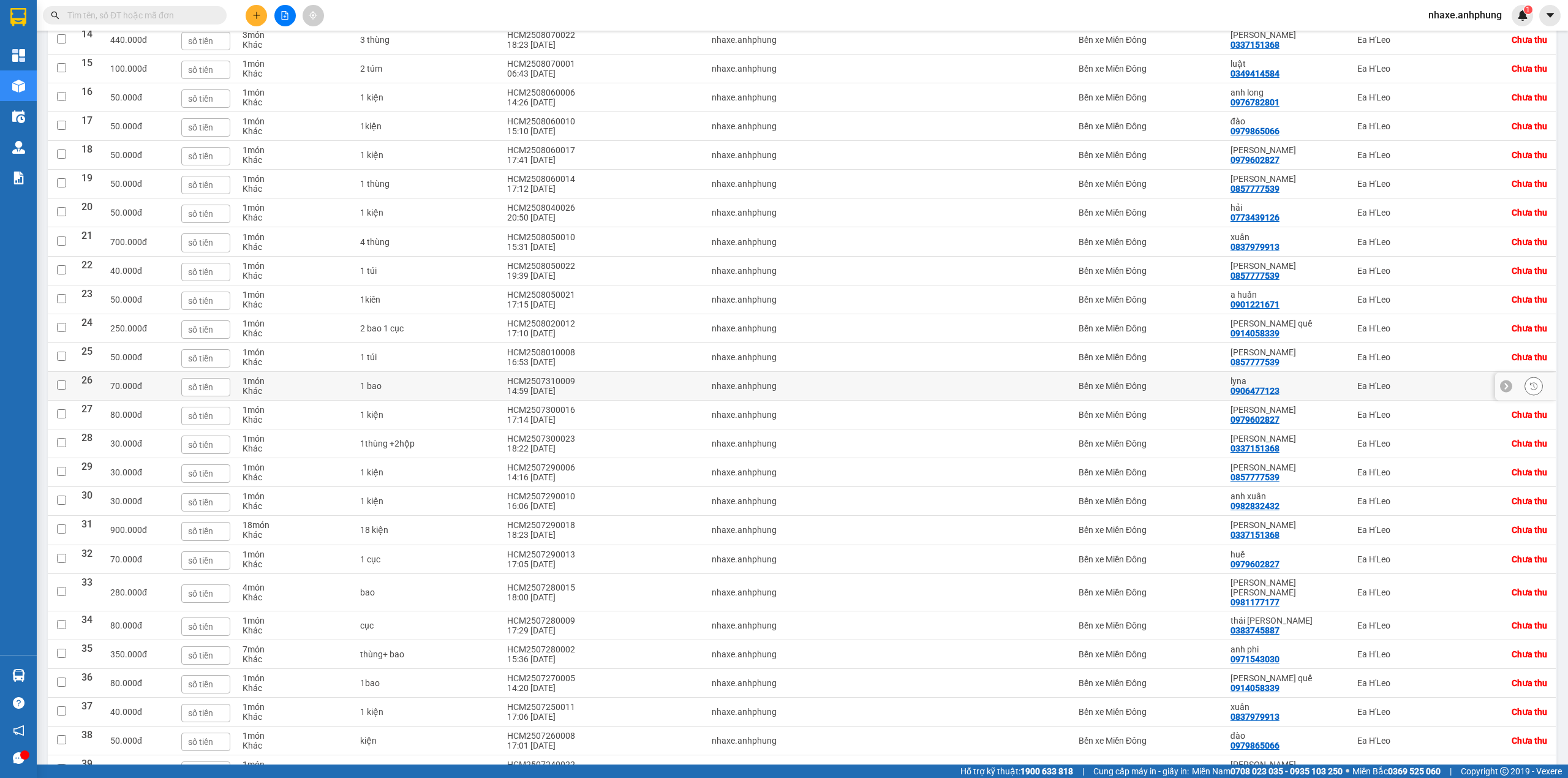
click at [1118, 391] on div "Bến xe Miền Đông" at bounding box center [1148, 386] width 140 height 10
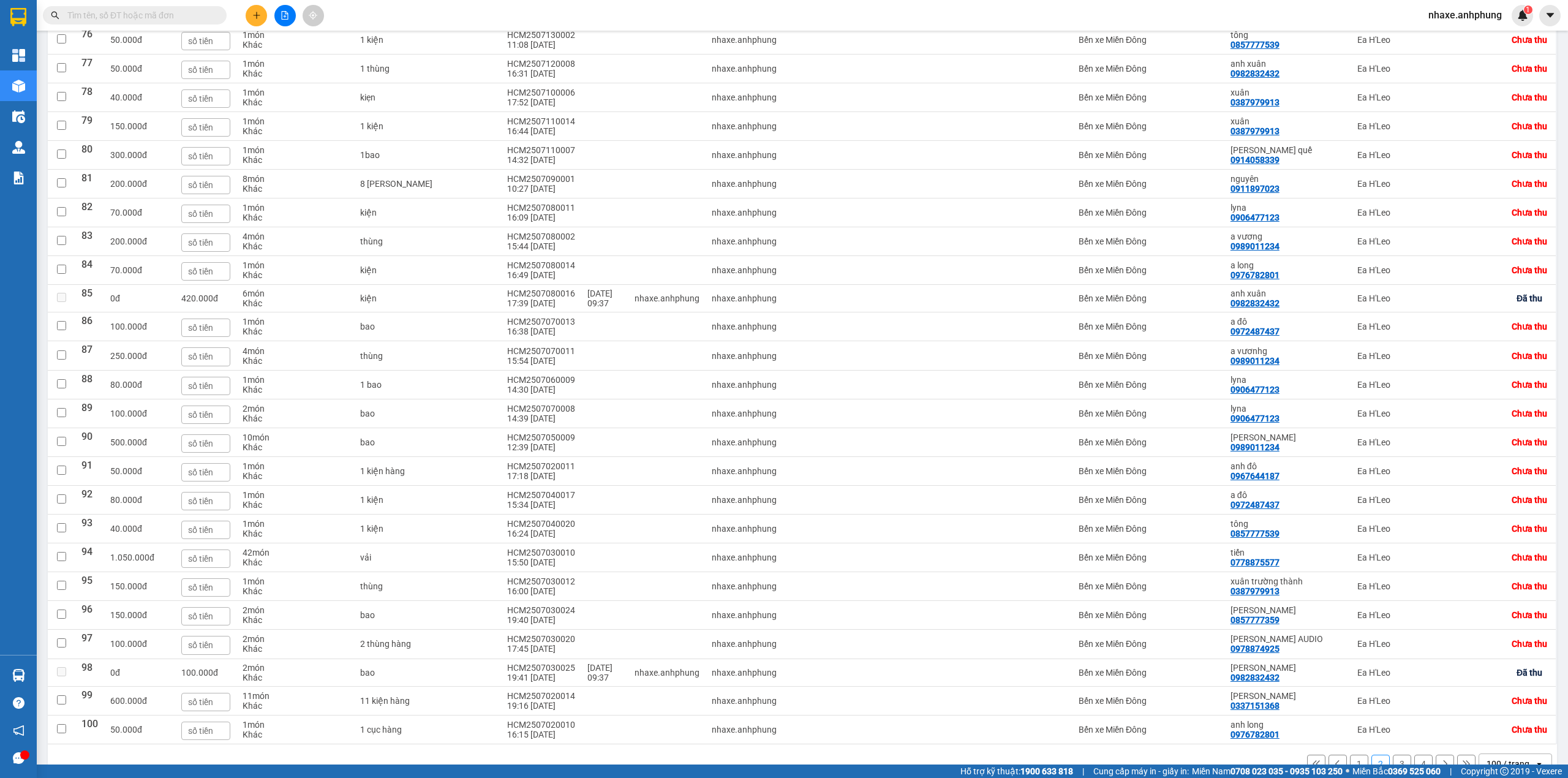
scroll to position [2448, 0]
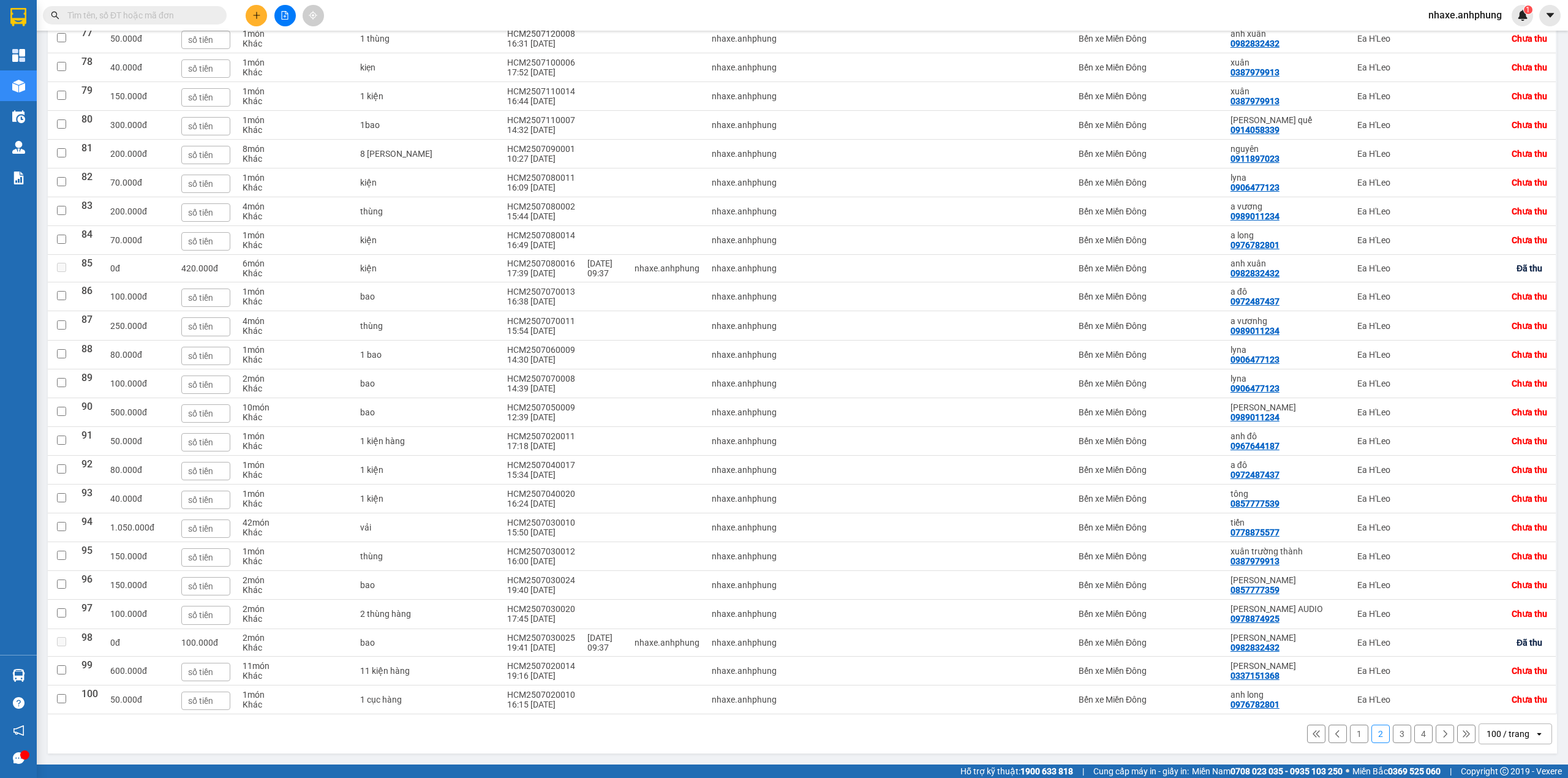
click at [1393, 734] on button "3" at bounding box center [1402, 734] width 19 height 19
checkbox input "false"
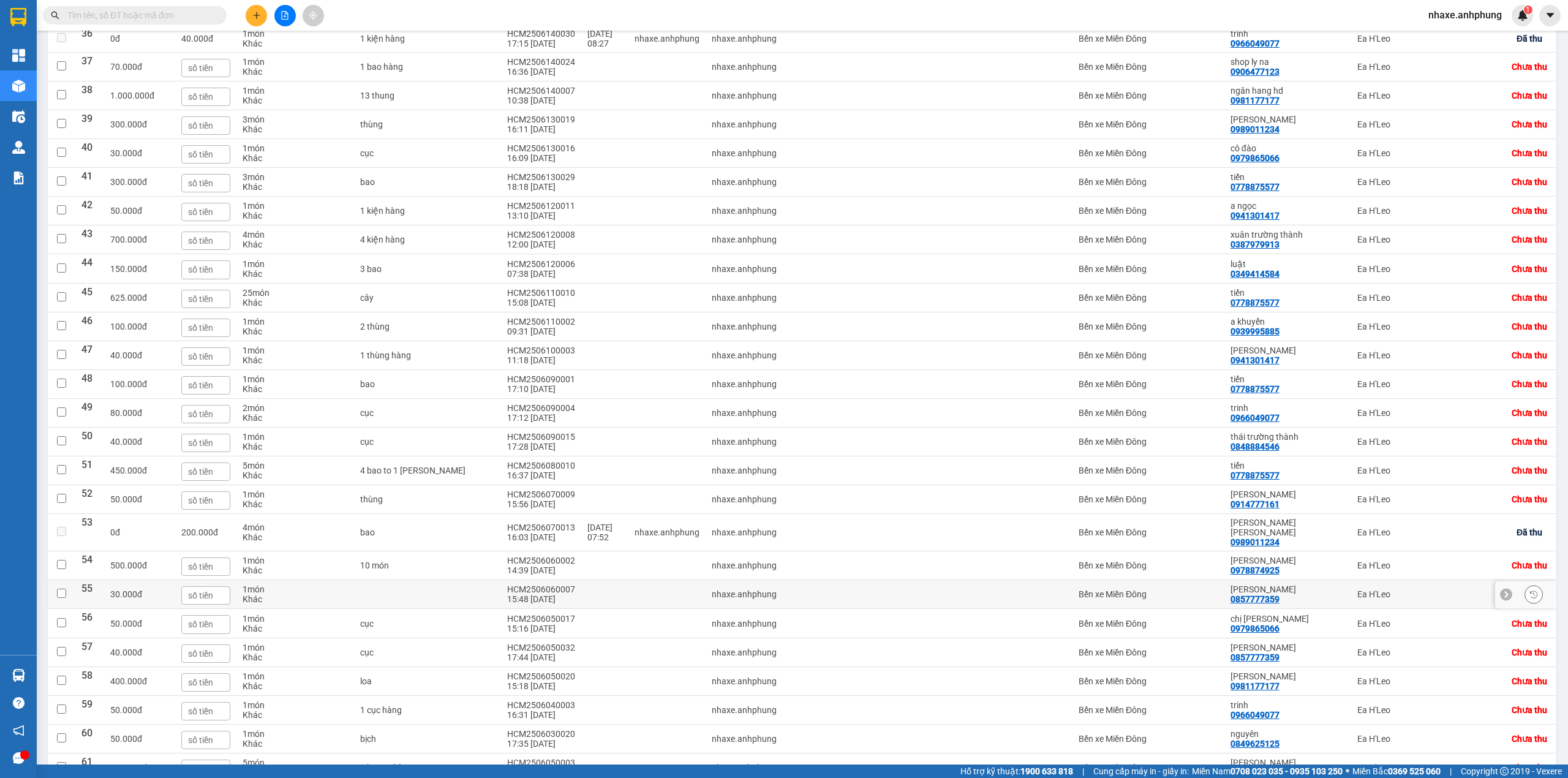
scroll to position [1122, 0]
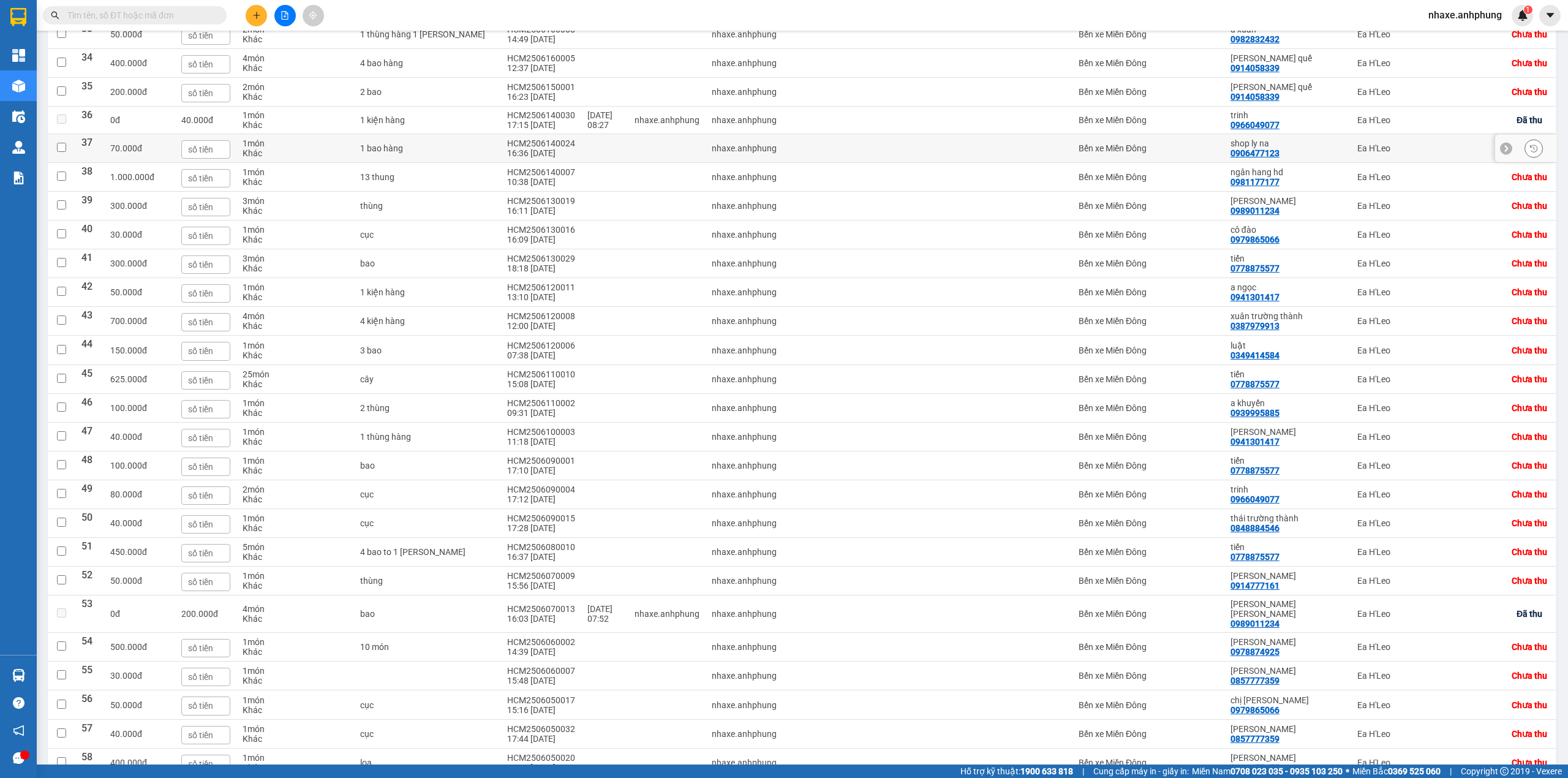
click at [1152, 153] on div "Bến xe Miền Đông" at bounding box center [1148, 148] width 140 height 10
checkbox input "true"
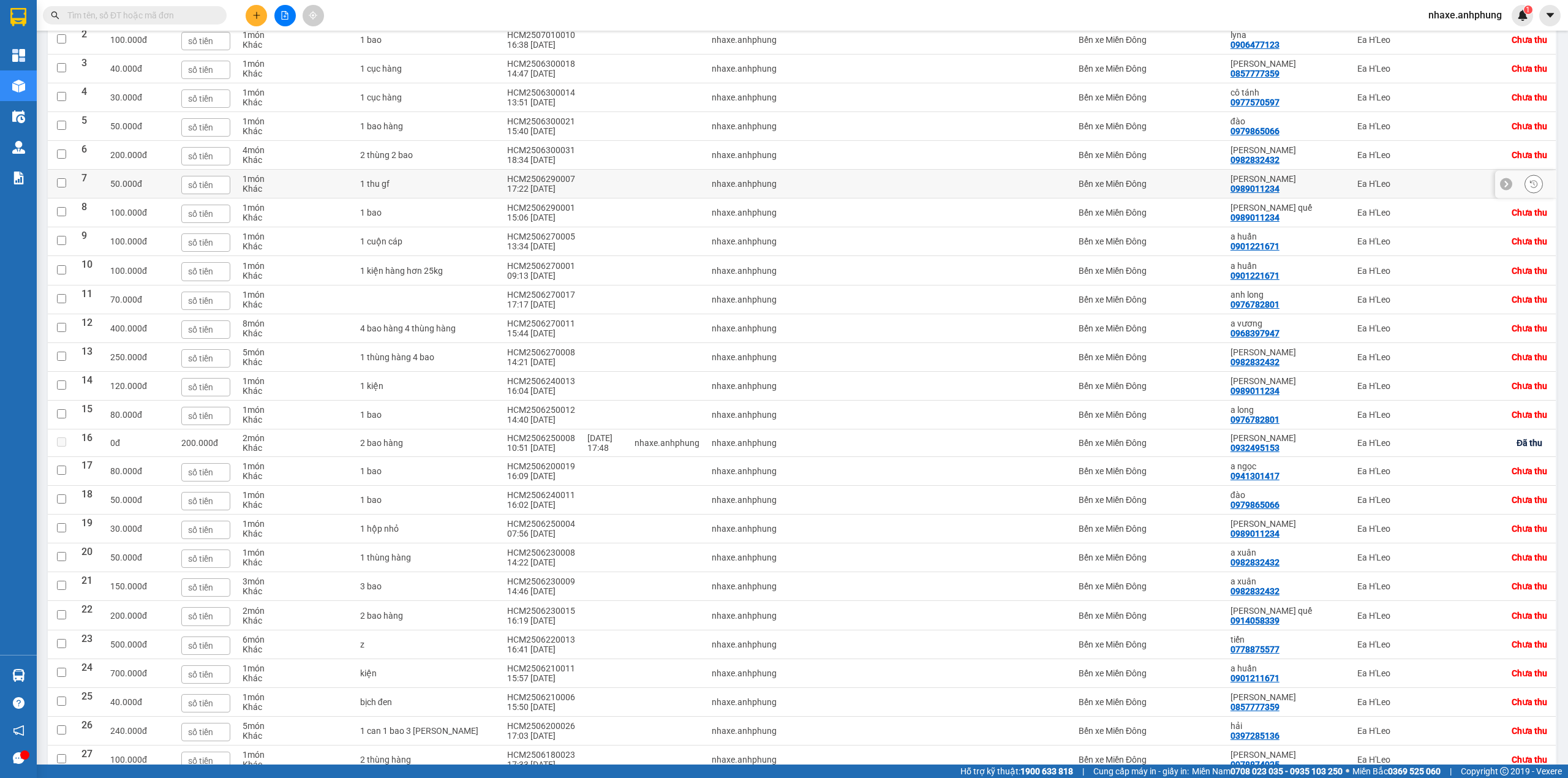
scroll to position [142, 0]
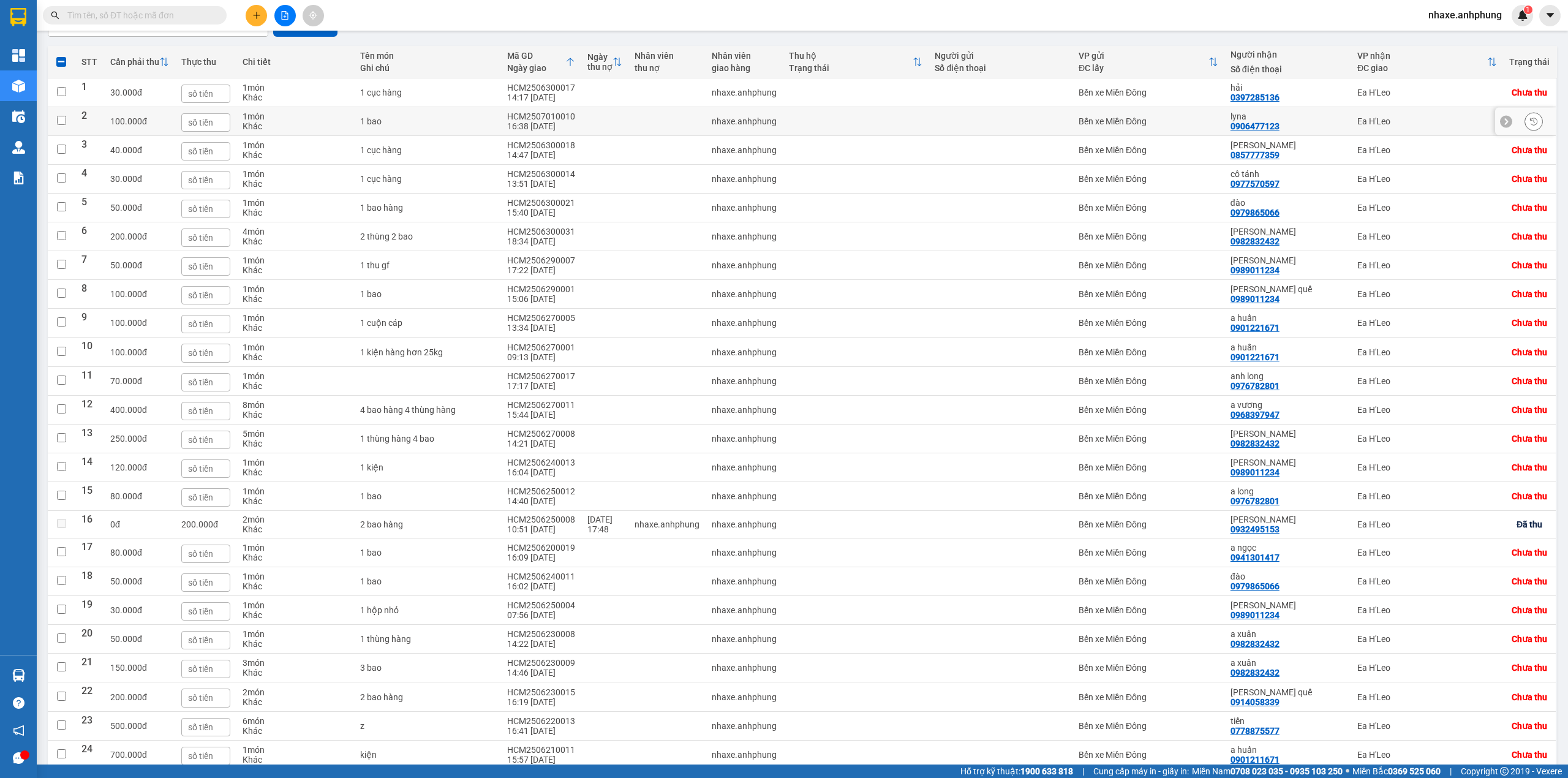
click at [1158, 126] on div "Bến xe Miền Đông" at bounding box center [1148, 121] width 140 height 10
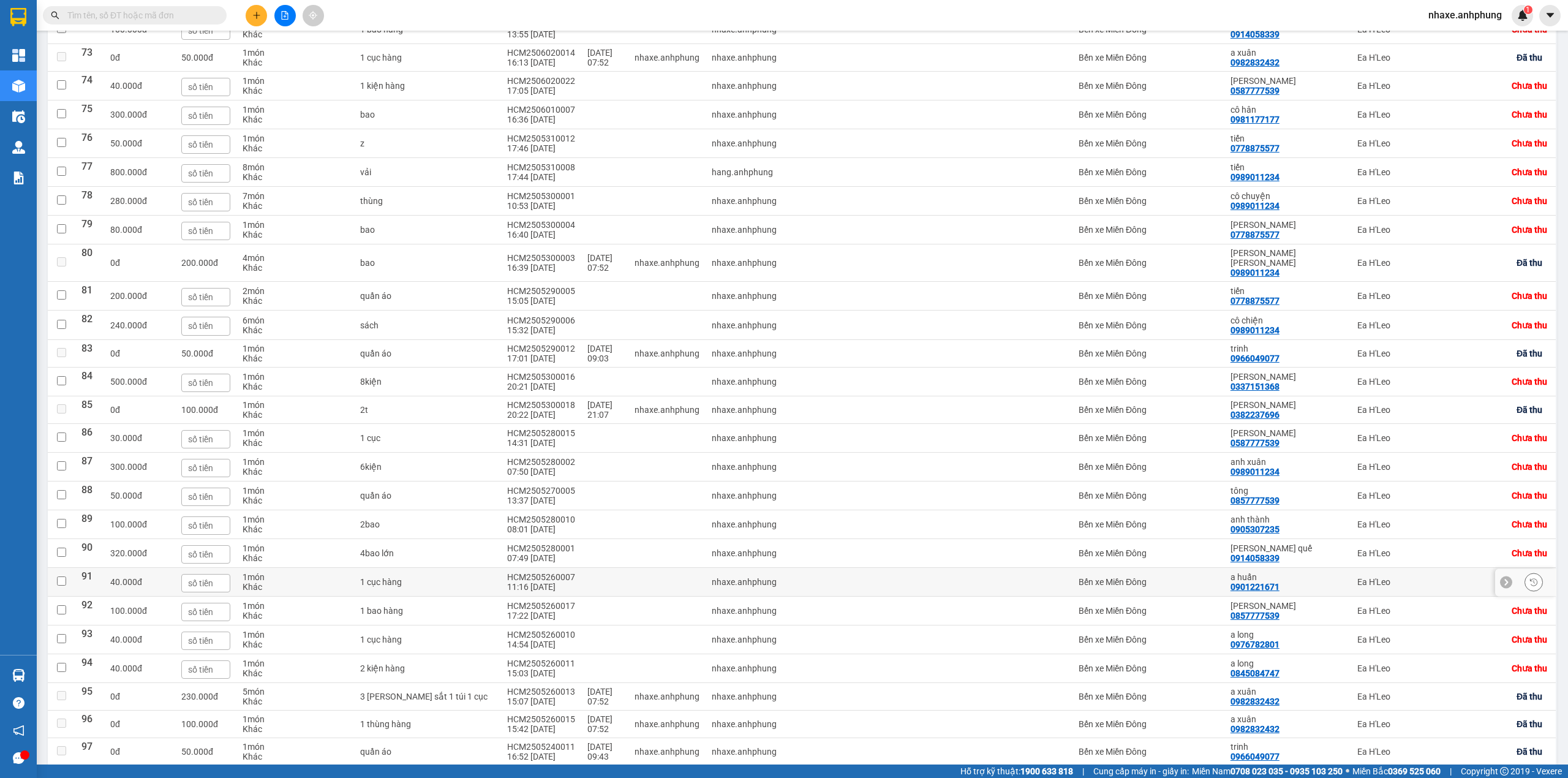
scroll to position [2428, 0]
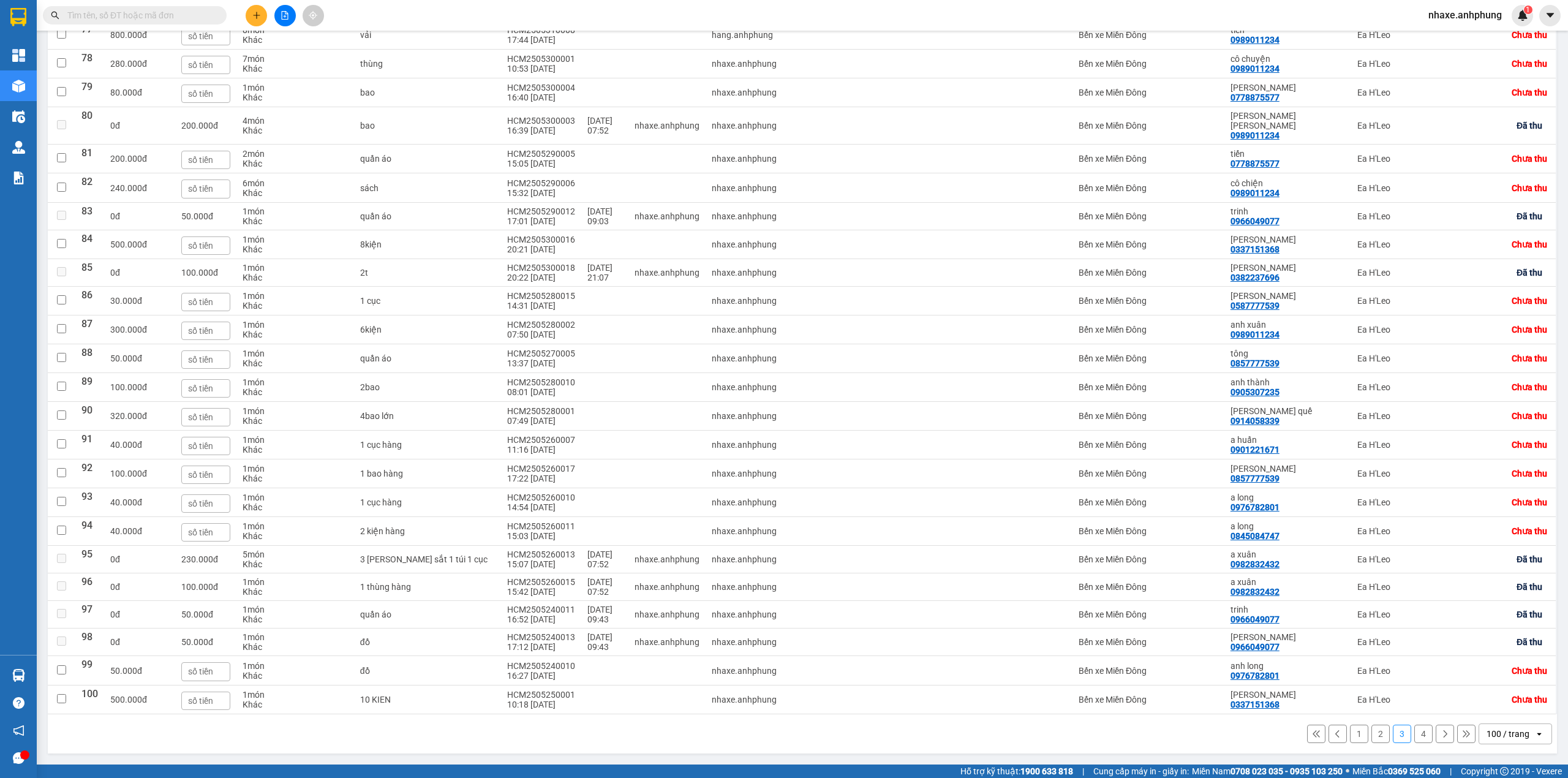
click at [1415, 734] on button "4" at bounding box center [1424, 734] width 19 height 19
checkbox input "false"
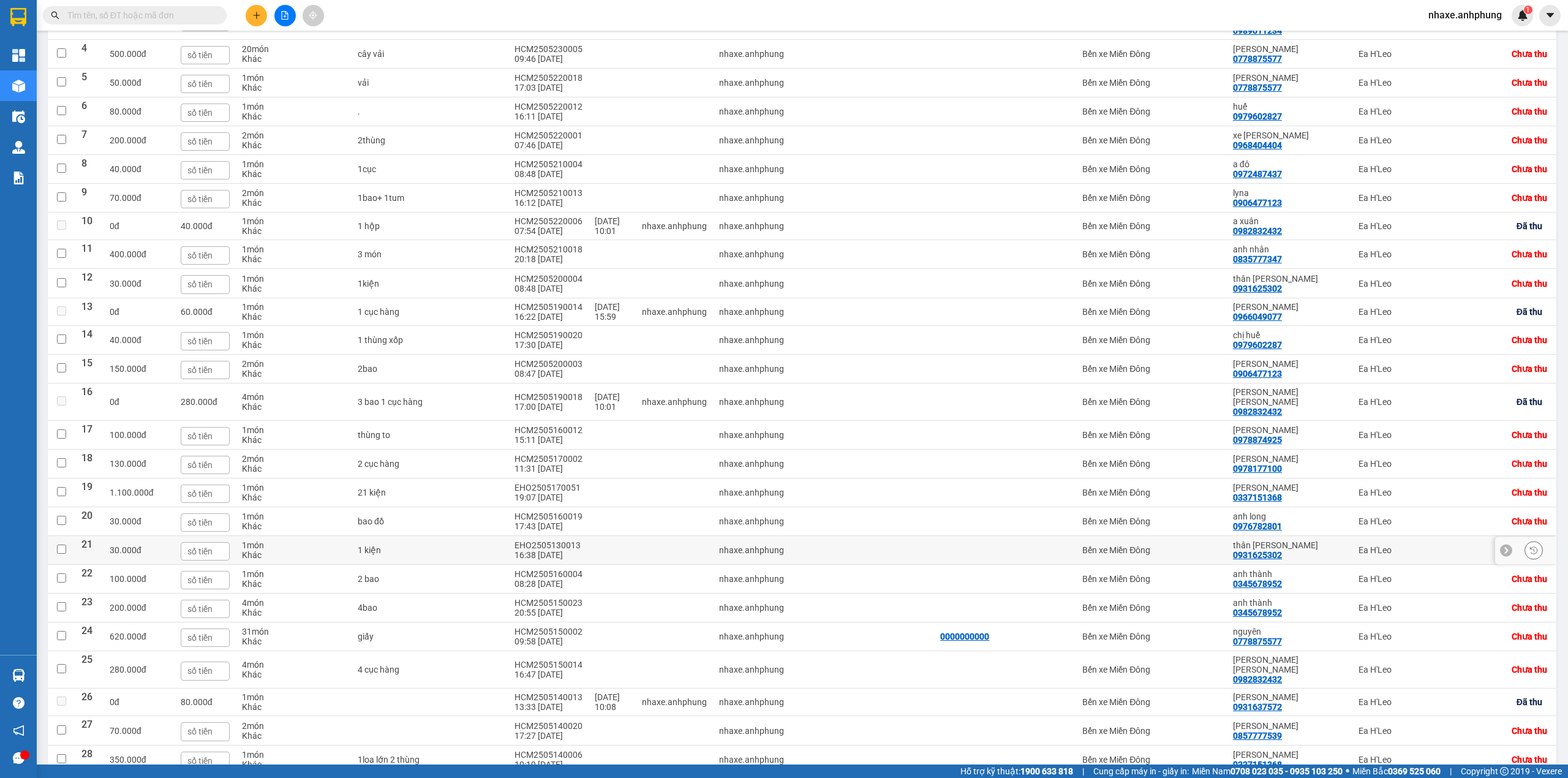
scroll to position [439, 0]
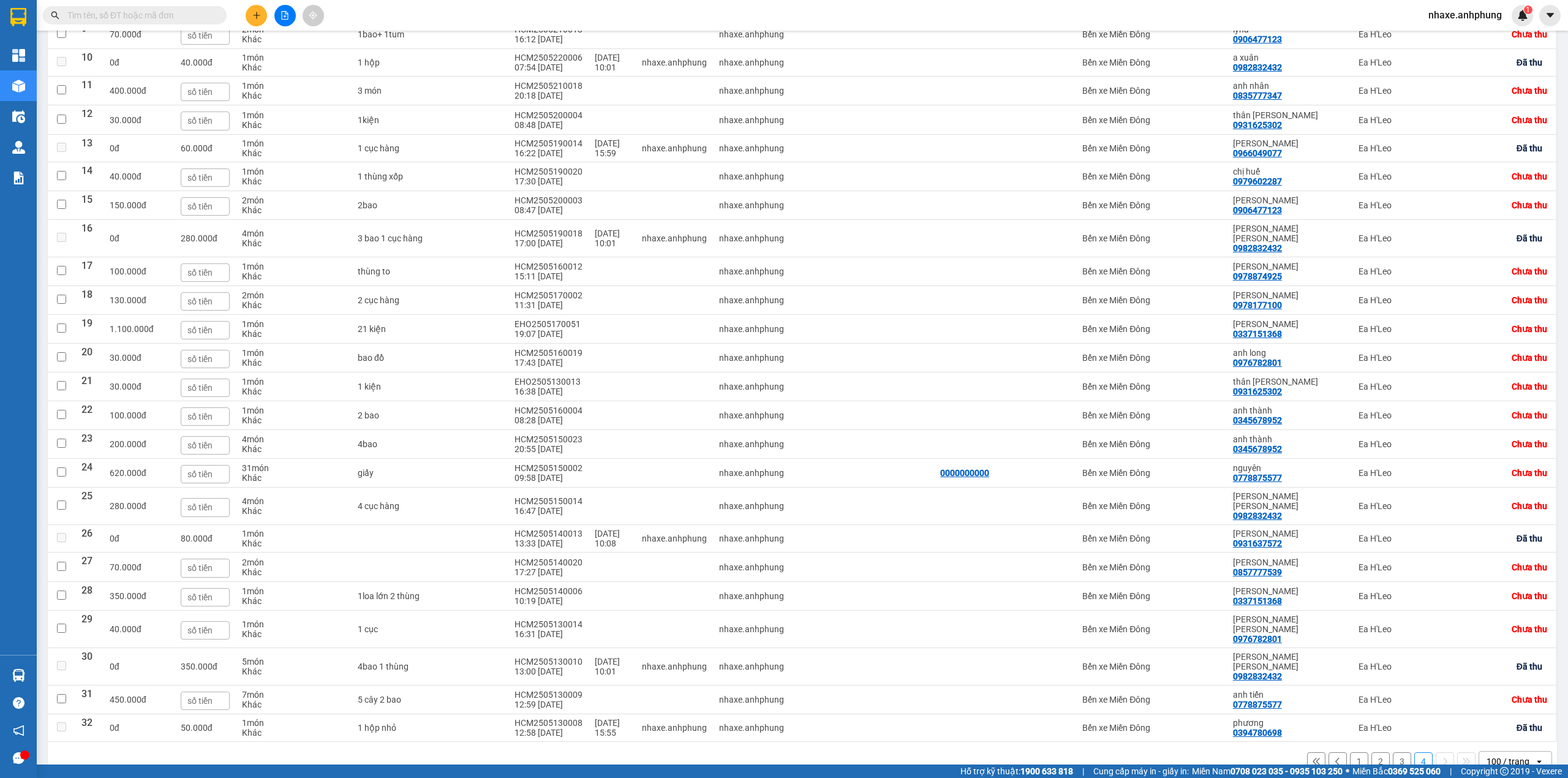
click at [1393, 752] on button "3" at bounding box center [1402, 761] width 19 height 19
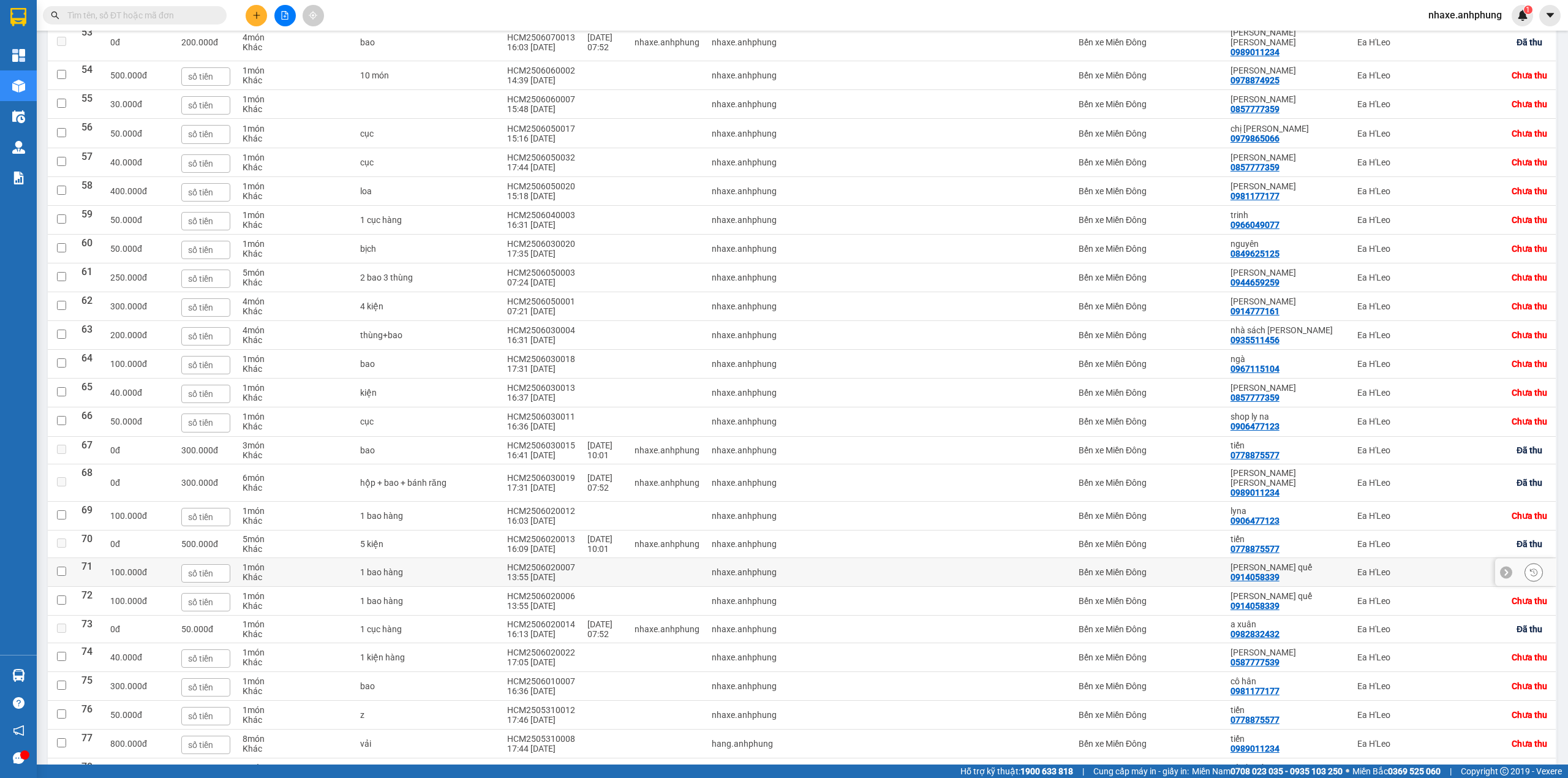
scroll to position [1612, 0]
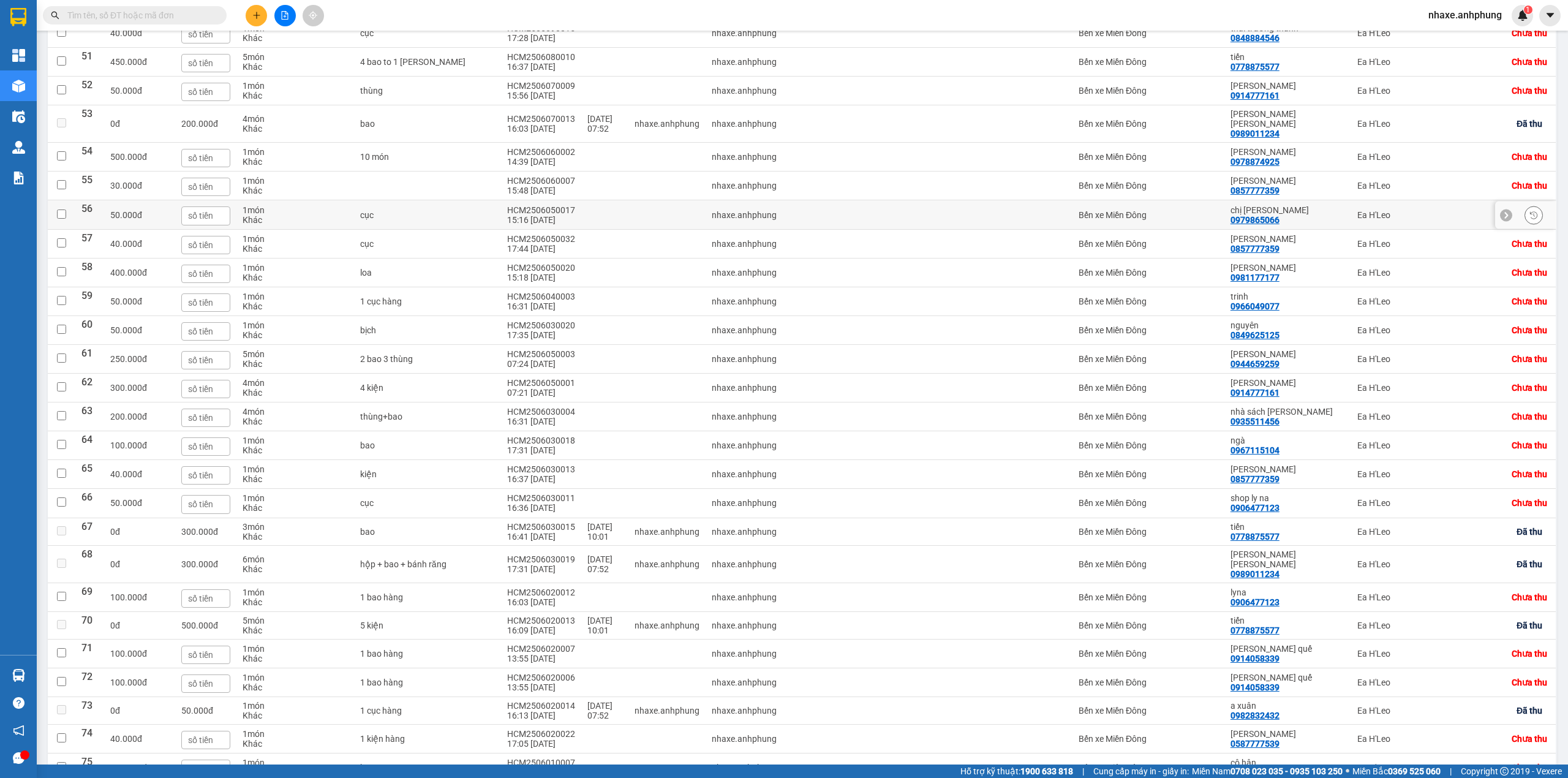
click at [993, 220] on div at bounding box center [1000, 214] width 132 height 10
checkbox input "true"
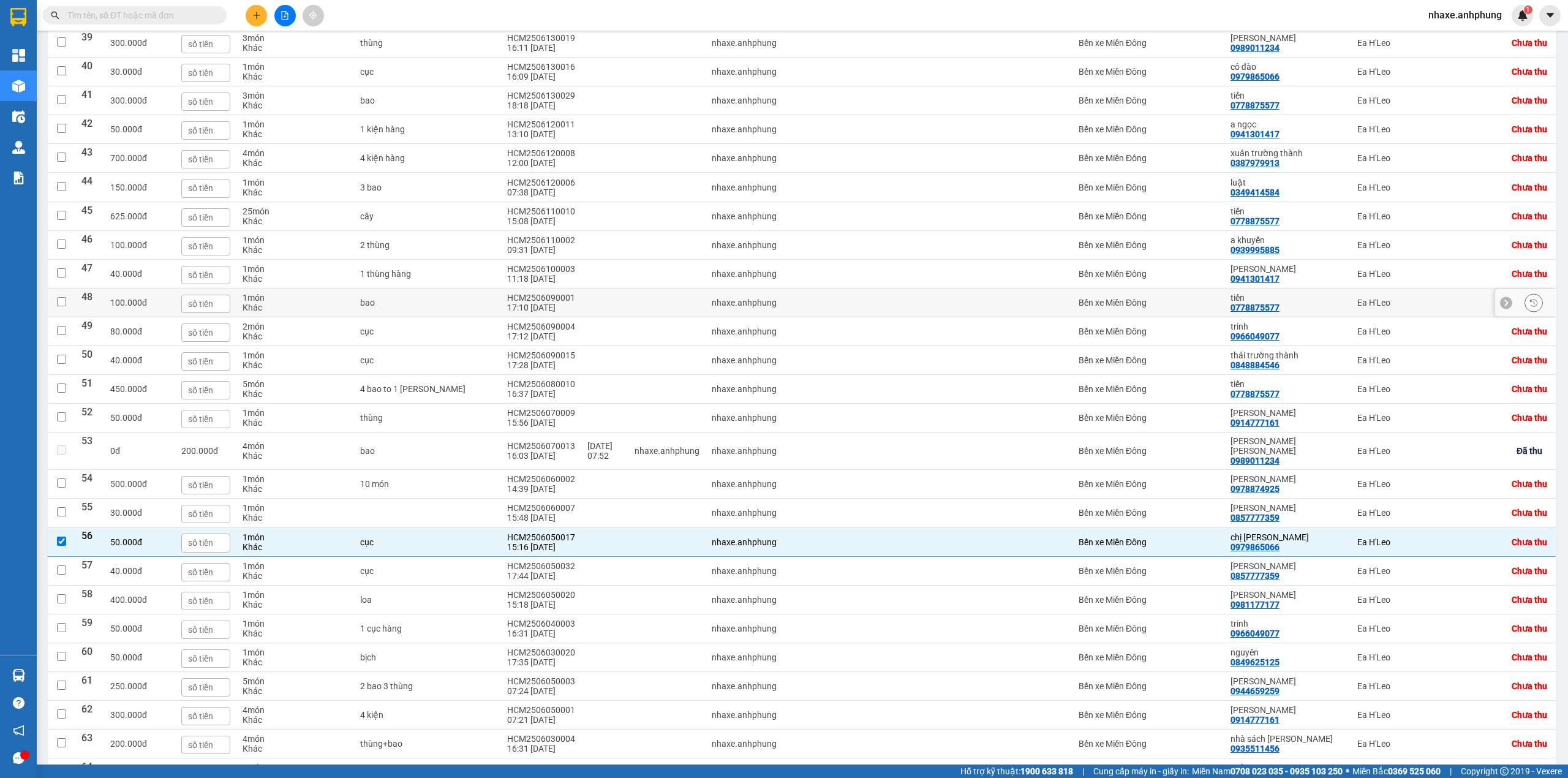
scroll to position [1204, 0]
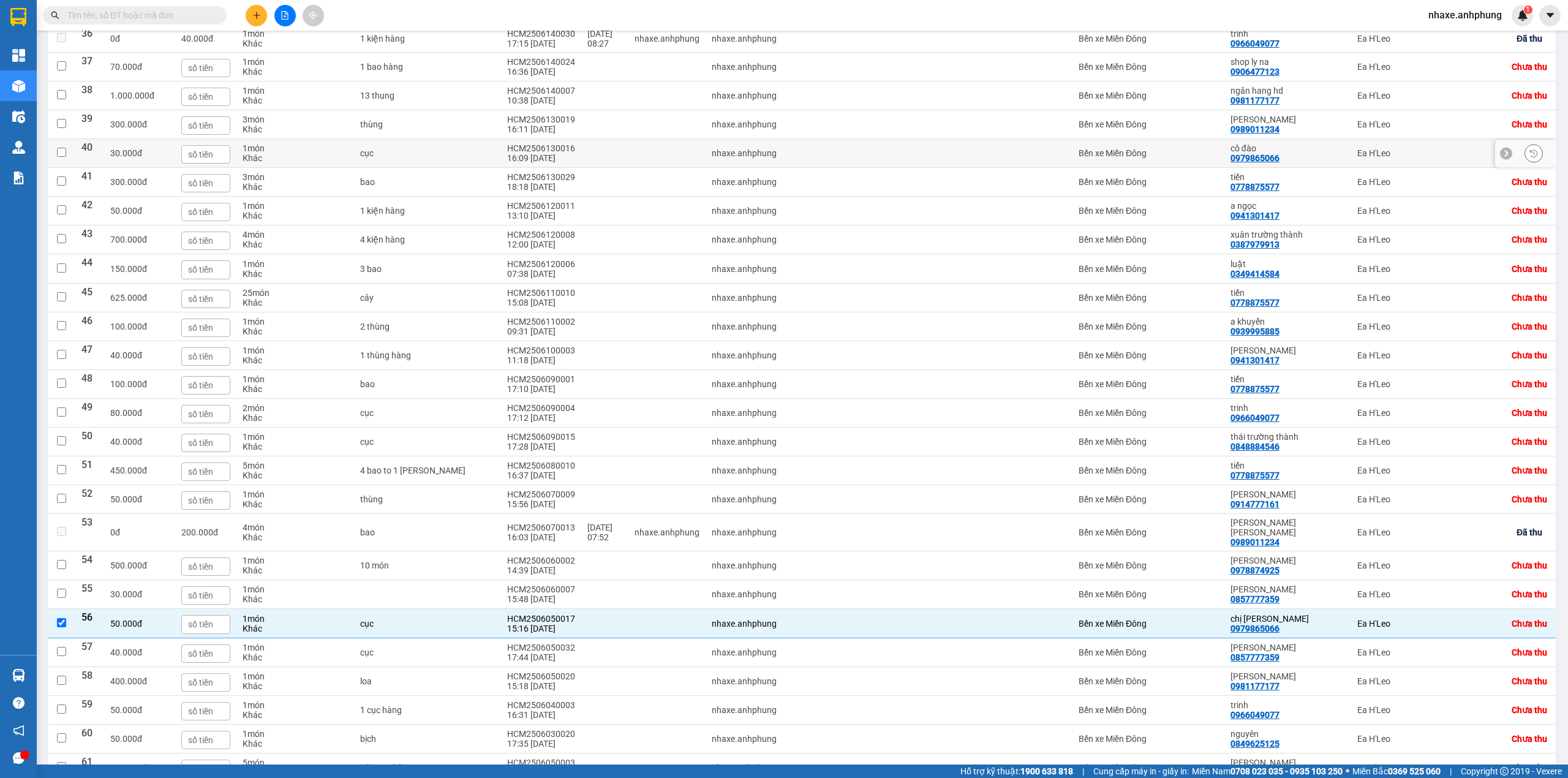
click at [984, 158] on div at bounding box center [1000, 153] width 132 height 10
checkbox input "true"
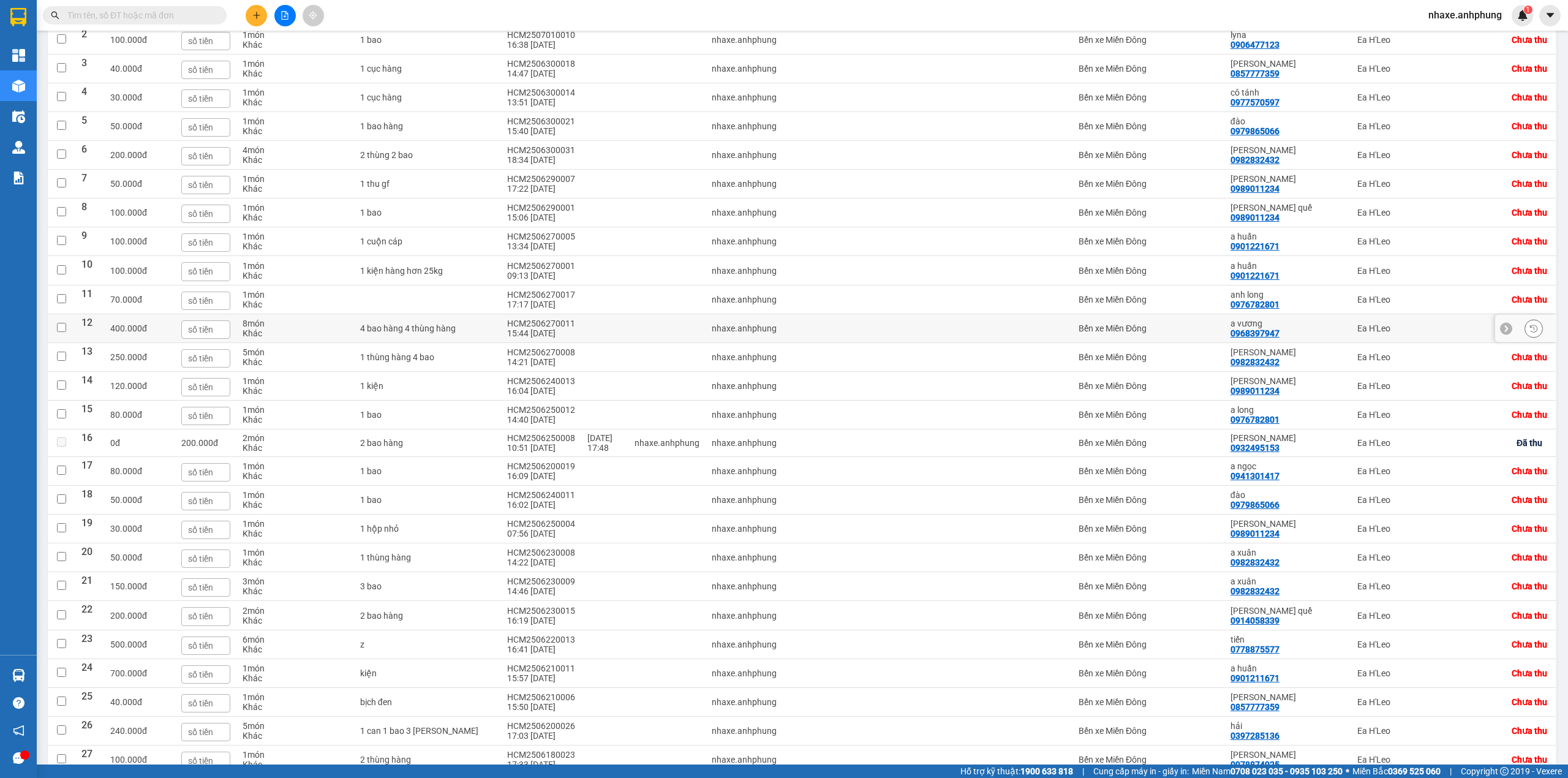
scroll to position [142, 0]
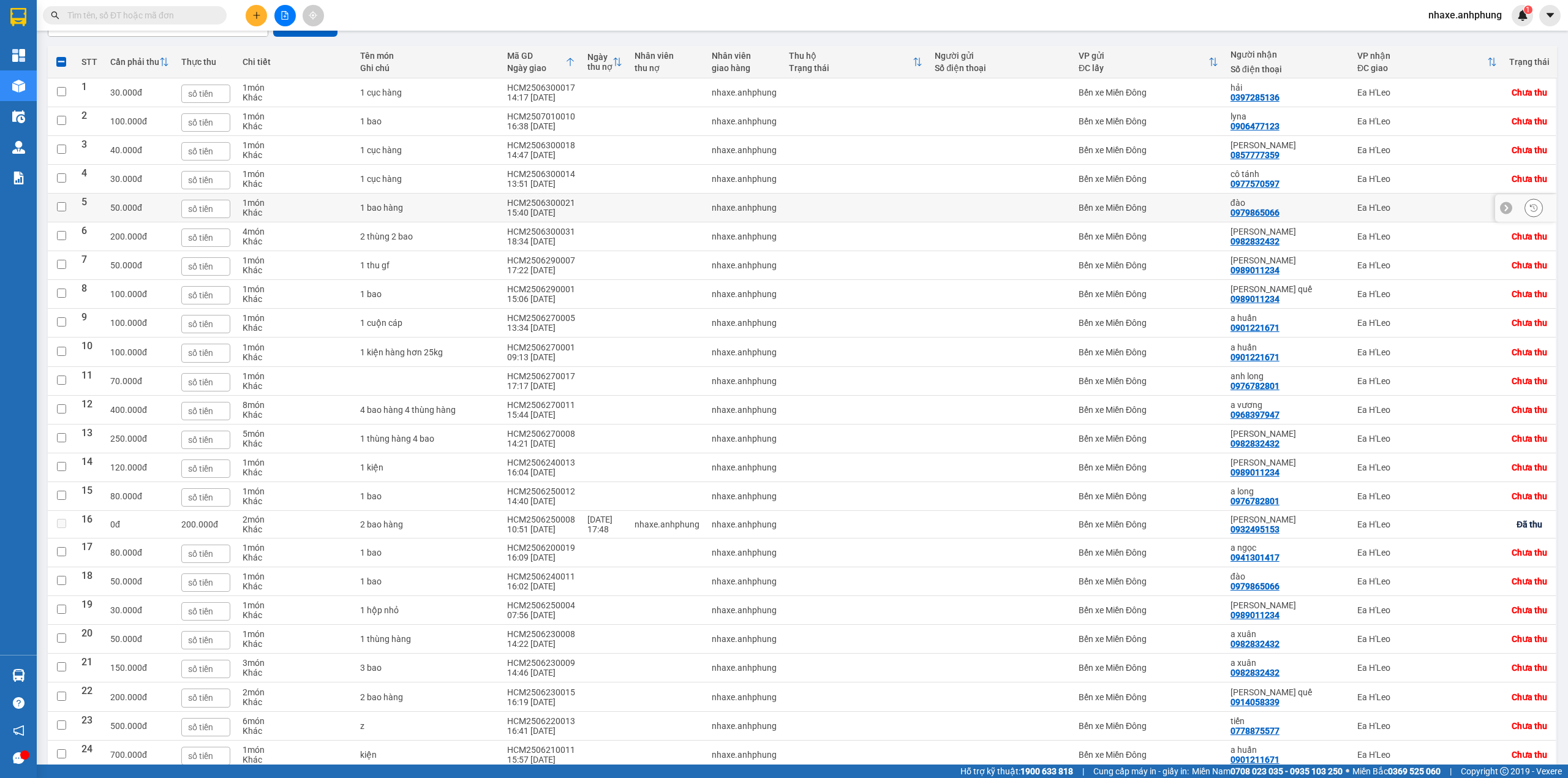
click at [984, 207] on div at bounding box center [1000, 207] width 132 height 10
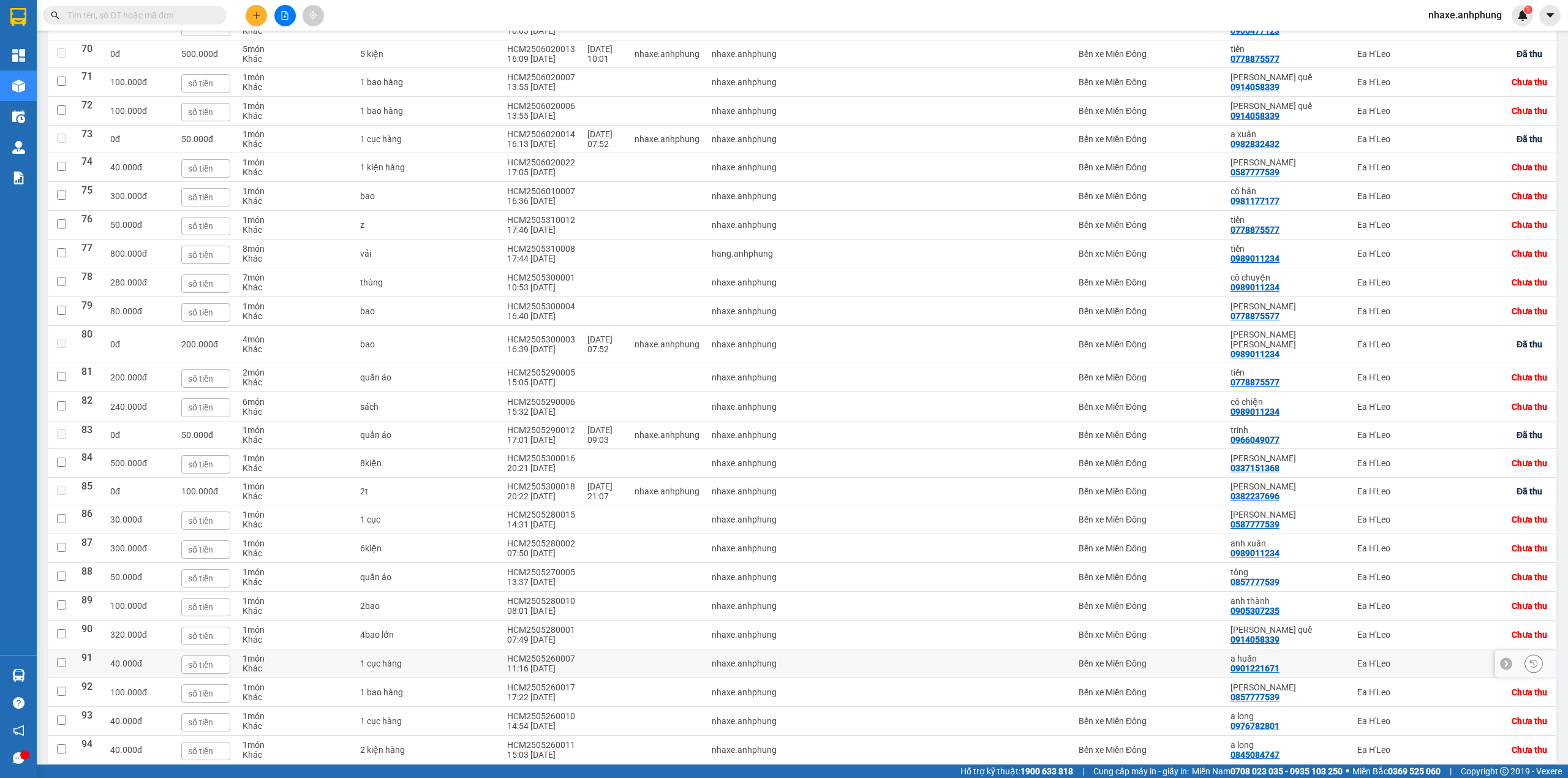
scroll to position [2428, 0]
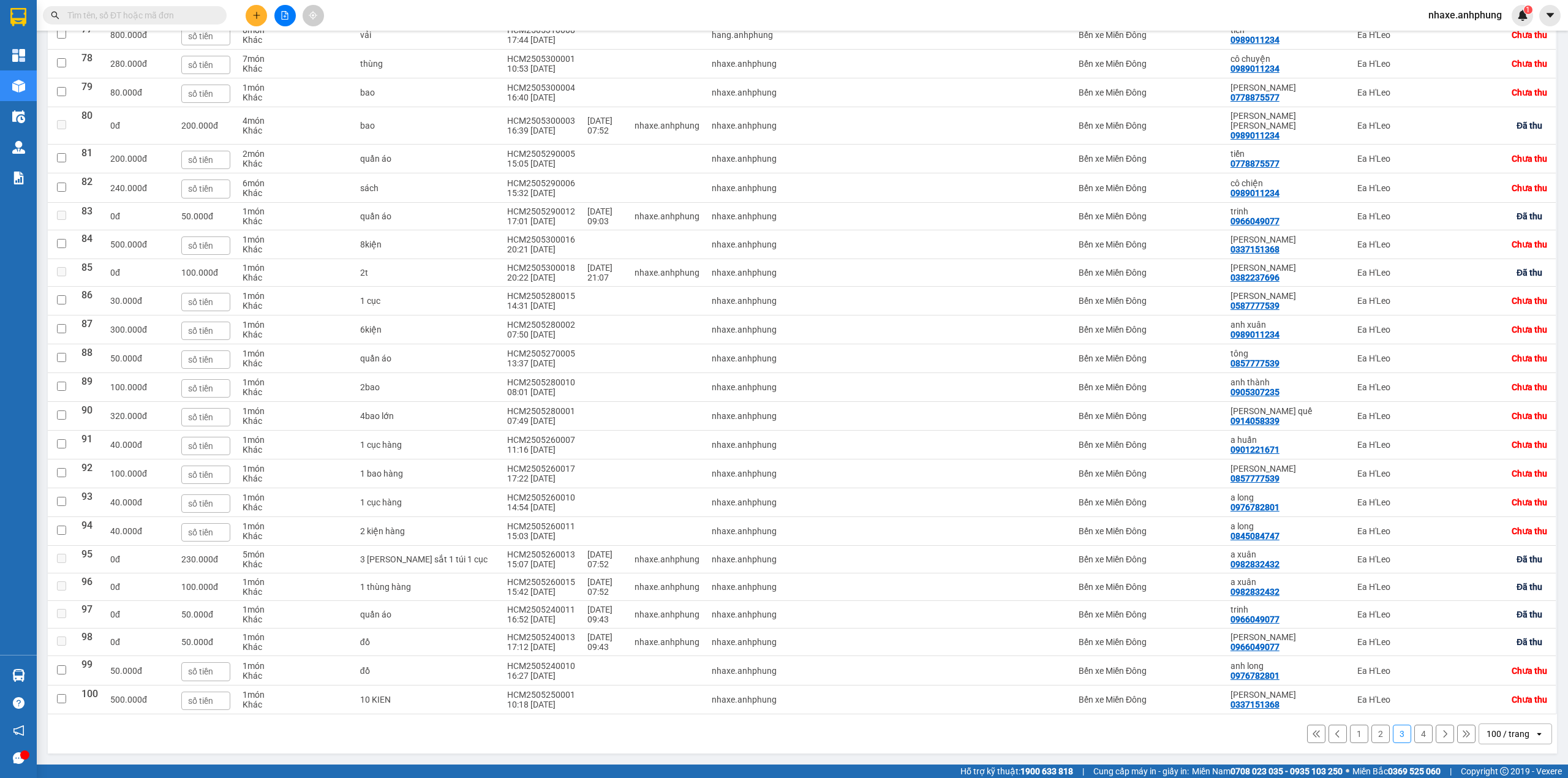
click at [1371, 733] on button "2" at bounding box center [1381, 734] width 19 height 19
checkbox input "false"
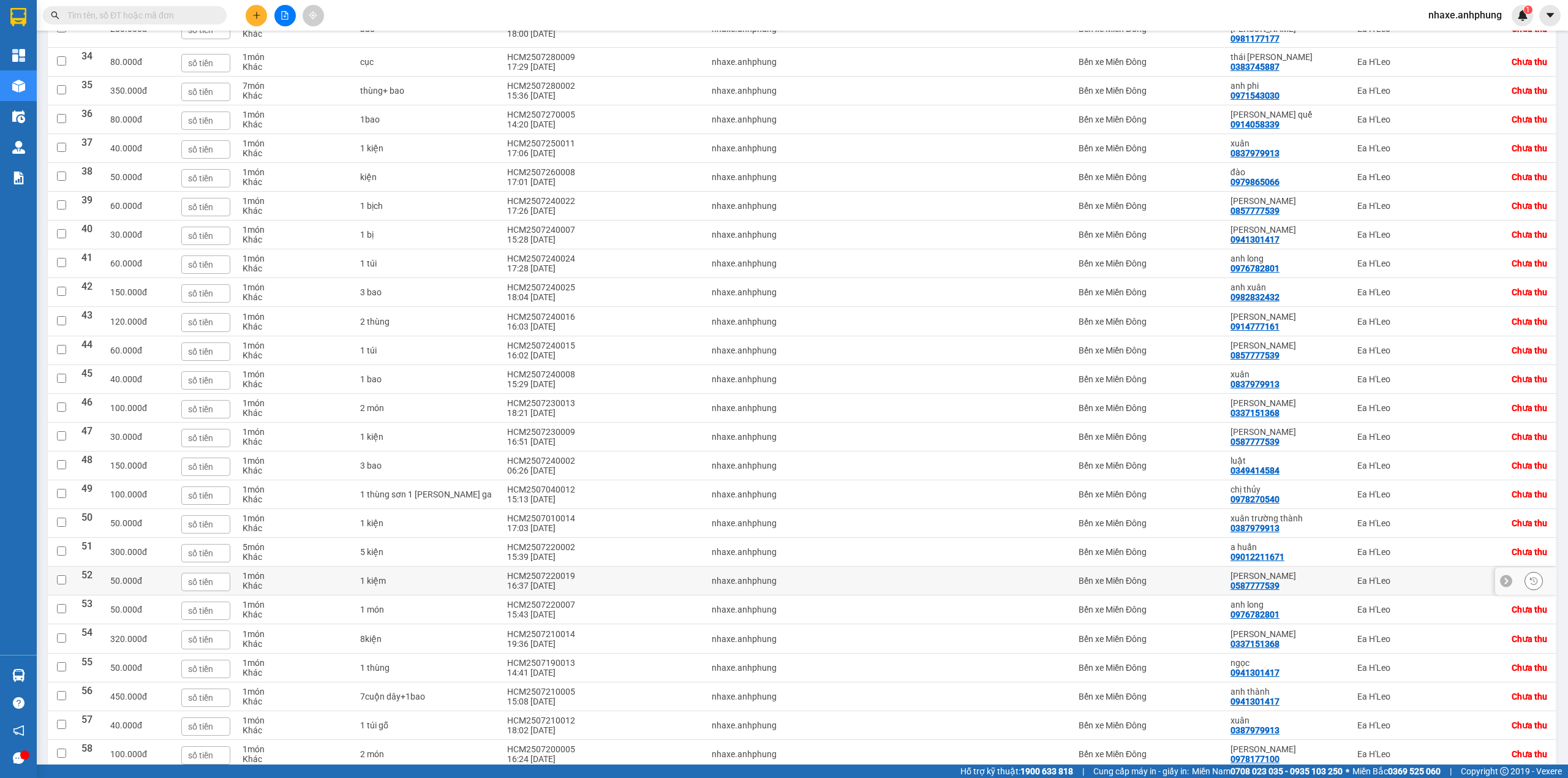
scroll to position [1052, 0]
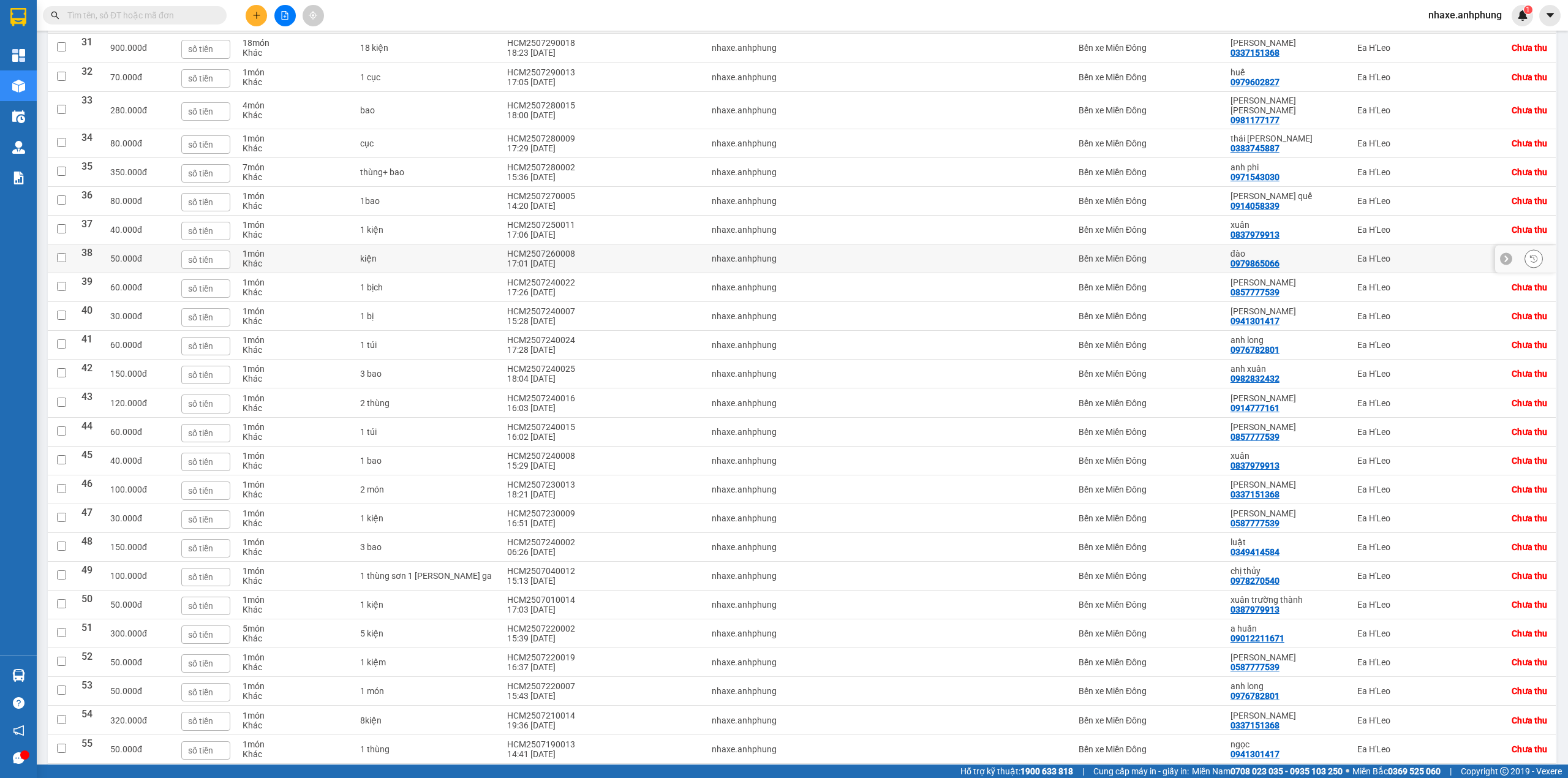
click at [1147, 273] on td "Bến xe Miền Đông" at bounding box center [1148, 258] width 152 height 29
checkbox input "true"
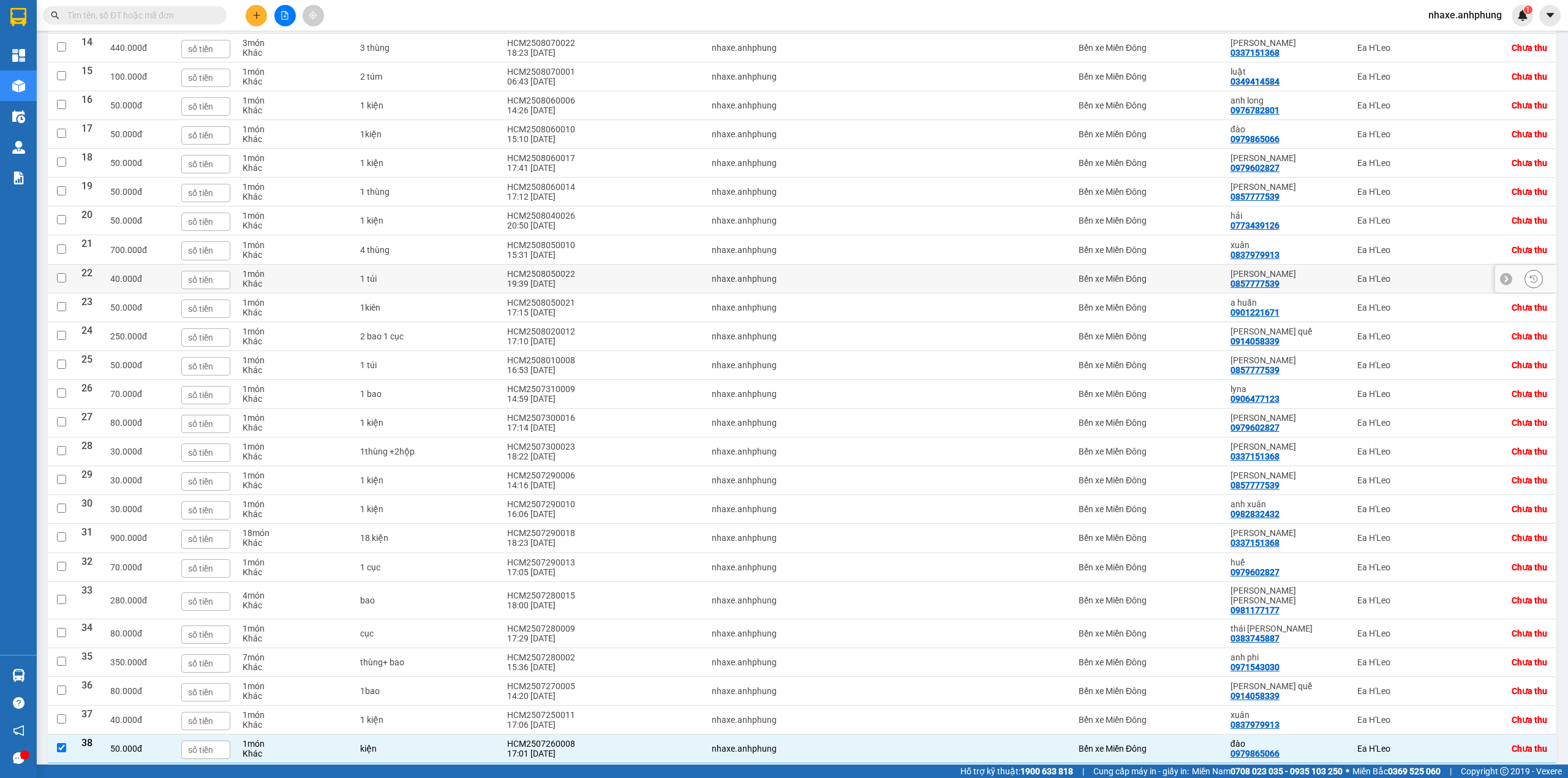
scroll to position [480, 0]
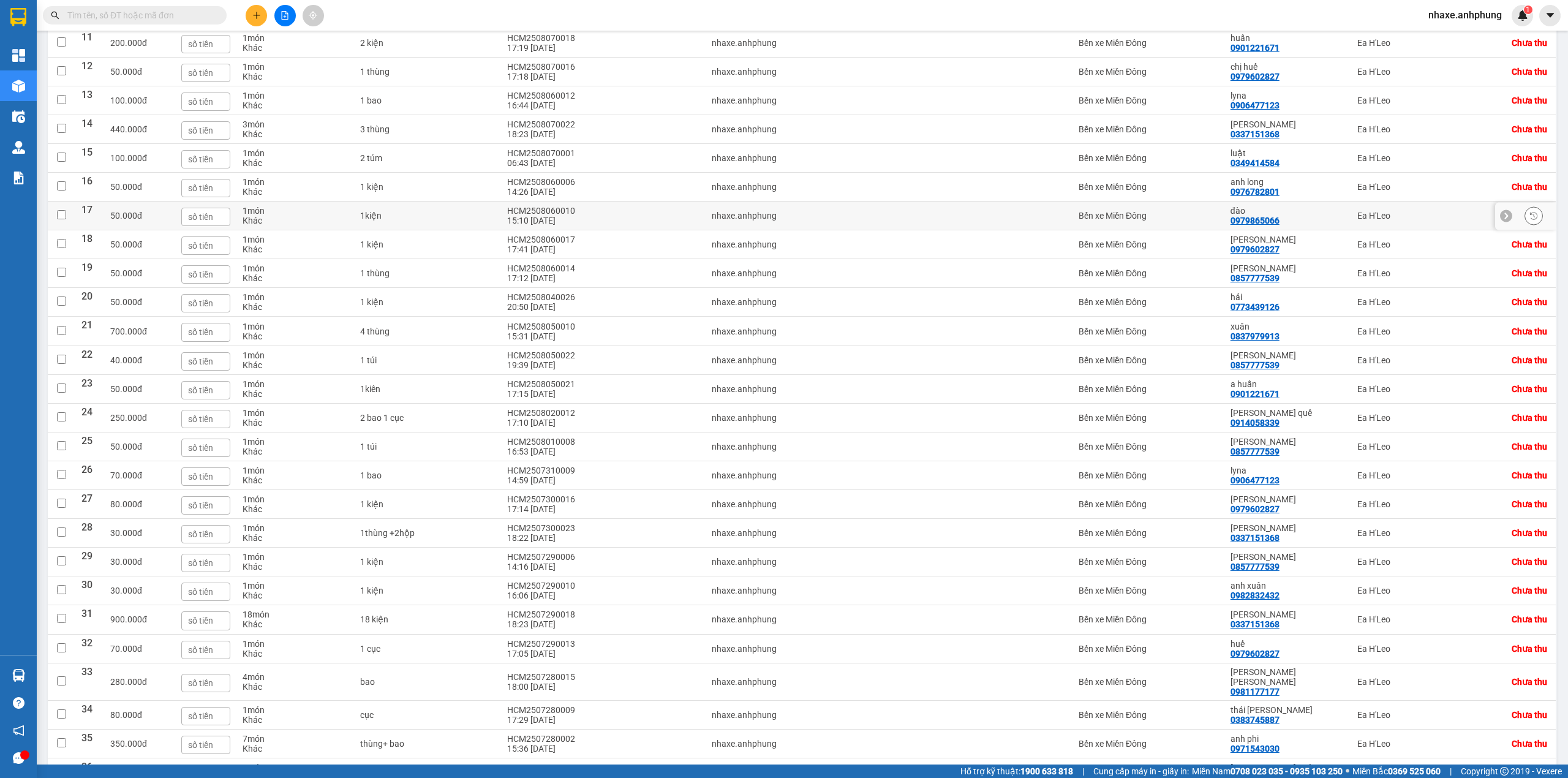
click at [1167, 231] on td "Bến xe Miền Đông" at bounding box center [1148, 215] width 152 height 29
checkbox input "true"
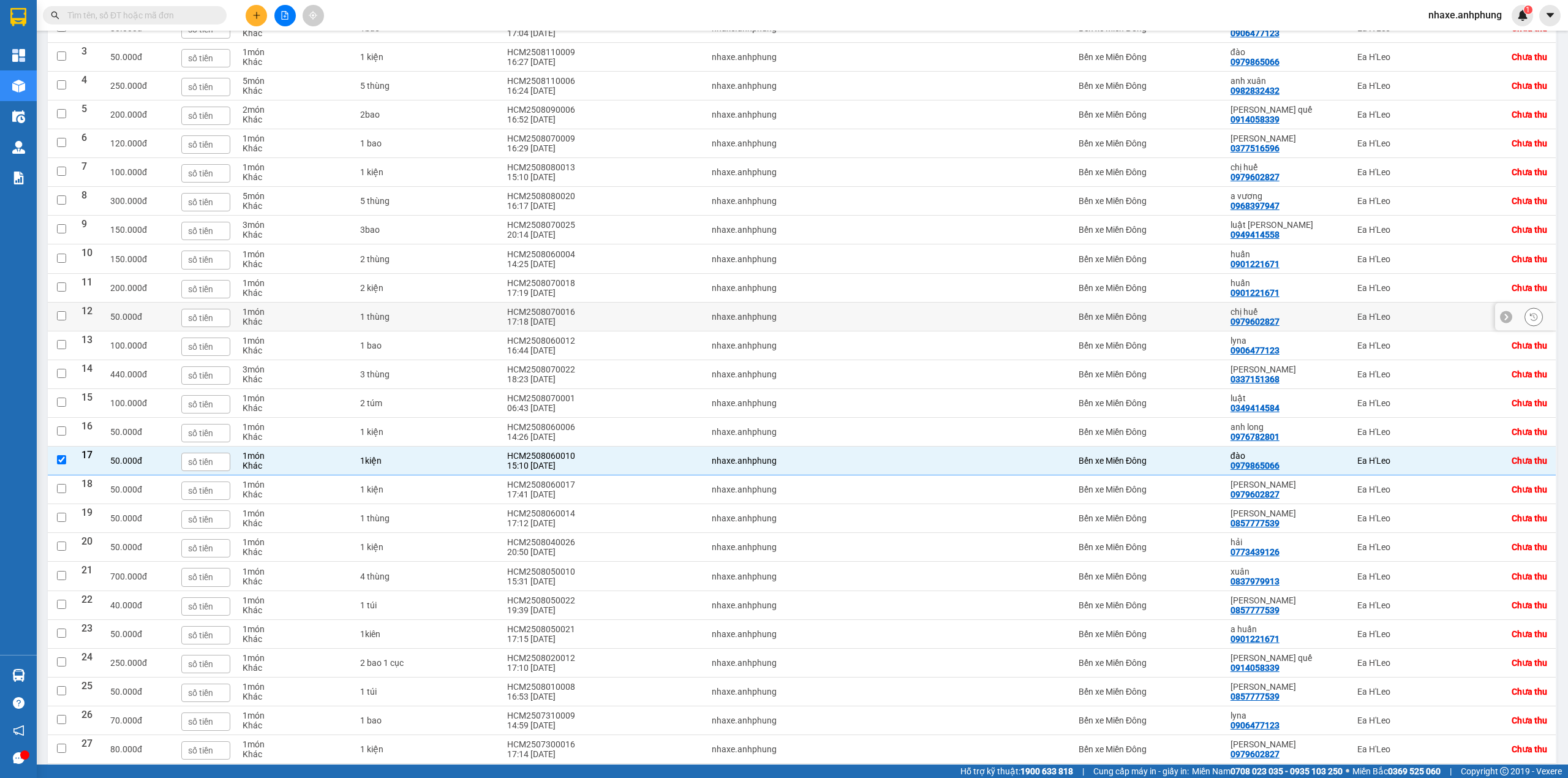
scroll to position [153, 0]
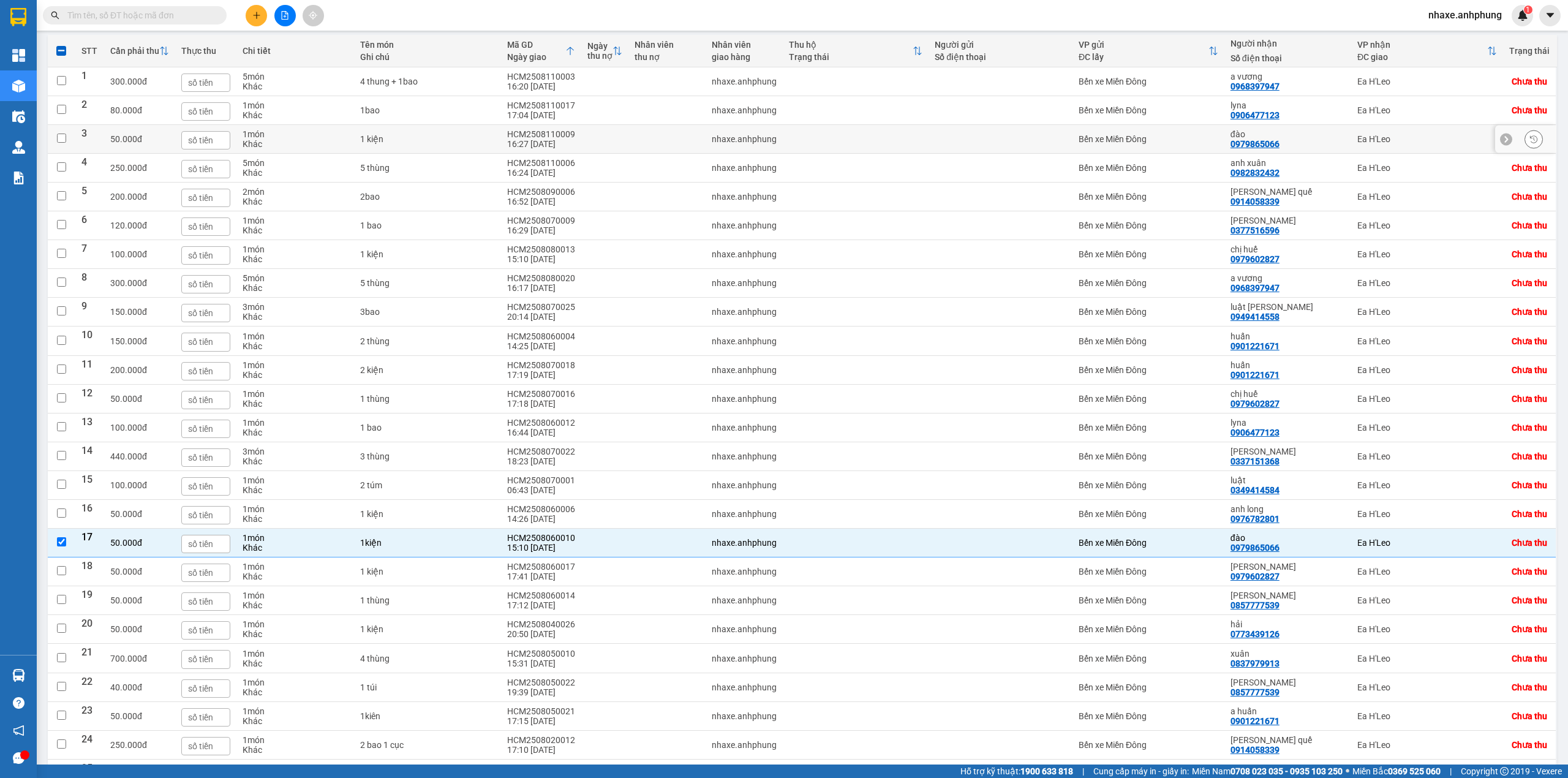
click at [1152, 135] on td "Bến xe Miền Đông" at bounding box center [1148, 139] width 152 height 29
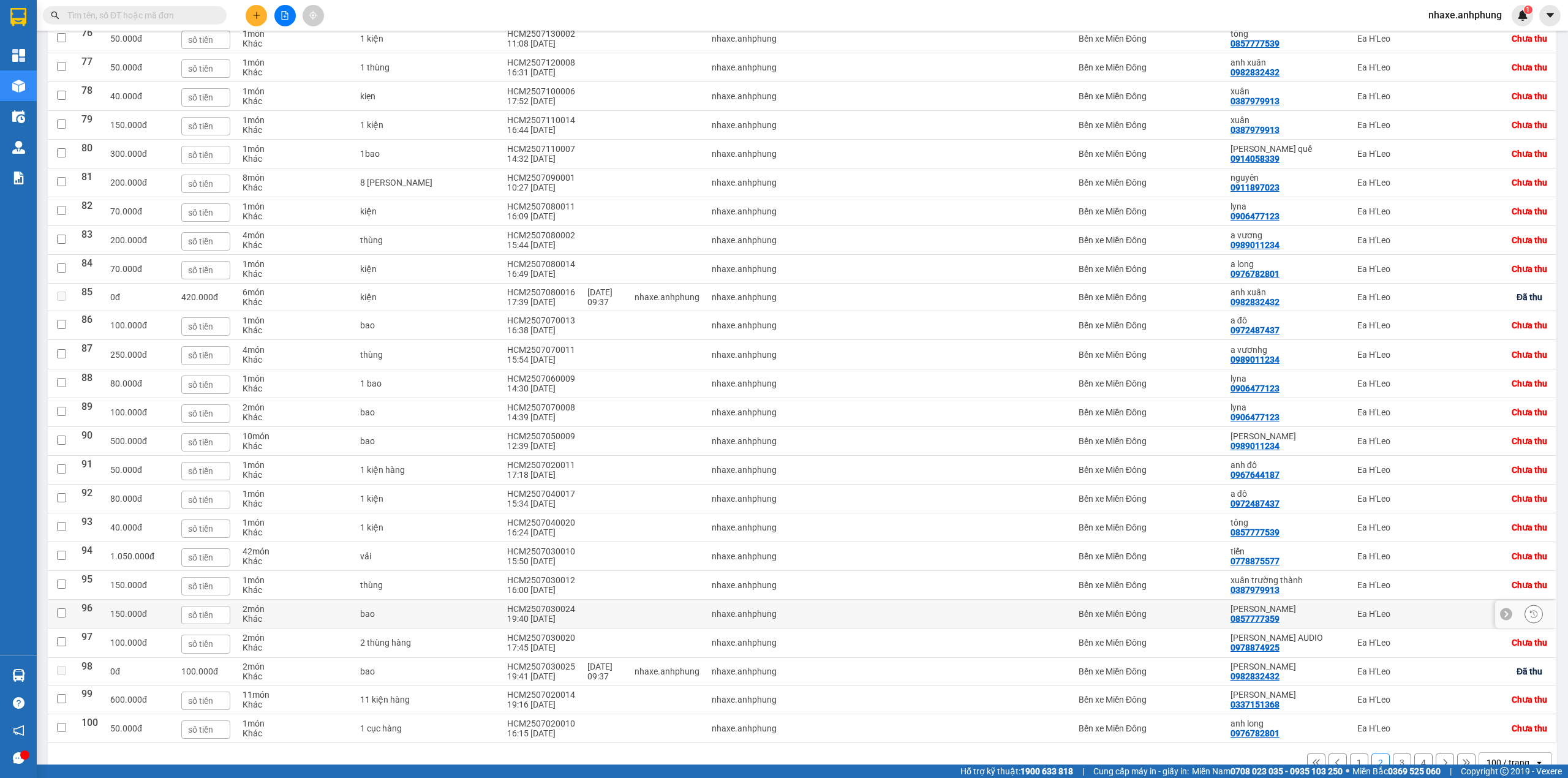
scroll to position [2448, 0]
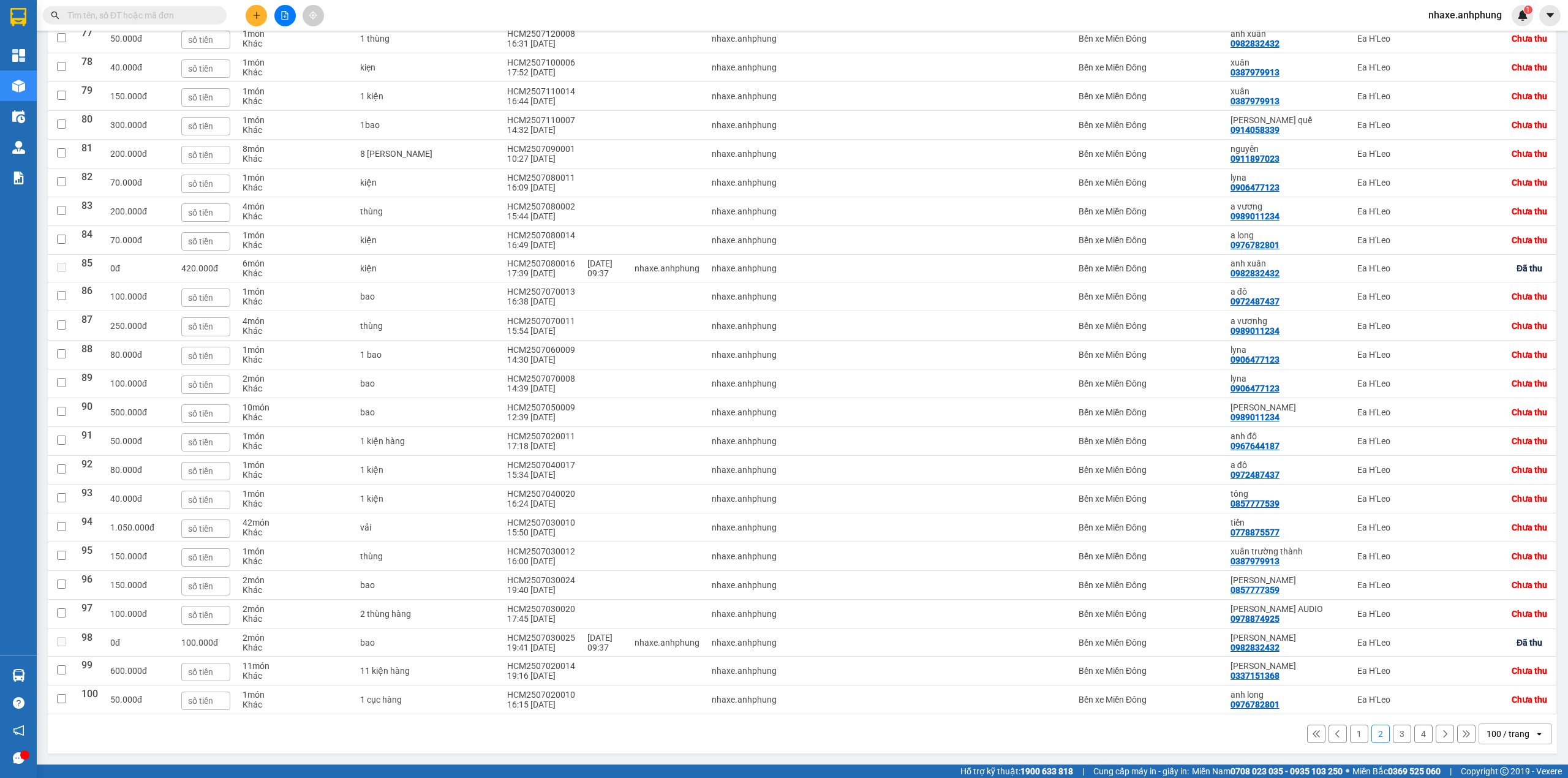
click at [1351, 736] on button "1" at bounding box center [1360, 734] width 19 height 19
checkbox input "false"
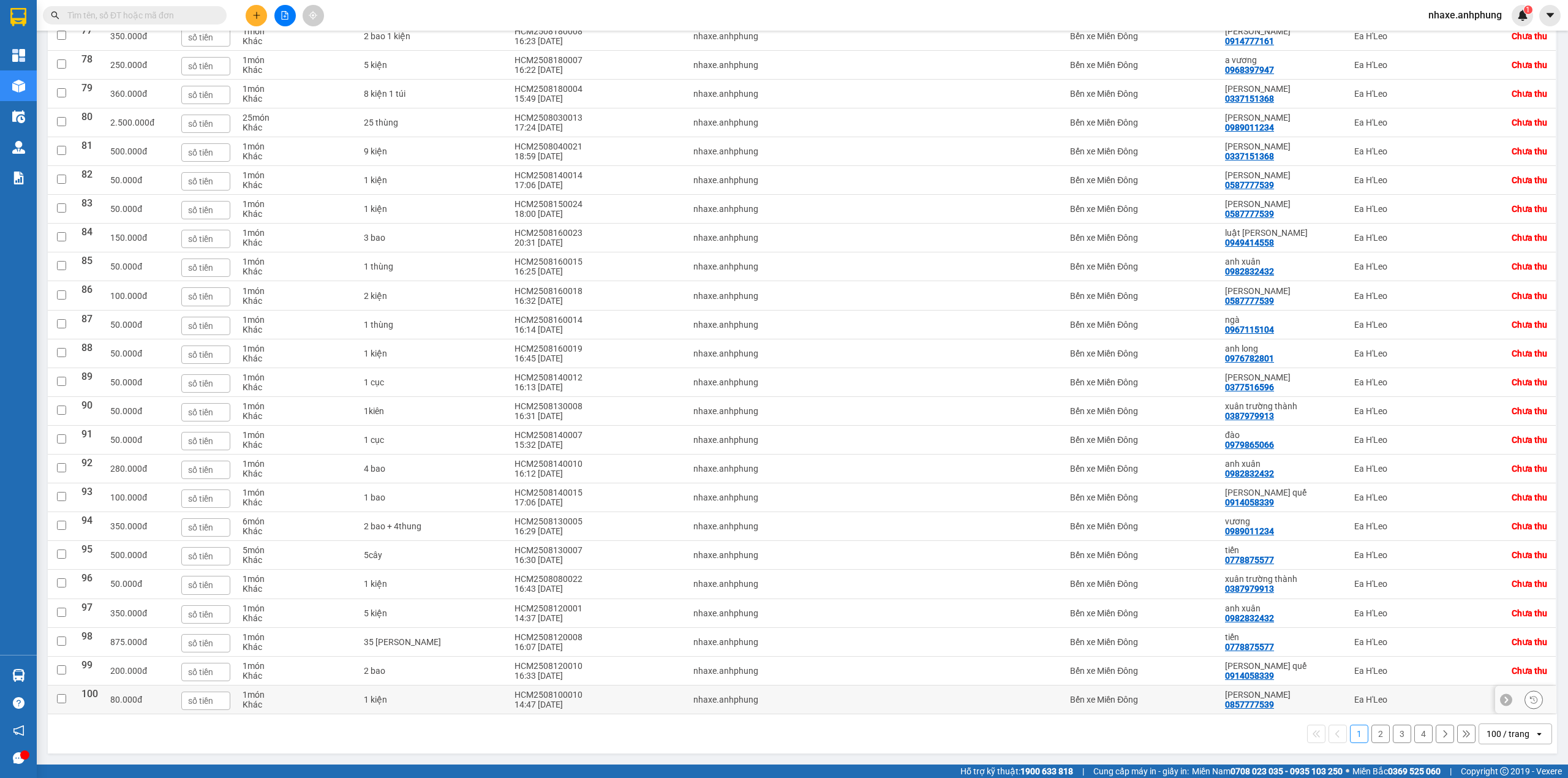
scroll to position [2366, 0]
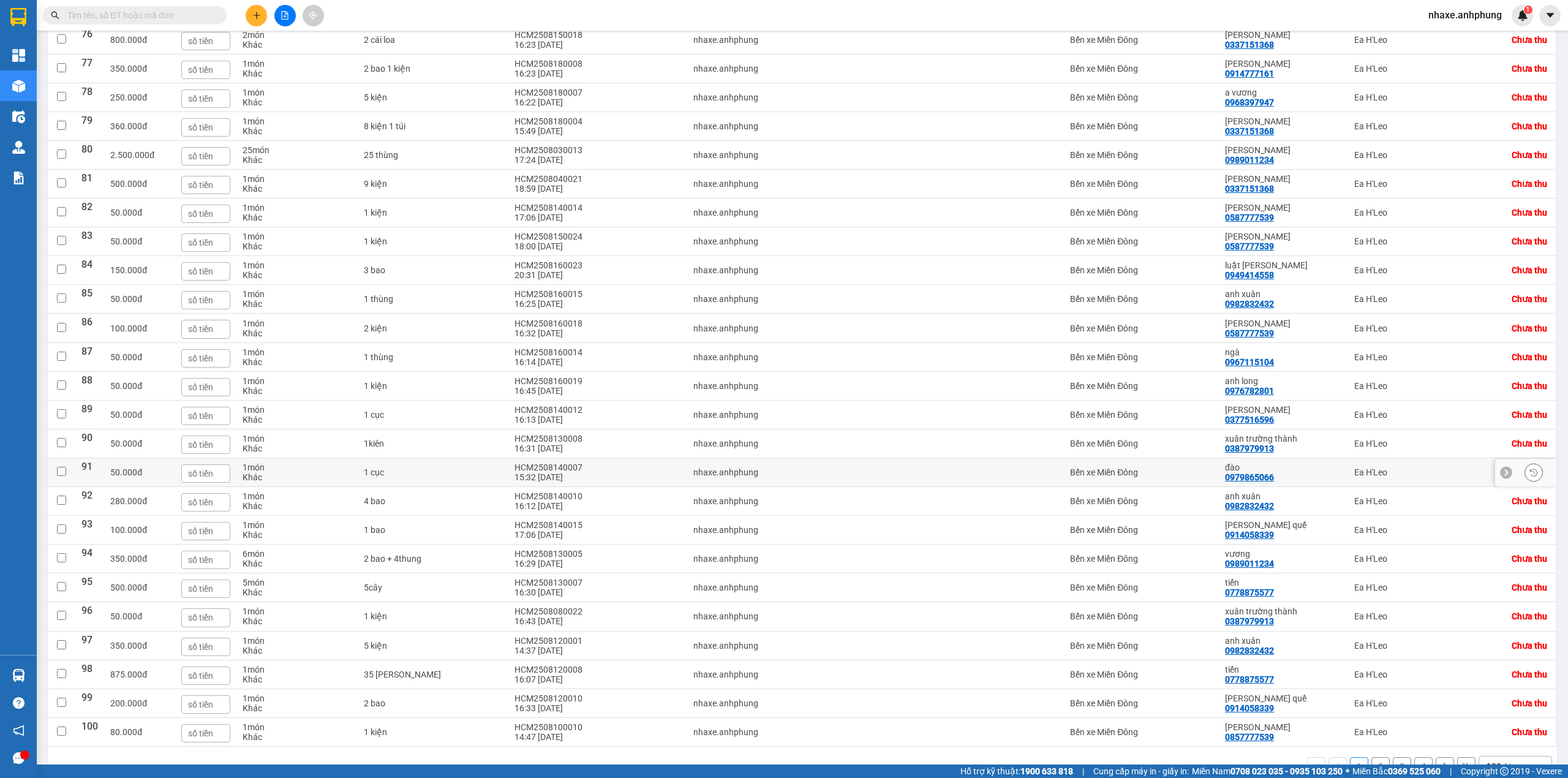
click at [1167, 487] on td "Bến xe Miền Đông" at bounding box center [1141, 472] width 155 height 29
checkbox input "true"
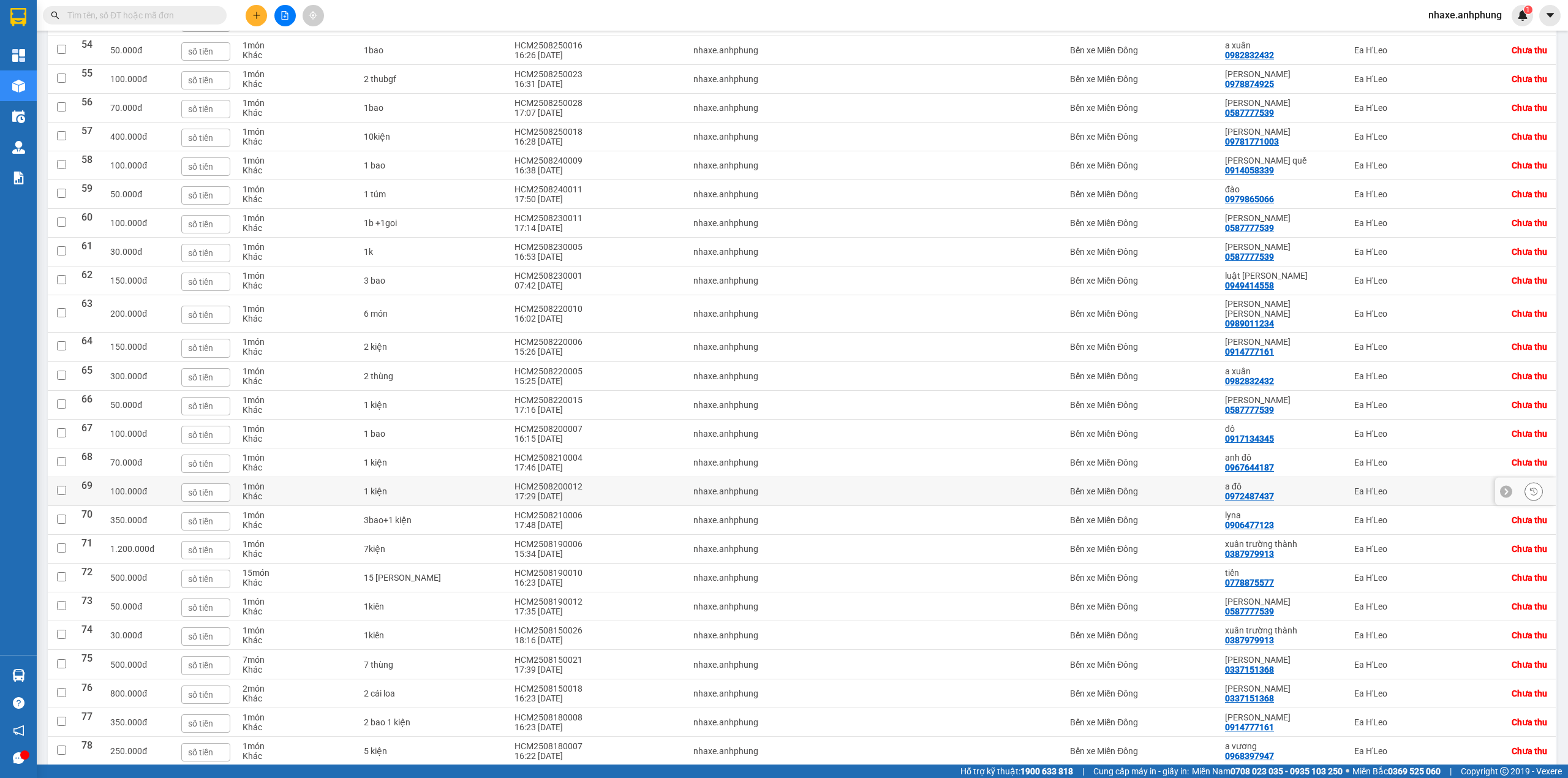
scroll to position [1632, 0]
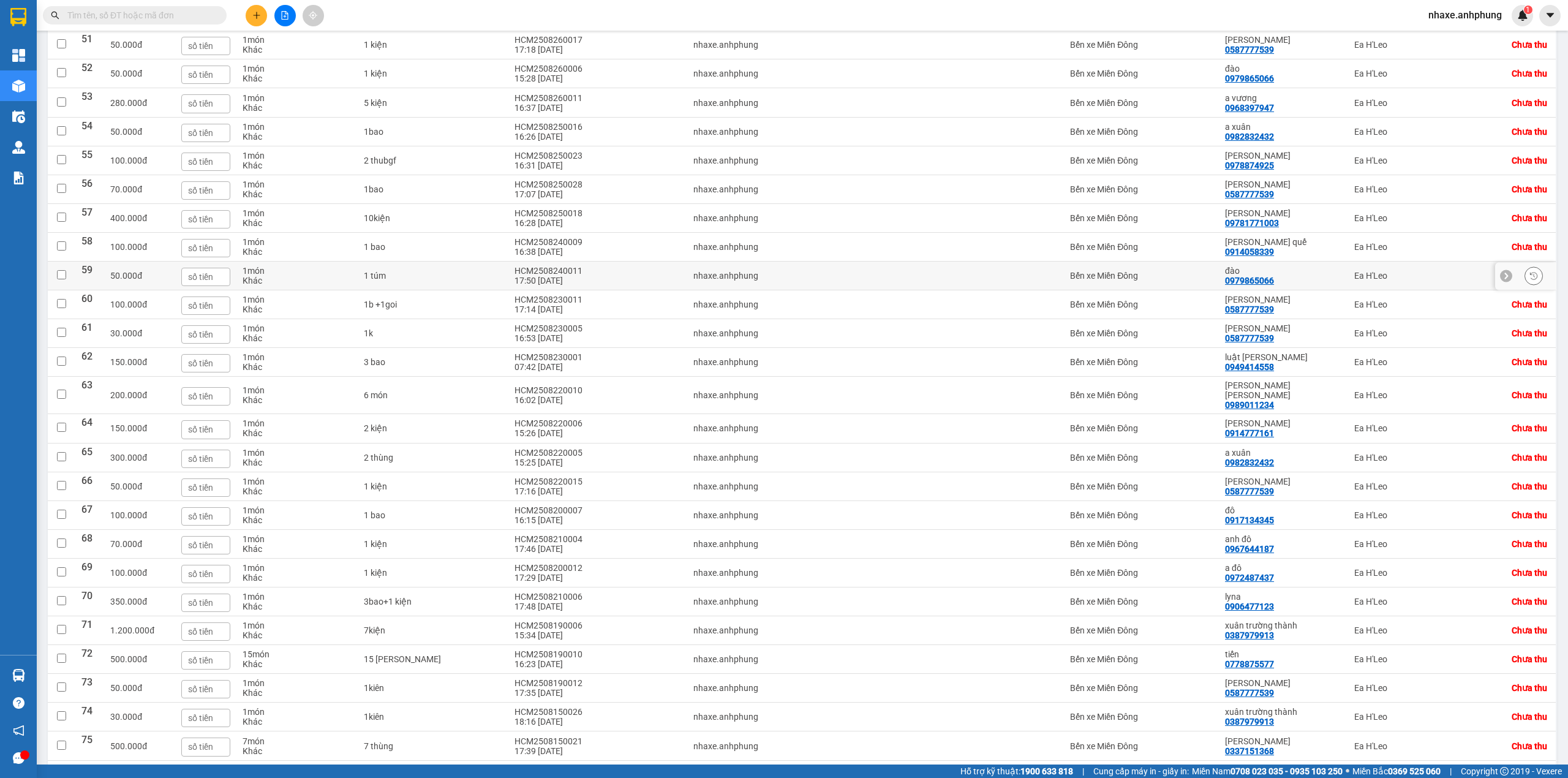
click at [1179, 290] on td "Bến xe Miền Đông" at bounding box center [1141, 275] width 155 height 29
checkbox input "true"
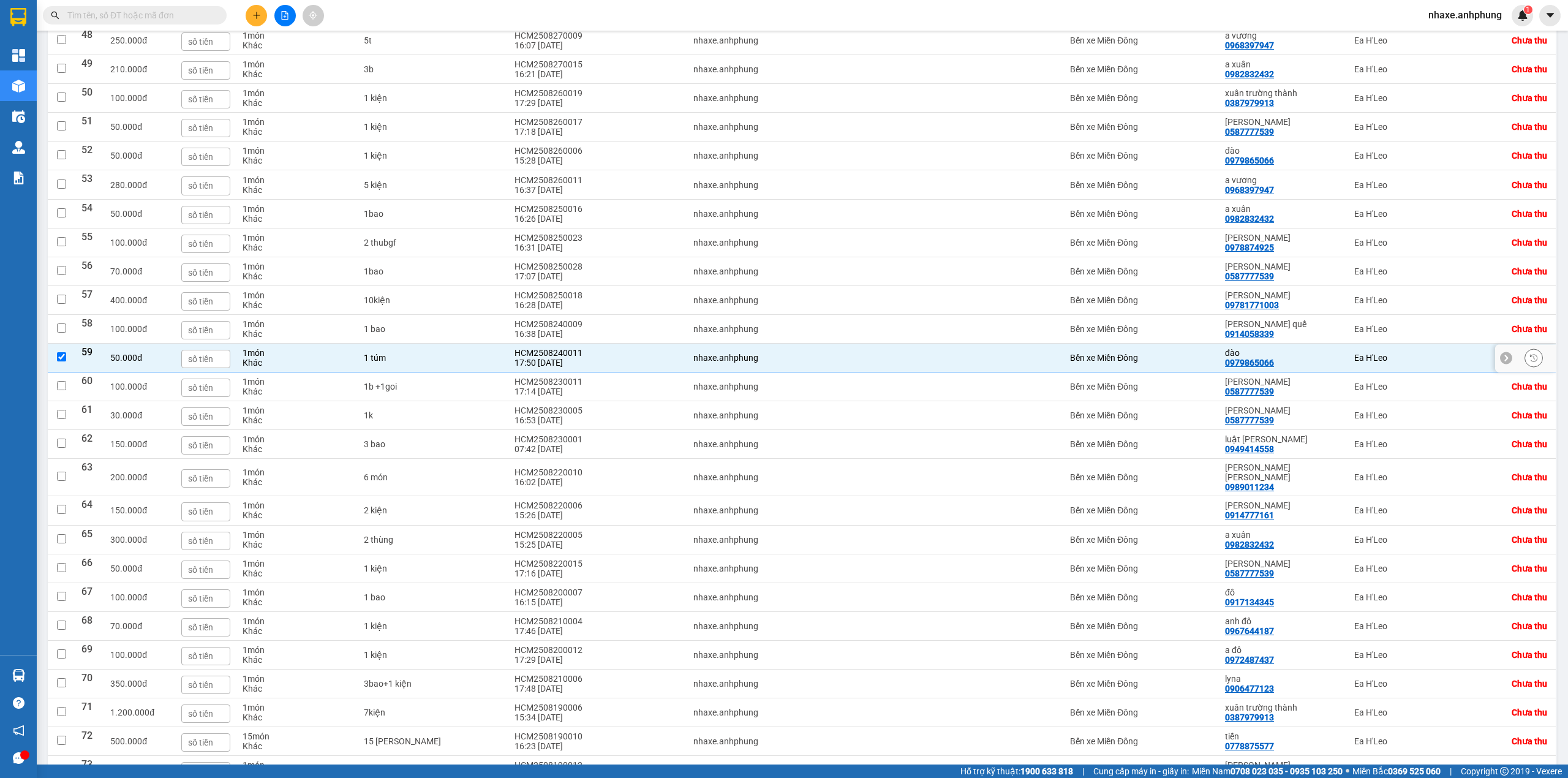
scroll to position [1468, 0]
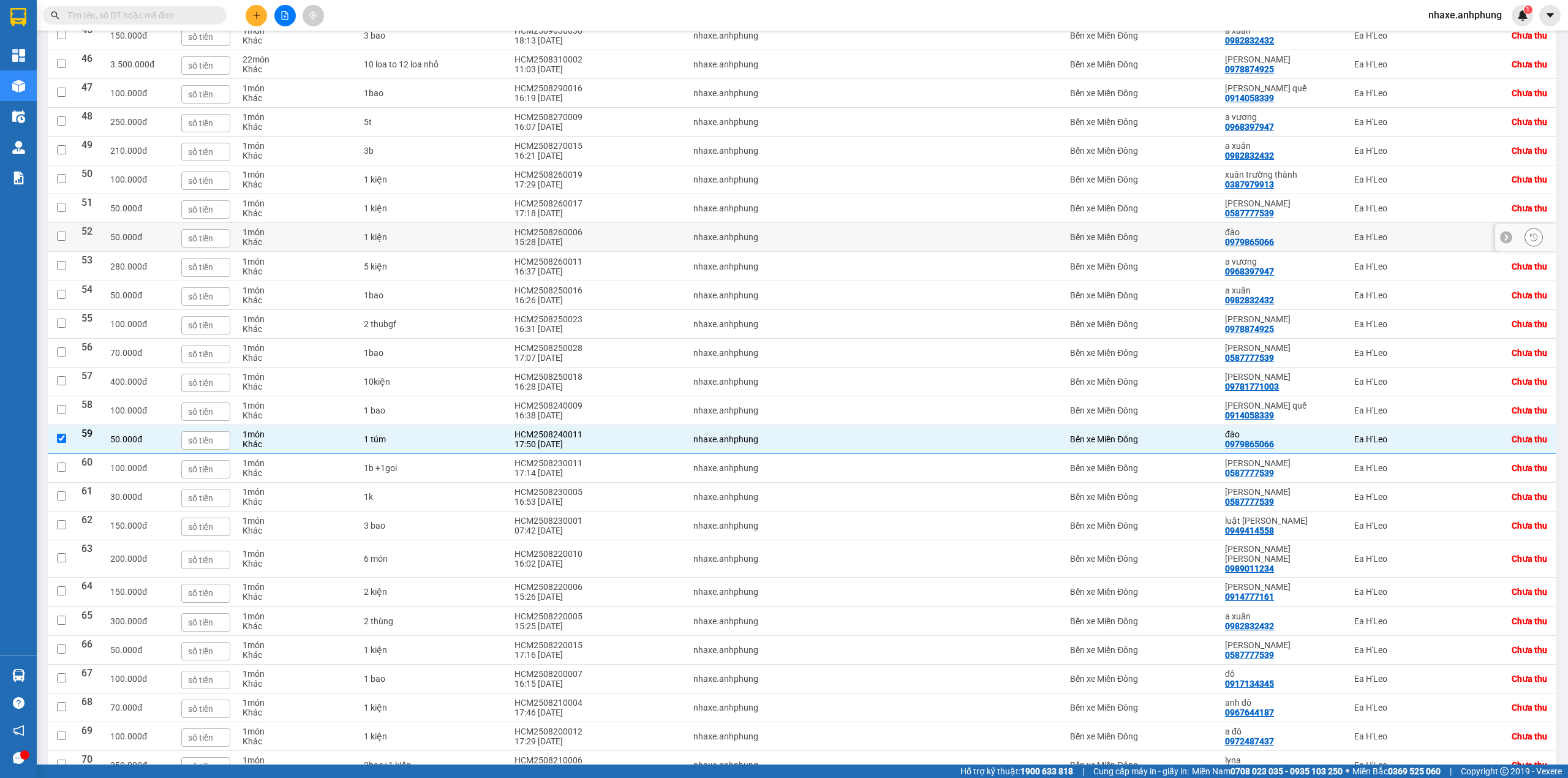
click at [995, 242] on div at bounding box center [989, 237] width 139 height 10
checkbox input "true"
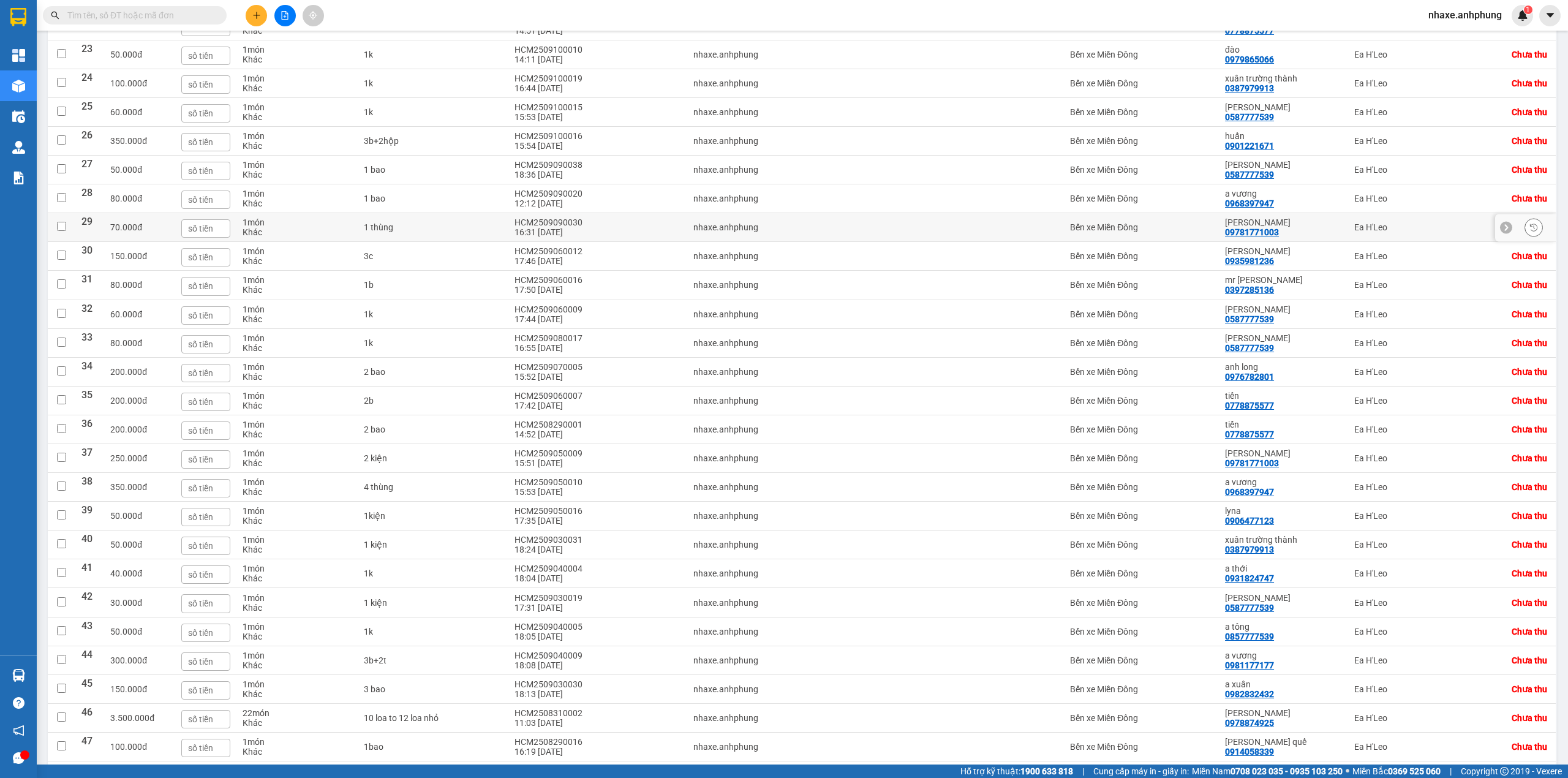
scroll to position [733, 0]
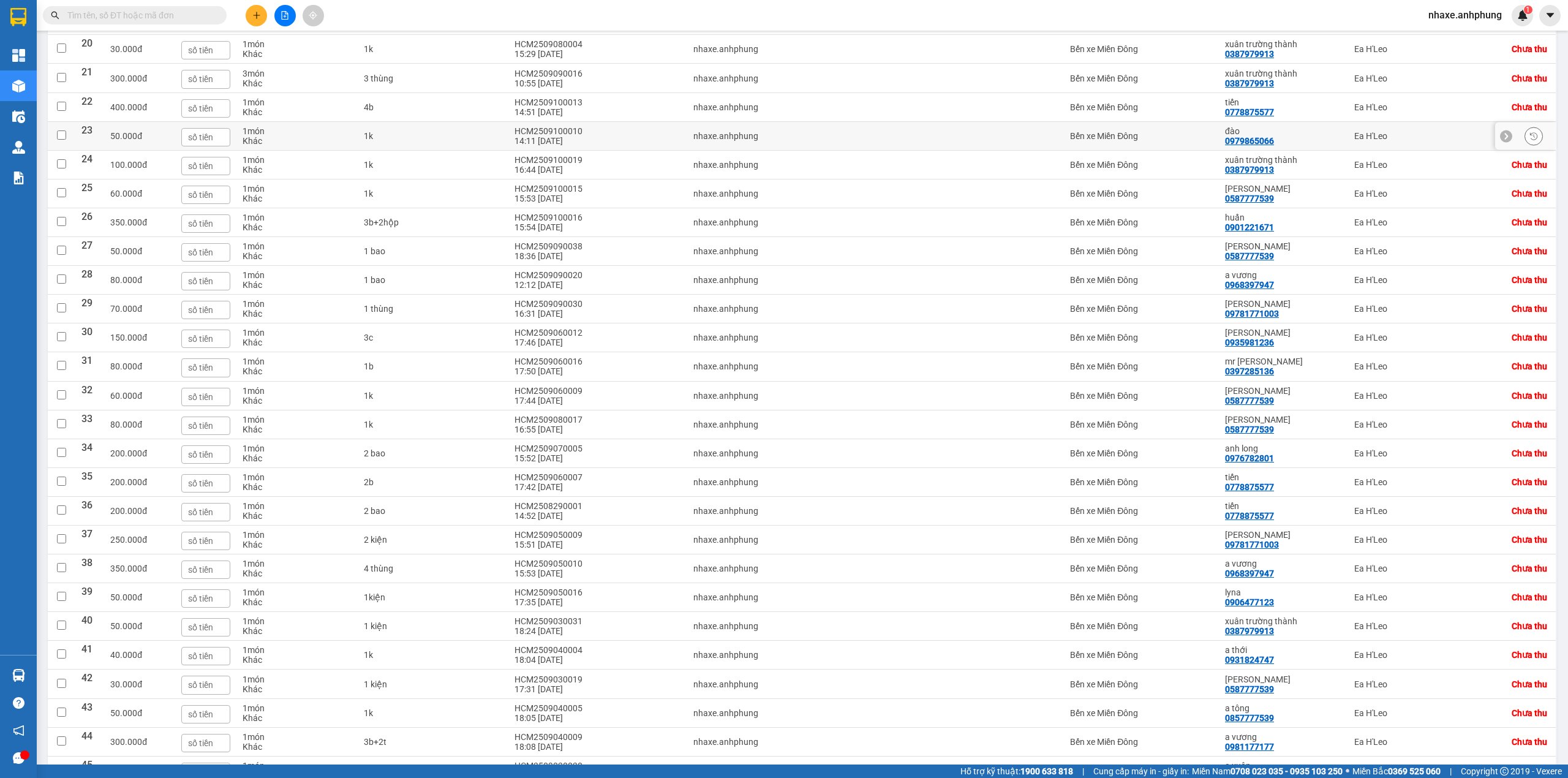
click at [1008, 141] on div at bounding box center [989, 136] width 139 height 10
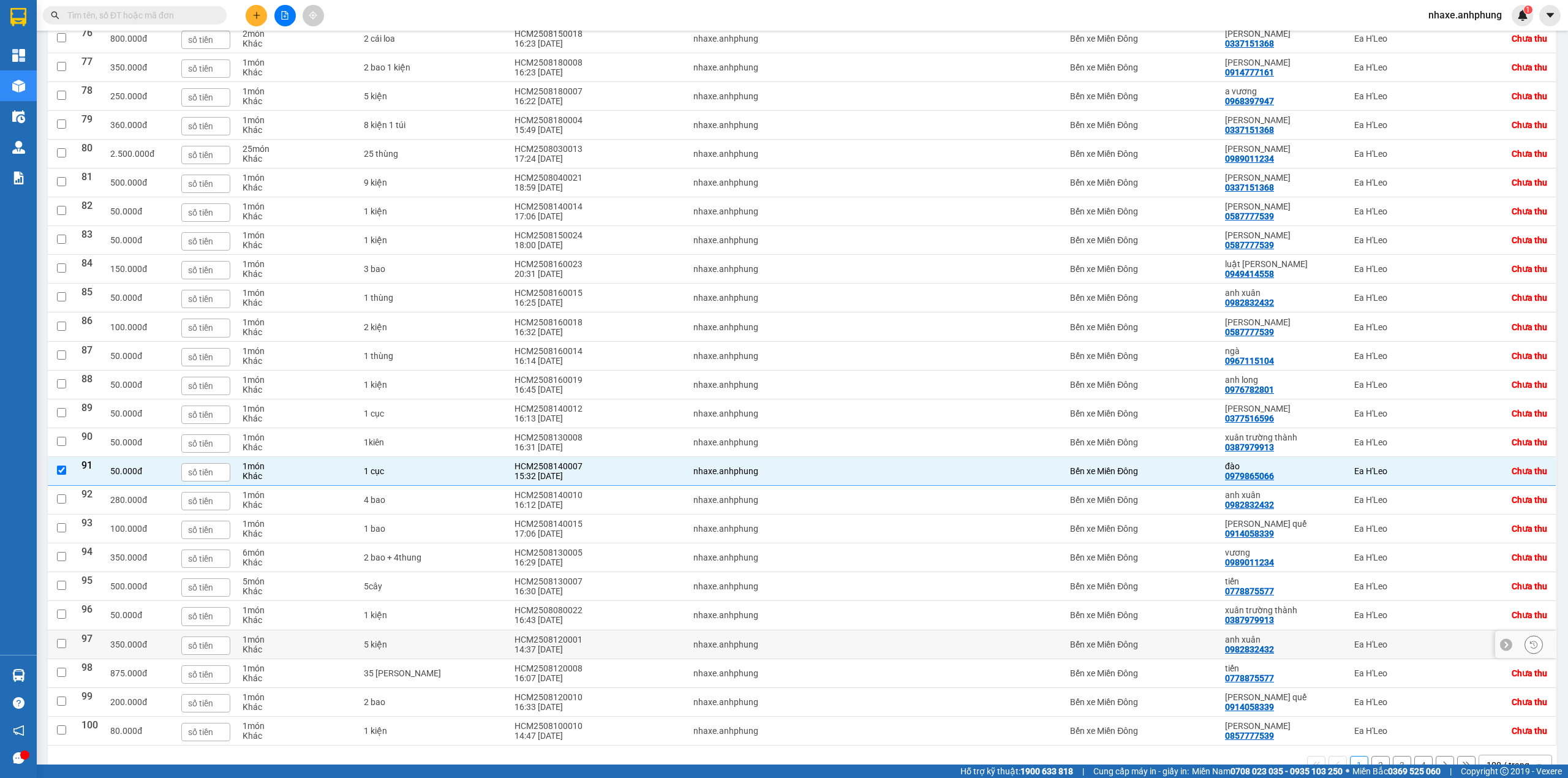
scroll to position [2452, 0]
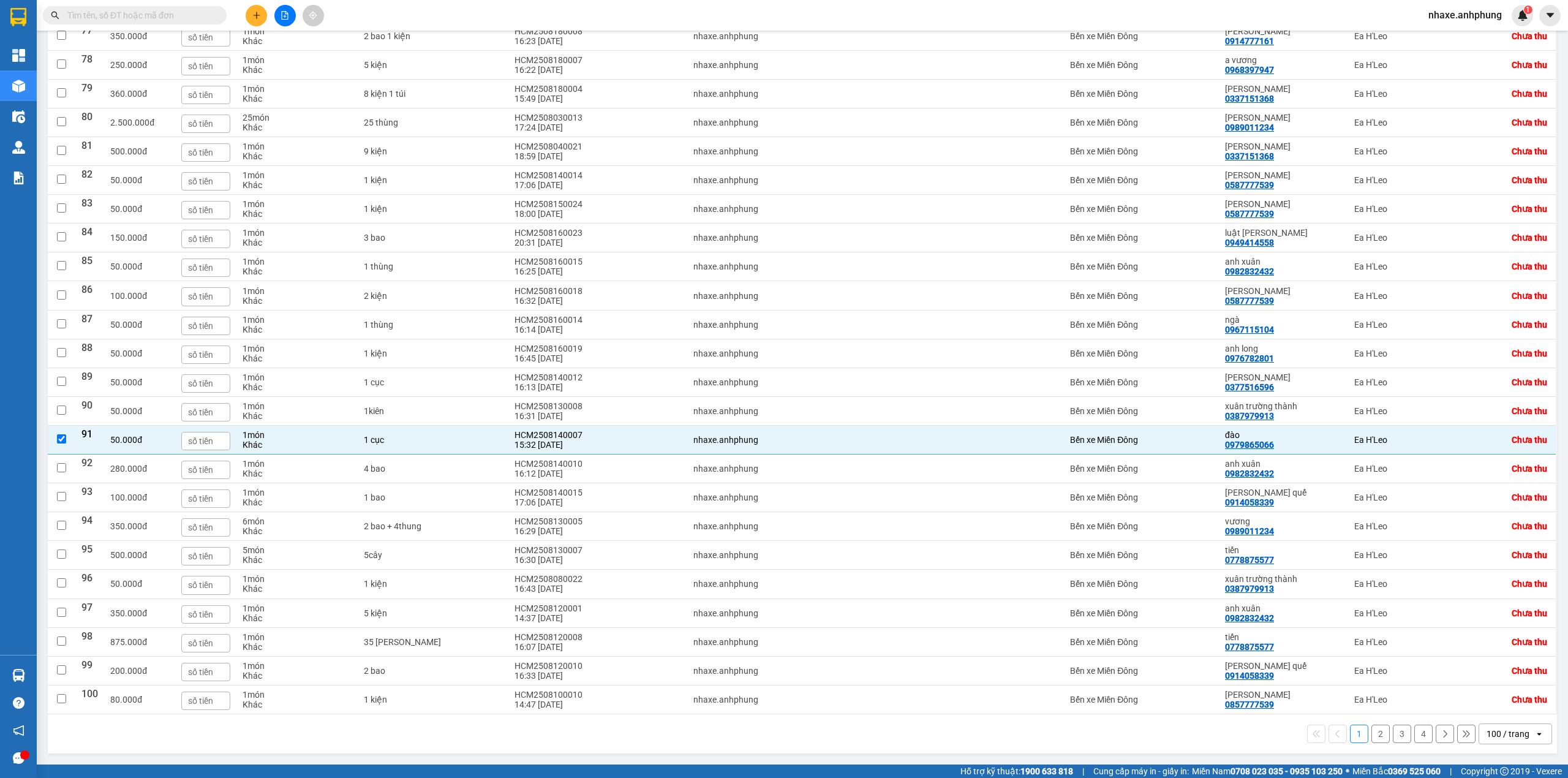
click at [1415, 729] on button "4" at bounding box center [1424, 734] width 19 height 19
checkbox input "false"
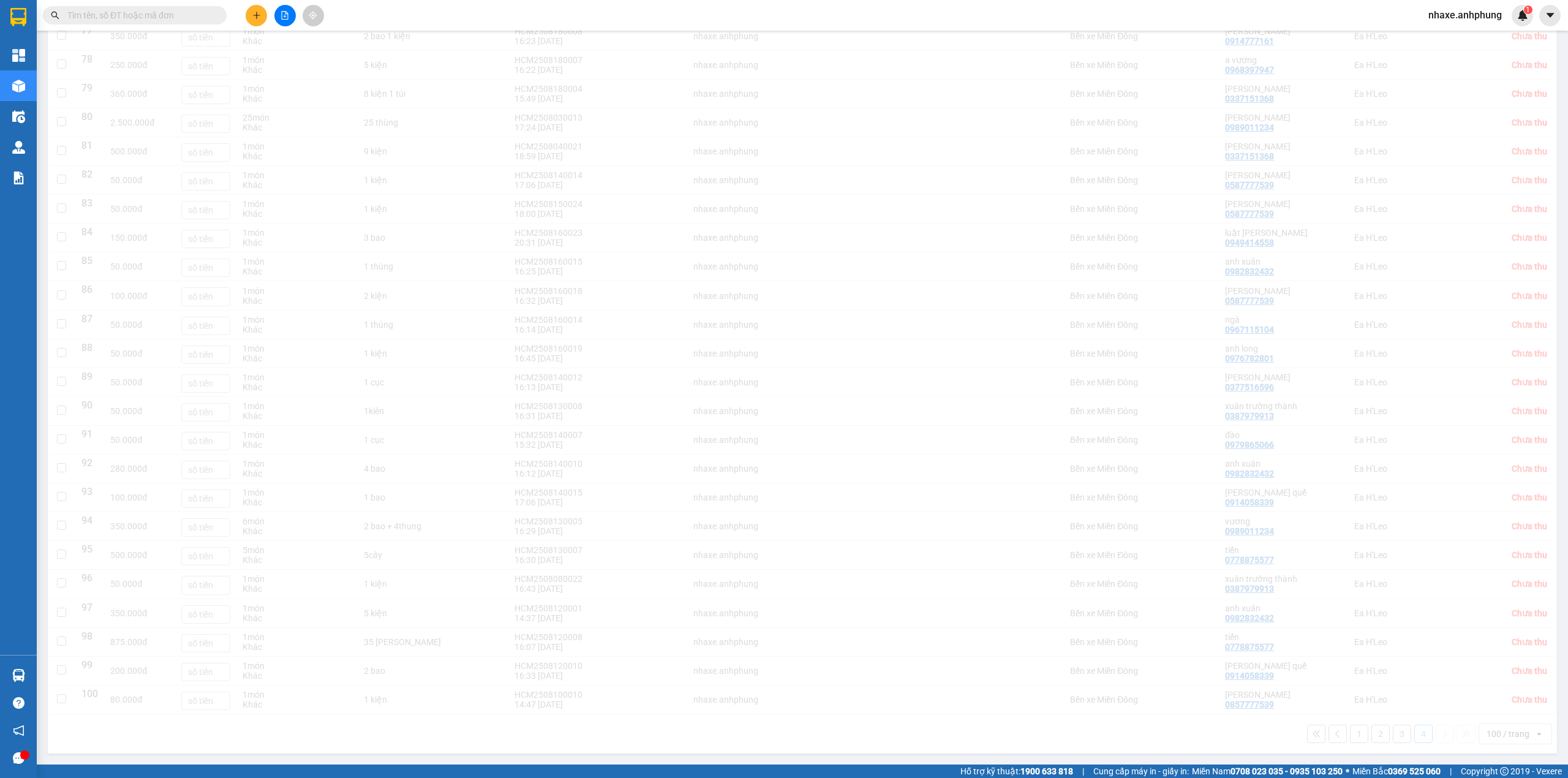
scroll to position [2450, 0]
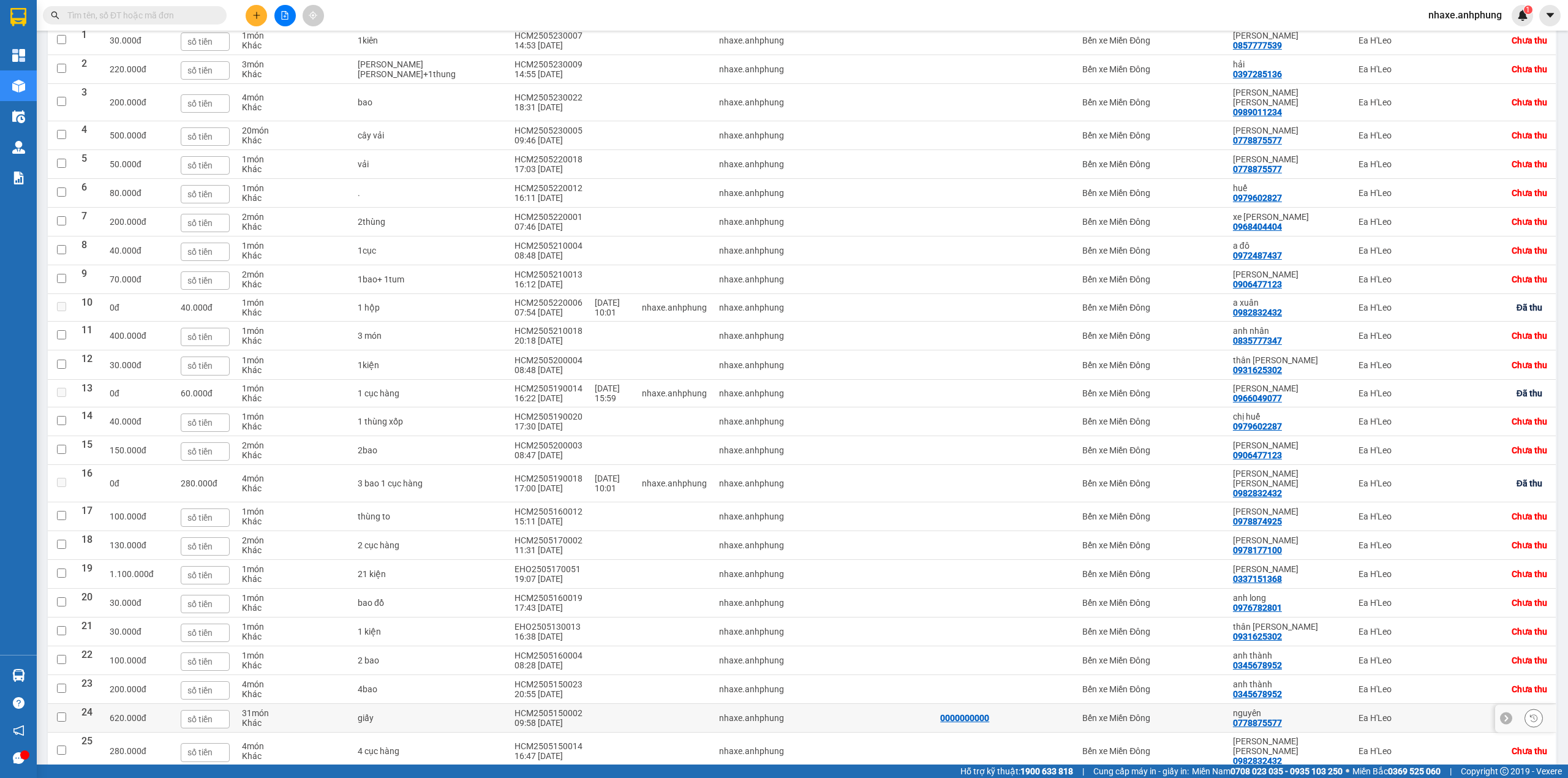
scroll to position [113, 0]
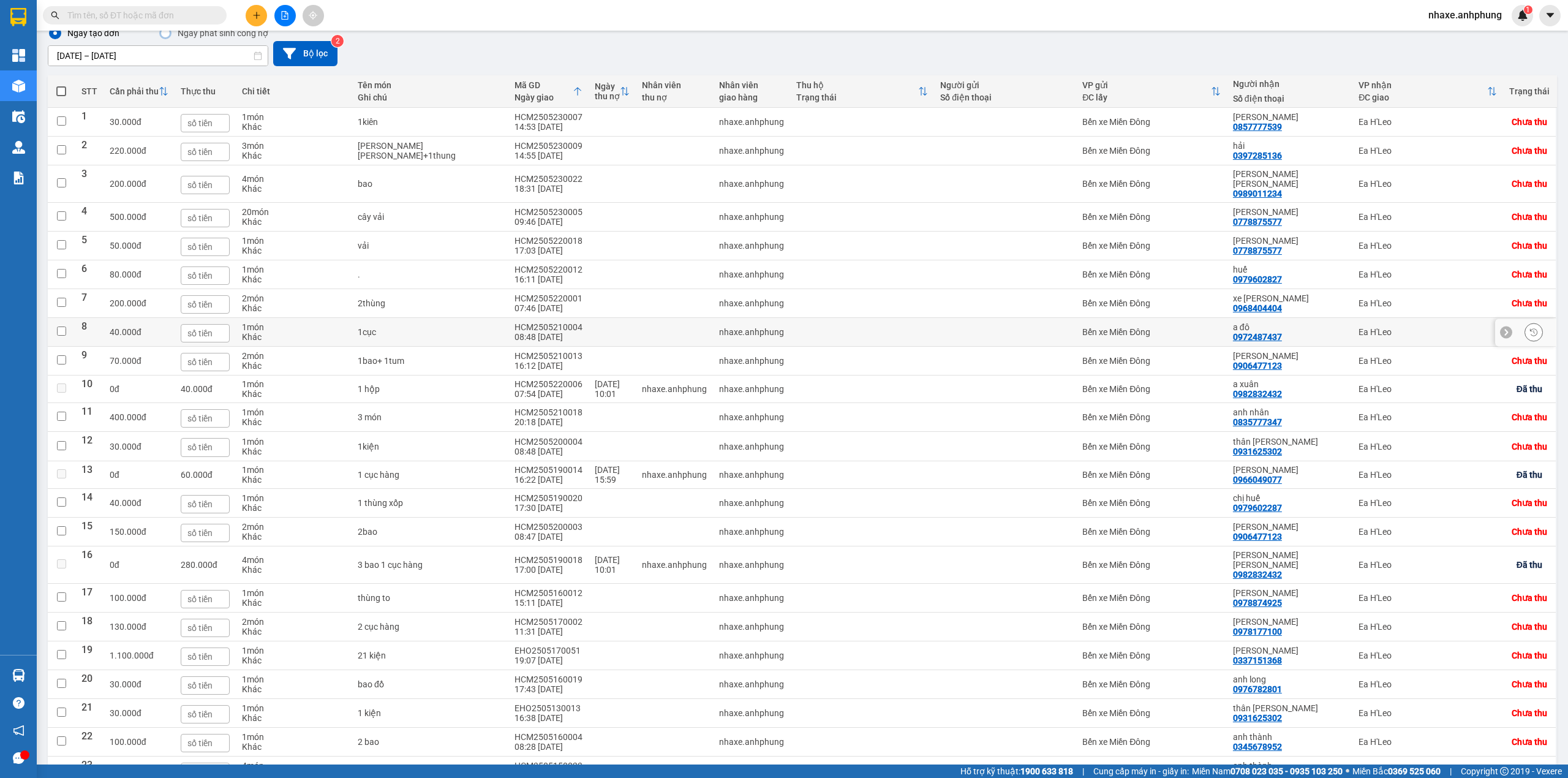
click at [1142, 333] on div "Bến xe Miền Đông" at bounding box center [1152, 332] width 139 height 10
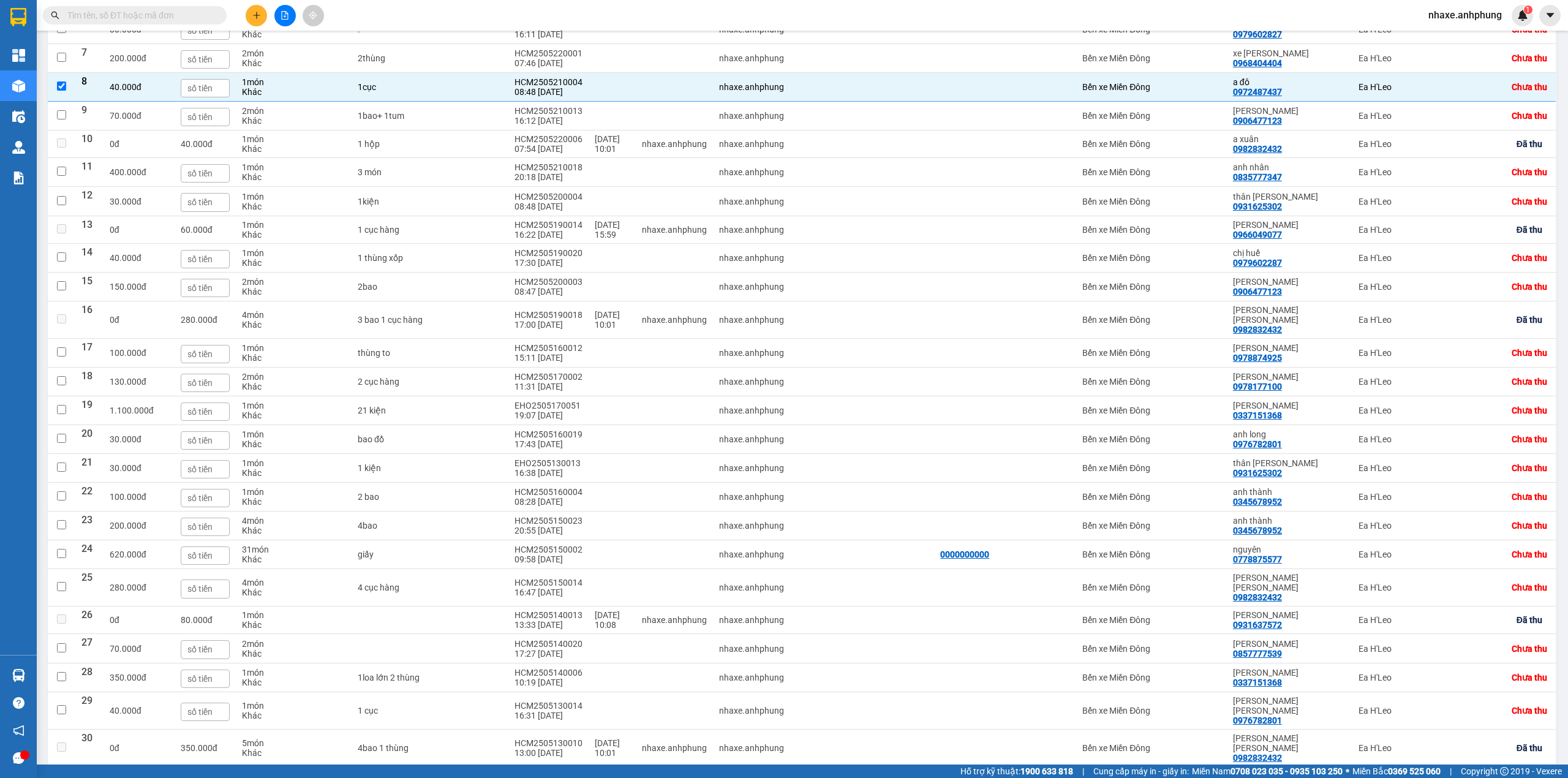
scroll to position [439, 0]
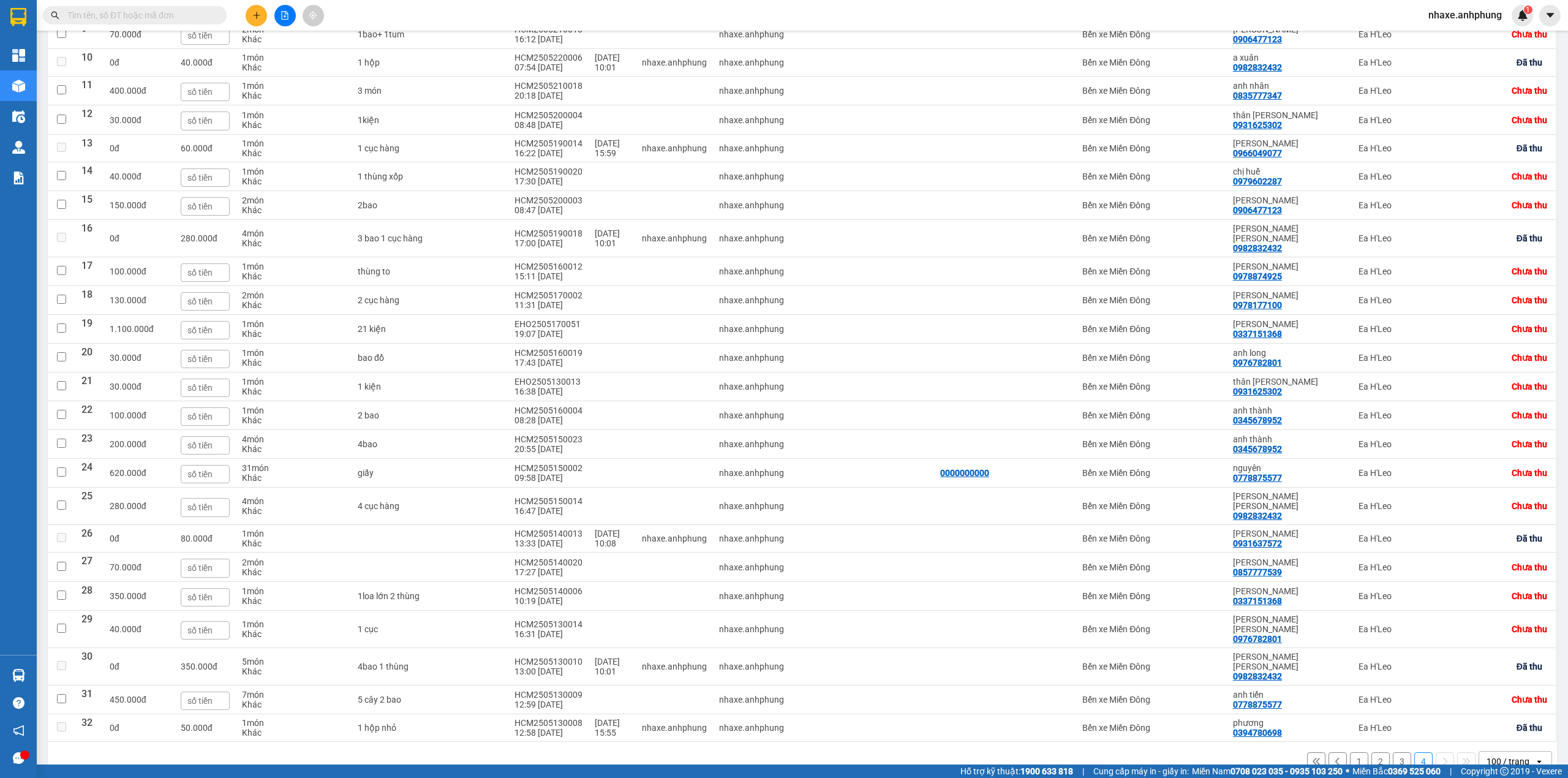
click at [1393, 752] on button "3" at bounding box center [1402, 761] width 19 height 19
checkbox input "false"
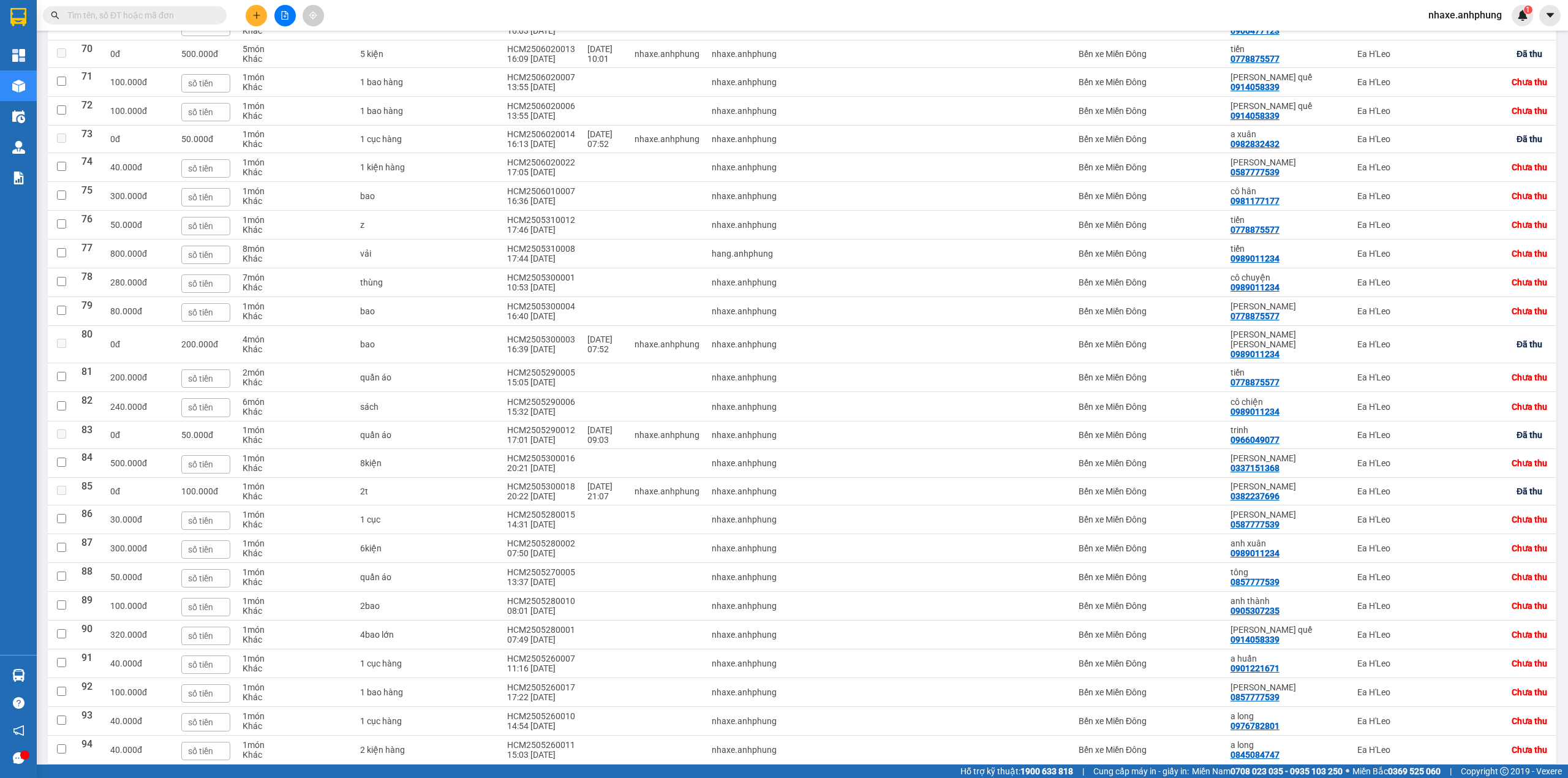
scroll to position [2428, 0]
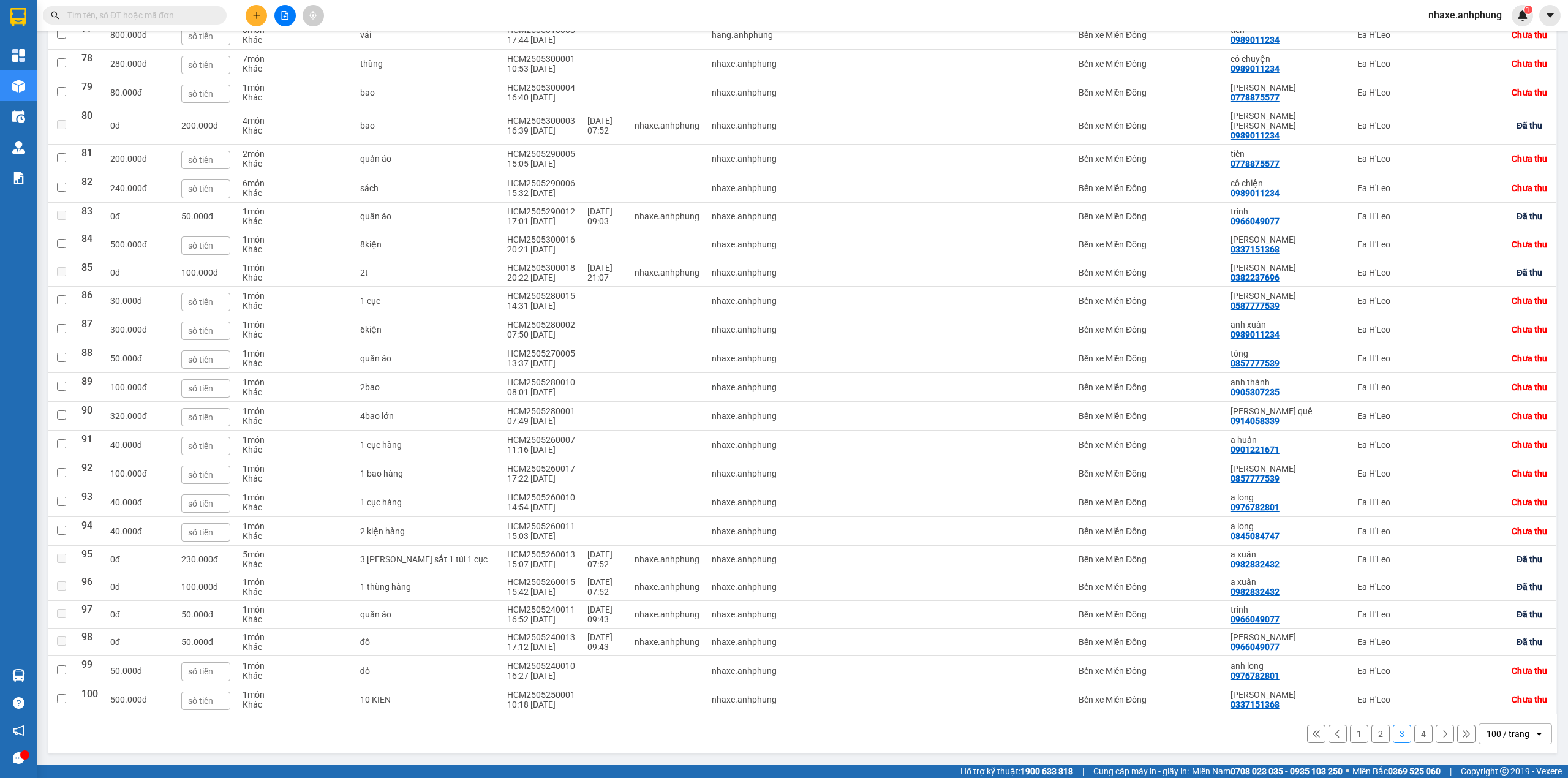
click at [1371, 731] on button "2" at bounding box center [1381, 734] width 19 height 19
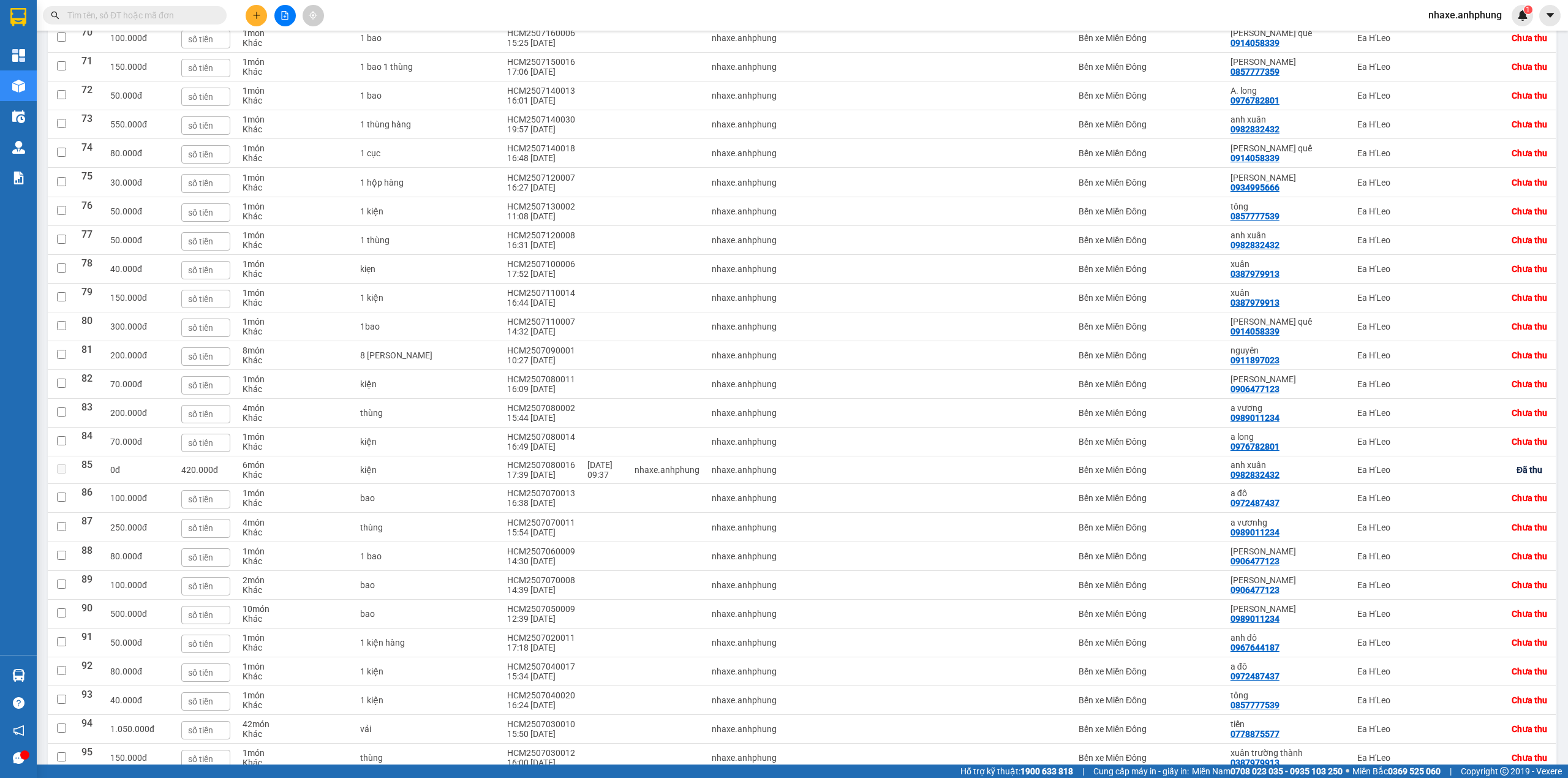
scroll to position [2448, 0]
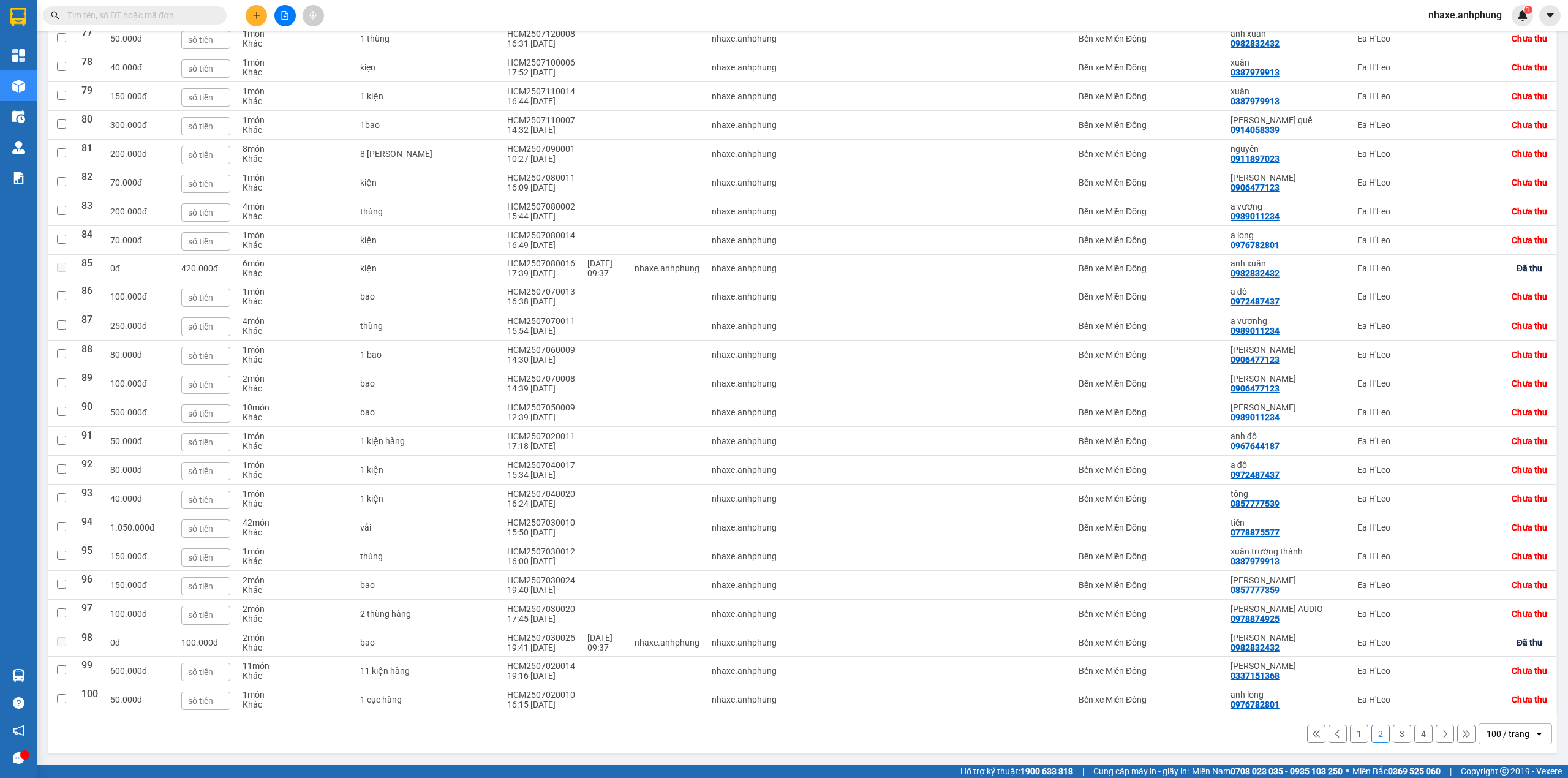
click at [1351, 734] on button "1" at bounding box center [1360, 734] width 19 height 19
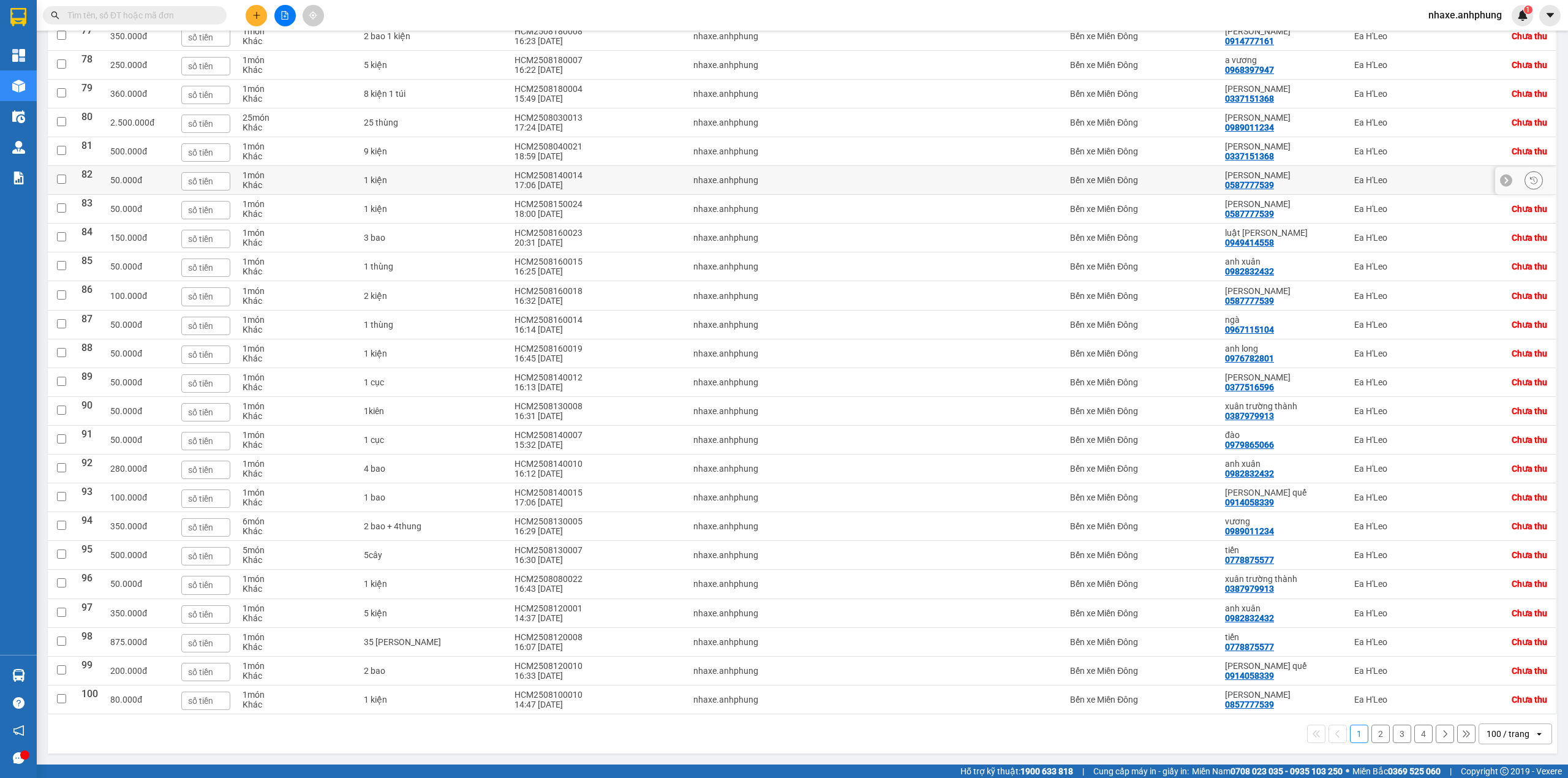
scroll to position [2452, 0]
click at [1415, 734] on button "4" at bounding box center [1424, 734] width 19 height 19
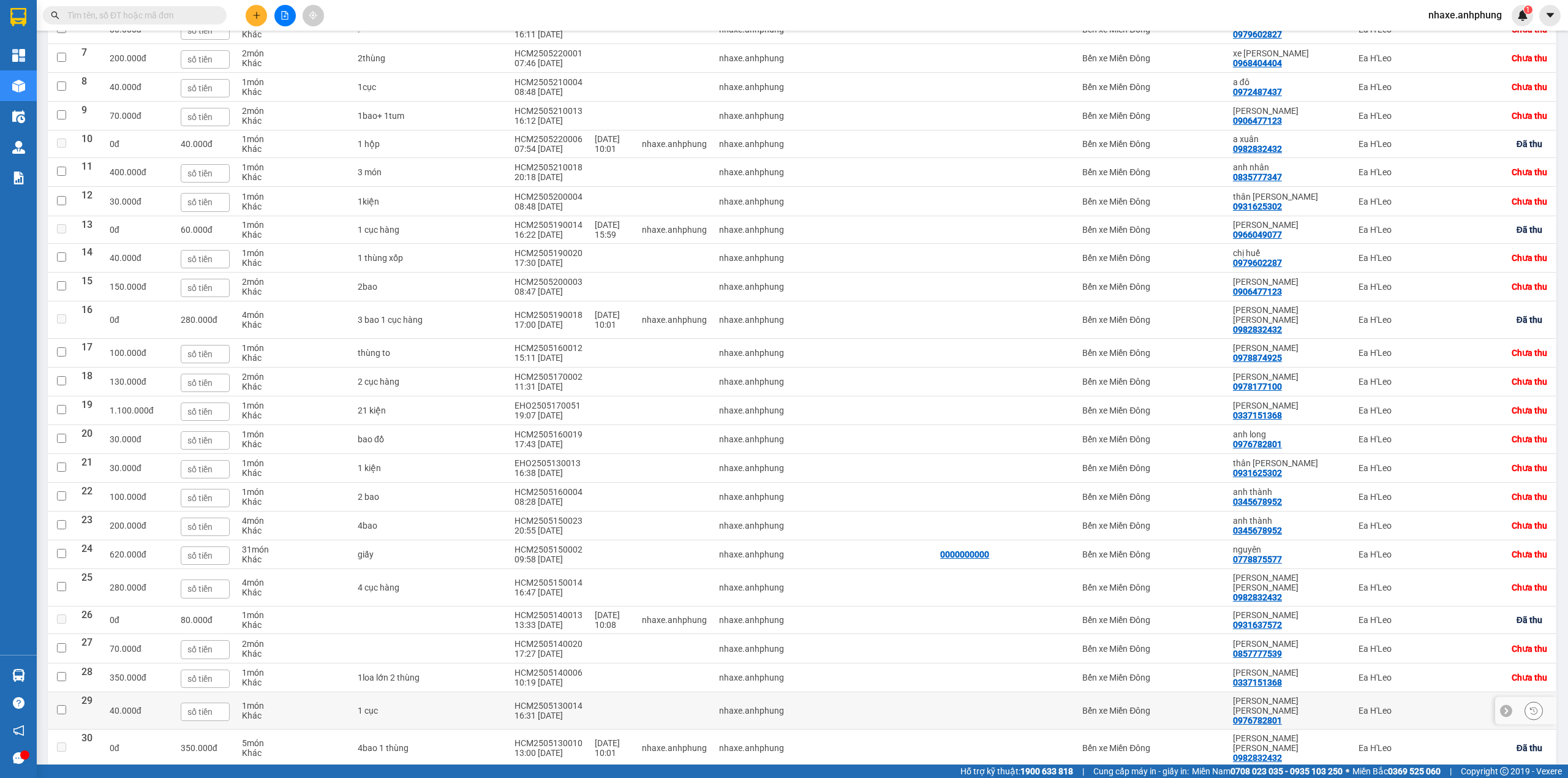
scroll to position [439, 0]
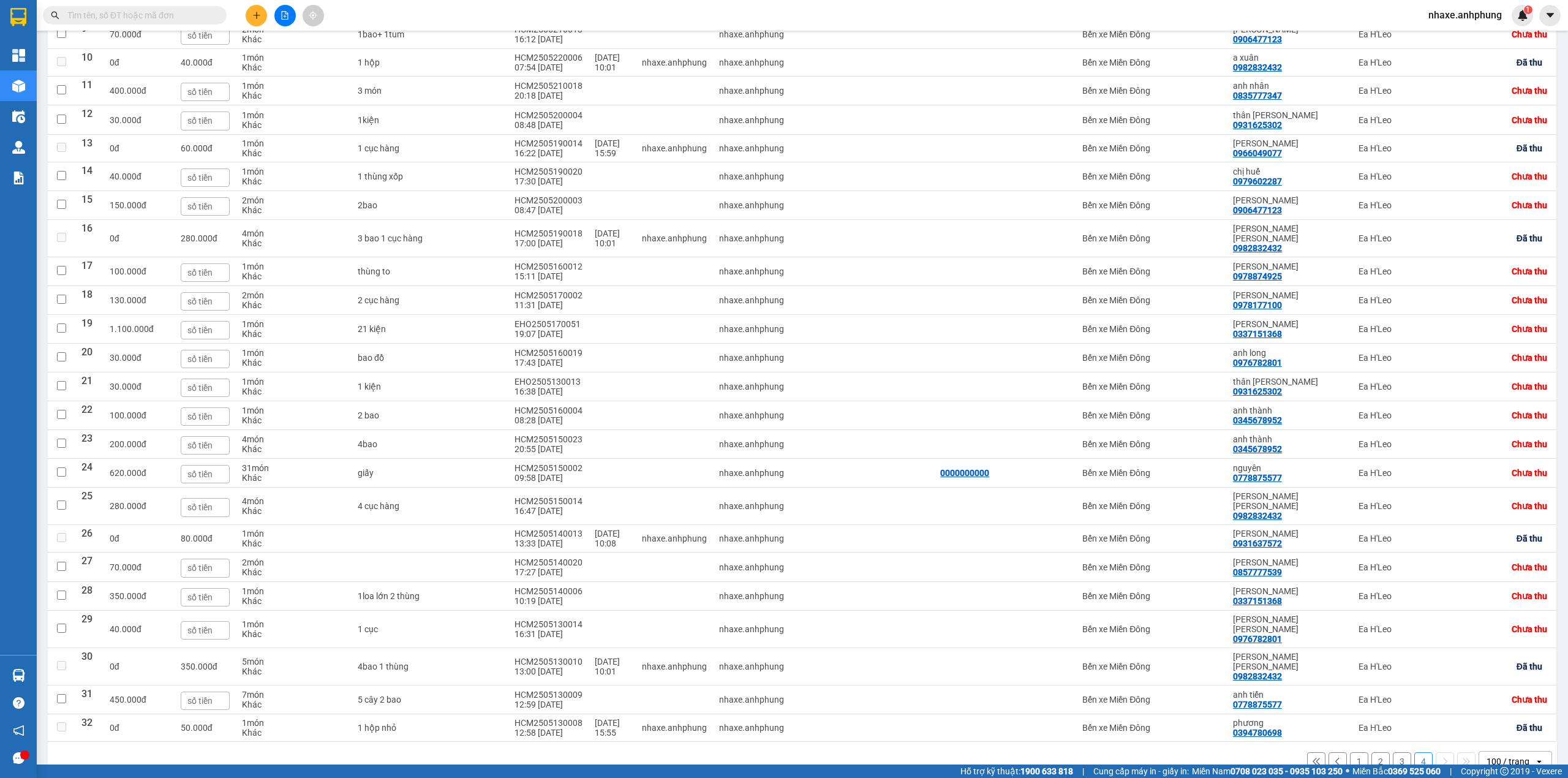
click at [1393, 752] on button "3" at bounding box center [1402, 761] width 19 height 19
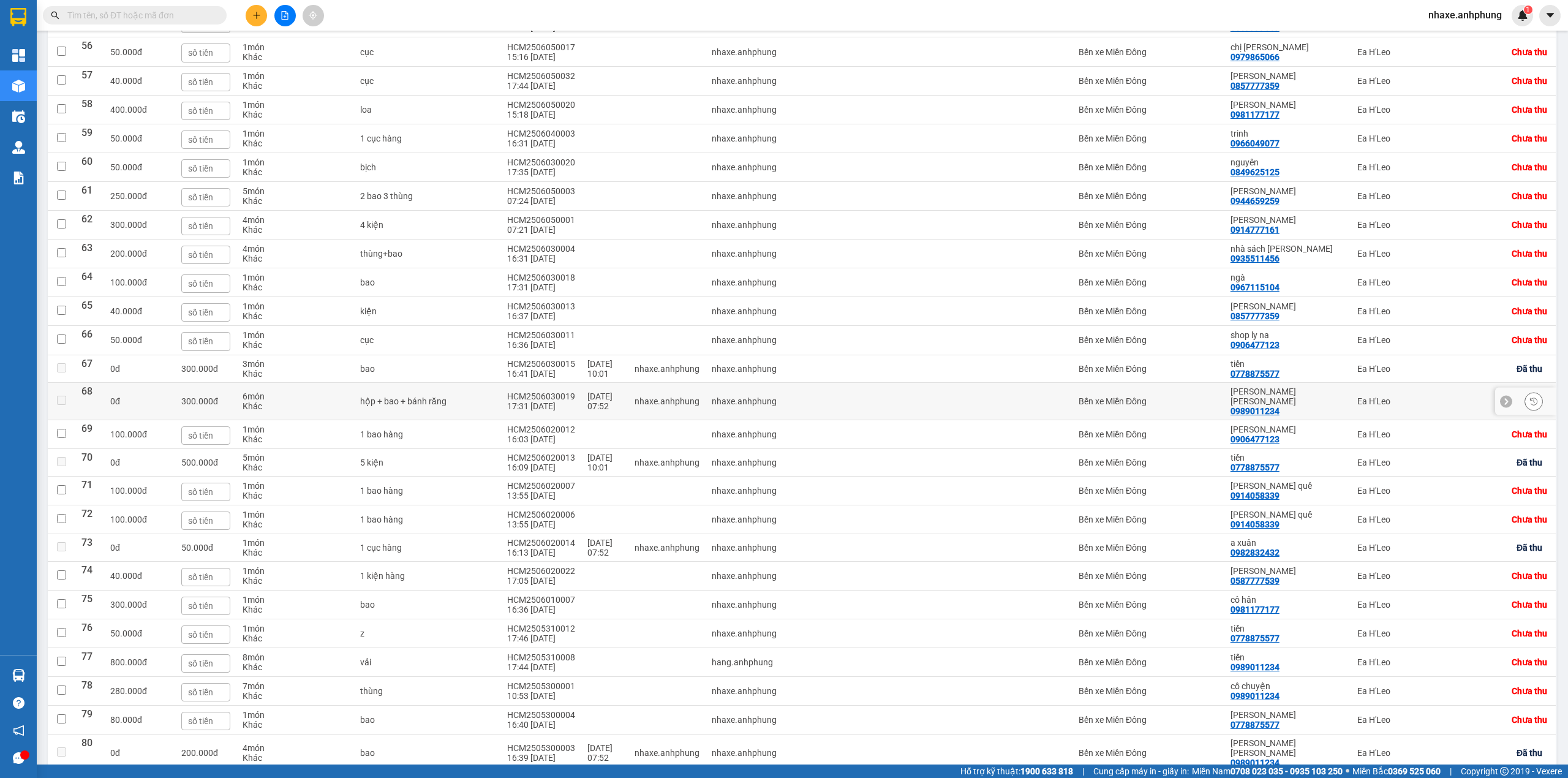
scroll to position [1693, 0]
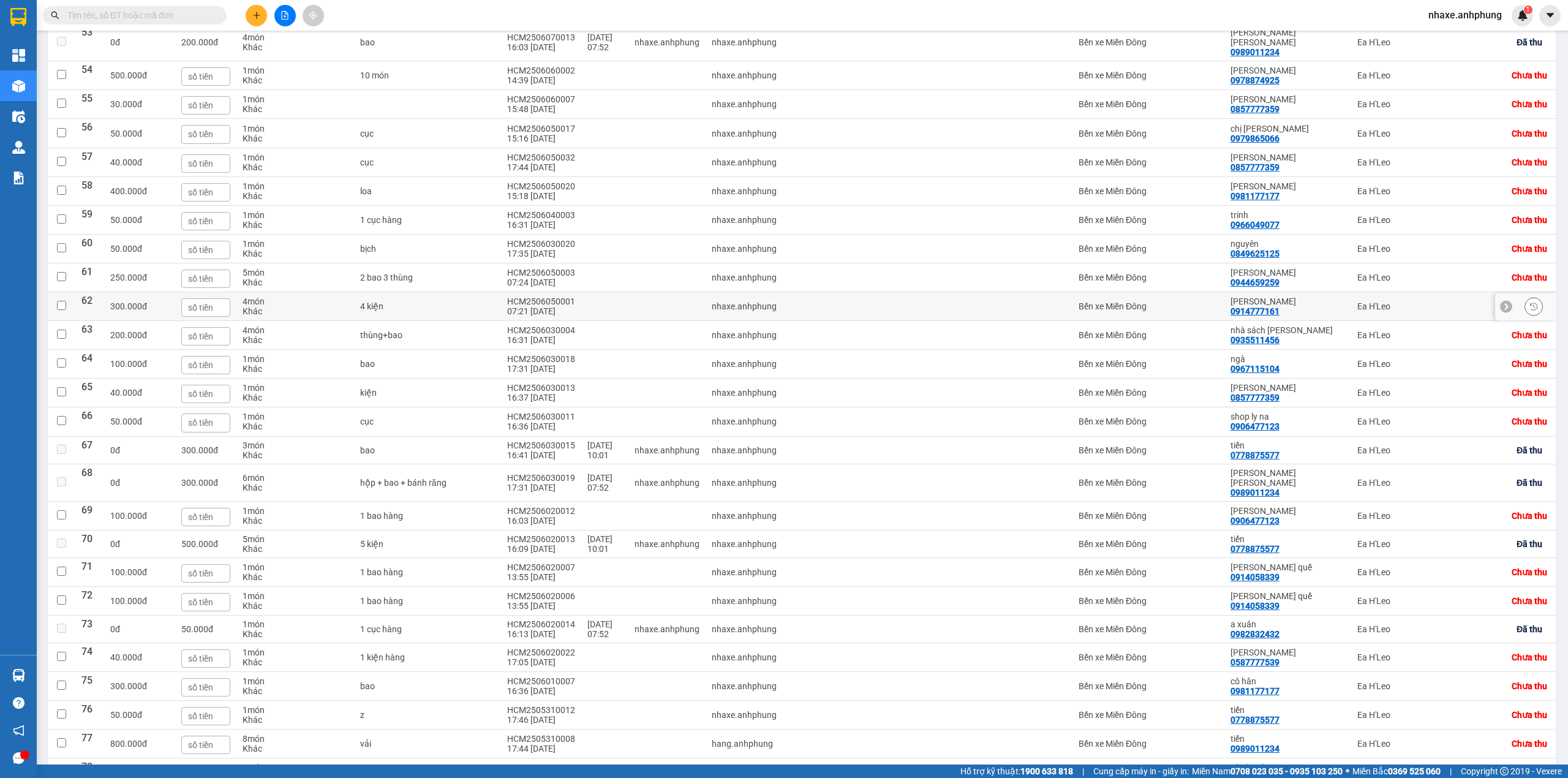
click at [1120, 321] on td "Bến xe Miền Đông" at bounding box center [1148, 306] width 152 height 29
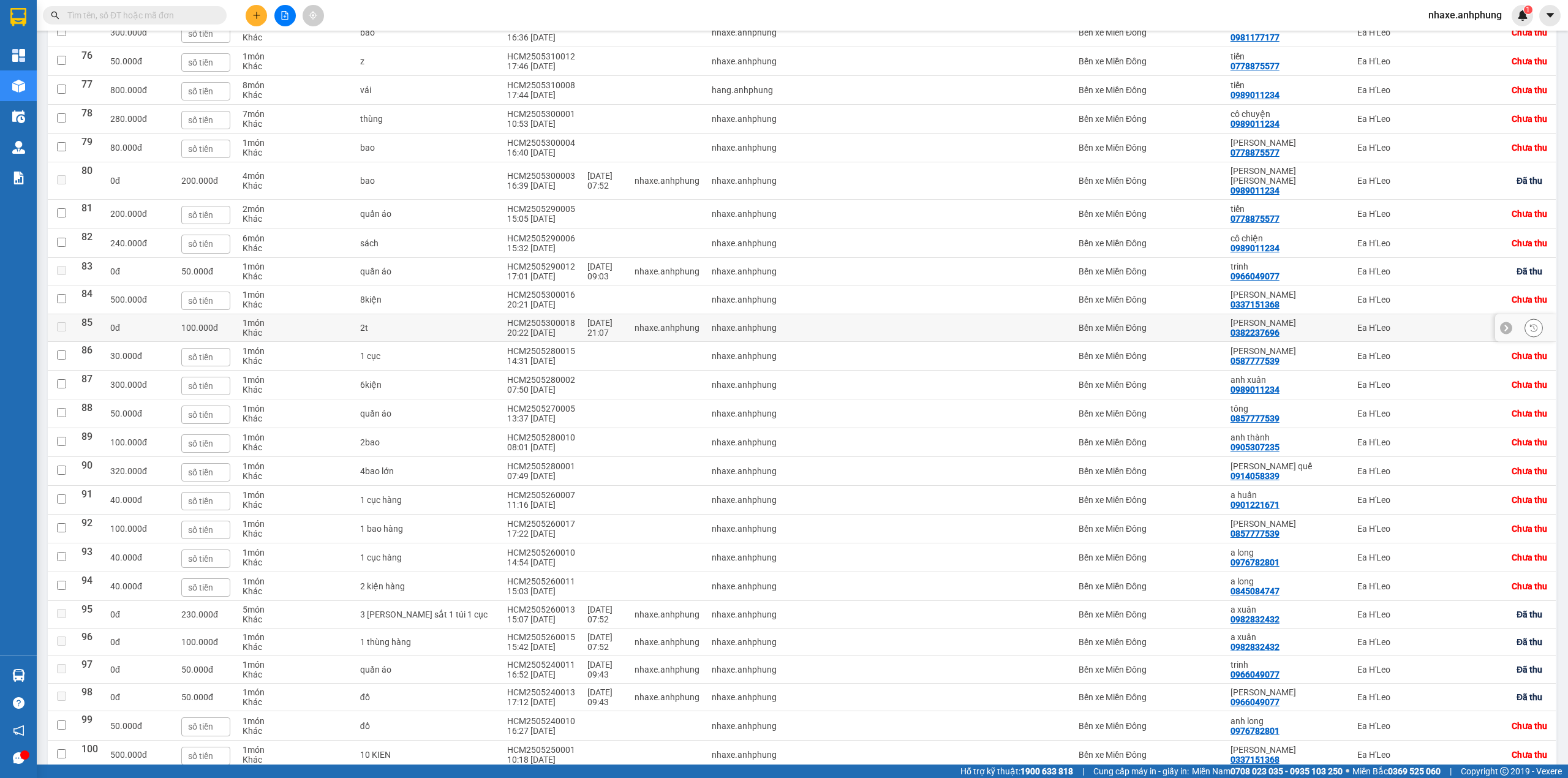
scroll to position [2428, 0]
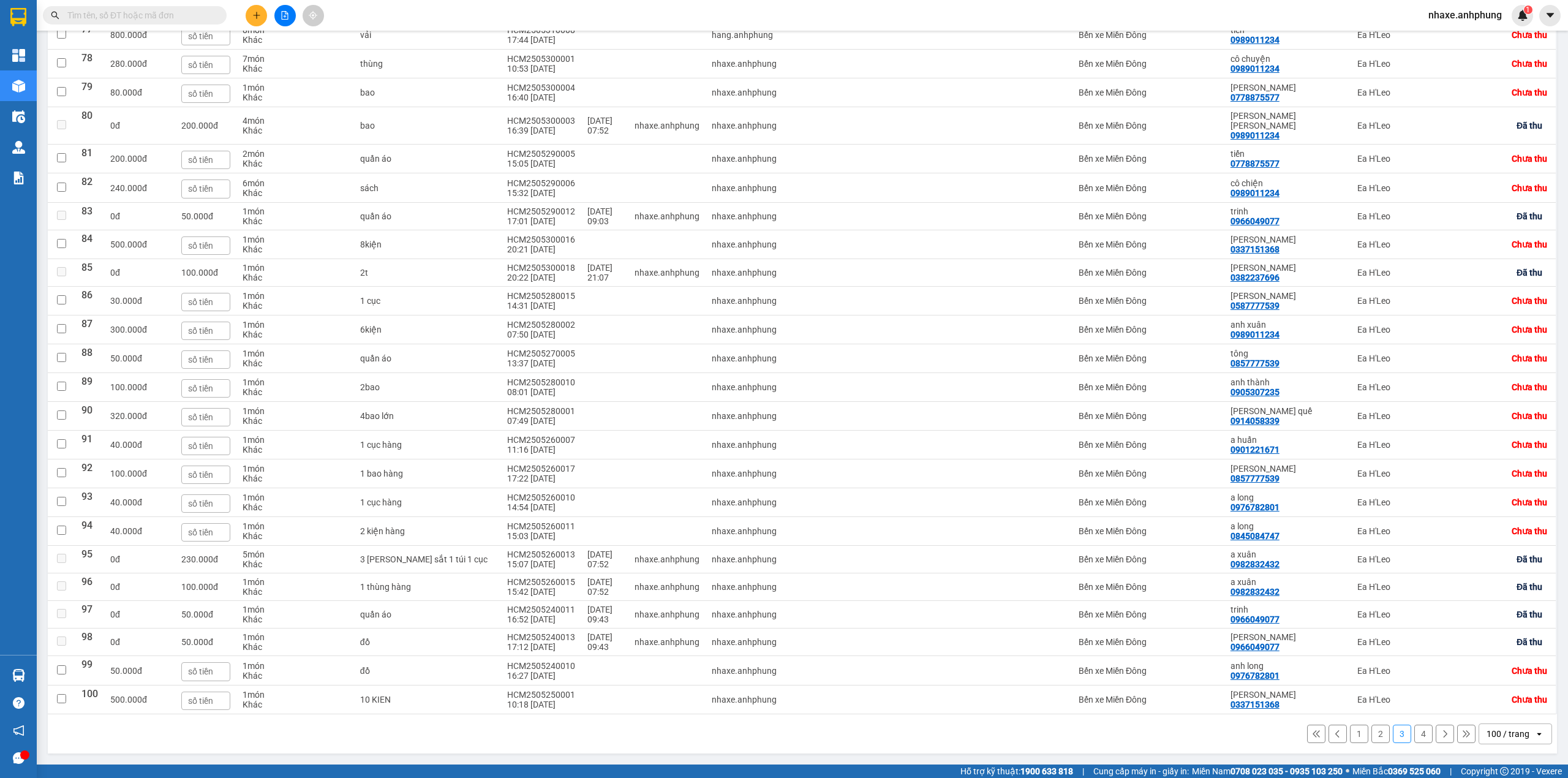
click at [1371, 736] on button "2" at bounding box center [1381, 734] width 19 height 19
checkbox input "false"
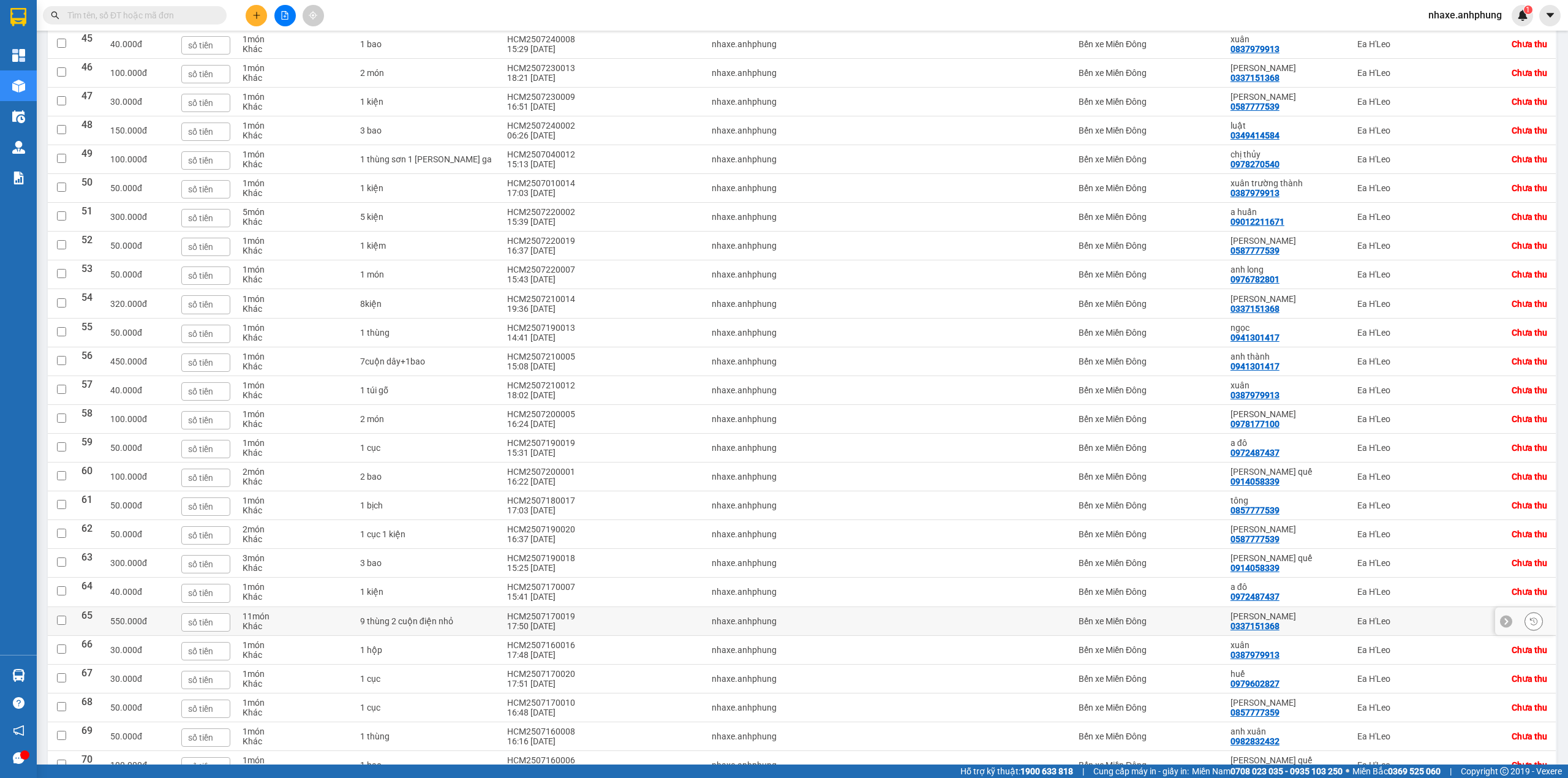
scroll to position [1386, 0]
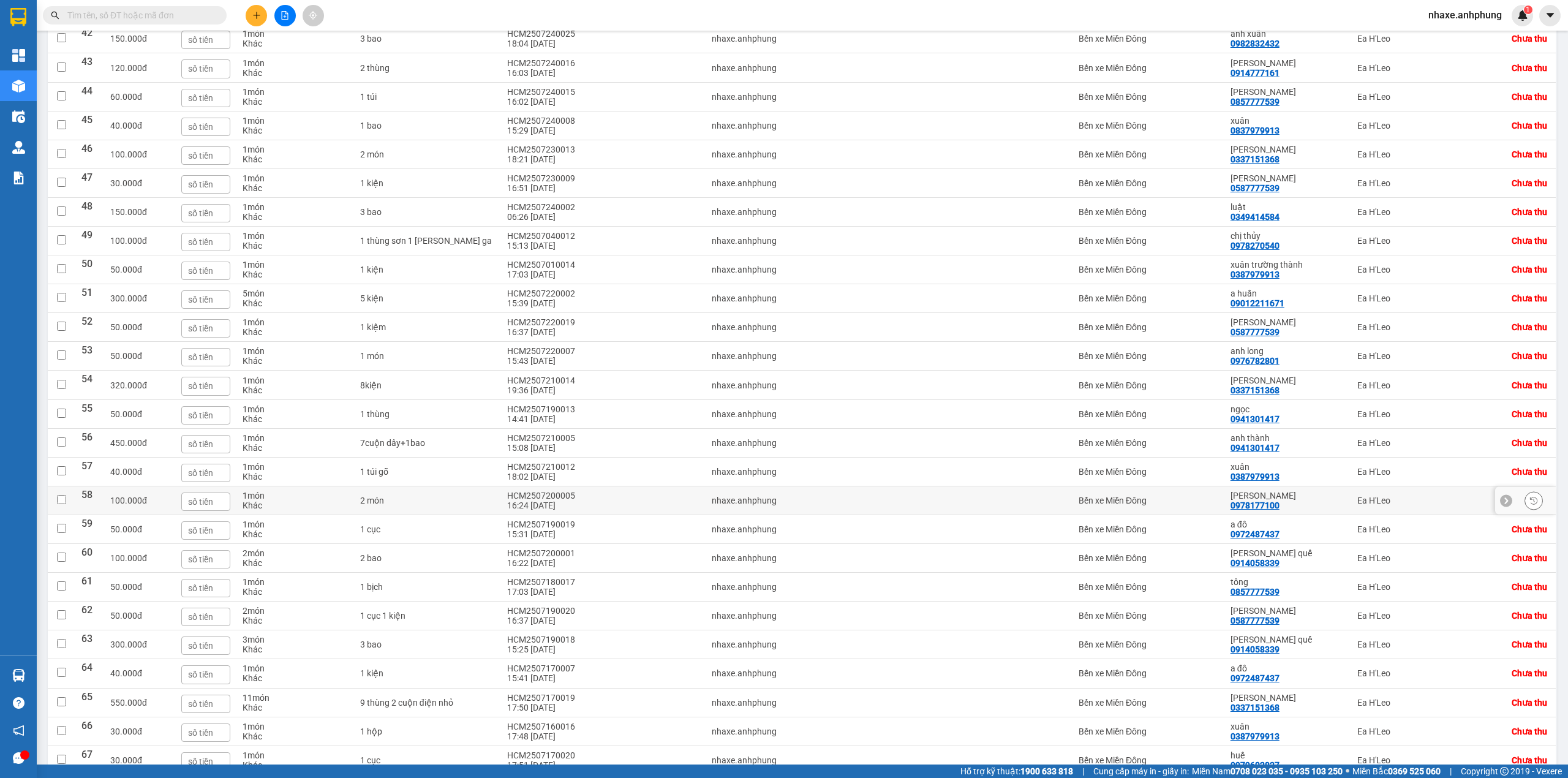
click at [1184, 505] on div "Bến xe Miền Đông" at bounding box center [1148, 500] width 140 height 10
checkbox input "true"
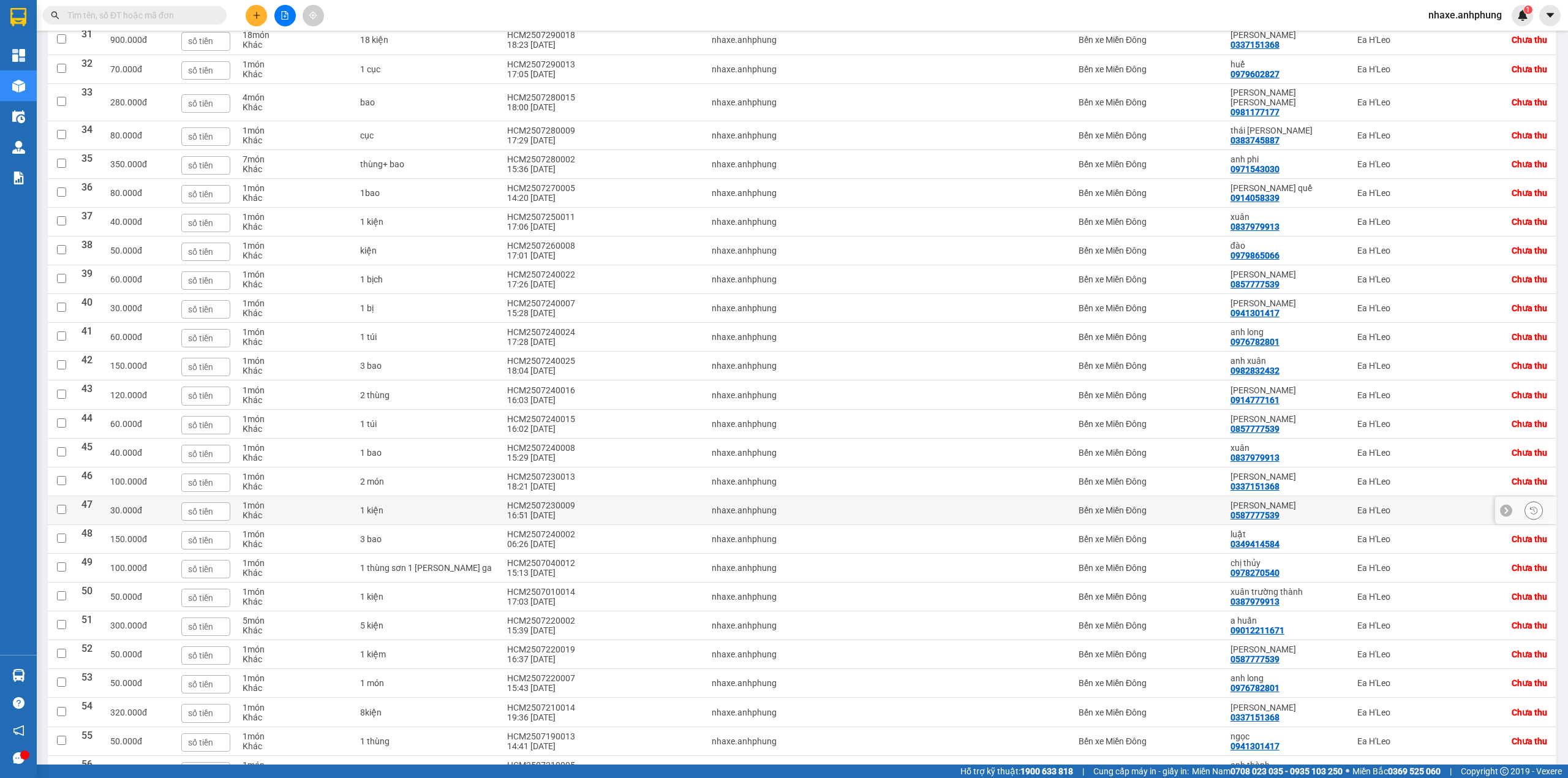
scroll to position [978, 0]
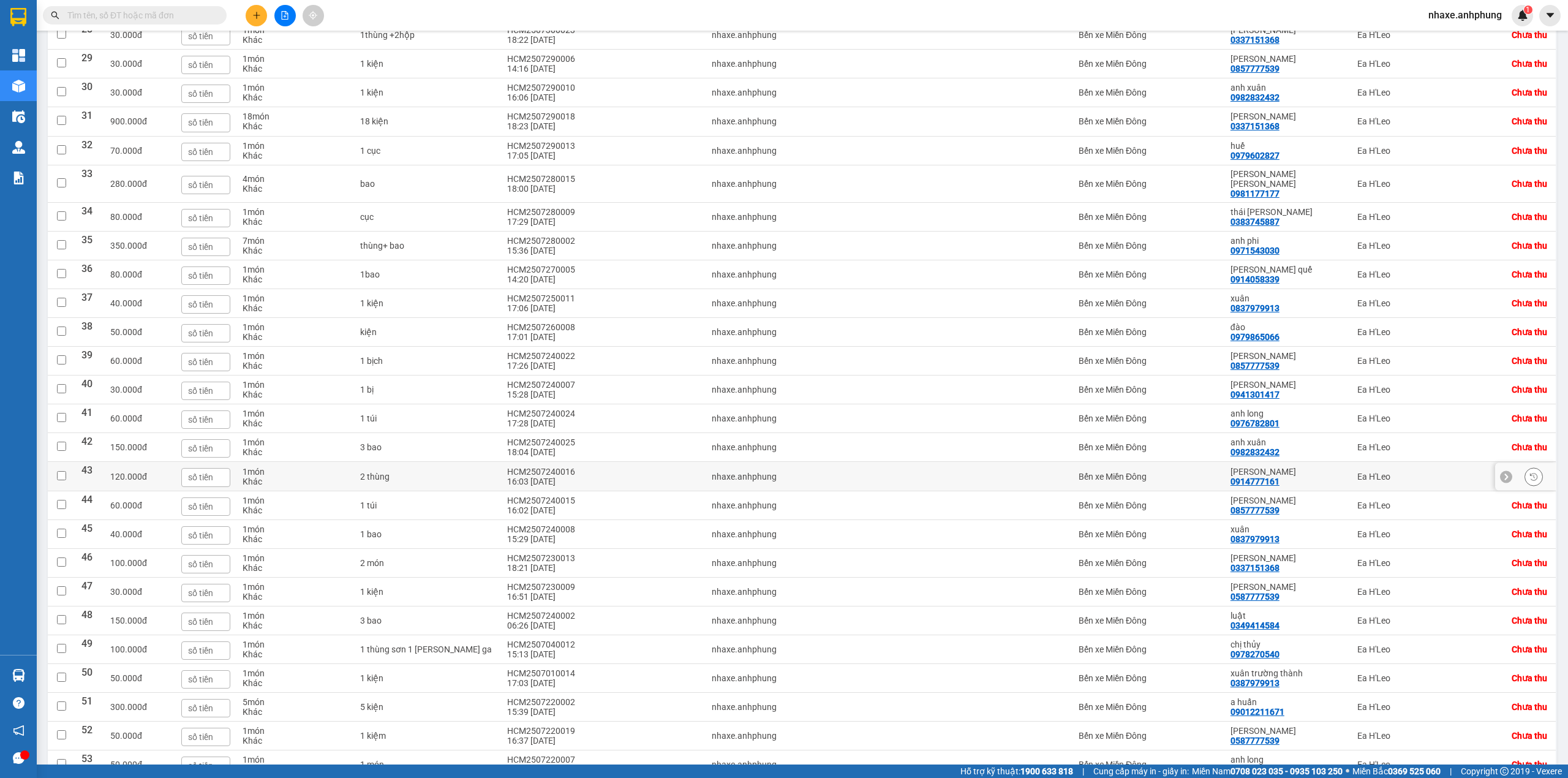
click at [1165, 481] on div "Bến xe Miền Đông" at bounding box center [1148, 477] width 140 height 10
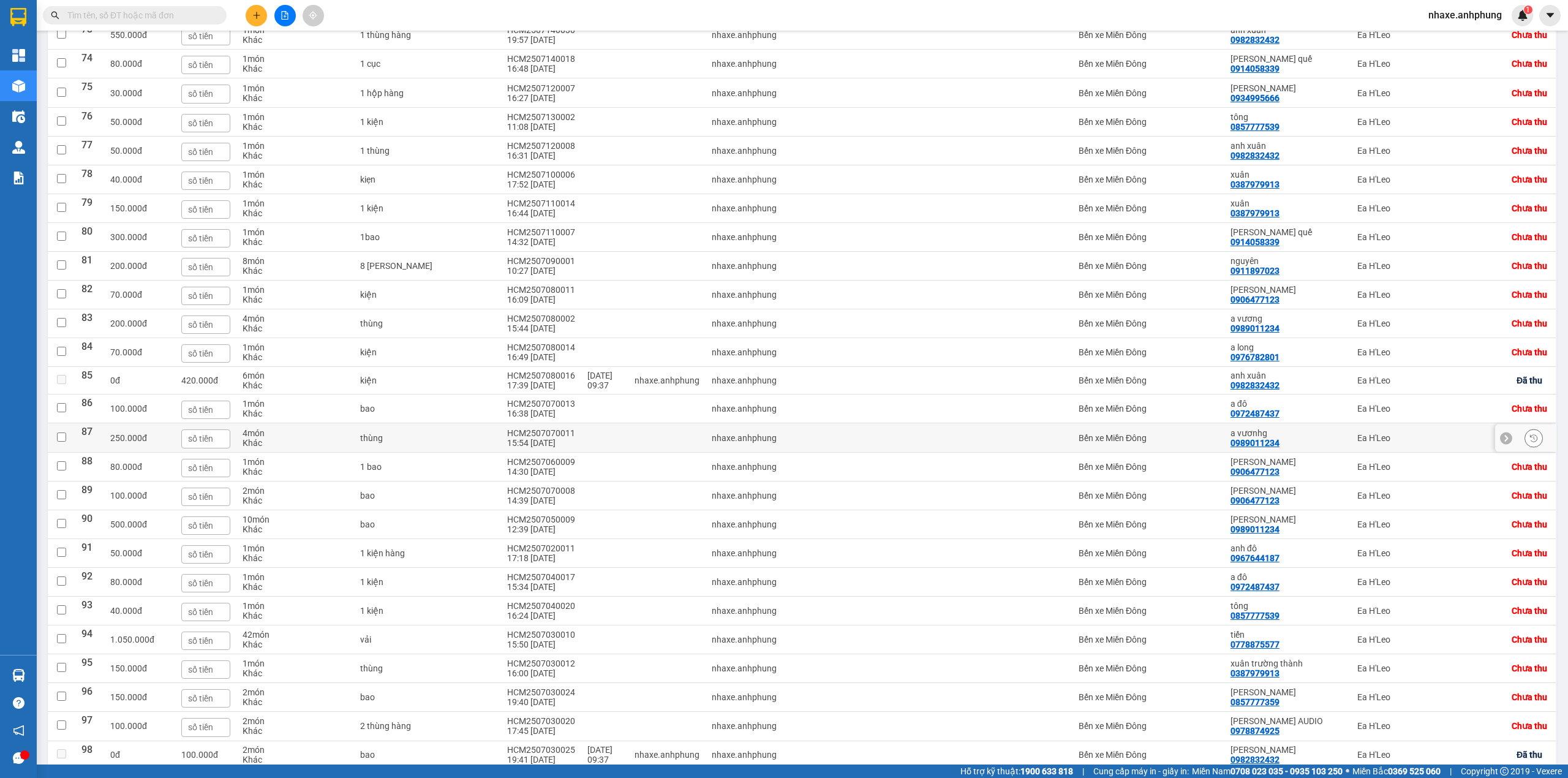
scroll to position [2448, 0]
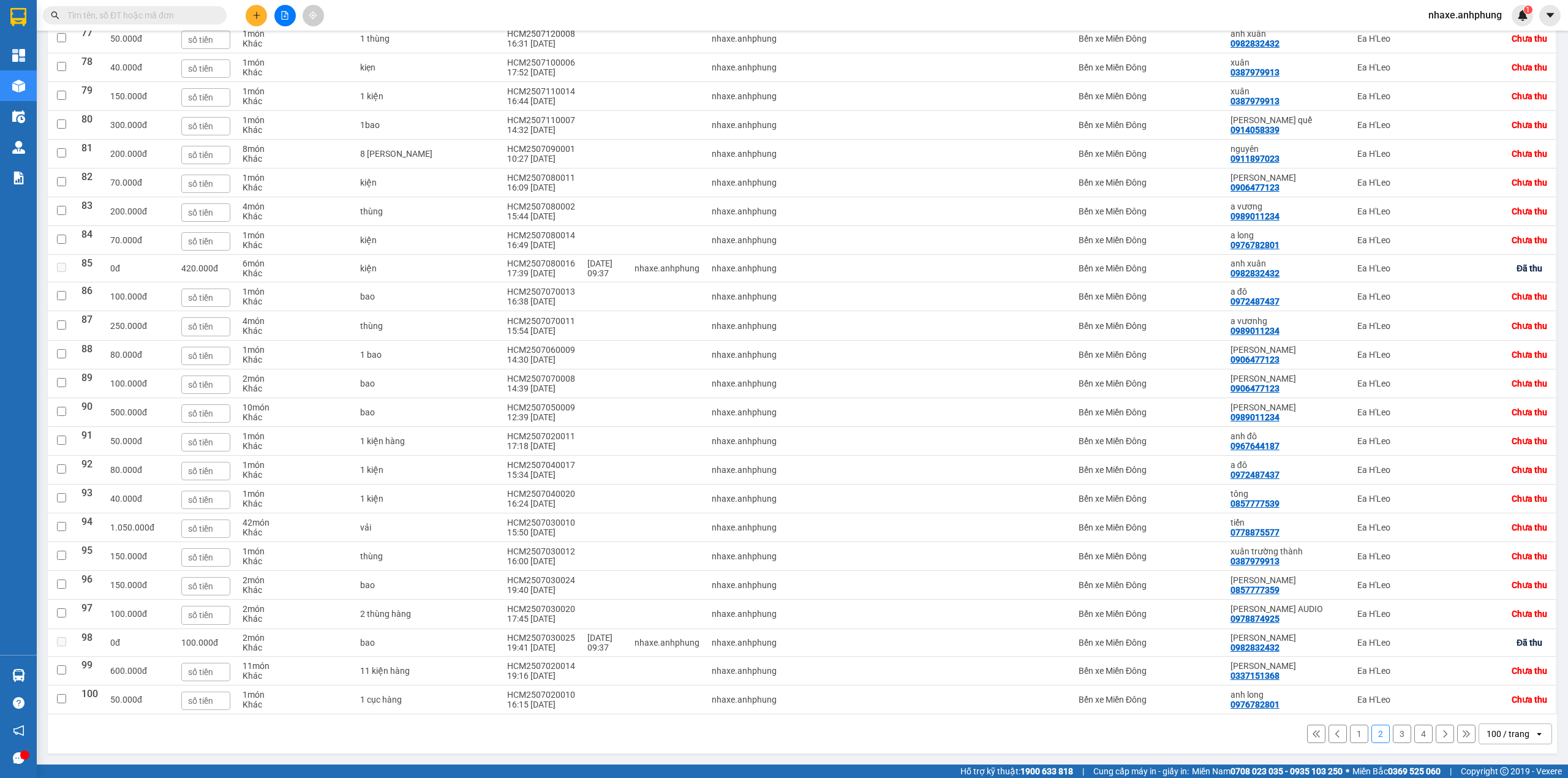
click at [1351, 737] on button "1" at bounding box center [1360, 734] width 19 height 19
checkbox input "false"
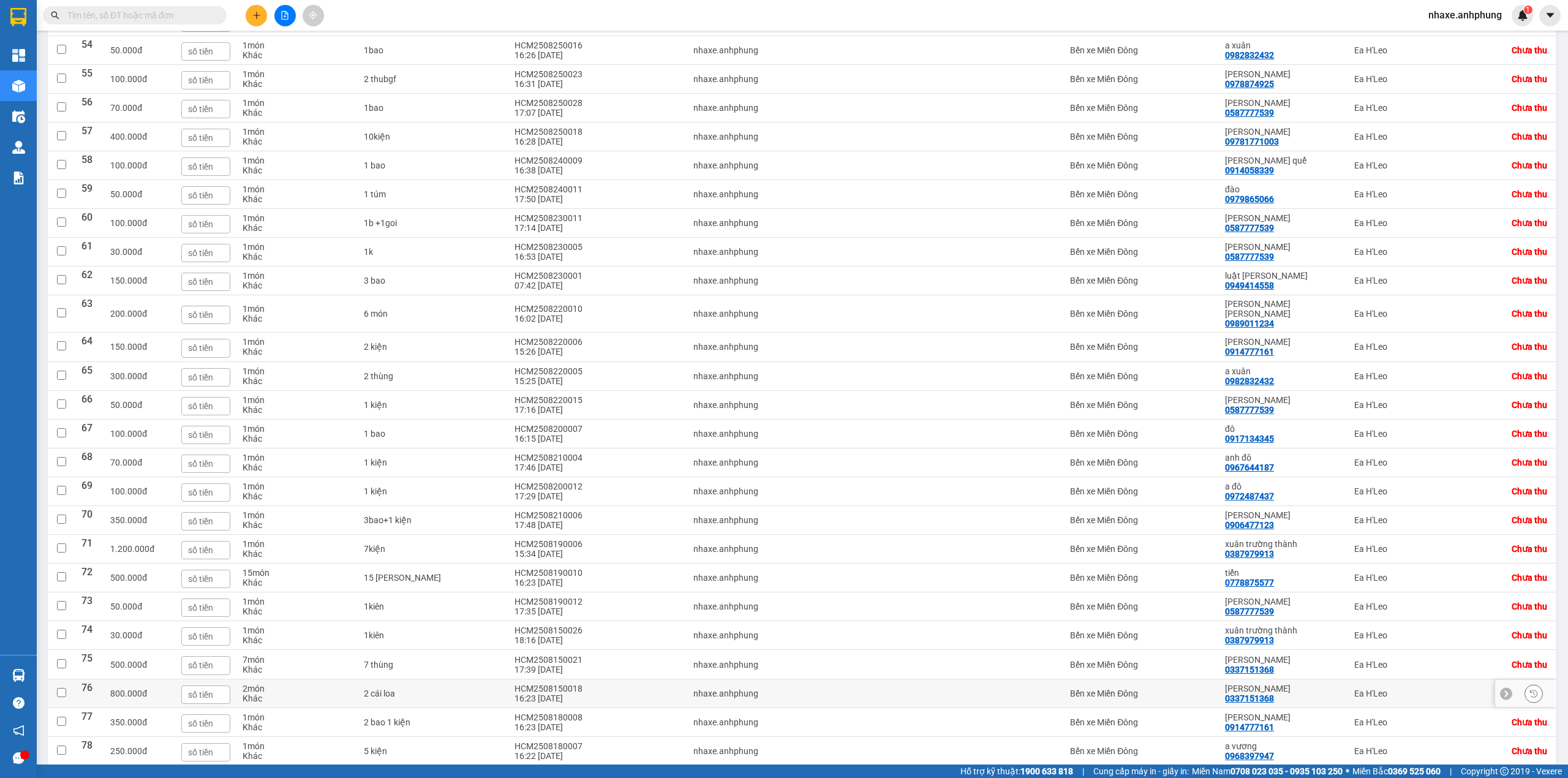
scroll to position [1549, 0]
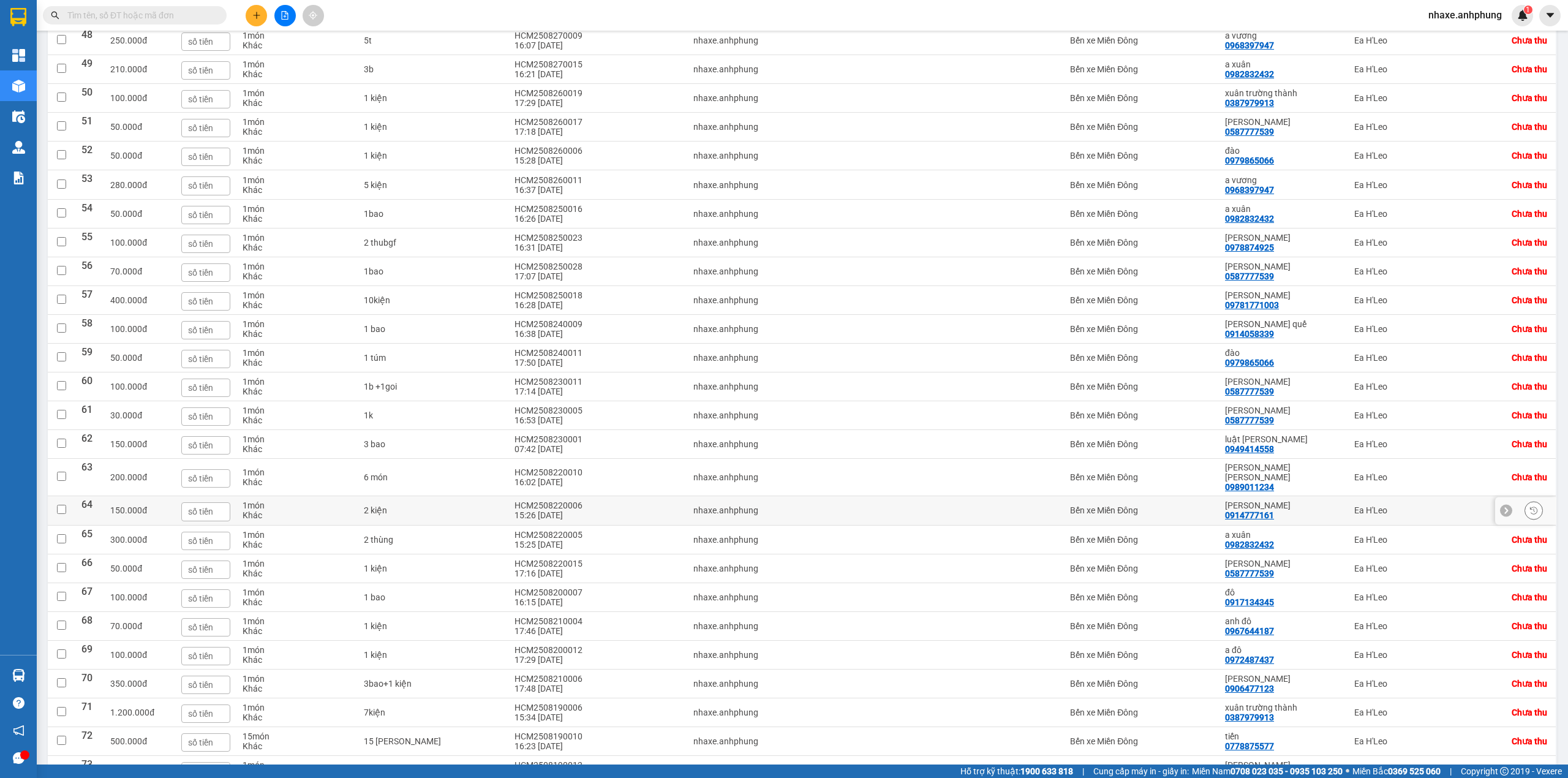
click at [1118, 525] on td "Bến xe Miền Đông" at bounding box center [1141, 510] width 155 height 29
checkbox input "true"
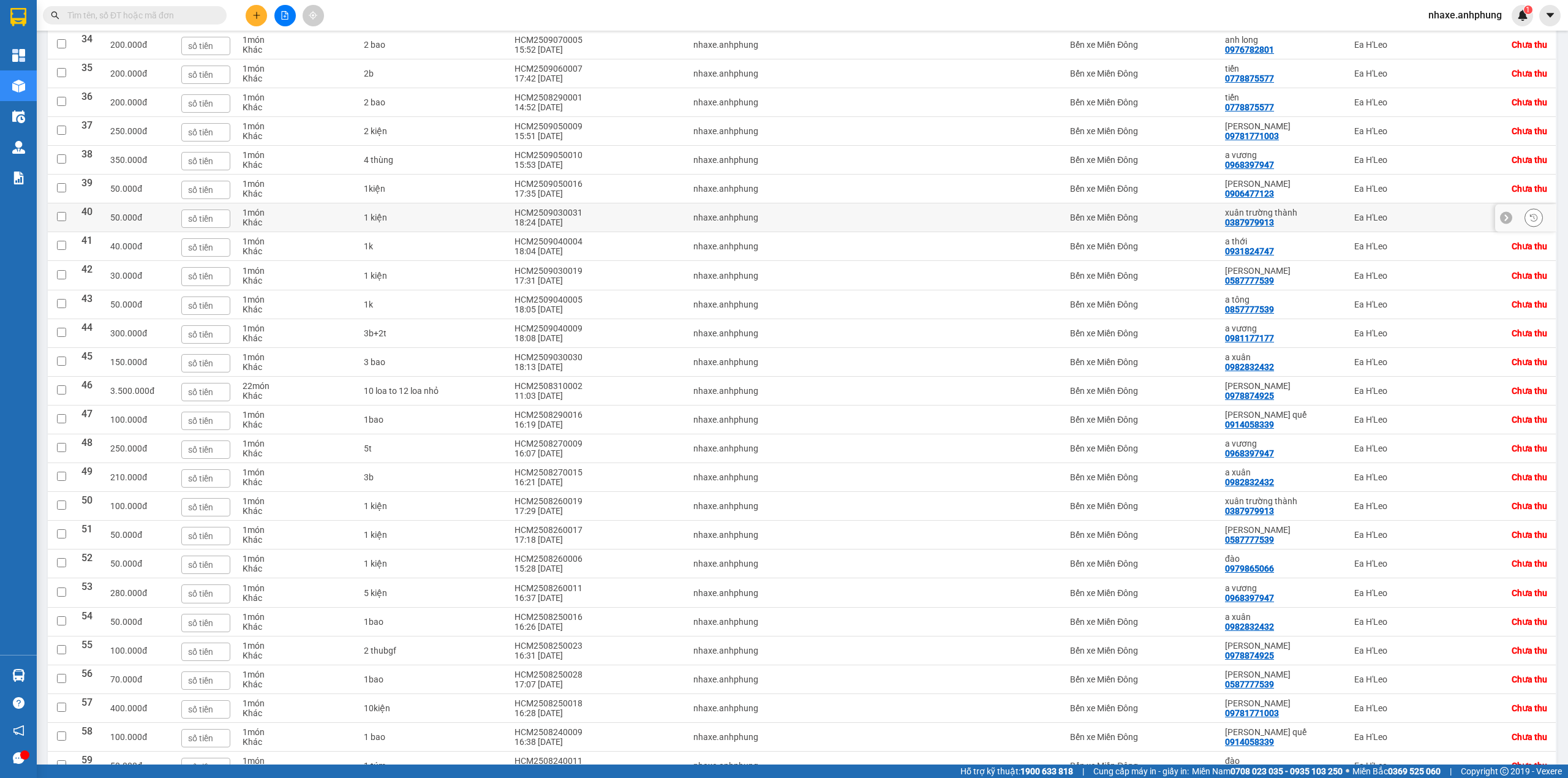
scroll to position [1059, 0]
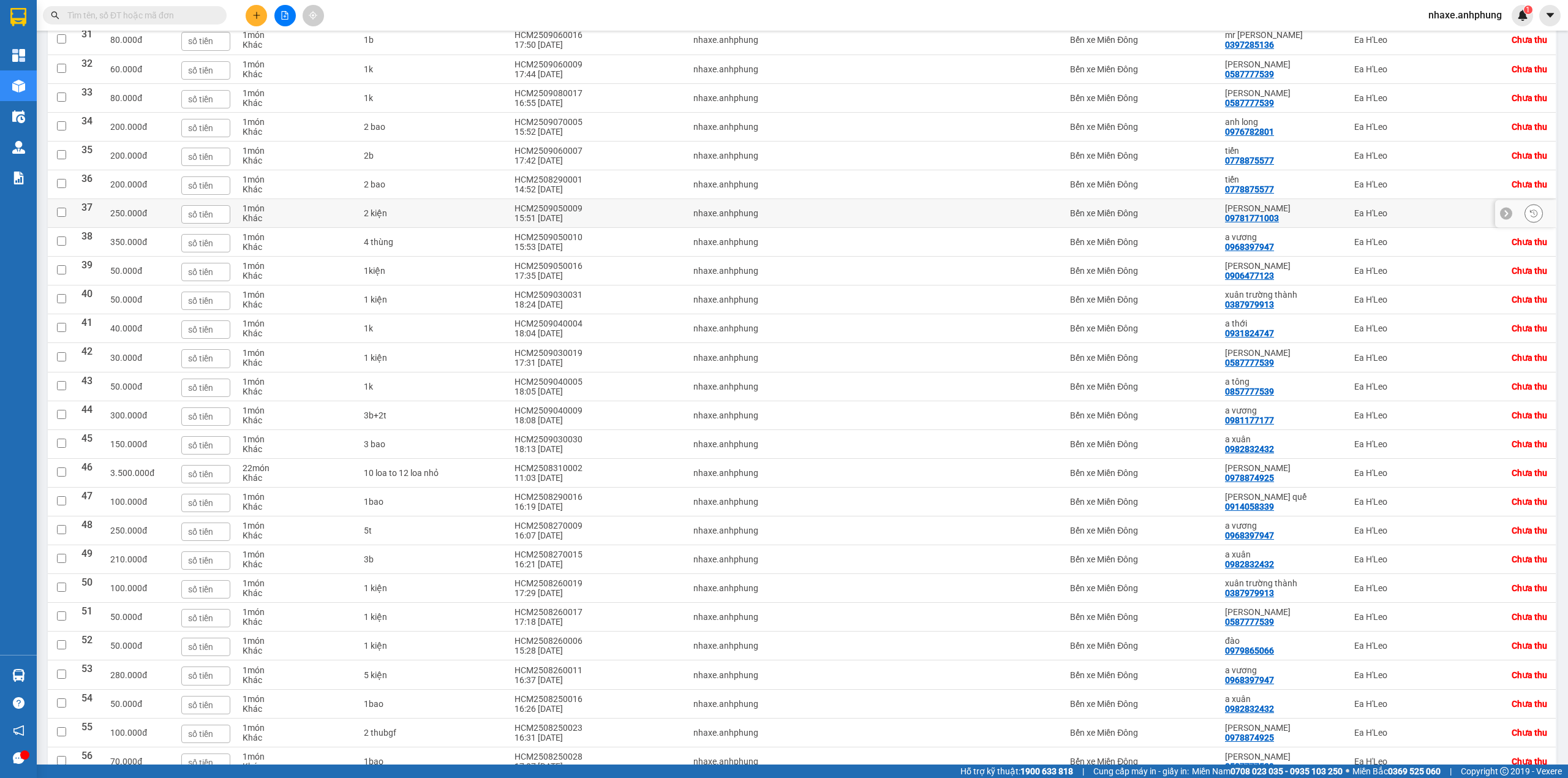
click at [1162, 218] on div "Bến xe Miền Đông" at bounding box center [1141, 213] width 143 height 10
checkbox input "true"
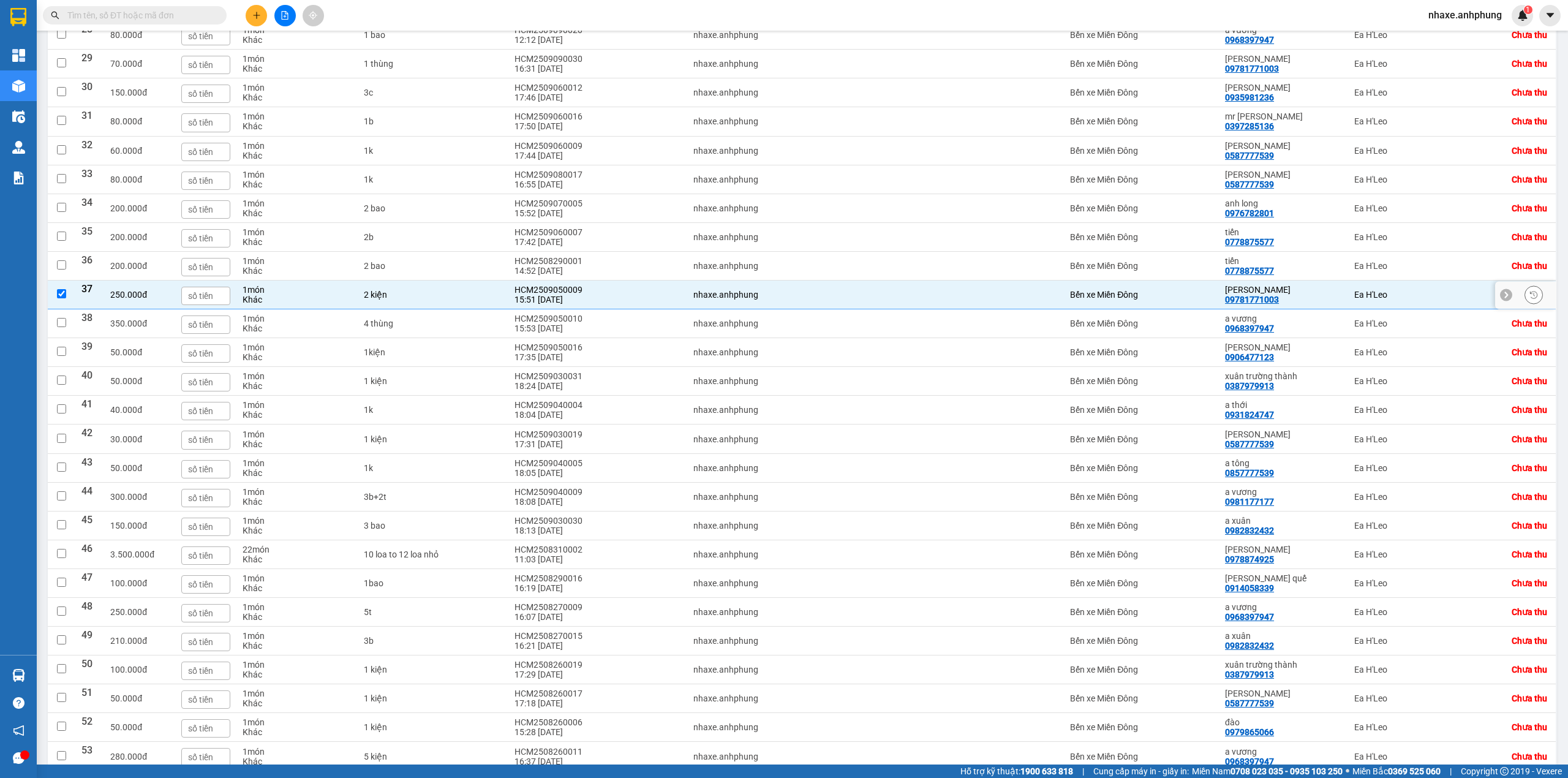
scroll to position [897, 0]
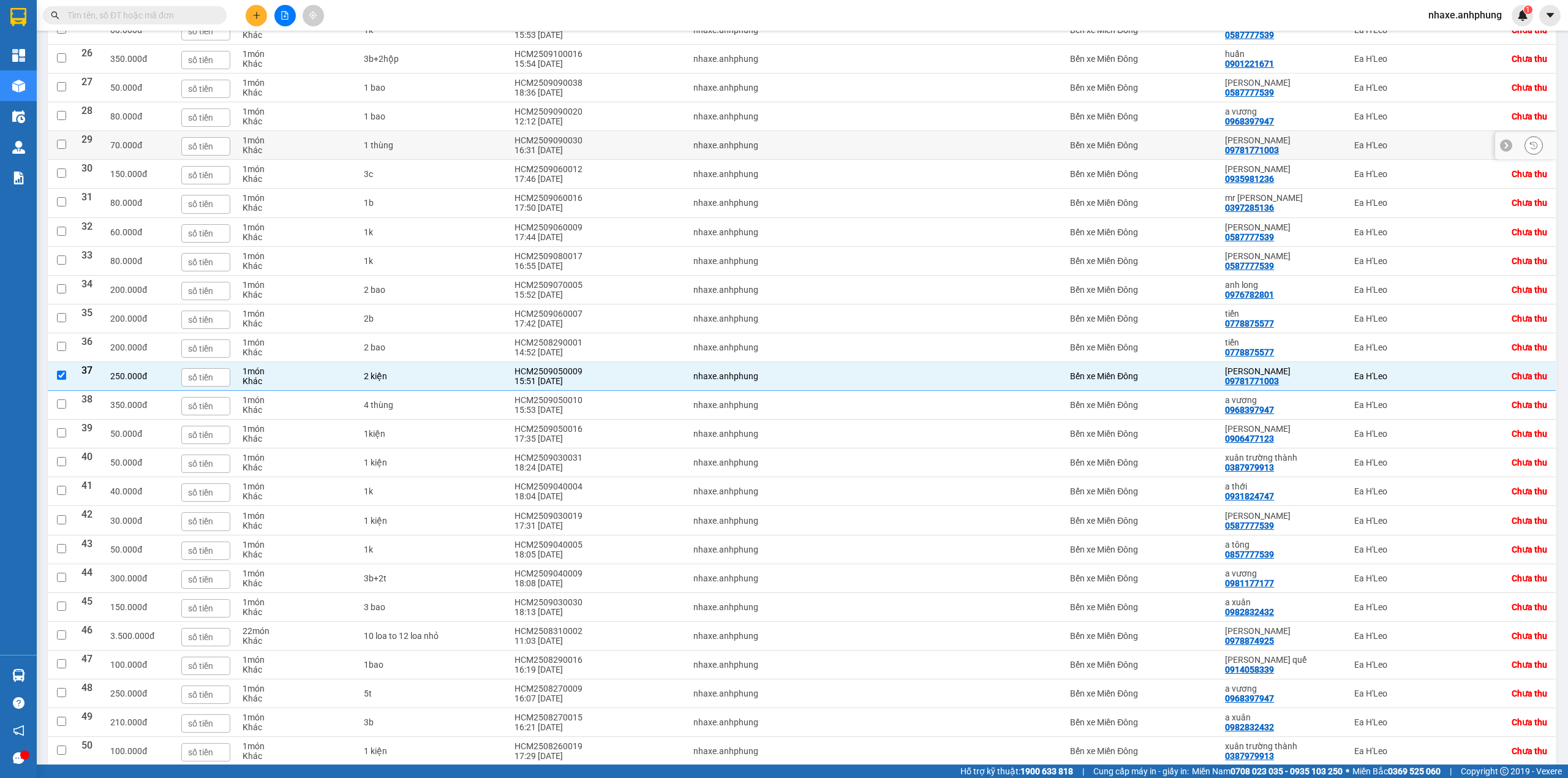
click at [1172, 150] on div "Bến xe Miền Đông" at bounding box center [1141, 145] width 143 height 10
checkbox input "true"
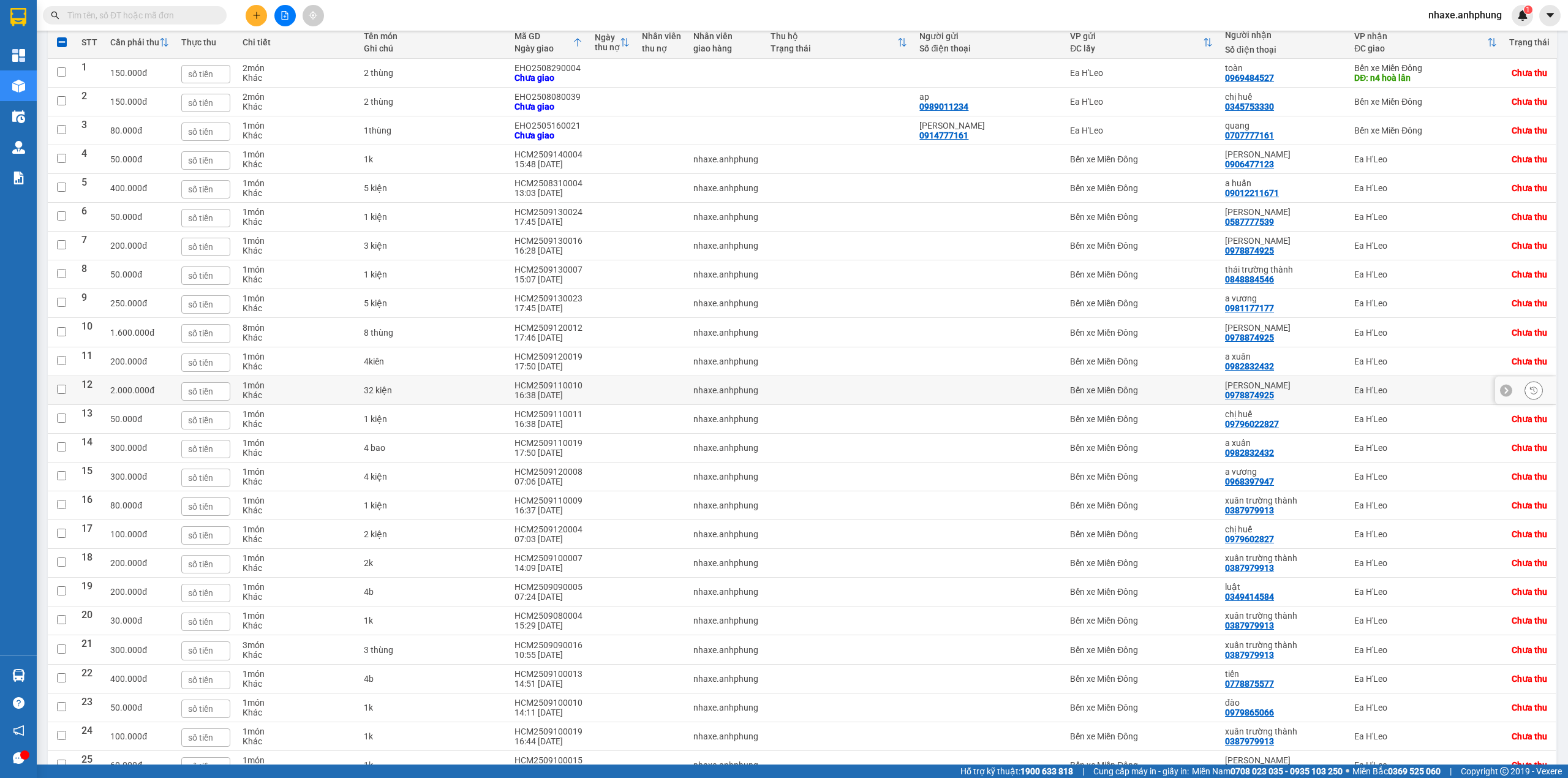
scroll to position [79, 0]
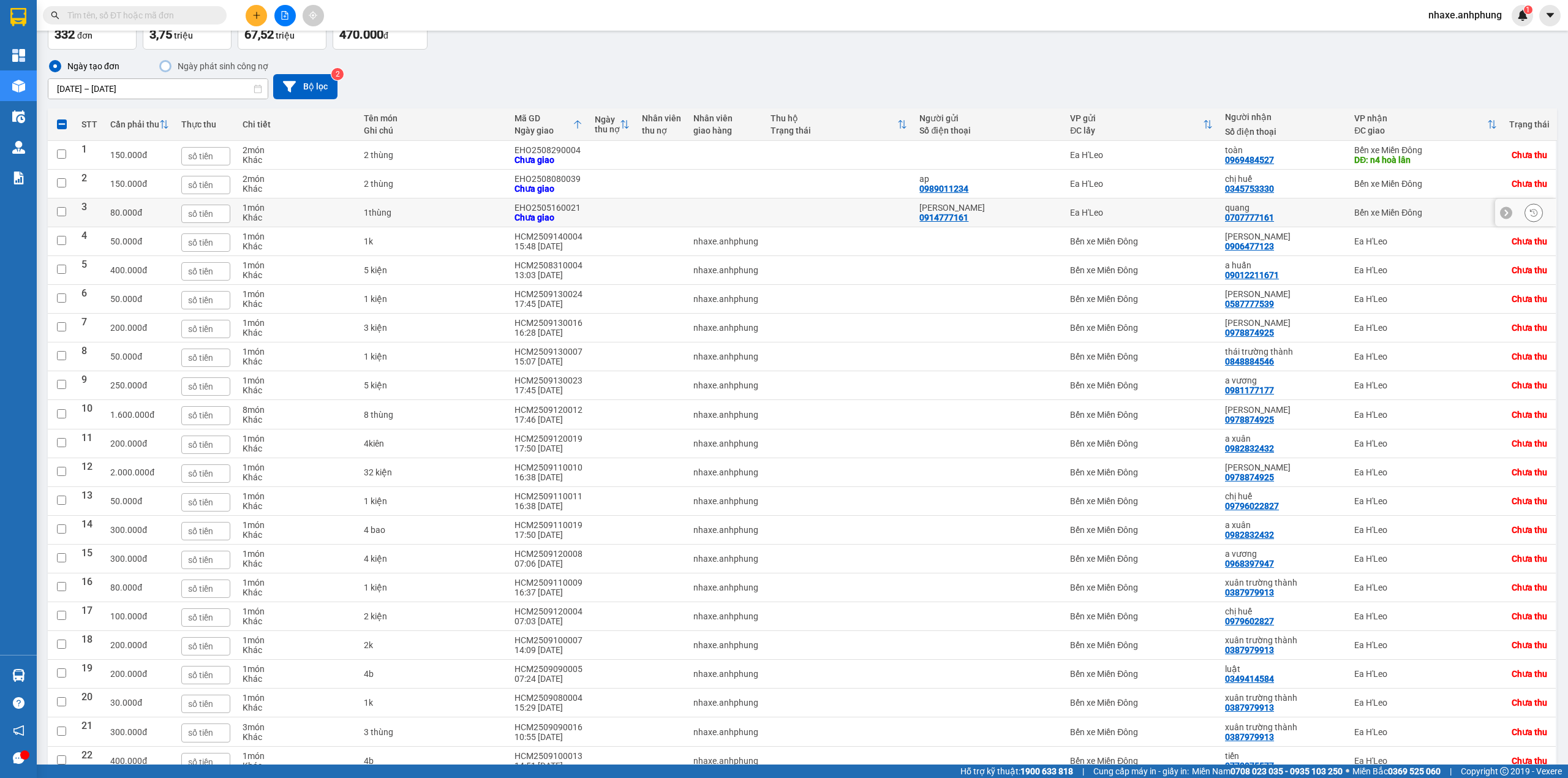
click at [1175, 213] on div "Ea H'Leo" at bounding box center [1141, 212] width 143 height 10
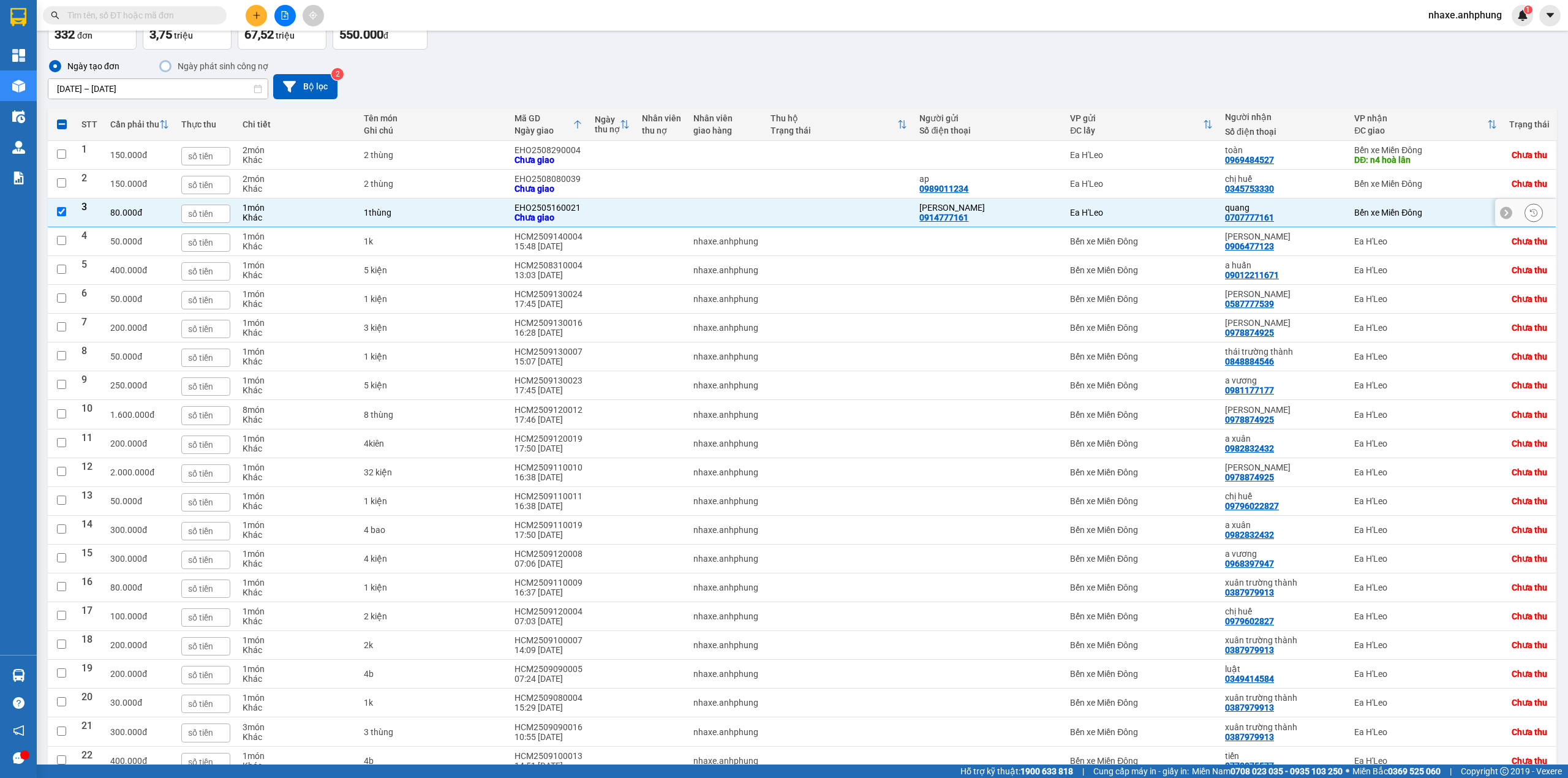
click at [1441, 210] on div "Bến xe Miền Đông" at bounding box center [1425, 212] width 143 height 10
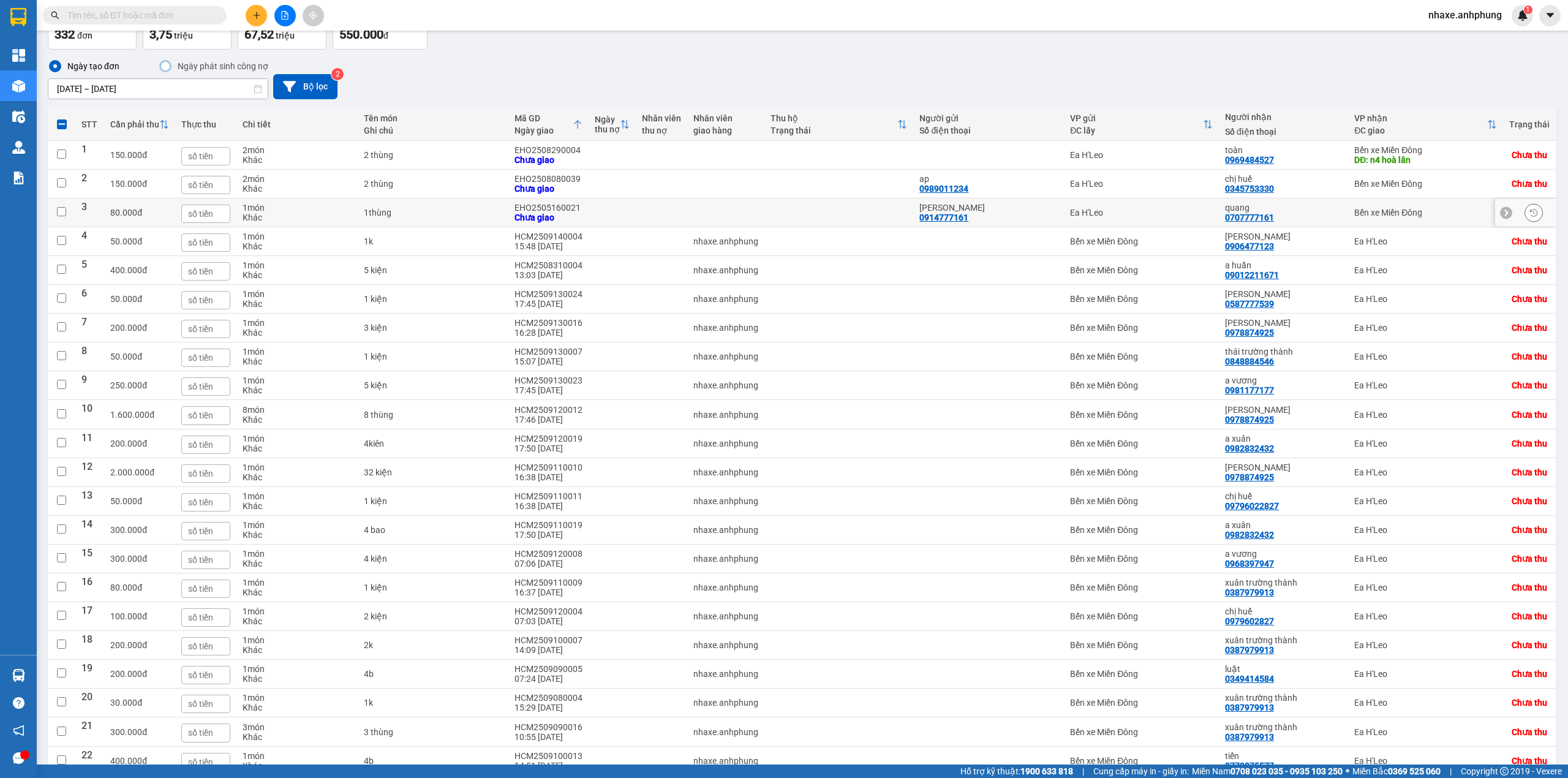
checkbox input "false"
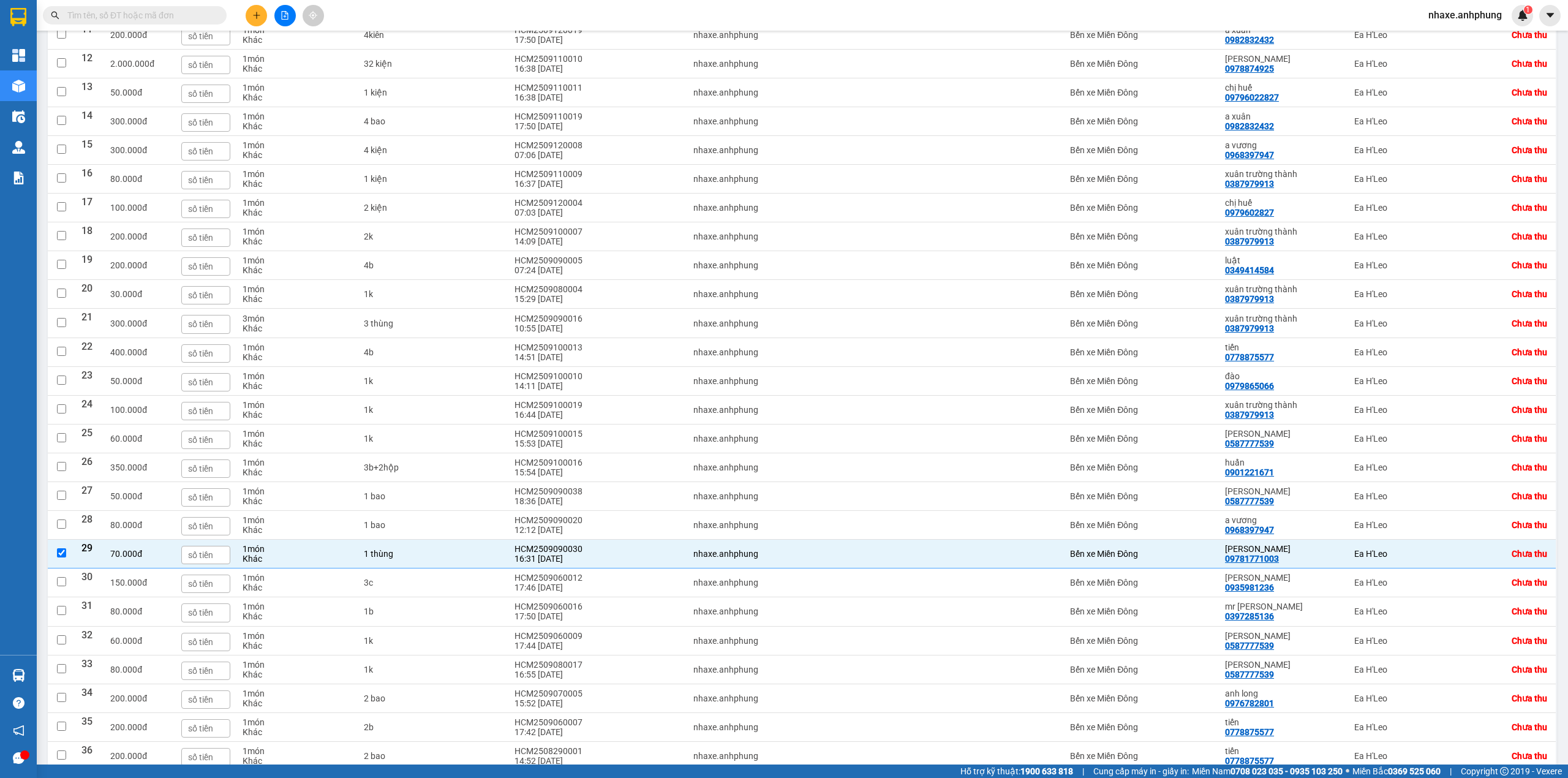
scroll to position [0, 0]
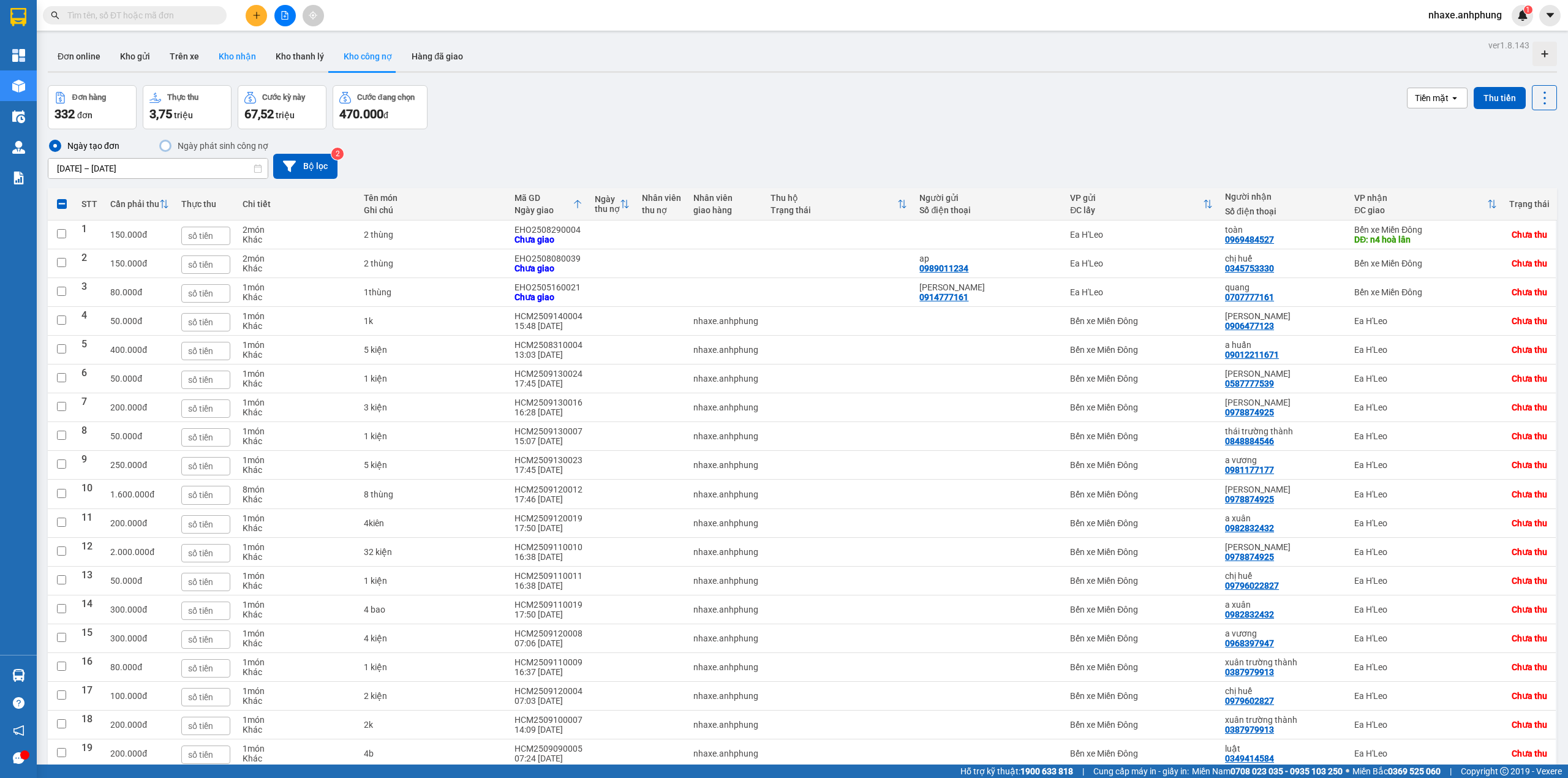
click at [246, 62] on button "Kho nhận" at bounding box center [238, 56] width 57 height 29
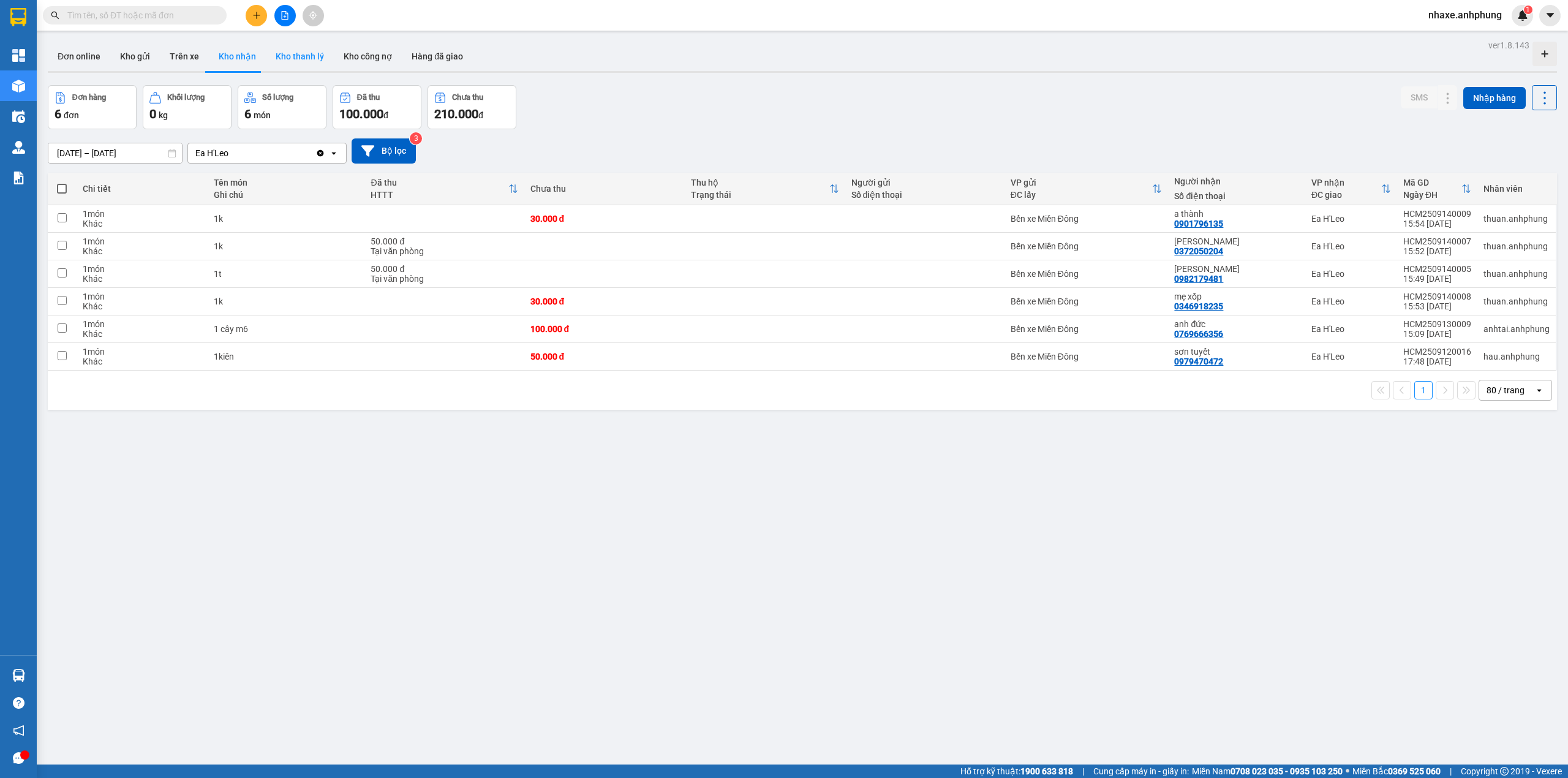
click at [294, 56] on button "Kho thanh lý" at bounding box center [300, 56] width 68 height 29
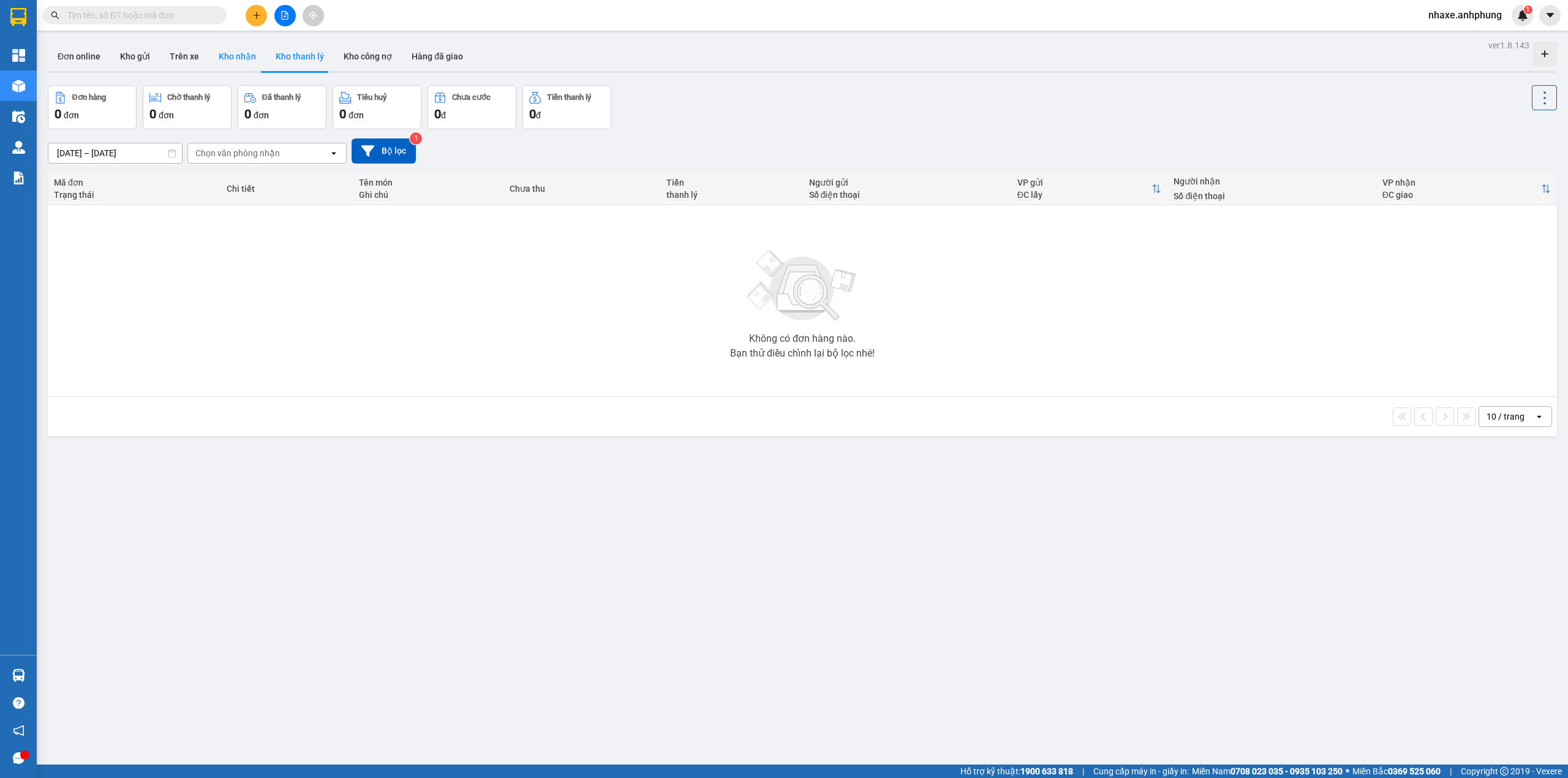
click at [231, 66] on button "Kho nhận" at bounding box center [238, 56] width 57 height 29
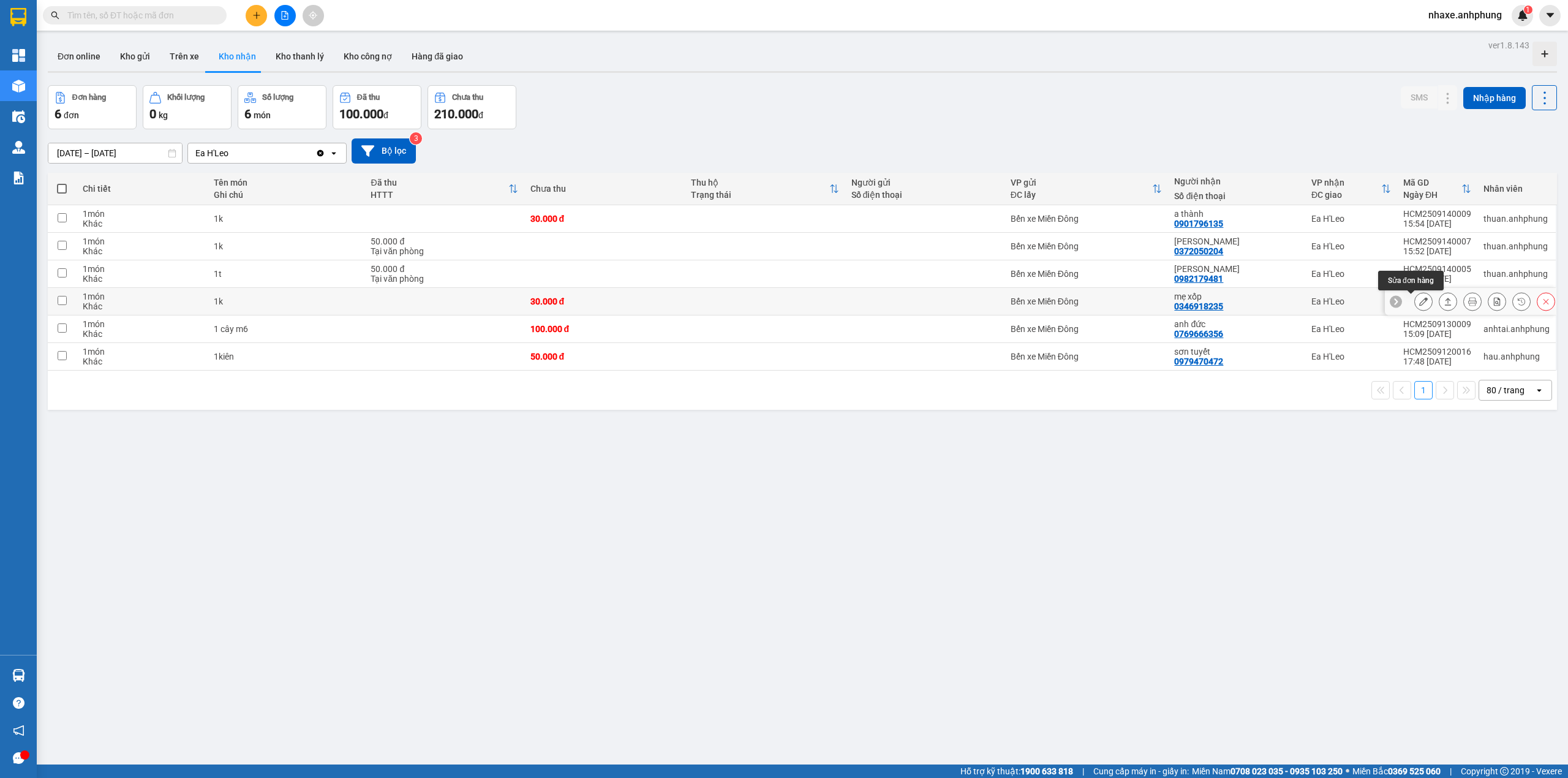
click at [1419, 301] on icon at bounding box center [1423, 301] width 8 height 8
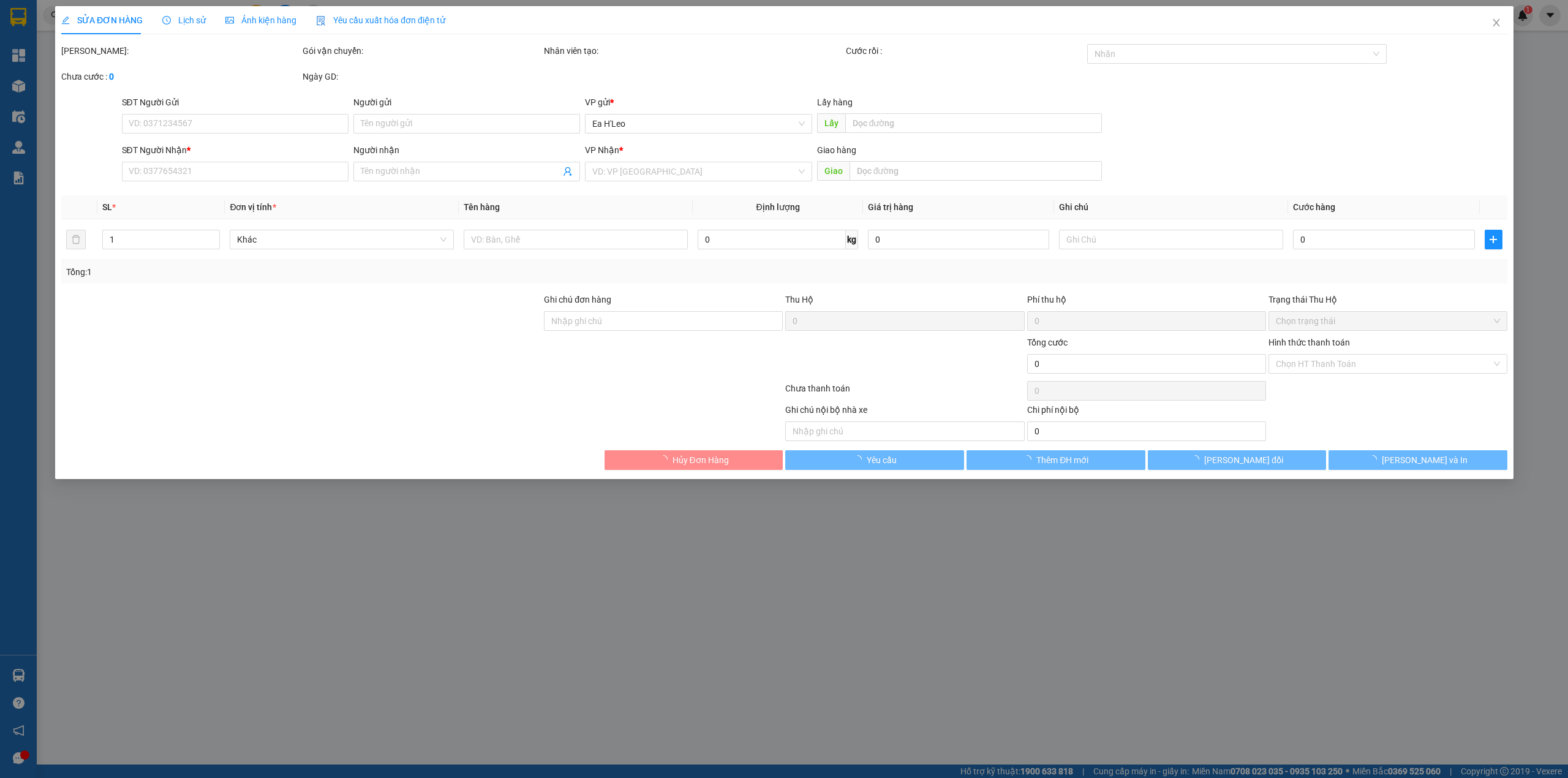
type input "0346918235"
type input "mẹ xốp"
type input "30.000"
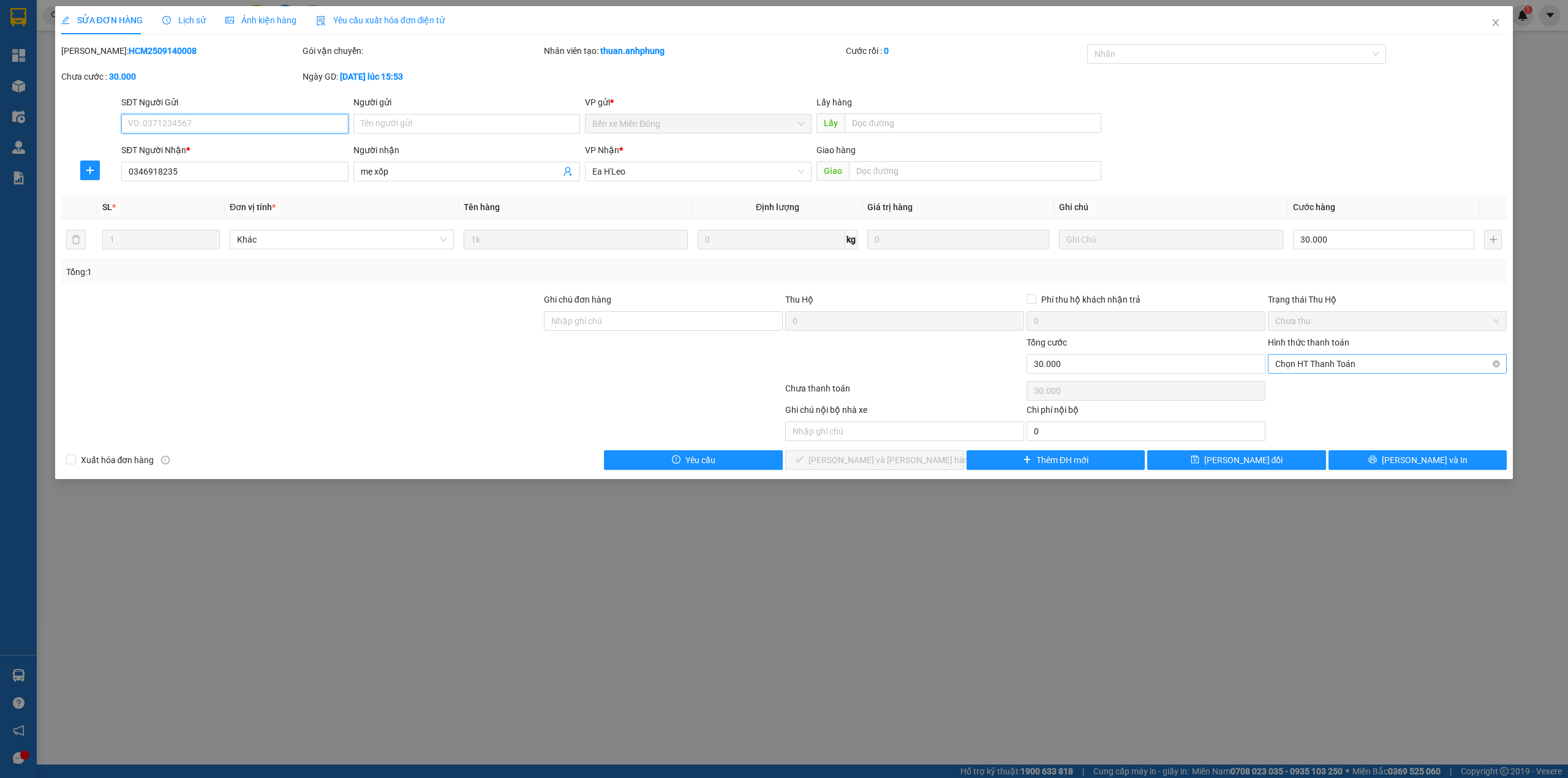
click at [1351, 368] on span "Chọn HT Thanh Toán" at bounding box center [1388, 364] width 224 height 19
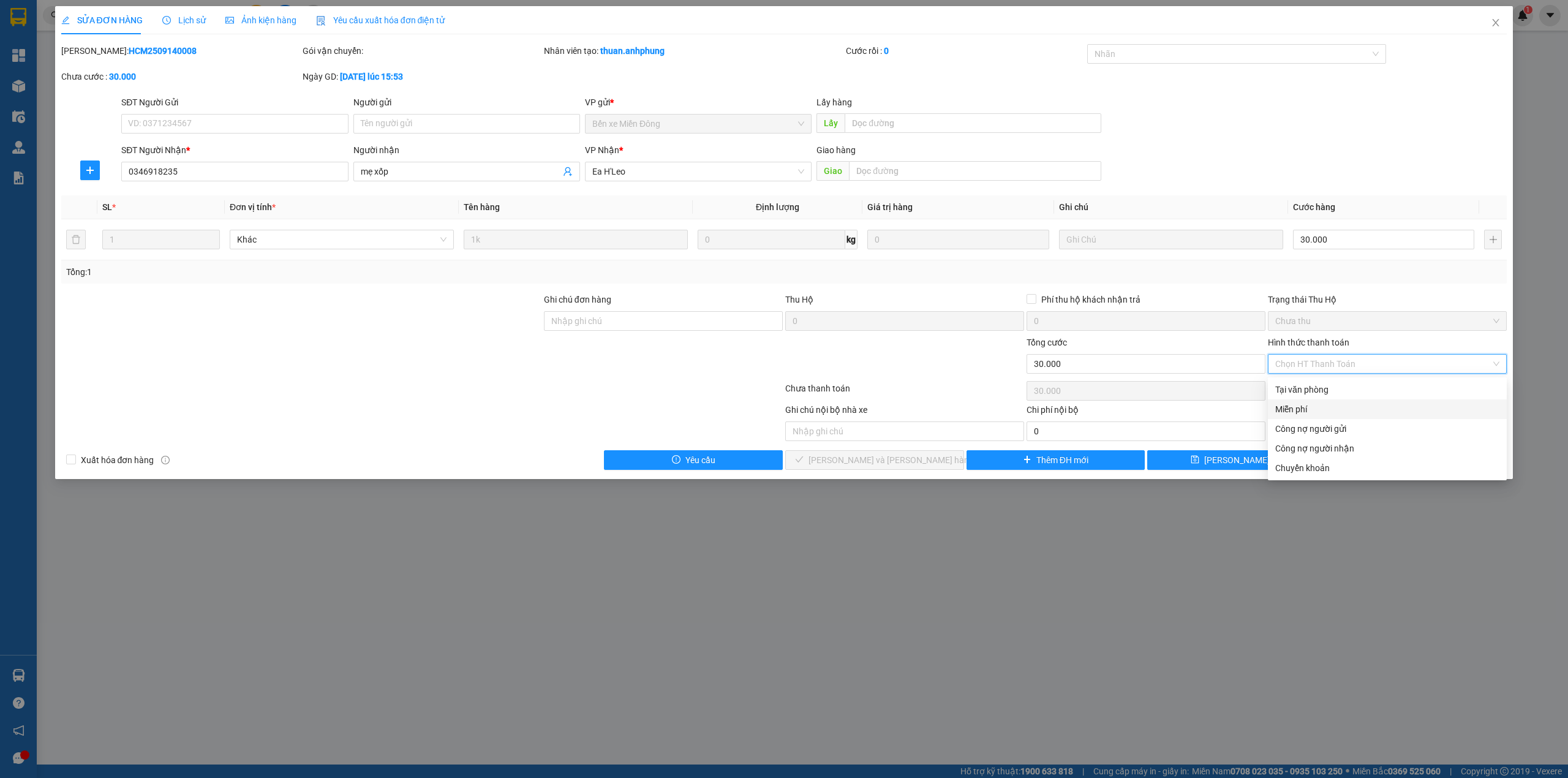
click at [1311, 403] on div "Miễn phí" at bounding box center [1388, 409] width 224 height 13
type input "0"
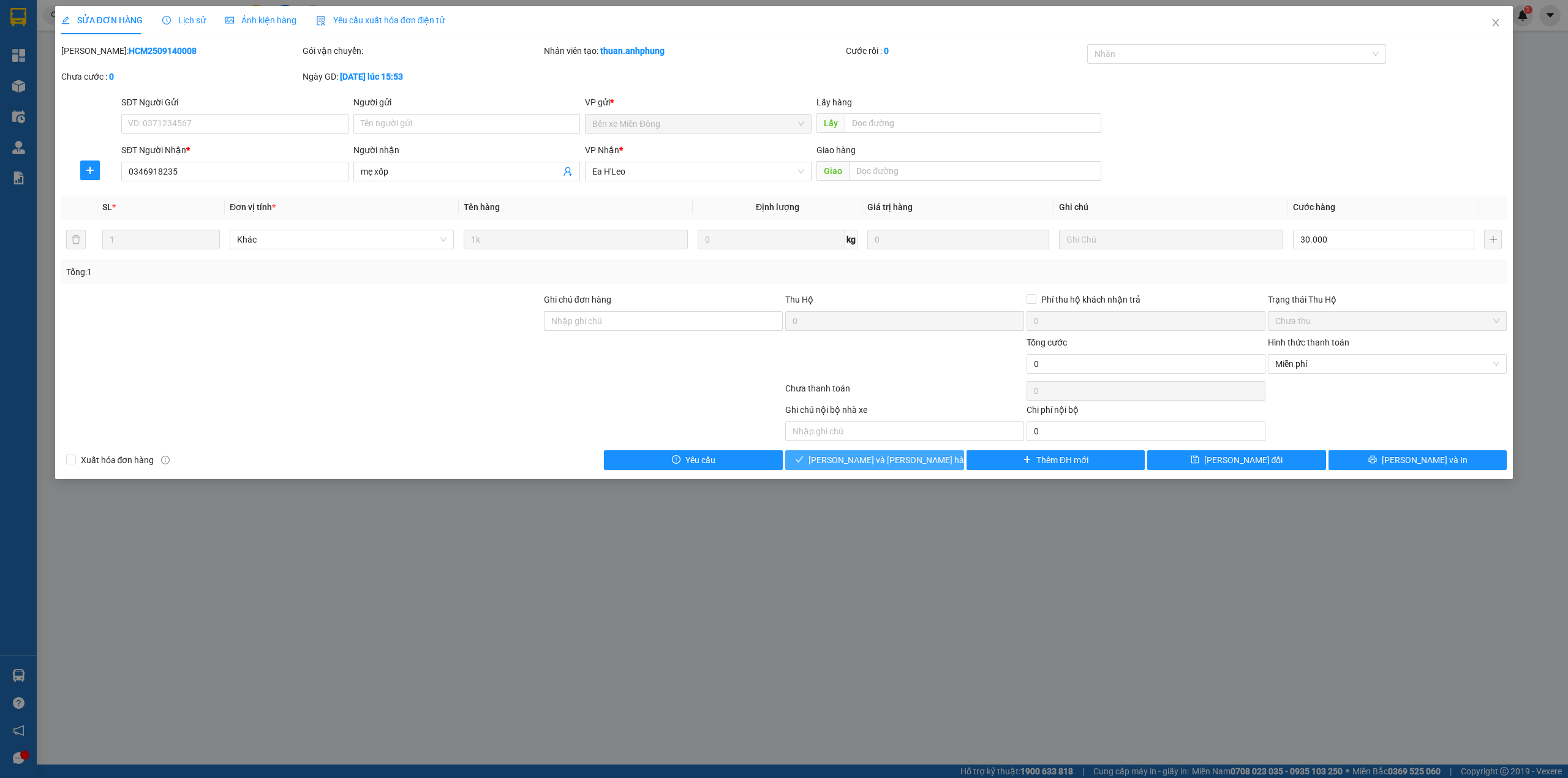
drag, startPoint x: 922, startPoint y: 463, endPoint x: 1023, endPoint y: 478, distance: 102.1
click at [922, 463] on button "[PERSON_NAME] và [PERSON_NAME] hàng" at bounding box center [875, 460] width 179 height 19
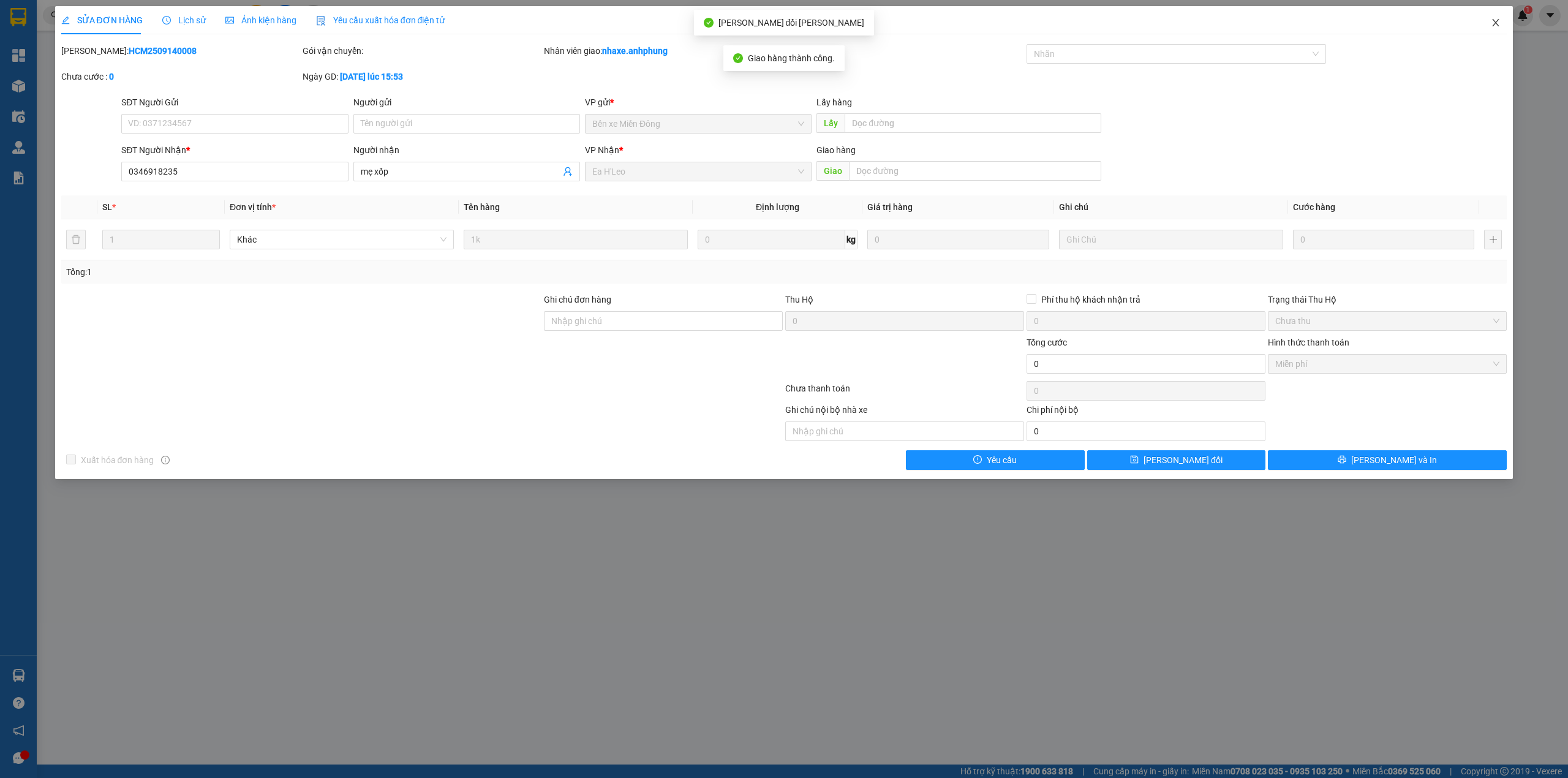
click at [1495, 18] on span "Close" at bounding box center [1496, 23] width 34 height 34
